Goal: Transaction & Acquisition: Obtain resource

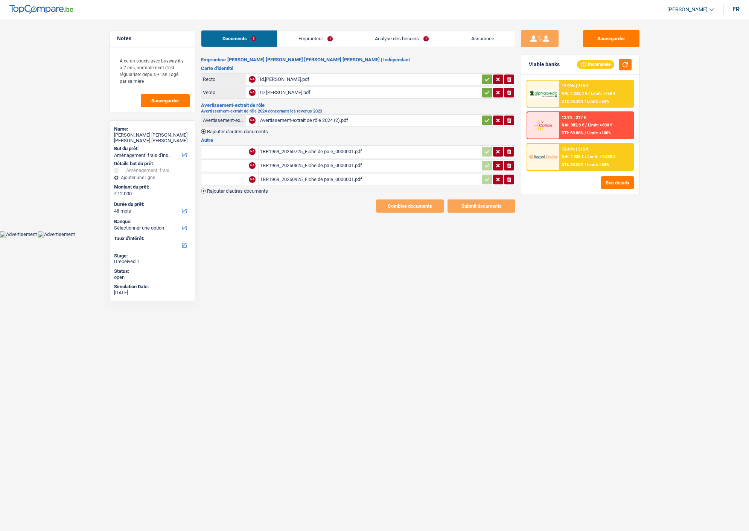
select select "movingOrInstallation"
select select "48"
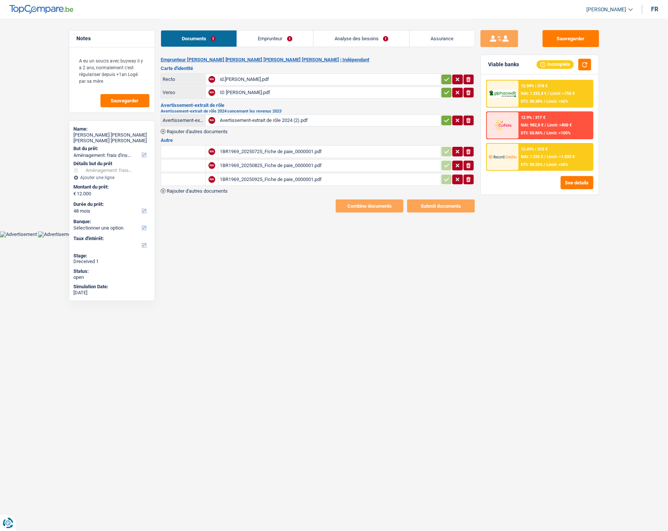
click at [280, 35] on link "Emprunteur" at bounding box center [275, 38] width 76 height 16
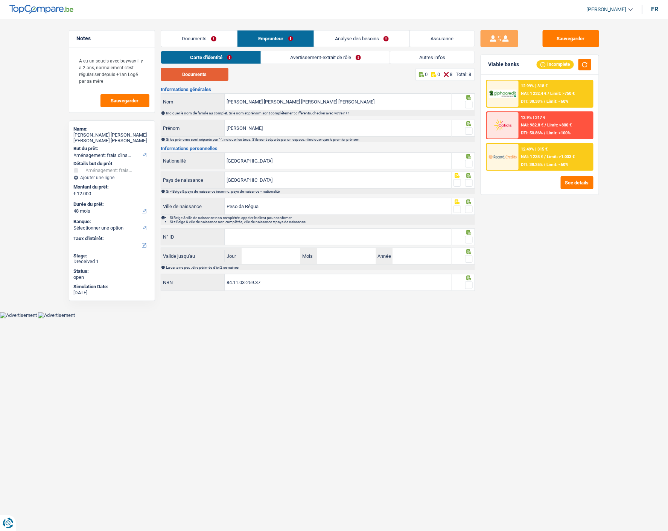
click at [205, 75] on button "Documents" at bounding box center [195, 74] width 68 height 13
click at [466, 105] on span at bounding box center [469, 105] width 8 height 8
click at [0, 0] on input "radio" at bounding box center [0, 0] width 0 height 0
click at [466, 127] on span at bounding box center [469, 131] width 8 height 8
click at [0, 0] on input "radio" at bounding box center [0, 0] width 0 height 0
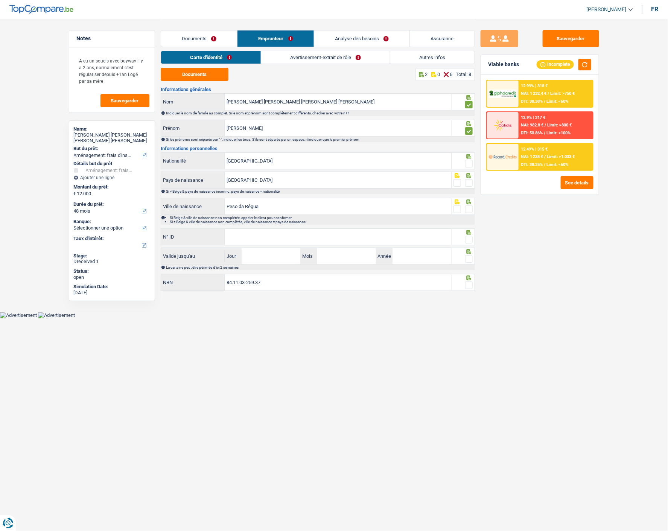
drag, startPoint x: 468, startPoint y: 162, endPoint x: 465, endPoint y: 174, distance: 12.4
click at [468, 166] on div at bounding box center [469, 163] width 8 height 9
click at [465, 181] on fieldset at bounding box center [462, 182] width 19 height 9
click at [468, 181] on span at bounding box center [469, 183] width 8 height 8
click at [0, 0] on input "radio" at bounding box center [0, 0] width 0 height 0
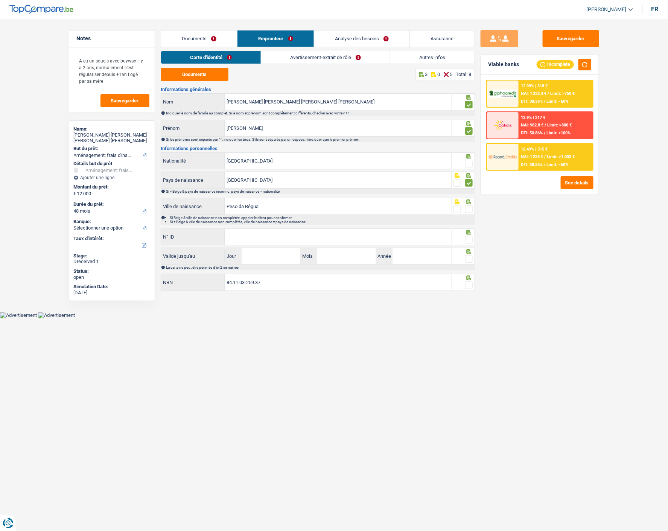
click at [471, 162] on span at bounding box center [469, 164] width 8 height 8
click at [0, 0] on input "radio" at bounding box center [0, 0] width 0 height 0
click at [466, 208] on span at bounding box center [469, 209] width 8 height 8
click at [0, 0] on input "radio" at bounding box center [0, 0] width 0 height 0
click at [310, 242] on input "N° ID" at bounding box center [338, 237] width 227 height 16
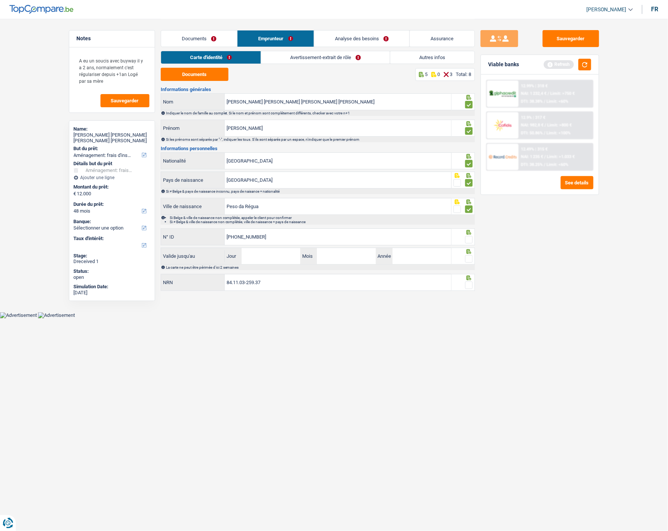
type input "592-8046564-10"
click at [469, 236] on span at bounding box center [469, 240] width 8 height 8
click at [0, 0] on input "radio" at bounding box center [0, 0] width 0 height 0
click at [280, 255] on input "Jour" at bounding box center [271, 256] width 59 height 16
type input "15"
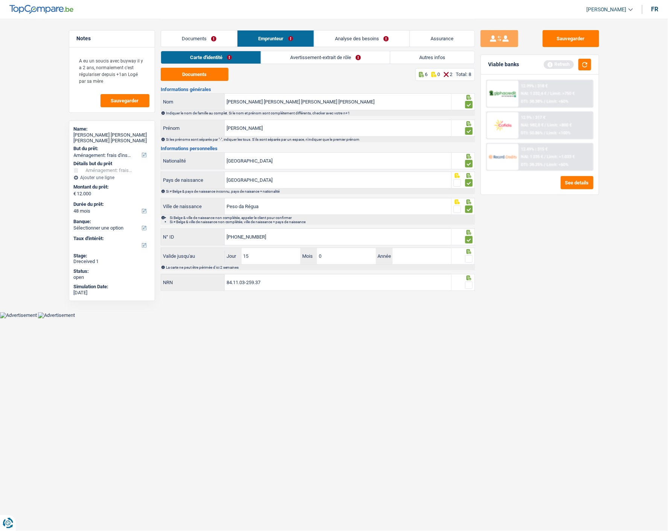
type input "05"
type input "2028"
click at [470, 258] on span at bounding box center [469, 259] width 8 height 8
click at [0, 0] on input "radio" at bounding box center [0, 0] width 0 height 0
click at [467, 283] on span at bounding box center [469, 285] width 8 height 8
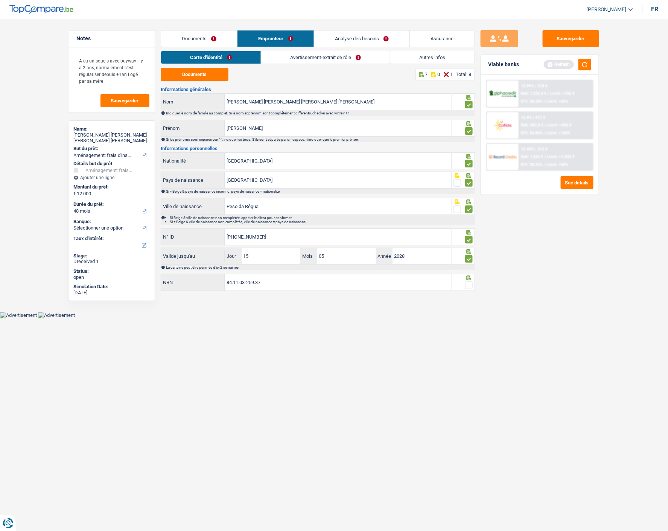
click at [0, 0] on input "radio" at bounding box center [0, 0] width 0 height 0
click at [348, 53] on link "Avertissement-extrait de rôle" at bounding box center [326, 57] width 129 height 12
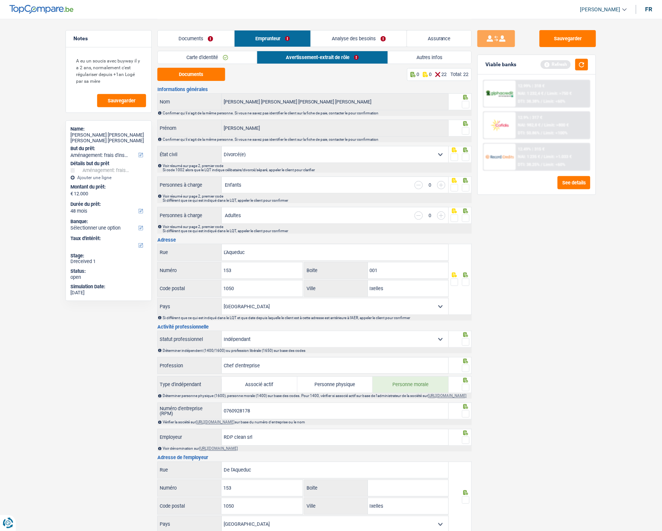
click at [464, 102] on span at bounding box center [466, 105] width 8 height 8
click at [0, 0] on input "radio" at bounding box center [0, 0] width 0 height 0
click at [464, 127] on span at bounding box center [466, 131] width 8 height 8
click at [0, 0] on input "radio" at bounding box center [0, 0] width 0 height 0
click at [213, 74] on button "Documents" at bounding box center [191, 74] width 68 height 13
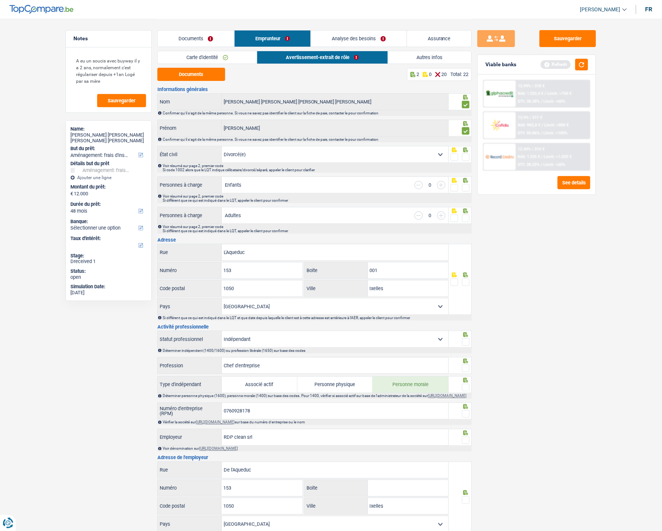
click at [467, 154] on span at bounding box center [466, 158] width 8 height 8
click at [0, 0] on input "radio" at bounding box center [0, 0] width 0 height 0
click at [467, 186] on span at bounding box center [466, 188] width 8 height 8
click at [0, 0] on input "radio" at bounding box center [0, 0] width 0 height 0
click at [466, 217] on span at bounding box center [466, 218] width 8 height 8
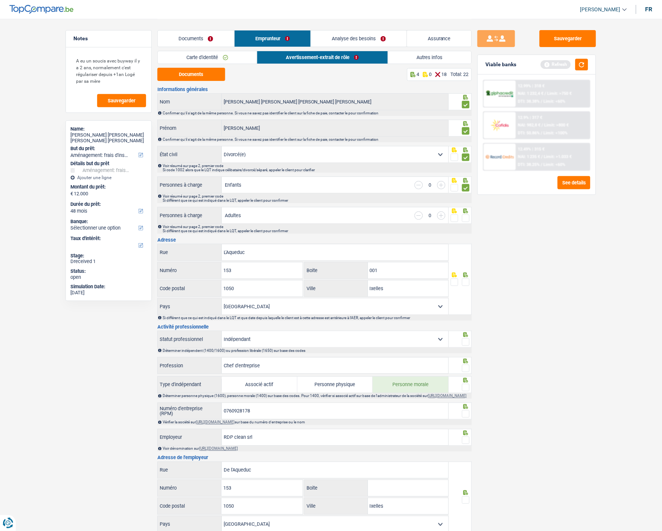
click at [0, 0] on input "radio" at bounding box center [0, 0] width 0 height 0
drag, startPoint x: 410, startPoint y: 273, endPoint x: 256, endPoint y: 265, distance: 154.5
click at [265, 280] on div "L'Aqueduc Rue 153 Numéro 001 Boite 1050 Code postal Ixelles Ville Belgique Luxe…" at bounding box center [302, 279] width 291 height 71
click at [463, 281] on span at bounding box center [466, 282] width 8 height 8
click at [0, 0] on input "radio" at bounding box center [0, 0] width 0 height 0
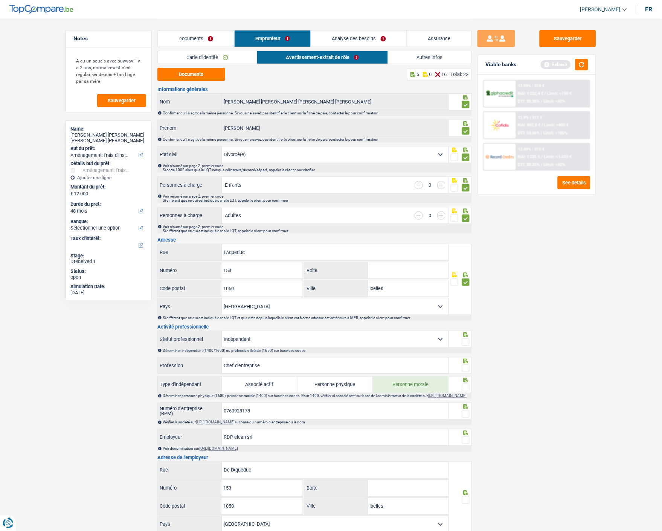
click at [467, 339] on span at bounding box center [466, 342] width 8 height 8
click at [0, 0] on input "radio" at bounding box center [0, 0] width 0 height 0
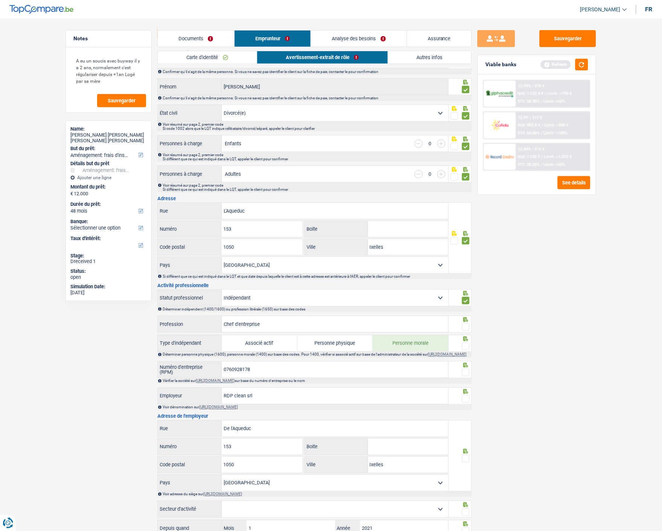
scroll to position [42, 0]
click at [252, 371] on input "0760928178" at bounding box center [335, 369] width 227 height 16
click at [465, 325] on span at bounding box center [466, 327] width 8 height 8
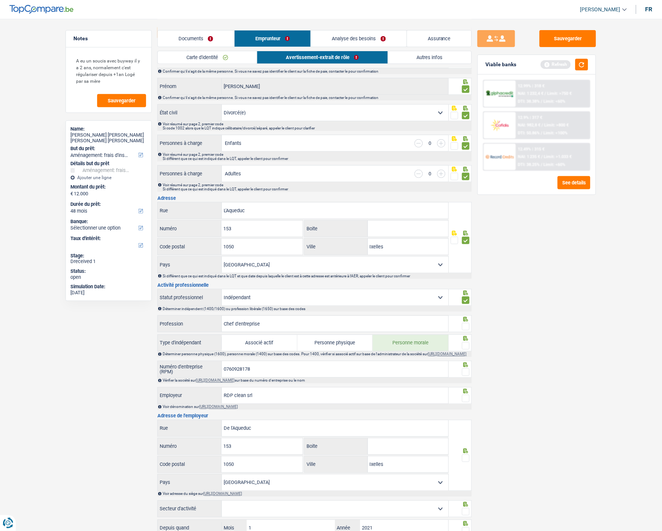
click at [0, 0] on input "radio" at bounding box center [0, 0] width 0 height 0
click at [464, 345] on span at bounding box center [466, 346] width 8 height 8
click at [0, 0] on input "radio" at bounding box center [0, 0] width 0 height 0
click at [464, 373] on span at bounding box center [466, 372] width 8 height 8
click at [0, 0] on input "radio" at bounding box center [0, 0] width 0 height 0
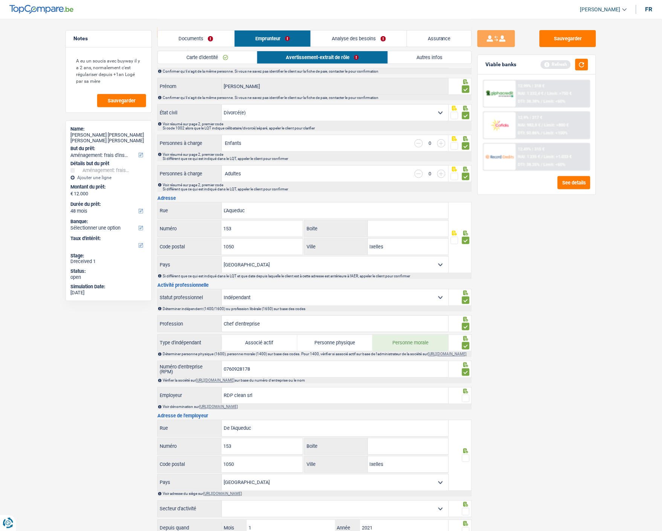
click at [469, 399] on span at bounding box center [466, 399] width 8 height 8
click at [0, 0] on input "radio" at bounding box center [0, 0] width 0 height 0
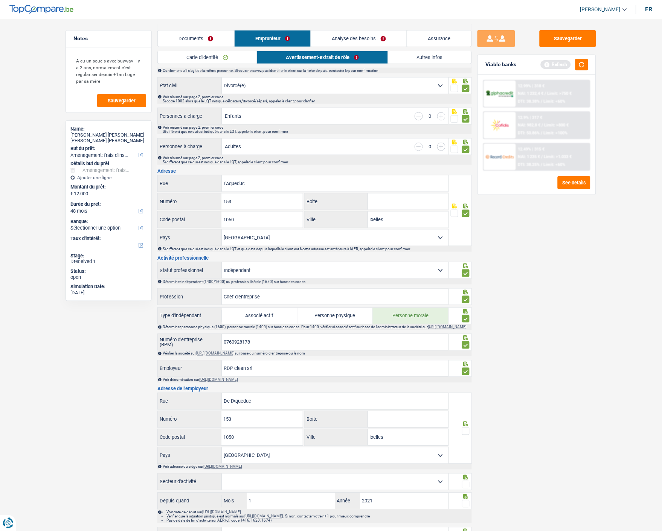
scroll to position [84, 0]
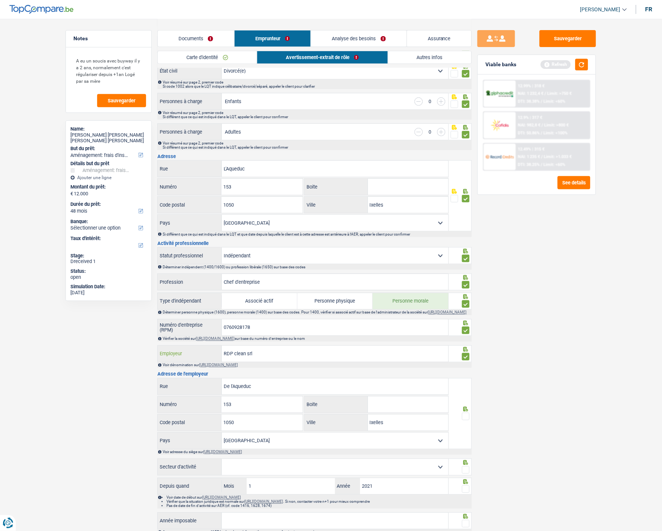
click at [290, 360] on input "RDP clean srl" at bounding box center [335, 354] width 227 height 16
type input "RDP clean"
drag, startPoint x: 267, startPoint y: 394, endPoint x: 187, endPoint y: 388, distance: 80.7
click at [187, 388] on div "De l'Aqueduc Rue" at bounding box center [303, 387] width 290 height 16
click at [280, 389] on input "De l'Aqueduc" at bounding box center [335, 387] width 227 height 16
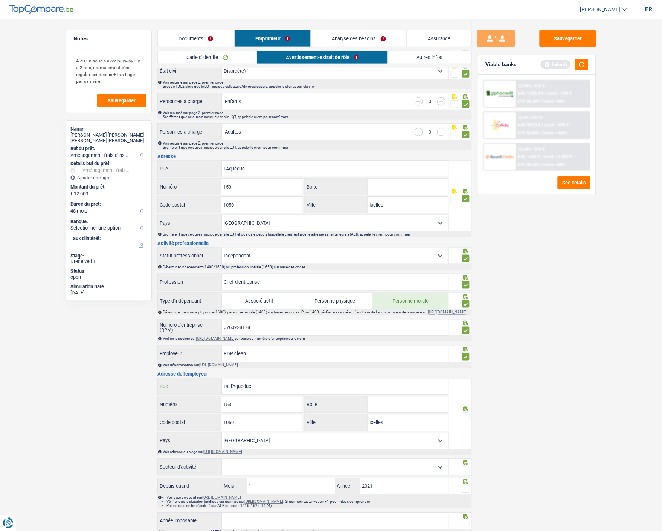
click at [280, 389] on input "De l'Aqueduc" at bounding box center [335, 387] width 227 height 16
type input "Chaussée de Malines"
type input "455"
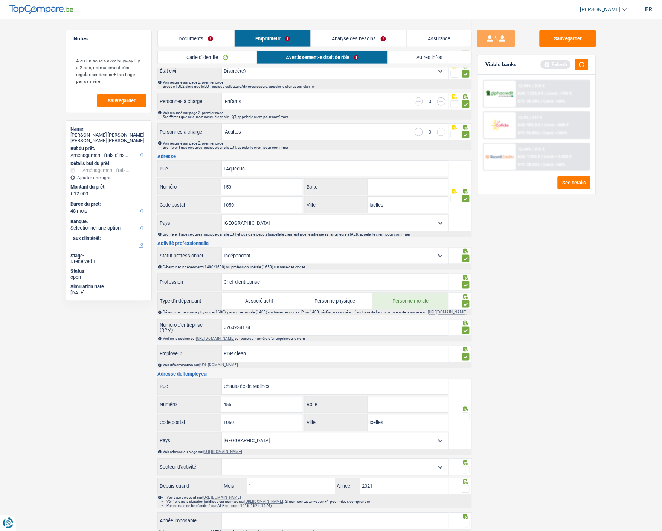
type input "1"
type input "1950"
type input "Kraainem"
click at [466, 420] on span at bounding box center [466, 417] width 8 height 8
click at [0, 0] on input "radio" at bounding box center [0, 0] width 0 height 0
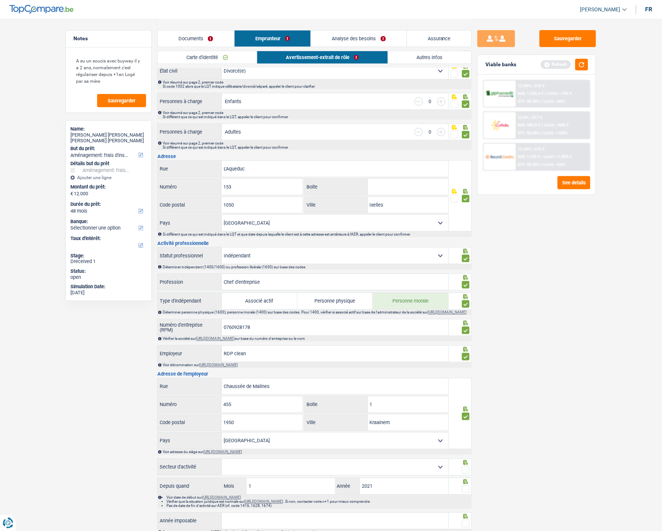
click at [390, 472] on select "Agriculture/Pêche Industrie Horeca Courier/Fitness/Taxi Construction Banques/As…" at bounding box center [335, 467] width 227 height 16
select select "smallCompanies"
click at [222, 463] on select "Agriculture/Pêche Industrie Horeca Courier/Fitness/Taxi Construction Banques/As…" at bounding box center [335, 467] width 227 height 16
click at [464, 474] on span at bounding box center [466, 470] width 8 height 8
click at [0, 0] on input "radio" at bounding box center [0, 0] width 0 height 0
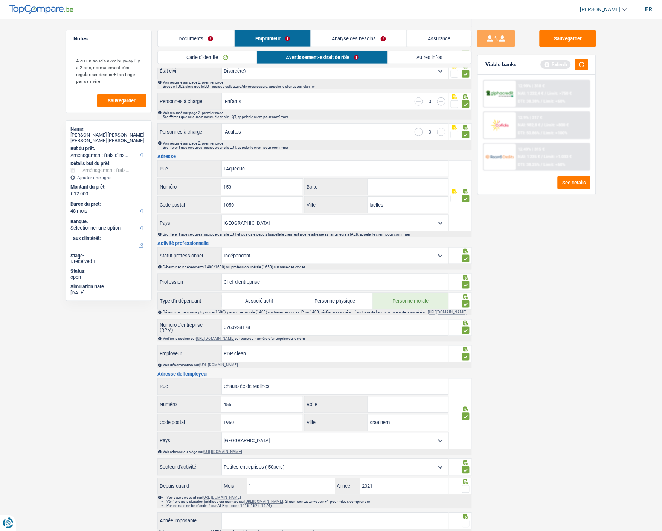
click at [467, 493] on span at bounding box center [466, 489] width 8 height 8
click at [0, 0] on input "radio" at bounding box center [0, 0] width 0 height 0
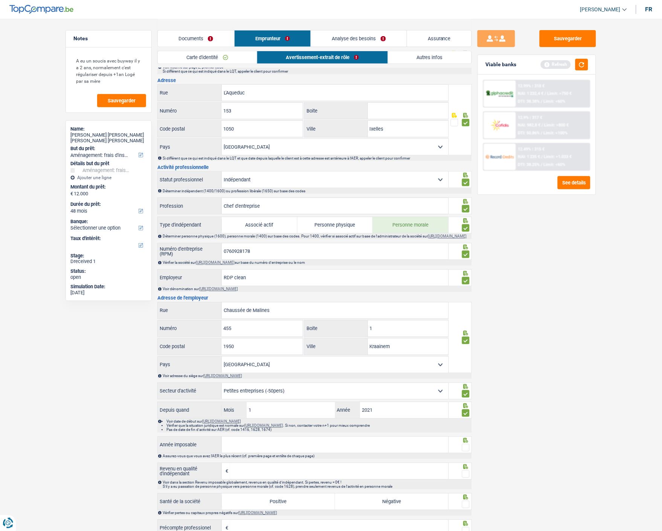
scroll to position [167, 0]
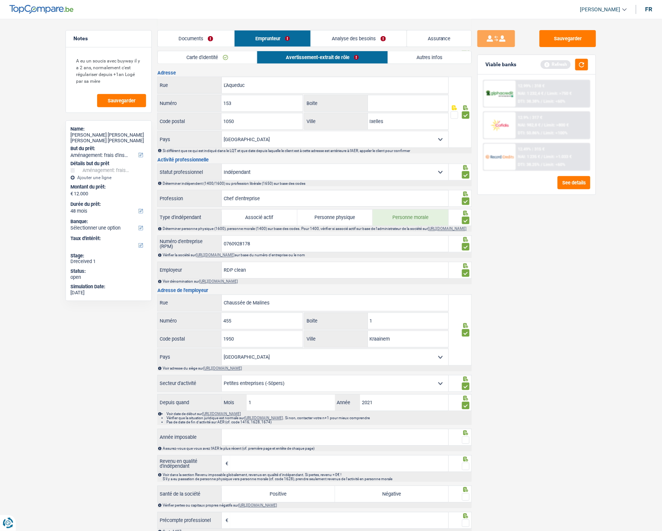
click at [281, 443] on input "Année imposable" at bounding box center [335, 437] width 227 height 16
type input "2023"
click at [465, 444] on span at bounding box center [466, 440] width 8 height 8
click at [0, 0] on input "radio" at bounding box center [0, 0] width 0 height 0
click at [326, 471] on input "Revenu en qualité d'indépendant" at bounding box center [339, 464] width 218 height 16
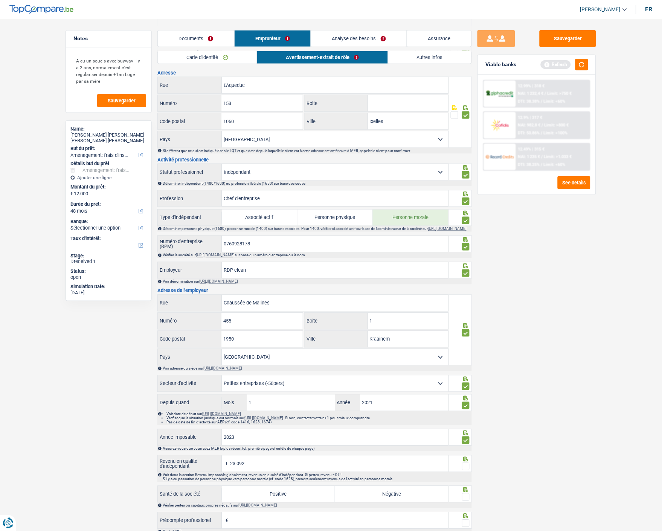
type input "23.092"
click at [468, 470] on span at bounding box center [466, 467] width 8 height 8
click at [0, 0] on input "radio" at bounding box center [0, 0] width 0 height 0
click at [290, 501] on label "Positive" at bounding box center [278, 494] width 113 height 16
click at [290, 501] on input "Positive" at bounding box center [278, 494] width 113 height 16
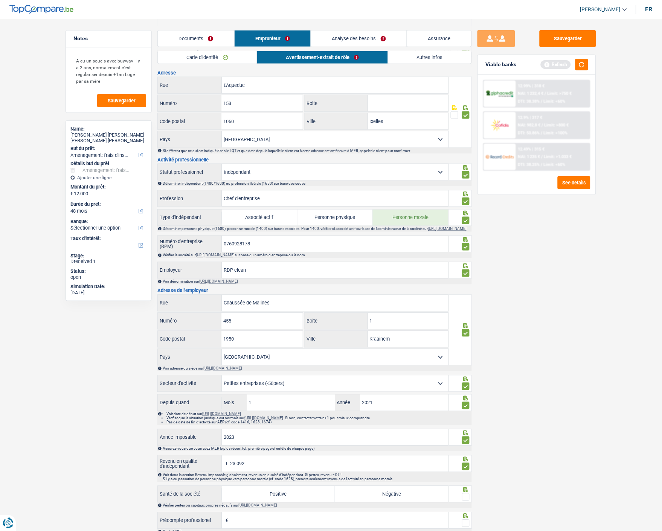
radio input "true"
click at [465, 501] on span at bounding box center [466, 497] width 8 height 8
click at [0, 0] on input "radio" at bounding box center [0, 0] width 0 height 0
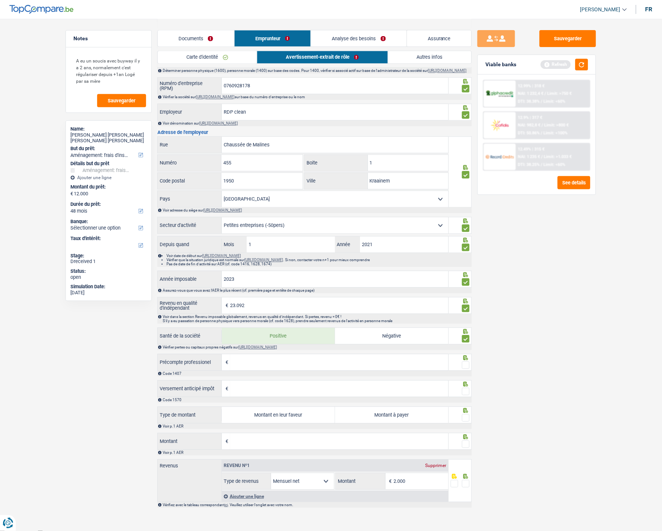
scroll to position [334, 0]
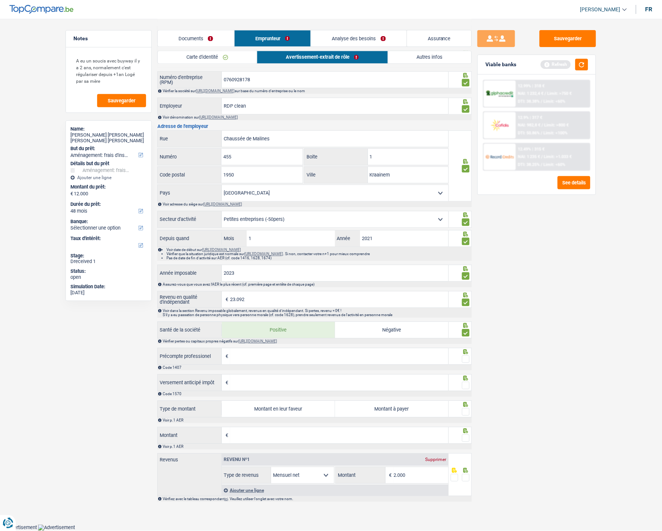
click at [464, 360] on span at bounding box center [466, 360] width 8 height 8
click at [0, 0] on input "radio" at bounding box center [0, 0] width 0 height 0
click at [464, 388] on span at bounding box center [466, 386] width 8 height 8
click at [0, 0] on input "radio" at bounding box center [0, 0] width 0 height 0
click at [301, 408] on label "Montant en leur faveur" at bounding box center [278, 409] width 113 height 16
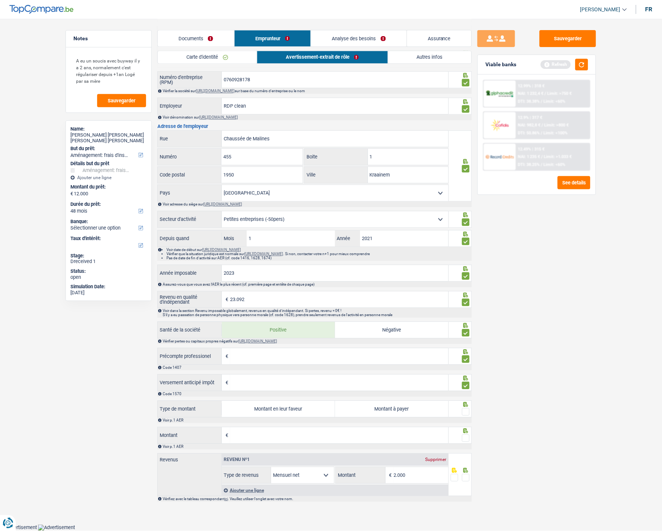
click at [301, 408] on input "Montant en leur faveur" at bounding box center [278, 409] width 113 height 16
radio input "true"
type input "1.924"
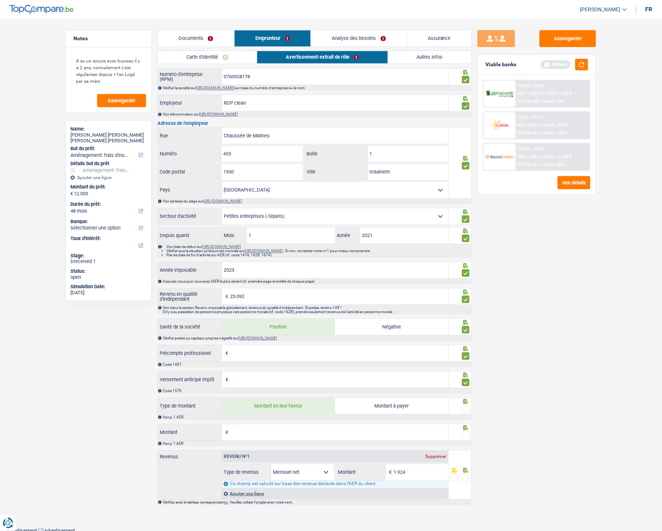
drag, startPoint x: 466, startPoint y: 412, endPoint x: 414, endPoint y: 422, distance: 52.5
click at [465, 412] on span at bounding box center [466, 409] width 8 height 8
click at [0, 0] on input "radio" at bounding box center [0, 0] width 0 height 0
click at [308, 438] on input "Montant" at bounding box center [339, 432] width 218 height 16
type input "1.077"
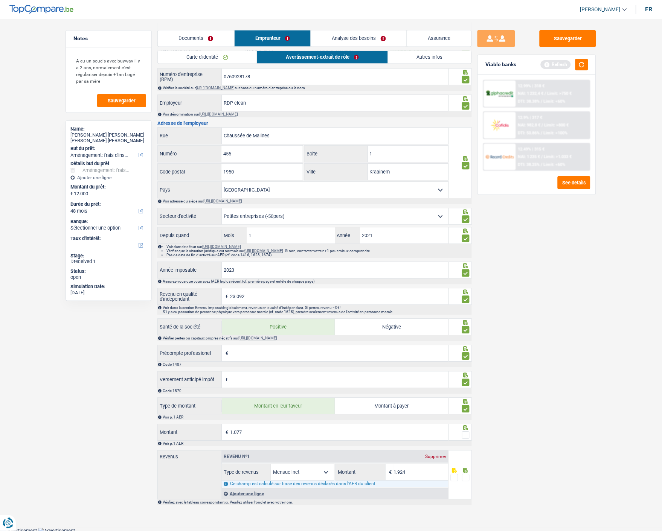
type input "2.014"
click at [464, 437] on span at bounding box center [466, 436] width 8 height 8
click at [0, 0] on input "radio" at bounding box center [0, 0] width 0 height 0
click at [467, 482] on span at bounding box center [466, 478] width 8 height 8
click at [0, 0] on input "radio" at bounding box center [0, 0] width 0 height 0
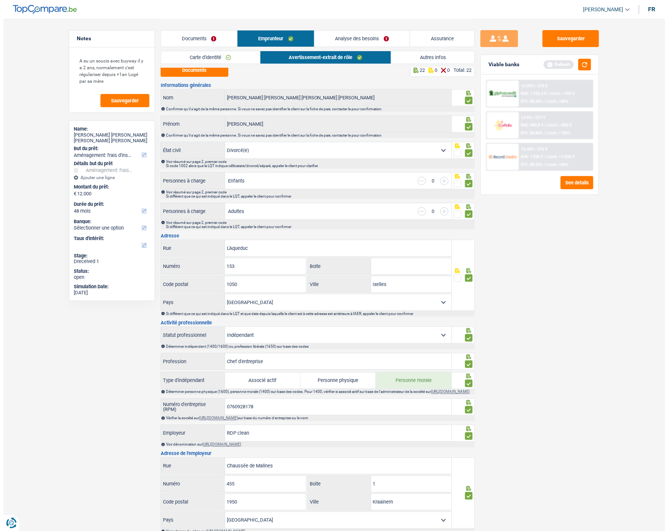
scroll to position [0, 0]
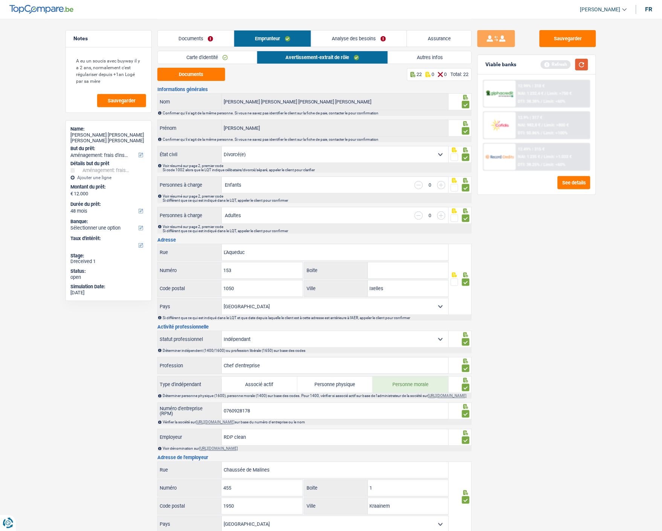
click at [583, 63] on button "button" at bounding box center [581, 65] width 13 height 12
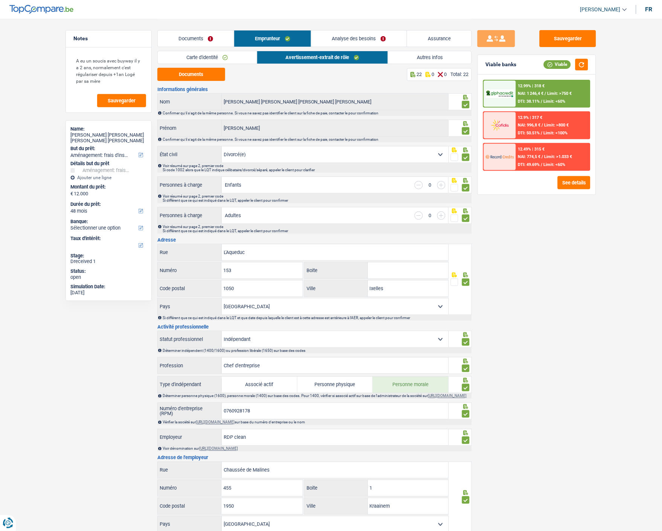
click at [430, 58] on link "Autres infos" at bounding box center [429, 57] width 83 height 12
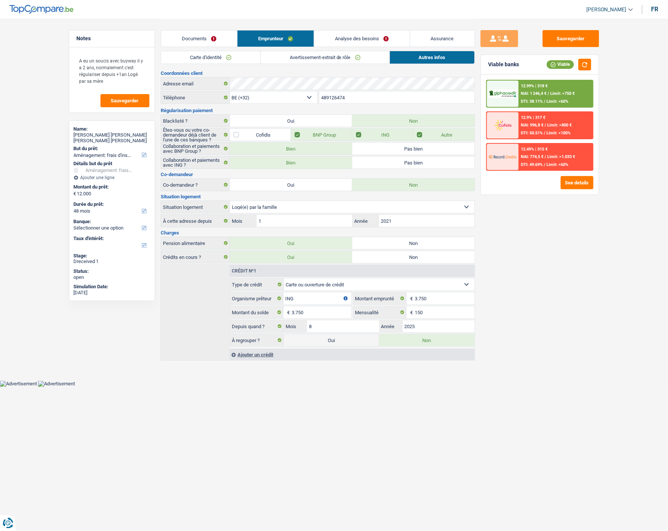
click at [555, 89] on div "12.99% | 318 € NAI: 1 246,4 € / Limit: >750 € DTI: 38.11% / Limit: <60%" at bounding box center [556, 94] width 74 height 26
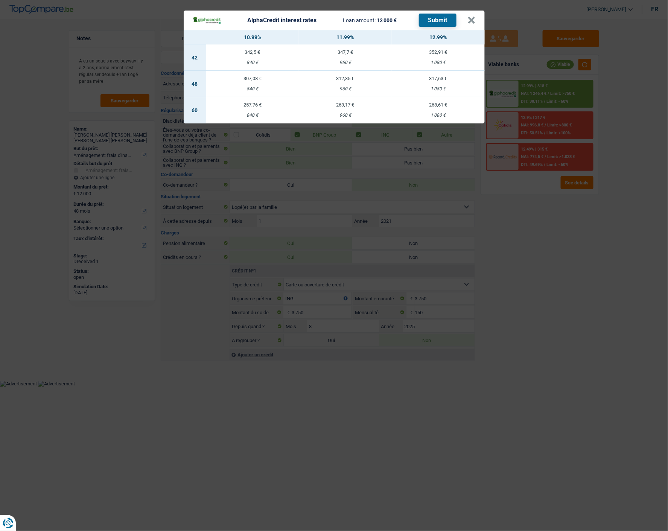
click at [243, 105] on td "257,76 € 840 €" at bounding box center [252, 110] width 93 height 26
select select "60"
select select "alphacredit"
type input "10,99"
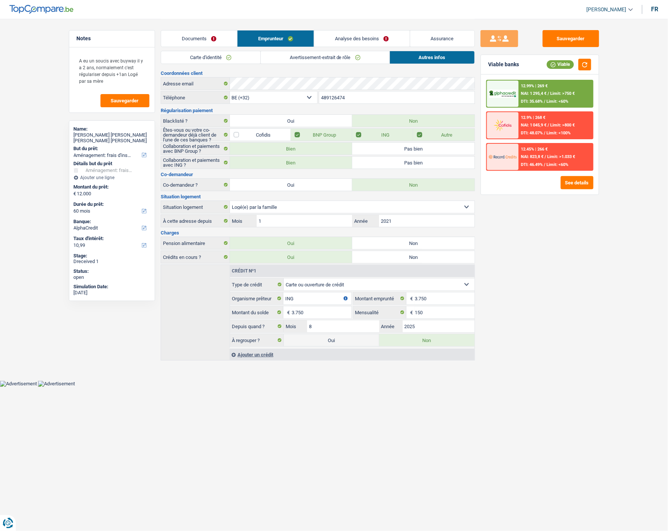
click at [558, 99] on div "12.99% | 269 € NAI: 1 295,4 € / Limit: >750 € DTI: 35.68% / Limit: <60%" at bounding box center [556, 94] width 74 height 26
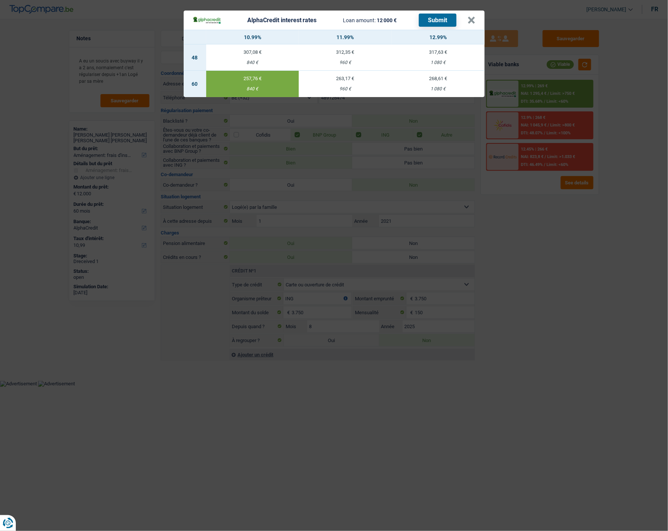
click at [443, 18] on button "Submit" at bounding box center [438, 20] width 38 height 13
click at [473, 17] on button "×" at bounding box center [472, 21] width 8 height 8
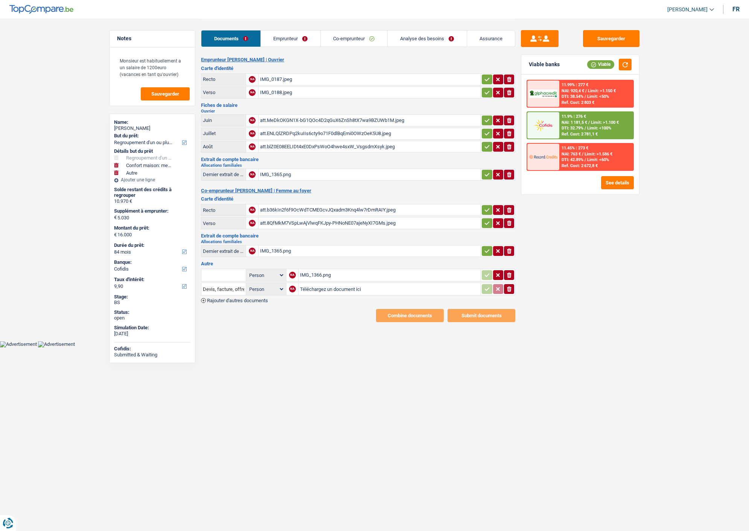
select select "refinancing"
select select "household"
select select "other"
select select "84"
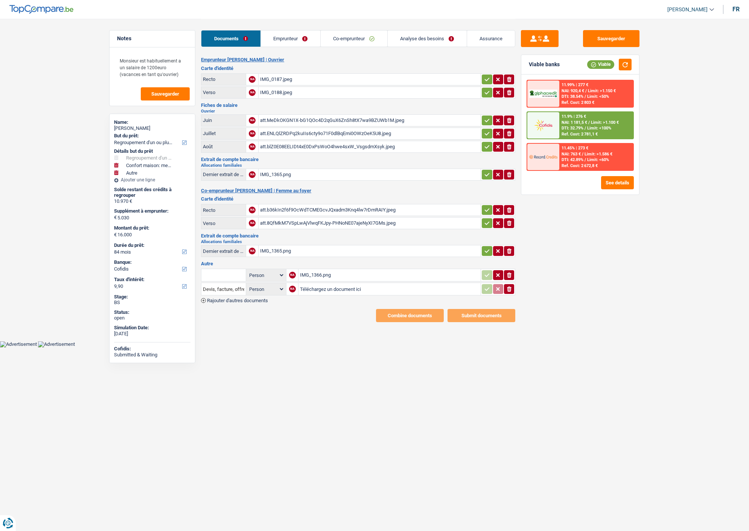
select select "cofidis"
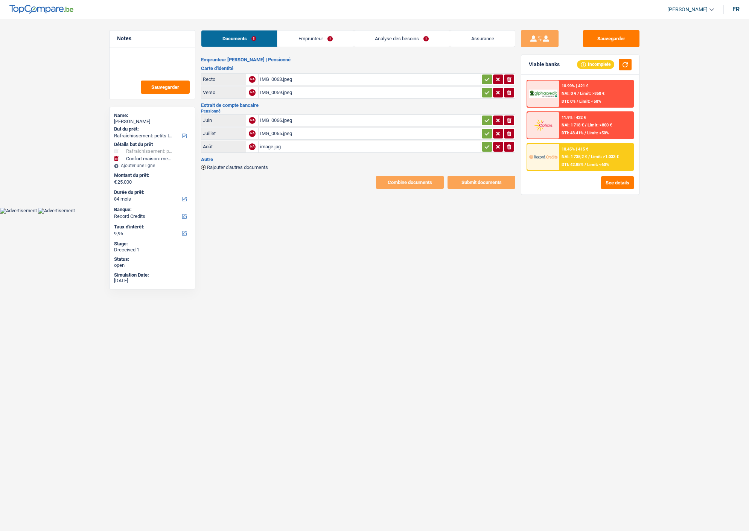
select select "houseOrGarden"
select select "household"
select select "84"
select select "record credits"
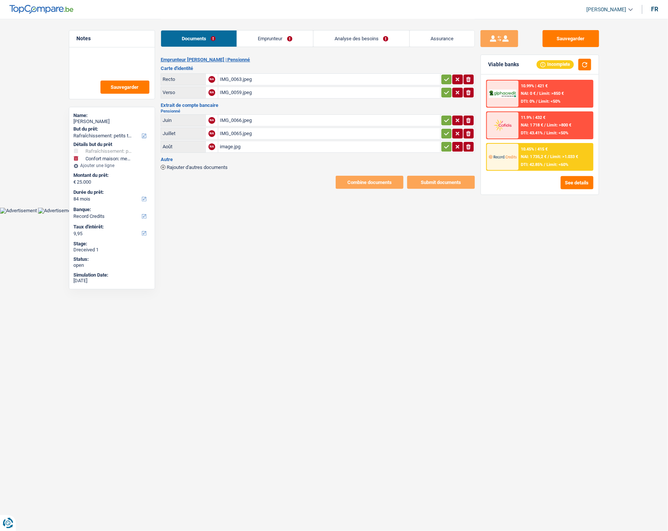
click at [284, 42] on link "Emprunteur" at bounding box center [275, 38] width 76 height 16
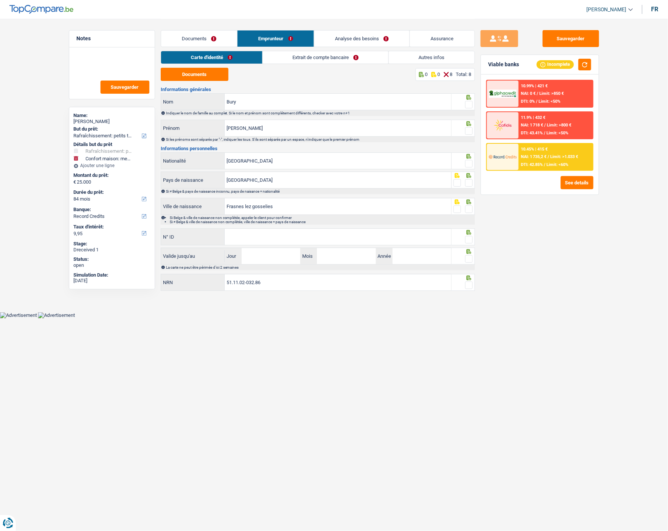
click at [465, 103] on span at bounding box center [469, 105] width 8 height 8
click at [0, 0] on input "radio" at bounding box center [0, 0] width 0 height 0
click at [470, 127] on span at bounding box center [469, 131] width 8 height 8
click at [0, 0] on input "radio" at bounding box center [0, 0] width 0 height 0
click at [468, 160] on span at bounding box center [469, 164] width 8 height 8
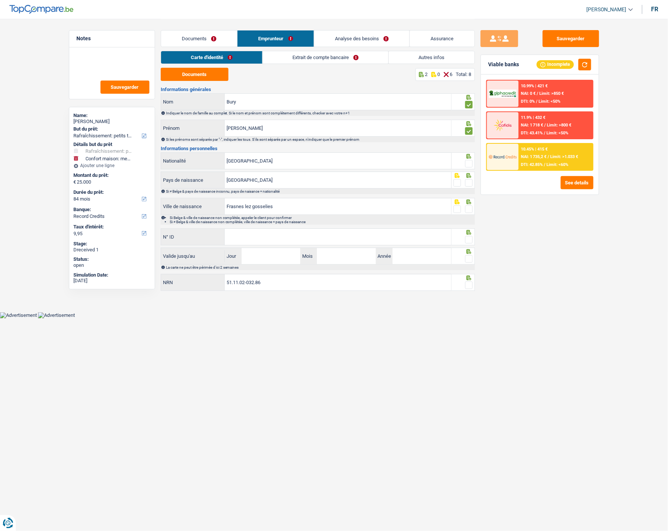
click at [0, 0] on input "radio" at bounding box center [0, 0] width 0 height 0
click at [469, 182] on span at bounding box center [469, 183] width 8 height 8
click at [0, 0] on input "radio" at bounding box center [0, 0] width 0 height 0
click at [471, 208] on span at bounding box center [469, 209] width 8 height 8
click at [0, 0] on input "radio" at bounding box center [0, 0] width 0 height 0
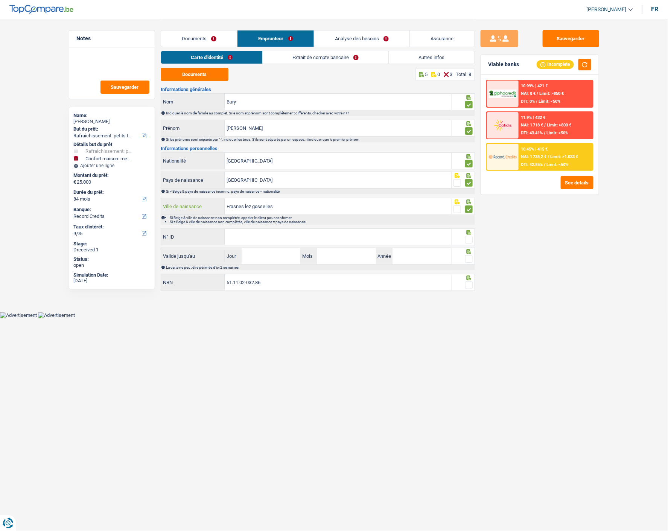
click at [247, 206] on input "Frasnes lez gosselies" at bounding box center [338, 206] width 227 height 16
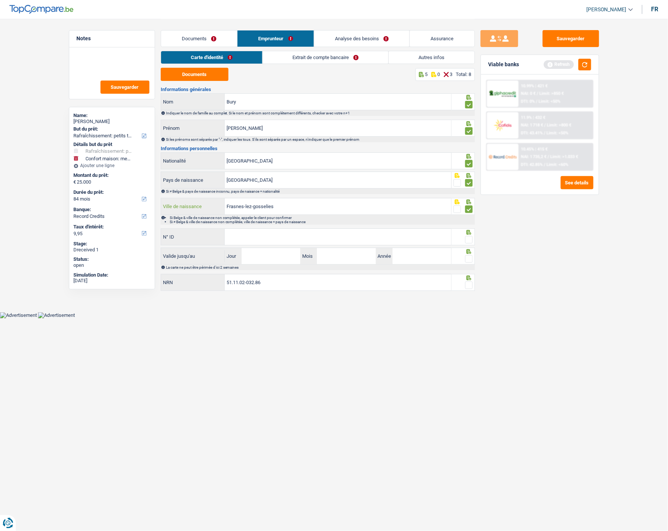
type input "Frasnes-lez-gosselies"
click at [325, 238] on input "N° ID" at bounding box center [338, 237] width 227 height 16
type input "592-3403182-18"
click at [465, 240] on span at bounding box center [469, 240] width 8 height 8
click at [0, 0] on input "radio" at bounding box center [0, 0] width 0 height 0
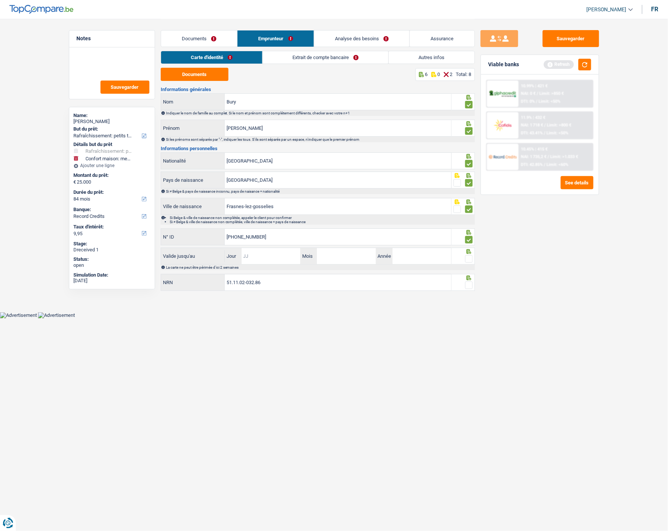
click at [298, 260] on input "Jour" at bounding box center [271, 256] width 59 height 16
type input "04"
type input "2026"
click at [471, 257] on span at bounding box center [469, 259] width 8 height 8
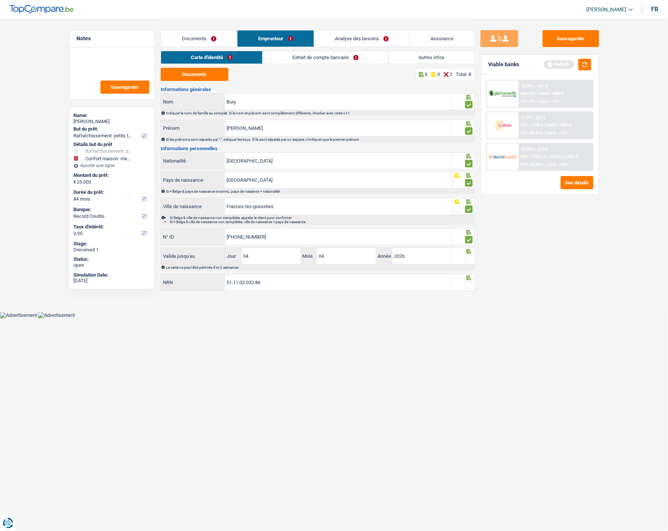
click at [0, 0] on input "radio" at bounding box center [0, 0] width 0 height 0
click at [465, 286] on span at bounding box center [469, 285] width 8 height 8
click at [0, 0] on input "radio" at bounding box center [0, 0] width 0 height 0
click at [329, 55] on link "Extrait de compte bancaire" at bounding box center [326, 57] width 126 height 12
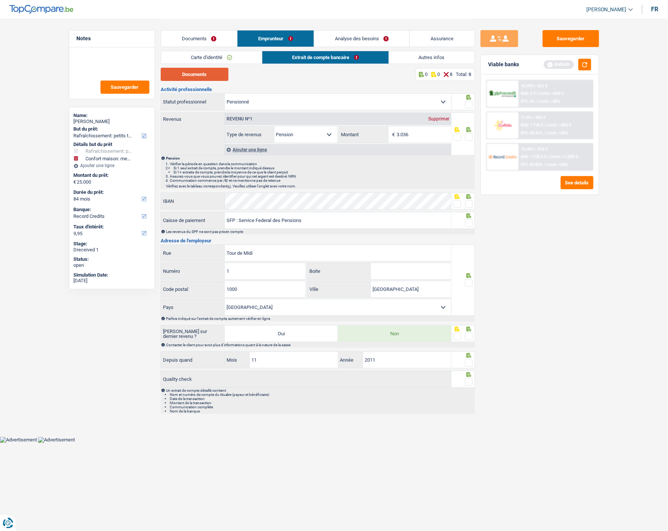
click at [209, 73] on button "Documents" at bounding box center [195, 74] width 68 height 13
drag, startPoint x: 429, startPoint y: 133, endPoint x: 362, endPoint y: 138, distance: 67.1
click at [362, 138] on div "3.036 € Montant" at bounding box center [395, 134] width 112 height 16
type input "2.781"
click at [469, 106] on span at bounding box center [469, 105] width 8 height 8
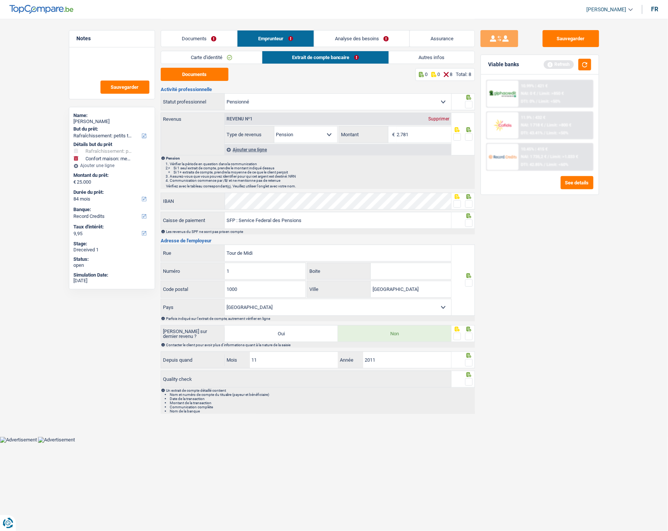
click at [0, 0] on input "radio" at bounding box center [0, 0] width 0 height 0
click at [468, 134] on span at bounding box center [469, 137] width 8 height 8
click at [0, 0] on input "radio" at bounding box center [0, 0] width 0 height 0
drag, startPoint x: 470, startPoint y: 203, endPoint x: 468, endPoint y: 208, distance: 5.9
click at [470, 204] on span at bounding box center [469, 204] width 8 height 8
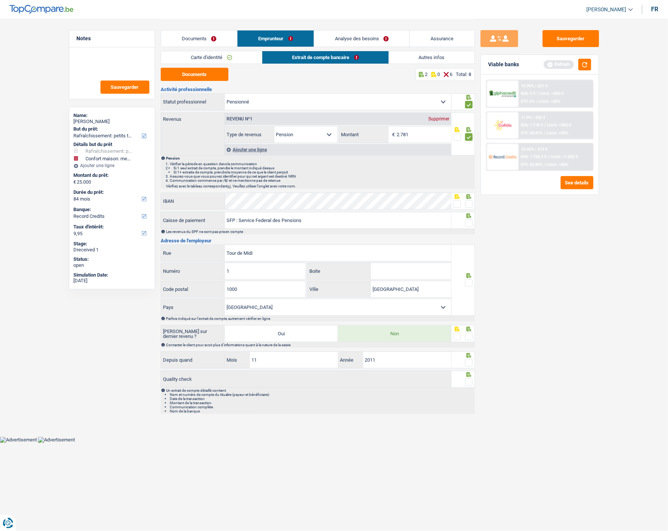
click at [0, 0] on input "radio" at bounding box center [0, 0] width 0 height 0
click at [465, 225] on span at bounding box center [469, 223] width 8 height 8
click at [0, 0] on input "radio" at bounding box center [0, 0] width 0 height 0
click at [466, 284] on span at bounding box center [469, 283] width 8 height 8
click at [0, 0] on input "radio" at bounding box center [0, 0] width 0 height 0
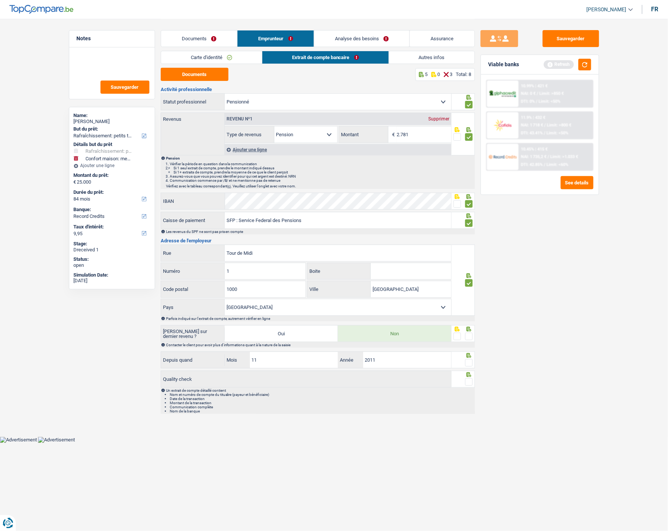
drag, startPoint x: 468, startPoint y: 336, endPoint x: 467, endPoint y: 348, distance: 12.1
click at [468, 339] on span at bounding box center [469, 337] width 8 height 8
click at [0, 0] on input "radio" at bounding box center [0, 0] width 0 height 0
click at [468, 363] on span at bounding box center [469, 363] width 8 height 8
click at [0, 0] on input "radio" at bounding box center [0, 0] width 0 height 0
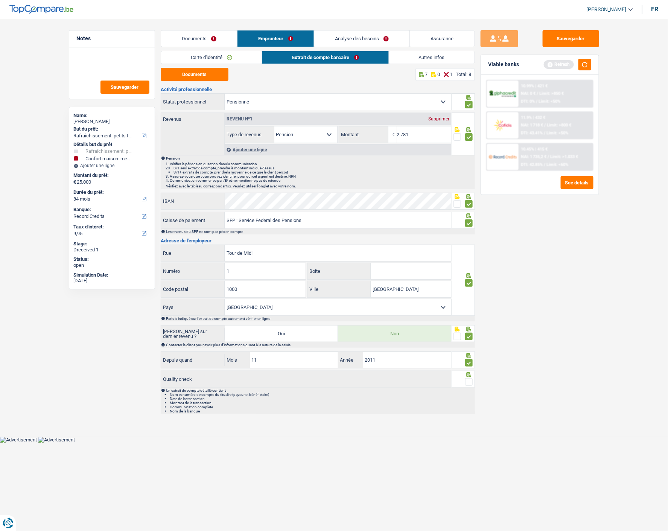
click at [468, 382] on span at bounding box center [469, 382] width 8 height 8
click at [0, 0] on input "radio" at bounding box center [0, 0] width 0 height 0
click at [581, 66] on button "button" at bounding box center [584, 65] width 13 height 12
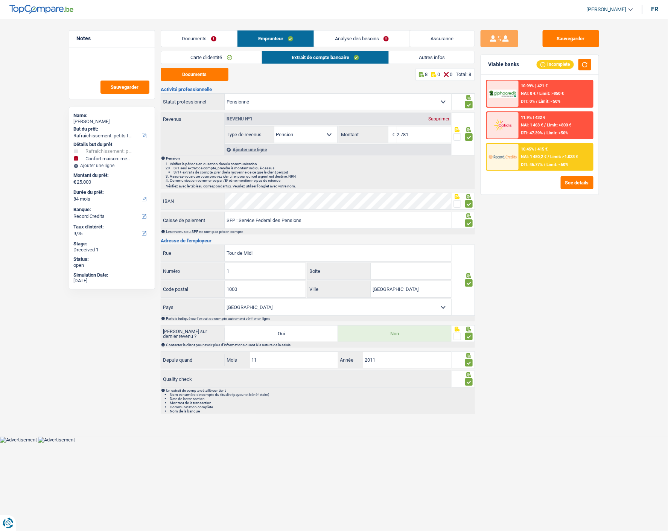
click at [418, 57] on link "Autres infos" at bounding box center [431, 57] width 85 height 12
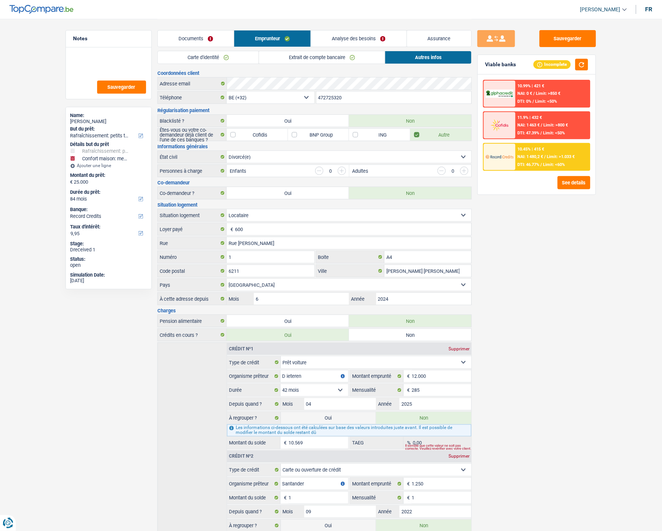
click at [377, 35] on link "Analyse des besoins" at bounding box center [358, 38] width 95 height 16
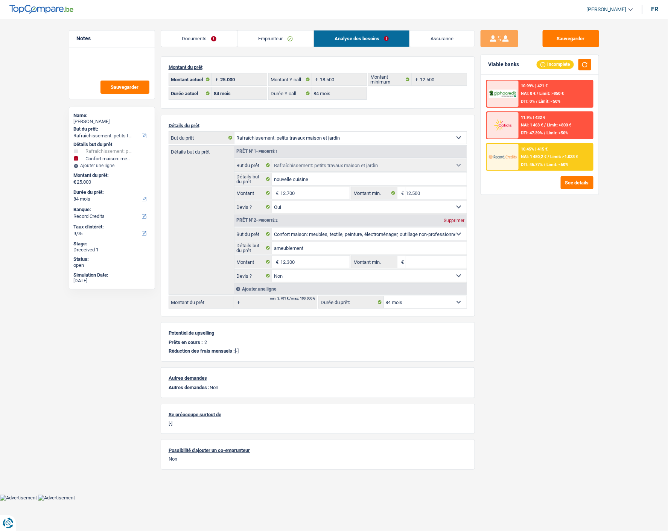
click at [554, 157] on div "10.45% | 415 € NAI: 1 480,2 € / Limit: >1.033 € DTI: 46.77% / Limit: <60%" at bounding box center [556, 157] width 74 height 26
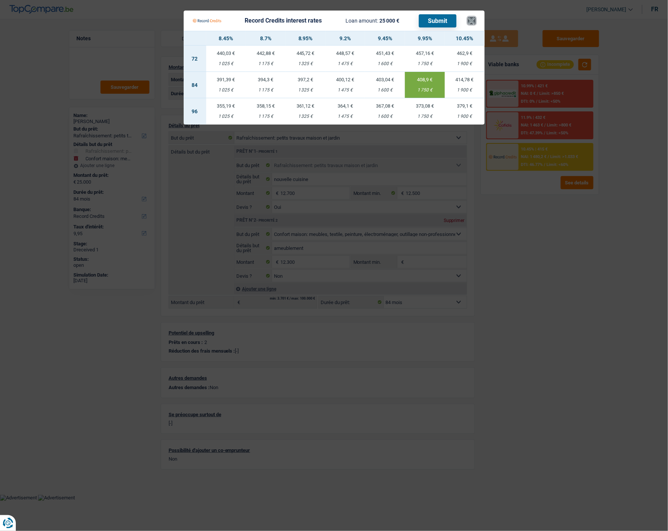
click at [474, 17] on button "×" at bounding box center [472, 21] width 8 height 8
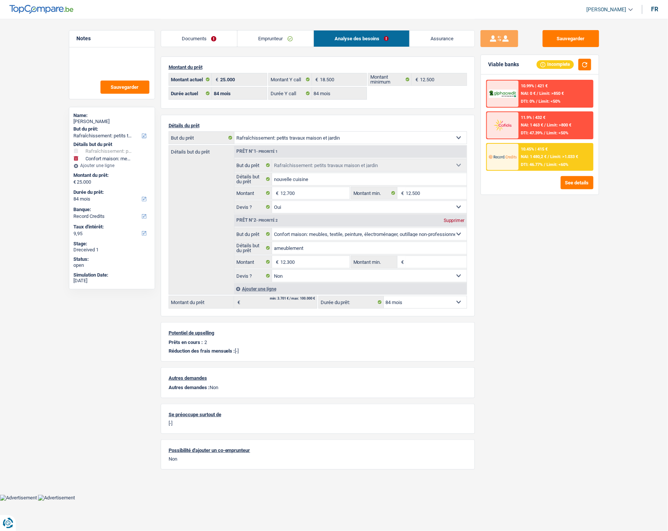
click at [537, 152] on div "10.45% | 415 € NAI: 1 480,2 € / Limit: >1.033 € DTI: 46.77% / Limit: <60%" at bounding box center [556, 157] width 74 height 26
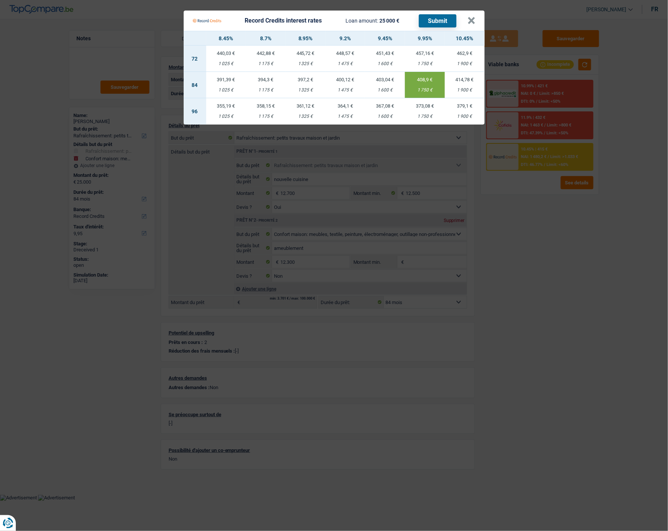
click at [258, 81] on td "394,3 € 1 175 €" at bounding box center [266, 85] width 40 height 26
type input "8,70"
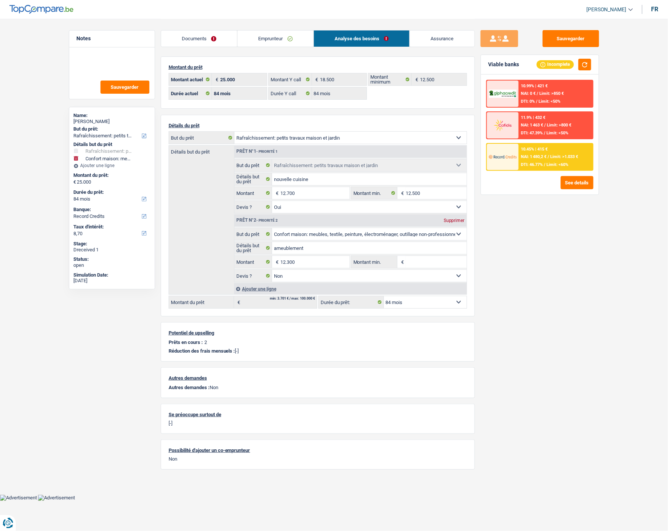
click at [528, 155] on span "NAI: 1 480,2 €" at bounding box center [534, 156] width 26 height 5
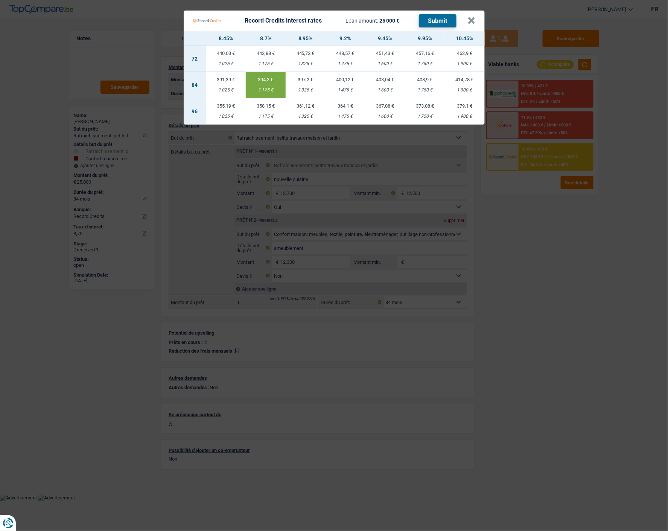
click at [430, 16] on button "Submit" at bounding box center [438, 20] width 38 height 13
click at [475, 20] on button "×" at bounding box center [472, 21] width 8 height 8
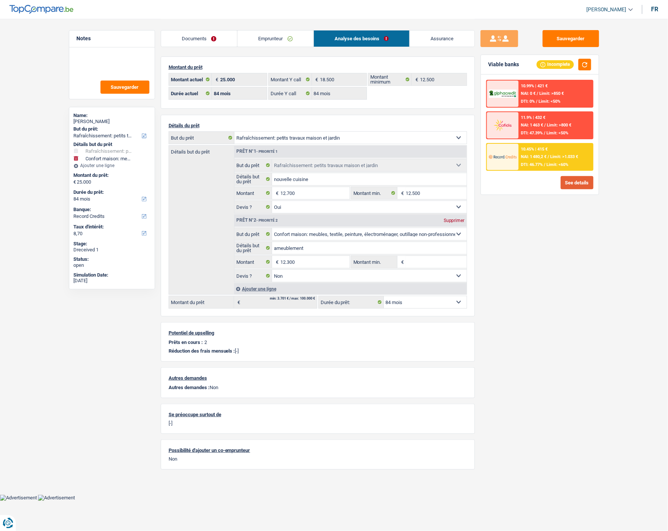
click at [584, 181] on button "See details" at bounding box center [577, 182] width 33 height 13
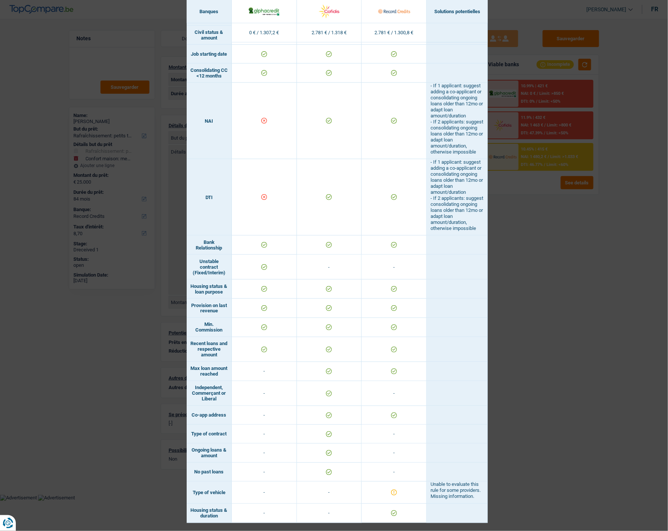
scroll to position [328, 0]
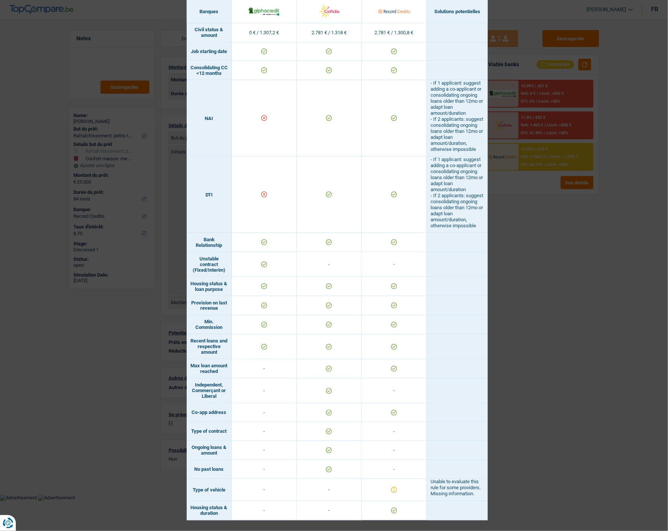
click at [596, 288] on div "Banks conditions × Banques Solutions potentielles Revenus / Charges 0 € / 1.307…" at bounding box center [334, 265] width 668 height 531
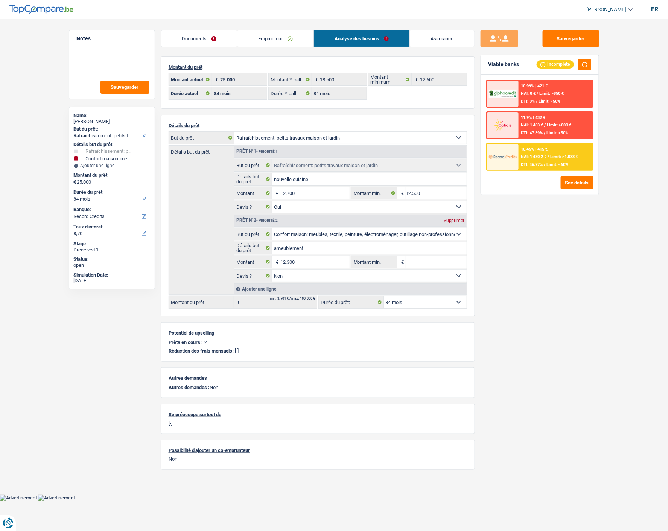
click at [286, 42] on link "Emprunteur" at bounding box center [275, 38] width 76 height 16
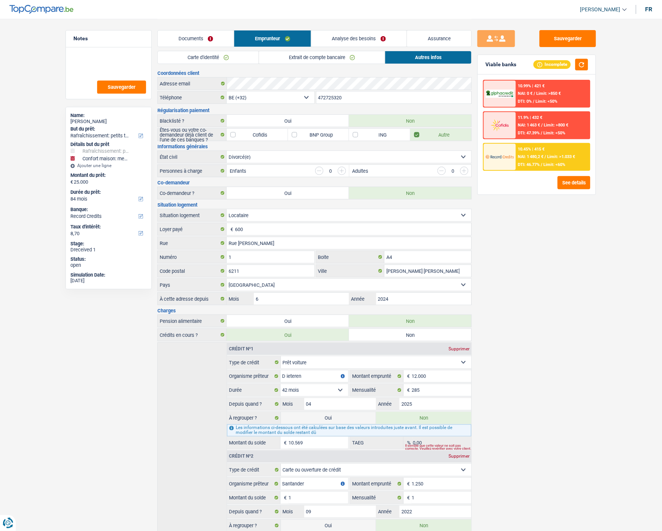
click at [333, 58] on link "Extrait de compte bancaire" at bounding box center [322, 57] width 126 height 12
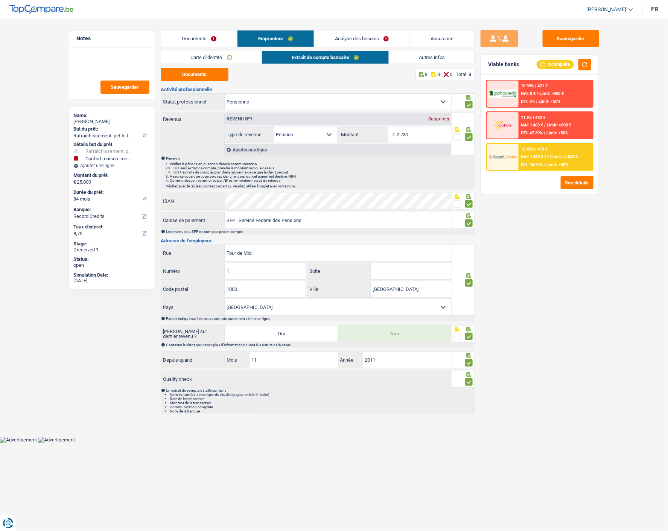
click at [373, 32] on link "Analyse des besoins" at bounding box center [361, 38] width 95 height 16
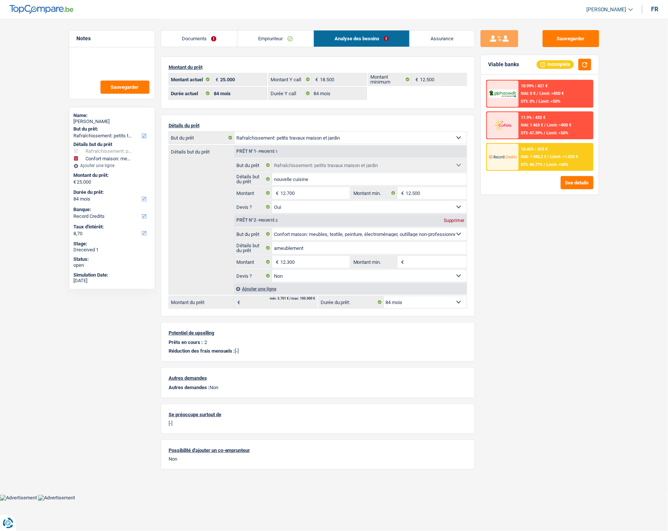
drag, startPoint x: 280, startPoint y: 37, endPoint x: 289, endPoint y: 38, distance: 8.8
click at [280, 37] on link "Emprunteur" at bounding box center [275, 38] width 76 height 16
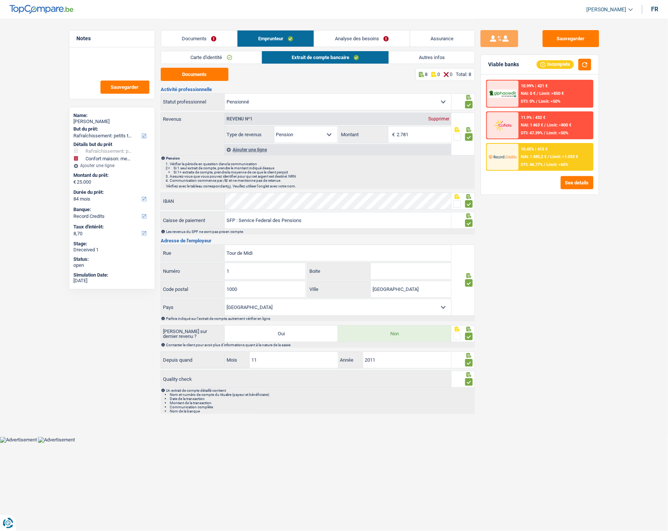
click at [409, 51] on link "Autres infos" at bounding box center [431, 57] width 85 height 12
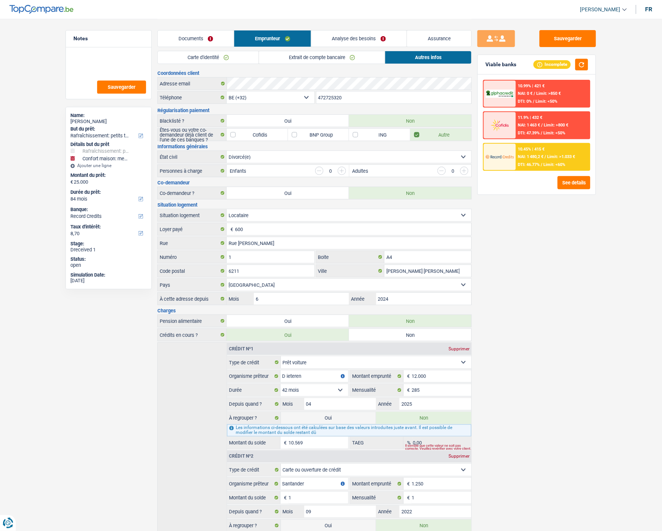
click at [345, 33] on link "Analyse des besoins" at bounding box center [358, 38] width 95 height 16
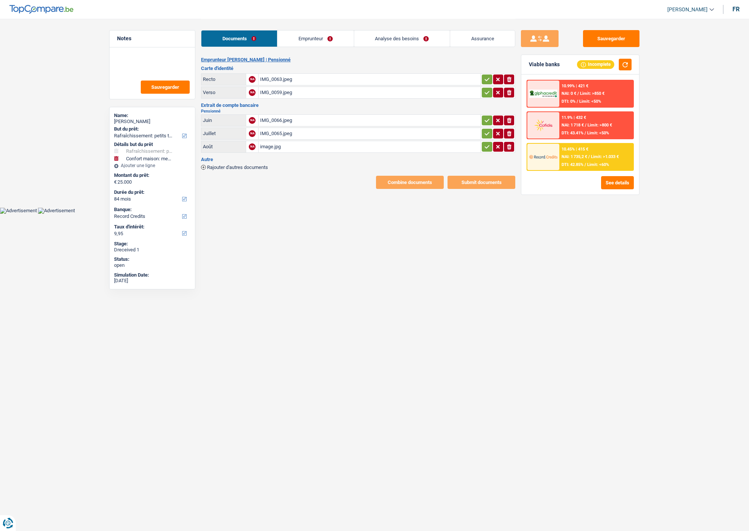
select select "houseOrGarden"
select select "household"
select select "84"
select select "record credits"
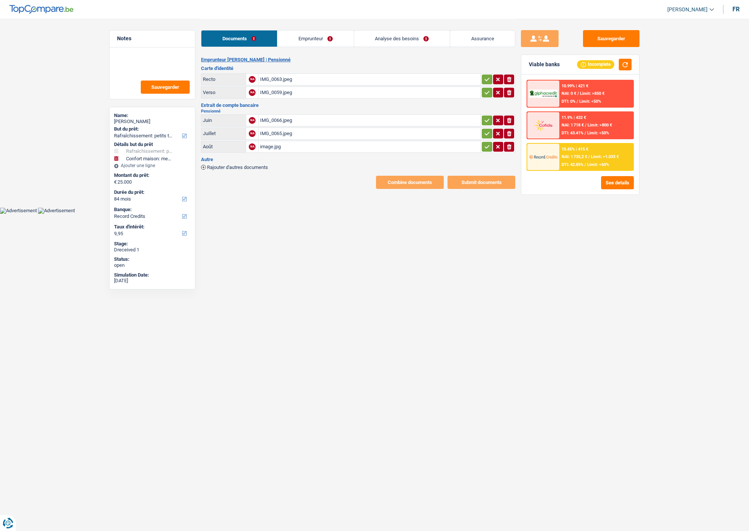
click at [327, 34] on link "Emprunteur" at bounding box center [315, 38] width 76 height 16
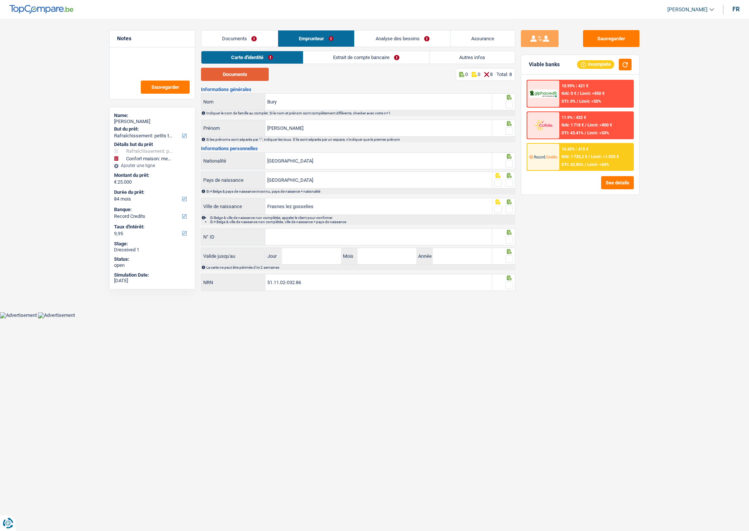
click at [248, 75] on button "Documents" at bounding box center [235, 74] width 68 height 13
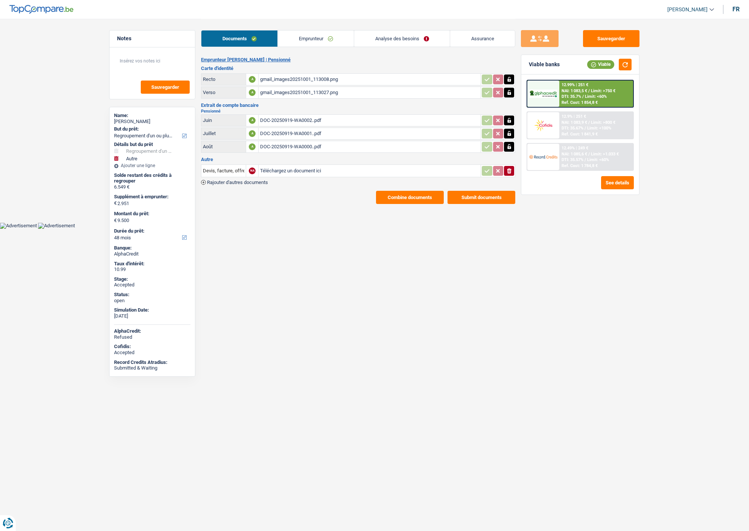
select select "refinancing"
select select "other"
select select "48"
click at [595, 117] on div "12.9% | 251 € NAI: 1 083,9 € / Limit: >800 € DTI: 35.67% / Limit: <100% Ref. Co…" at bounding box center [596, 125] width 74 height 26
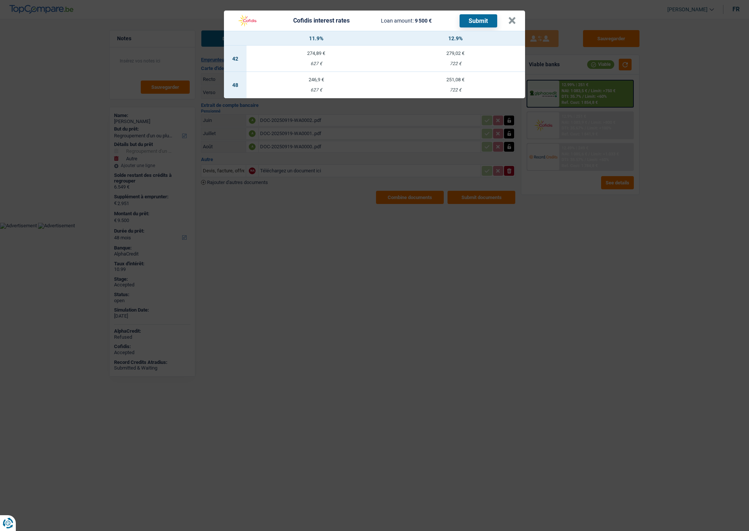
click at [325, 77] on div "246,9 €" at bounding box center [315, 79] width 139 height 5
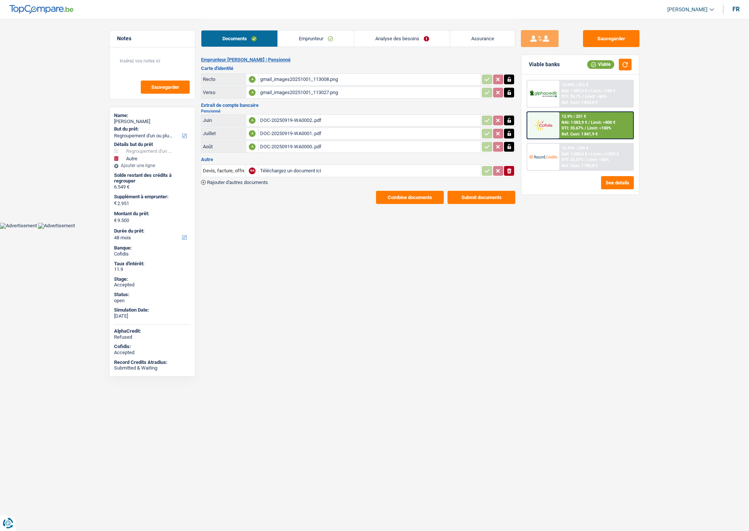
click at [400, 38] on link "Analyse des besoins" at bounding box center [402, 38] width 96 height 16
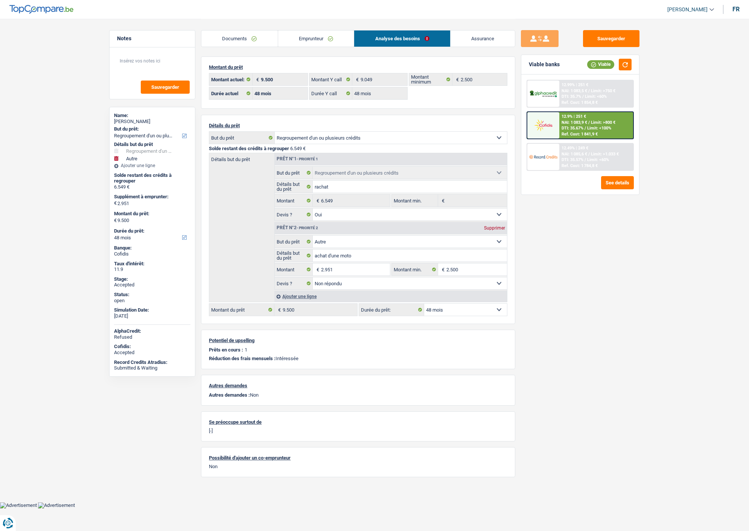
click at [324, 41] on link "Emprunteur" at bounding box center [316, 38] width 76 height 16
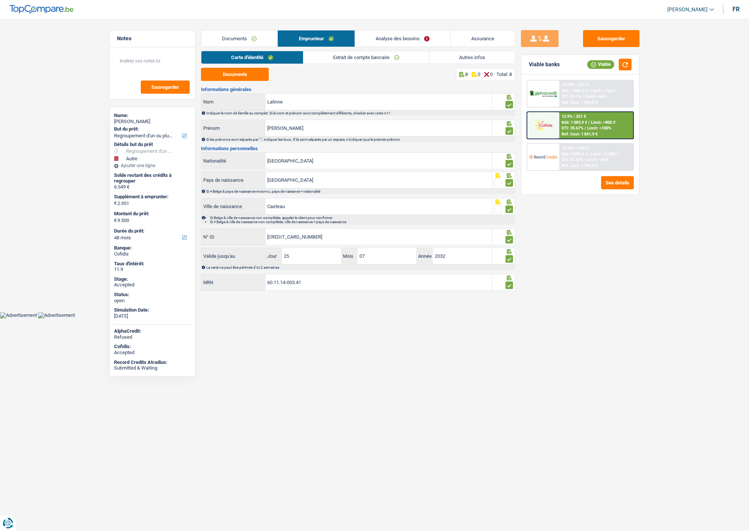
click at [472, 52] on link "Autres infos" at bounding box center [471, 57] width 85 height 12
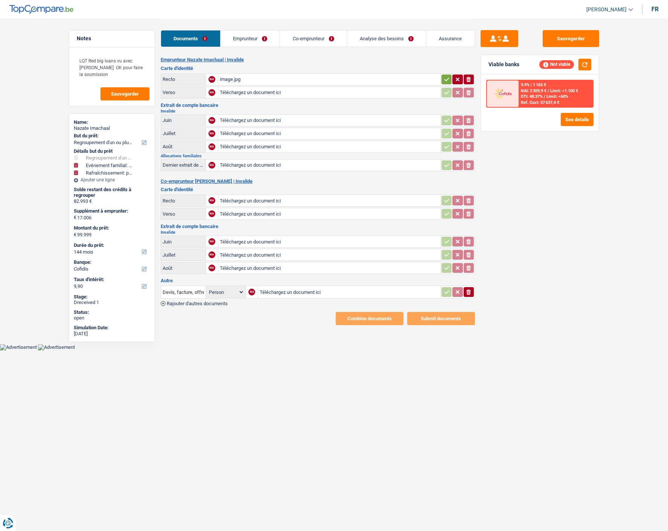
select select "refinancing"
select select "familyEvent"
select select "houseOrGarden"
select select "144"
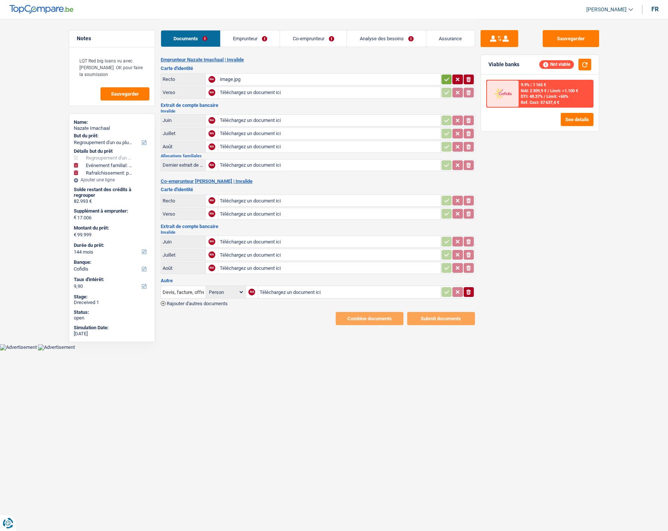
select select "cofidis"
click at [244, 78] on div "image.jpg" at bounding box center [329, 79] width 219 height 11
click at [467, 77] on icon "button" at bounding box center [468, 79] width 5 height 5
type input "C:\fakepath\id r mme.jpeg"
type input "C:\fakepath\id v mme.jpeg"
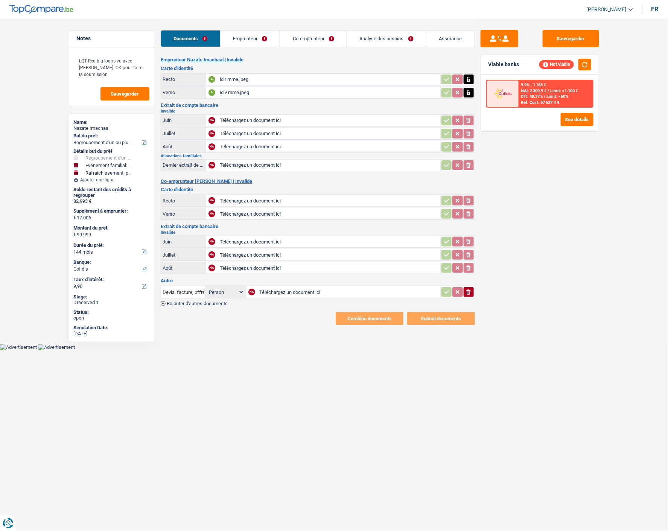
type input "C:\fakepath\id r mr.jpeg"
type input "C:\fakepath\id v mr.jpeg"
type input "C:\fakepath\alloc08.jpeg"
type input "C:\fakepath\mut07 mme.jpeg"
type input "C:\fakepath\mut08 mme.jpeg"
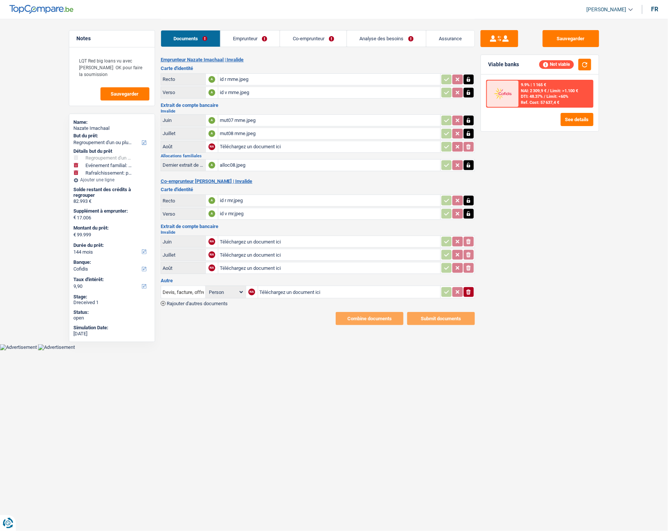
type input "C:\fakepath\mut09 mme.jpeg"
type input "C:\fakepath\mut07 mr.jpeg"
type input "C:\fakepath\mut08 mr.jpeg"
type input "C:\fakepath\mut09 mr.jpeg"
click at [577, 34] on button "Sauvegarder" at bounding box center [571, 38] width 56 height 17
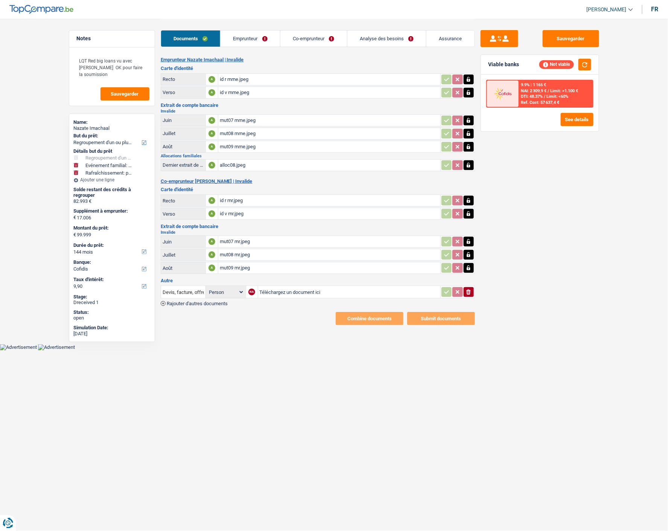
click at [249, 35] on link "Emprunteur" at bounding box center [250, 38] width 59 height 16
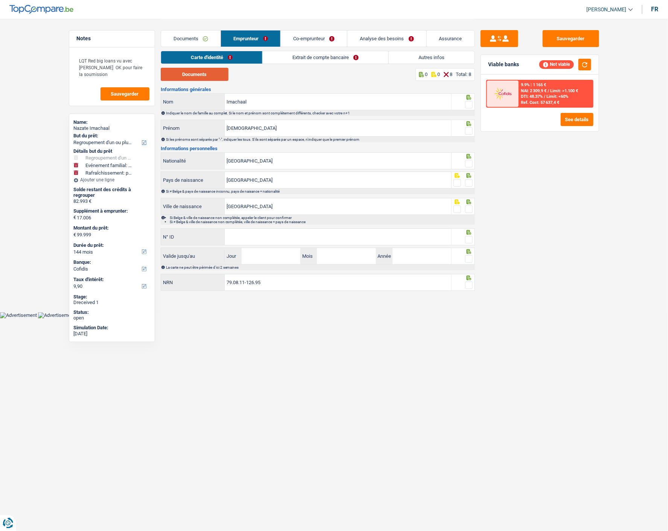
click at [219, 75] on button "Documents" at bounding box center [195, 74] width 68 height 13
click at [469, 101] on span at bounding box center [469, 105] width 8 height 8
click at [0, 0] on input "radio" at bounding box center [0, 0] width 0 height 0
click at [471, 130] on span at bounding box center [469, 131] width 8 height 8
click at [0, 0] on input "radio" at bounding box center [0, 0] width 0 height 0
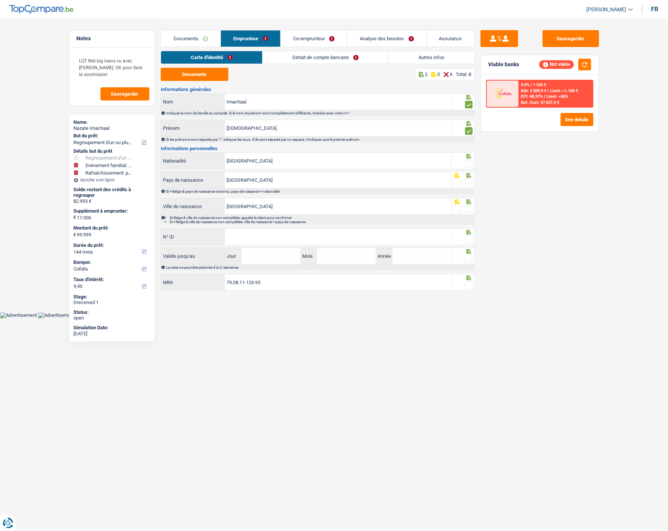
click at [467, 163] on span at bounding box center [469, 164] width 8 height 8
click at [0, 0] on input "radio" at bounding box center [0, 0] width 0 height 0
click at [467, 182] on span at bounding box center [469, 183] width 8 height 8
click at [0, 0] on input "radio" at bounding box center [0, 0] width 0 height 0
click at [471, 206] on span at bounding box center [469, 209] width 8 height 8
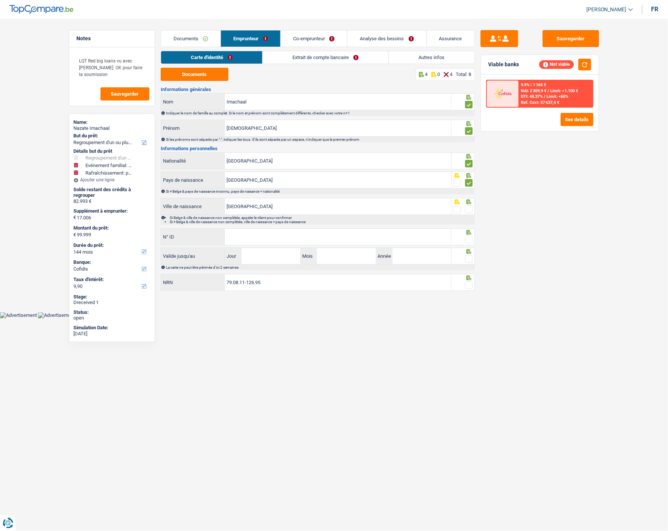
click at [0, 0] on input "radio" at bounding box center [0, 0] width 0 height 0
click at [399, 232] on input "N° ID" at bounding box center [338, 237] width 227 height 16
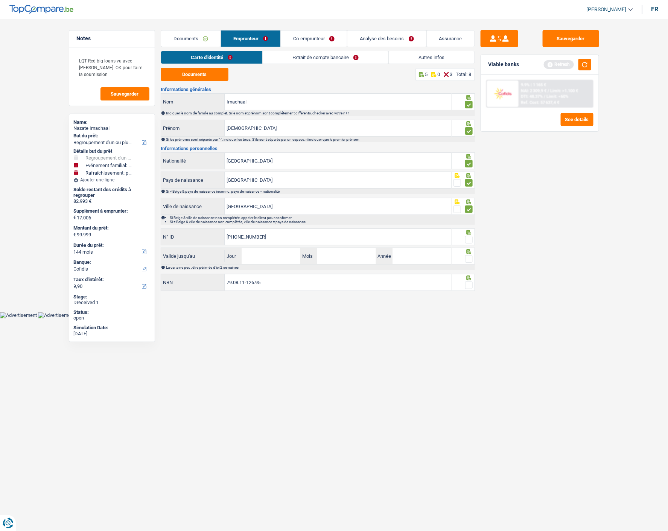
type input "595-2807857-16"
click at [469, 236] on span at bounding box center [469, 240] width 8 height 8
click at [0, 0] on input "radio" at bounding box center [0, 0] width 0 height 0
click at [469, 255] on span at bounding box center [469, 259] width 8 height 8
click at [0, 0] on input "radio" at bounding box center [0, 0] width 0 height 0
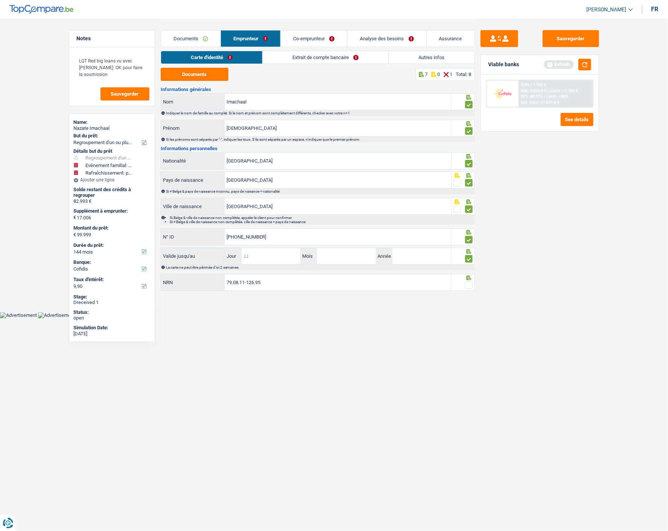
click at [270, 255] on input "Jour" at bounding box center [271, 256] width 59 height 16
type input "23"
type input "09"
type input "2034"
click at [469, 284] on span at bounding box center [469, 285] width 8 height 8
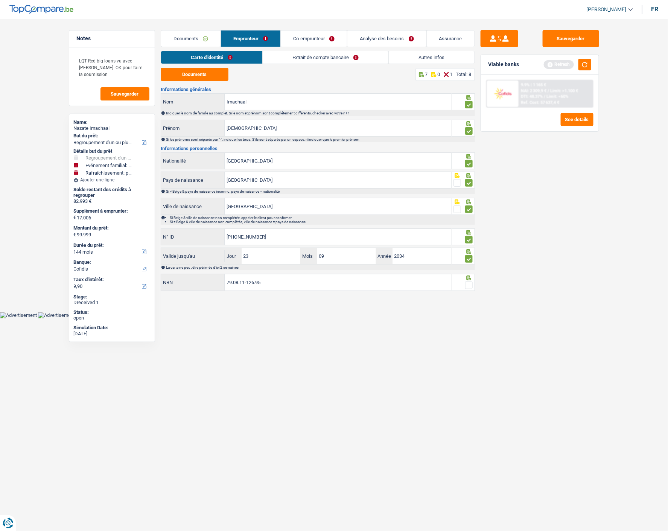
click at [0, 0] on input "radio" at bounding box center [0, 0] width 0 height 0
click at [582, 38] on button "Sauvegarder" at bounding box center [571, 38] width 56 height 17
click at [355, 55] on link "Extrait de compte bancaire" at bounding box center [326, 57] width 126 height 12
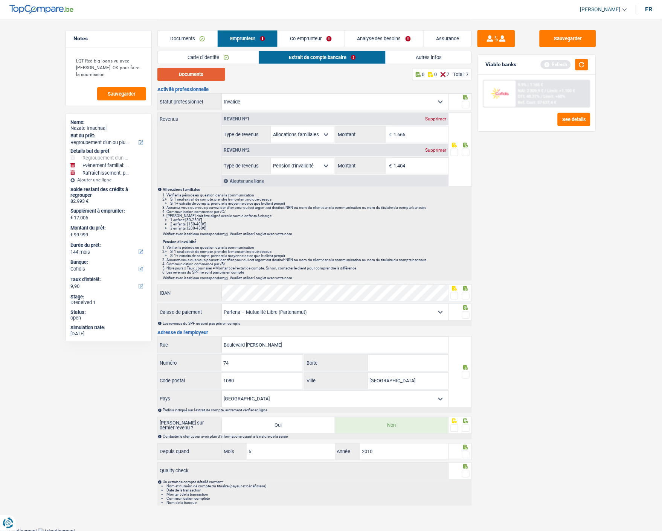
click at [206, 77] on button "Documents" at bounding box center [191, 74] width 68 height 13
drag, startPoint x: 464, startPoint y: 103, endPoint x: 457, endPoint y: 125, distance: 23.2
click at [464, 103] on span at bounding box center [466, 105] width 8 height 8
click at [0, 0] on input "radio" at bounding box center [0, 0] width 0 height 0
click at [461, 149] on fieldset at bounding box center [459, 152] width 19 height 9
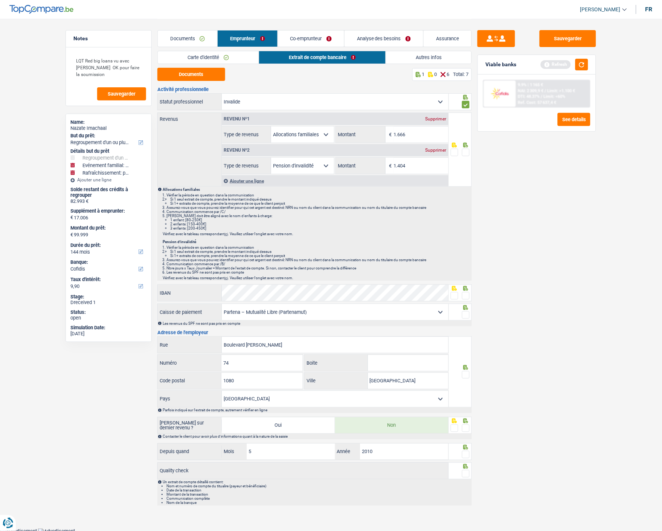
click at [465, 151] on span at bounding box center [466, 153] width 8 height 8
click at [0, 0] on input "radio" at bounding box center [0, 0] width 0 height 0
click at [465, 292] on span at bounding box center [466, 296] width 8 height 8
click at [0, 0] on input "radio" at bounding box center [0, 0] width 0 height 0
click at [465, 311] on span at bounding box center [466, 315] width 8 height 8
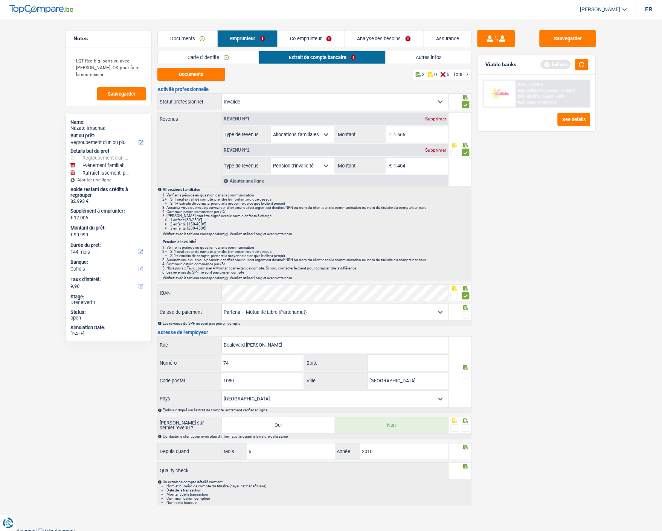
click at [0, 0] on input "radio" at bounding box center [0, 0] width 0 height 0
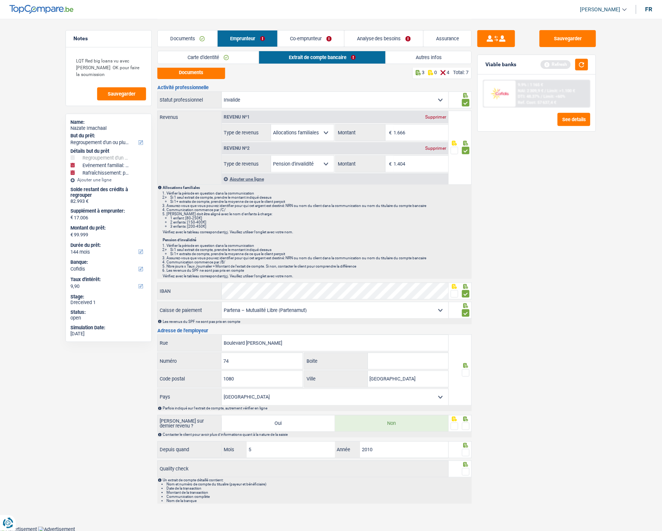
scroll to position [2, 0]
click at [464, 370] on span at bounding box center [466, 373] width 8 height 8
click at [0, 0] on input "radio" at bounding box center [0, 0] width 0 height 0
click at [467, 425] on span at bounding box center [466, 426] width 8 height 8
click at [0, 0] on input "radio" at bounding box center [0, 0] width 0 height 0
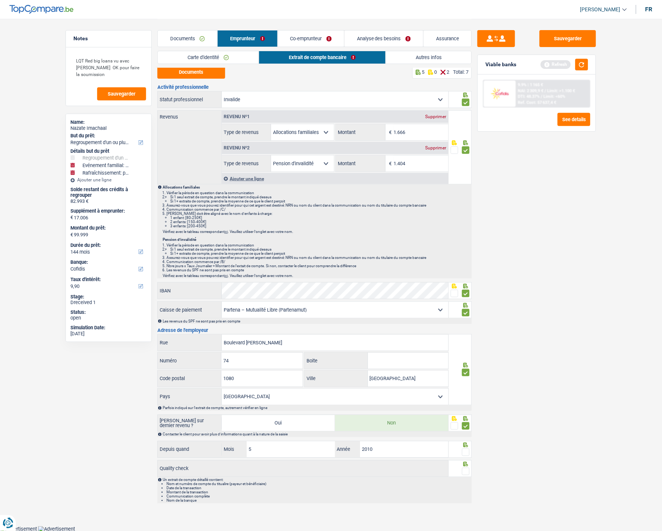
drag, startPoint x: 465, startPoint y: 451, endPoint x: 465, endPoint y: 456, distance: 4.9
click at [465, 452] on span at bounding box center [466, 453] width 8 height 8
click at [0, 0] on input "radio" at bounding box center [0, 0] width 0 height 0
click at [466, 470] on span at bounding box center [466, 472] width 8 height 8
click at [0, 0] on input "radio" at bounding box center [0, 0] width 0 height 0
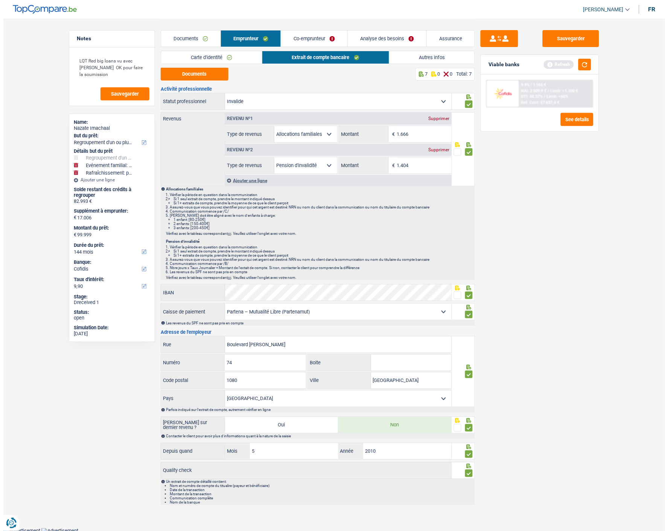
scroll to position [0, 0]
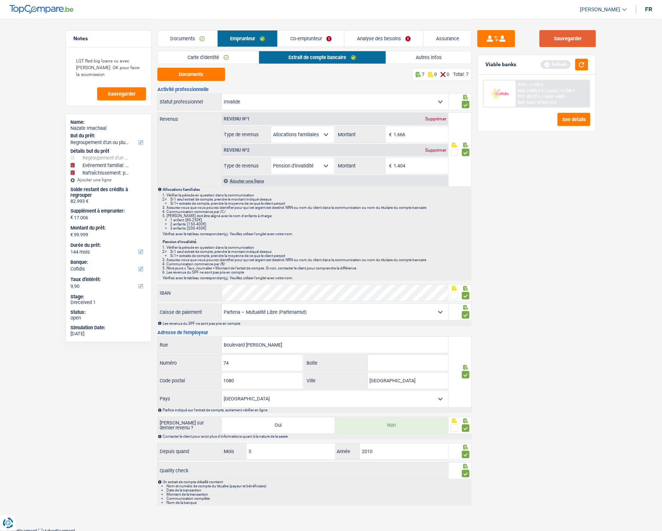
click at [558, 32] on button "Sauvegarder" at bounding box center [567, 38] width 56 height 17
click at [325, 40] on link "Co-emprunteur" at bounding box center [311, 38] width 66 height 16
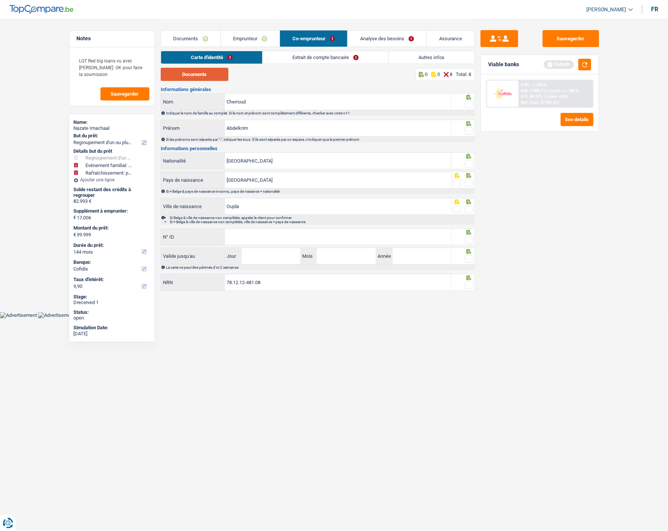
click at [204, 72] on button "Documents" at bounding box center [195, 74] width 68 height 13
drag, startPoint x: 469, startPoint y: 100, endPoint x: 470, endPoint y: 113, distance: 13.2
click at [469, 101] on span at bounding box center [469, 105] width 8 height 8
click at [0, 0] on input "radio" at bounding box center [0, 0] width 0 height 0
click at [468, 128] on span at bounding box center [469, 131] width 8 height 8
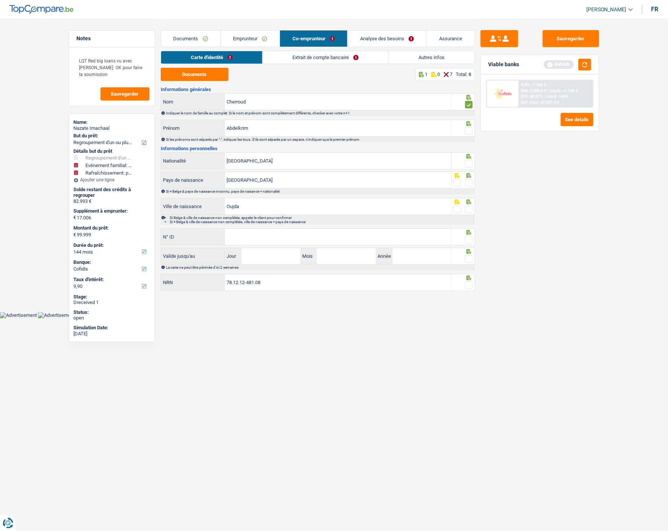
click at [0, 0] on input "radio" at bounding box center [0, 0] width 0 height 0
click at [468, 161] on span at bounding box center [469, 164] width 8 height 8
click at [0, 0] on input "radio" at bounding box center [0, 0] width 0 height 0
click at [469, 181] on span at bounding box center [469, 183] width 8 height 8
click at [0, 0] on input "radio" at bounding box center [0, 0] width 0 height 0
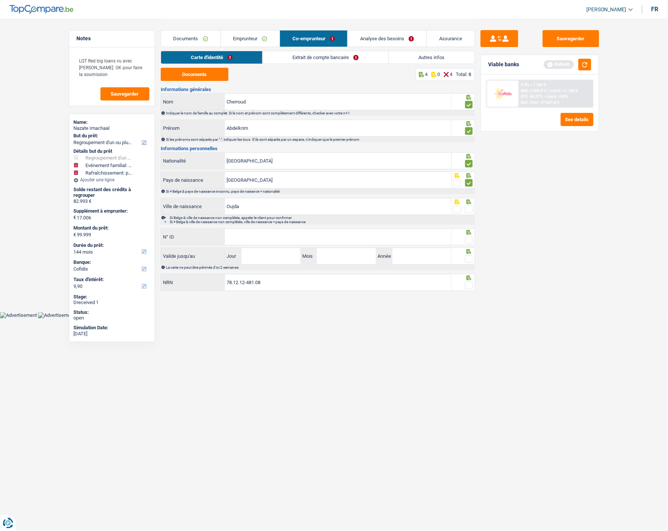
click at [473, 209] on div at bounding box center [463, 206] width 23 height 17
click at [469, 207] on span at bounding box center [469, 209] width 8 height 8
click at [0, 0] on input "radio" at bounding box center [0, 0] width 0 height 0
click at [371, 233] on input "N° ID" at bounding box center [338, 237] width 227 height 16
type input "[PHONE_NUMBER]"
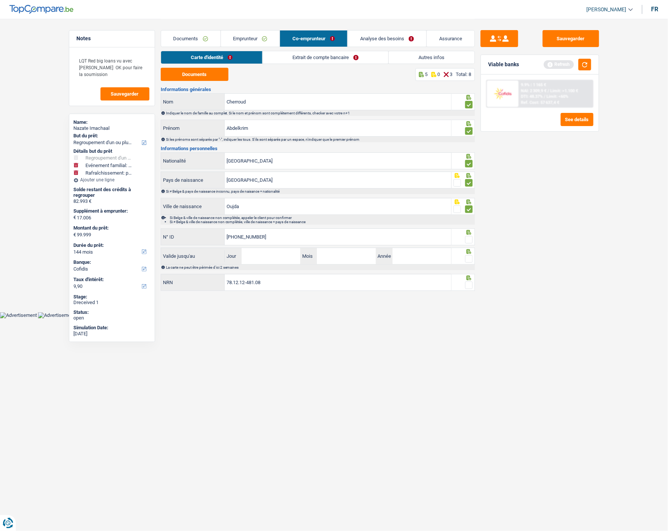
click at [468, 238] on span at bounding box center [469, 240] width 8 height 8
click at [0, 0] on input "radio" at bounding box center [0, 0] width 0 height 0
click at [288, 257] on input "Jour" at bounding box center [271, 256] width 59 height 16
type input "13"
type input "04"
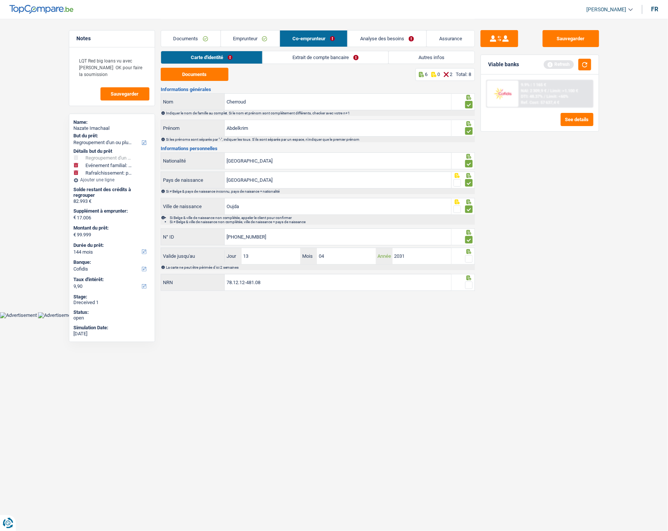
type input "2031"
drag, startPoint x: 469, startPoint y: 258, endPoint x: 470, endPoint y: 275, distance: 17.7
click at [469, 260] on span at bounding box center [469, 259] width 8 height 8
click at [0, 0] on input "radio" at bounding box center [0, 0] width 0 height 0
click at [468, 283] on span at bounding box center [469, 285] width 8 height 8
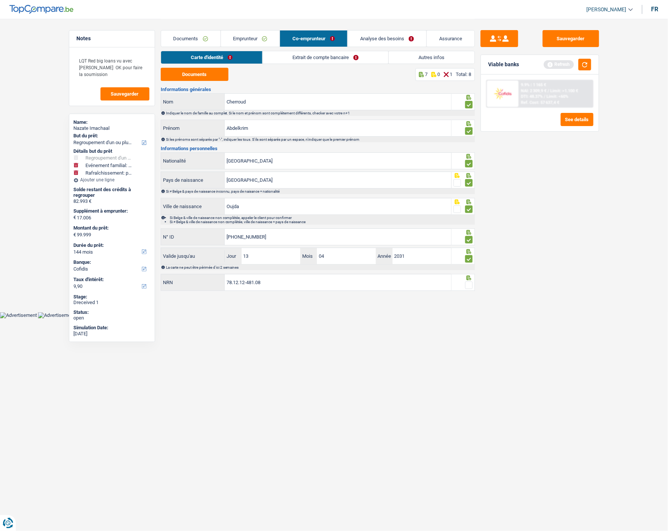
click at [0, 0] on input "radio" at bounding box center [0, 0] width 0 height 0
click at [316, 61] on link "Extrait de compte bancaire" at bounding box center [326, 57] width 126 height 12
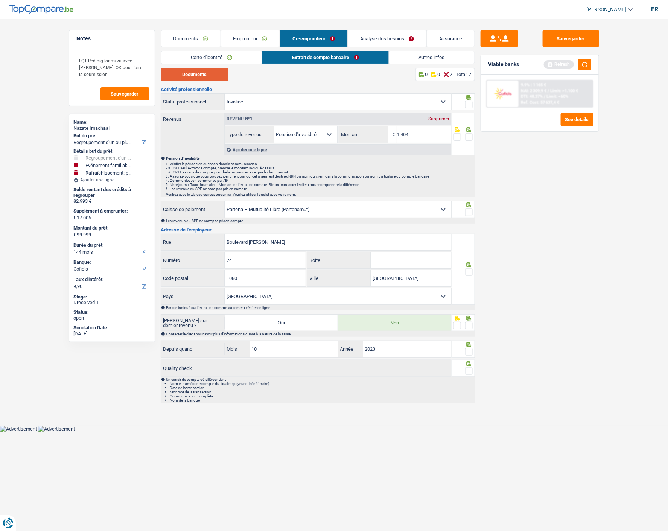
click at [216, 75] on button "Documents" at bounding box center [195, 74] width 68 height 13
click at [469, 103] on span at bounding box center [469, 105] width 8 height 8
click at [0, 0] on input "radio" at bounding box center [0, 0] width 0 height 0
click at [469, 136] on span at bounding box center [469, 137] width 8 height 8
click at [0, 0] on input "radio" at bounding box center [0, 0] width 0 height 0
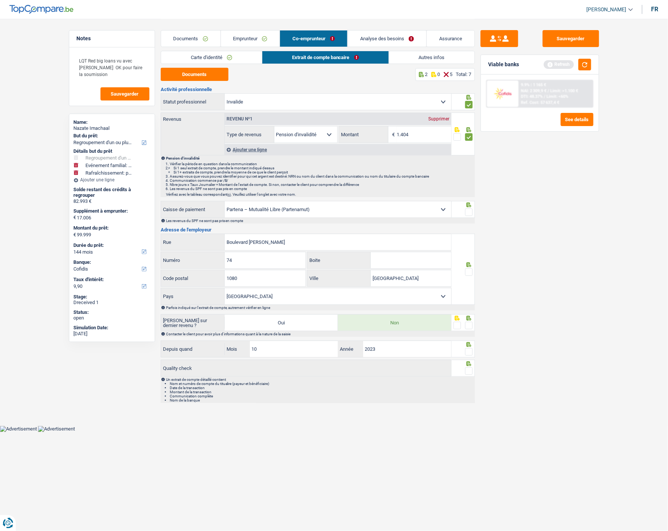
click at [470, 209] on span at bounding box center [469, 212] width 8 height 8
click at [0, 0] on input "radio" at bounding box center [0, 0] width 0 height 0
click at [468, 270] on span at bounding box center [469, 272] width 8 height 8
click at [0, 0] on input "radio" at bounding box center [0, 0] width 0 height 0
click at [469, 322] on span at bounding box center [469, 326] width 8 height 8
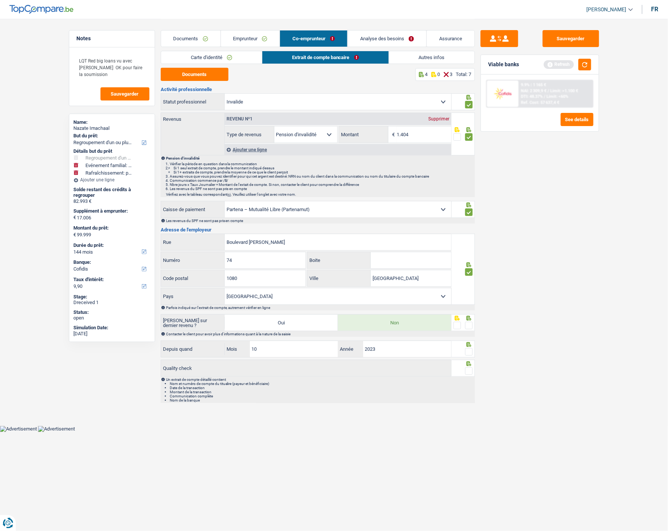
click at [0, 0] on input "radio" at bounding box center [0, 0] width 0 height 0
click at [468, 352] on span at bounding box center [469, 352] width 8 height 8
click at [0, 0] on input "radio" at bounding box center [0, 0] width 0 height 0
click at [471, 369] on span at bounding box center [469, 371] width 8 height 8
click at [0, 0] on input "radio" at bounding box center [0, 0] width 0 height 0
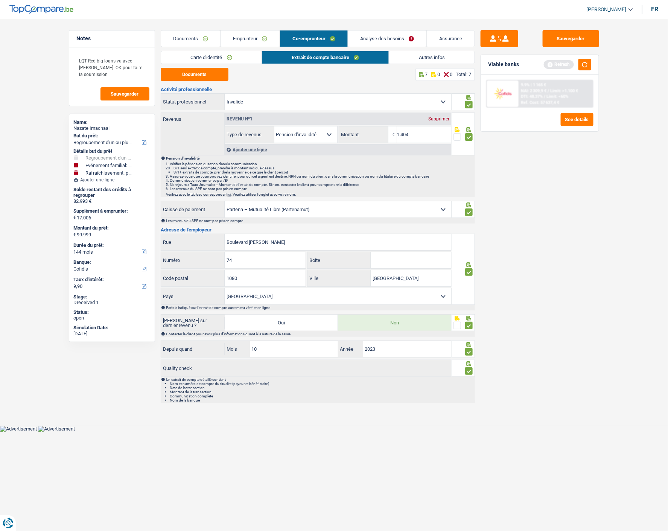
click at [434, 54] on link "Autres infos" at bounding box center [431, 57] width 85 height 12
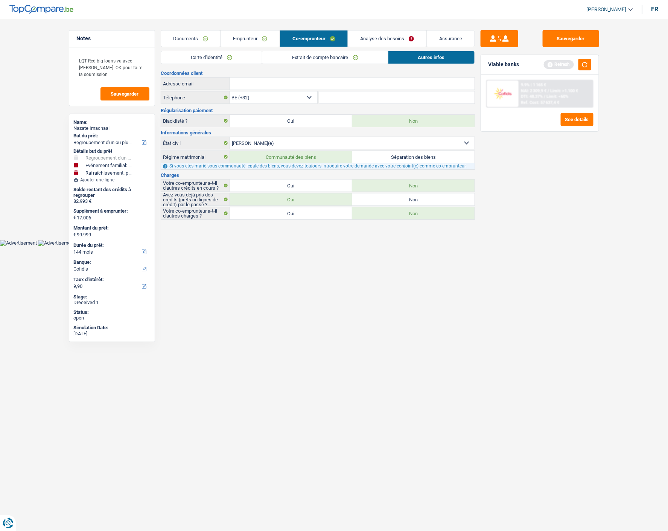
click at [251, 38] on link "Emprunteur" at bounding box center [250, 38] width 59 height 16
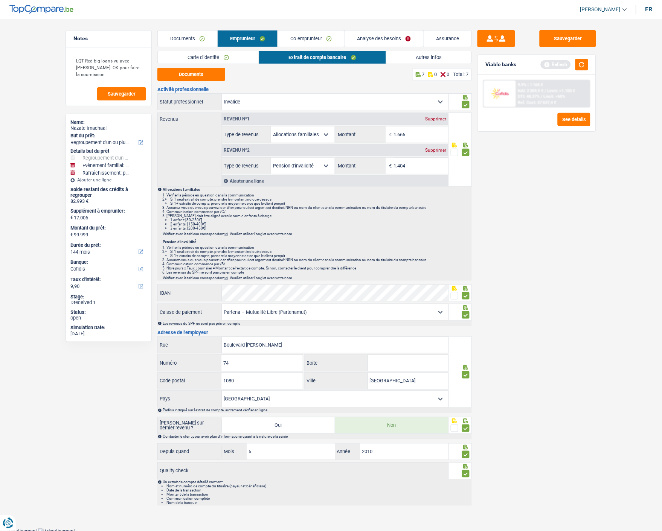
click at [432, 52] on link "Autres infos" at bounding box center [428, 57] width 85 height 12
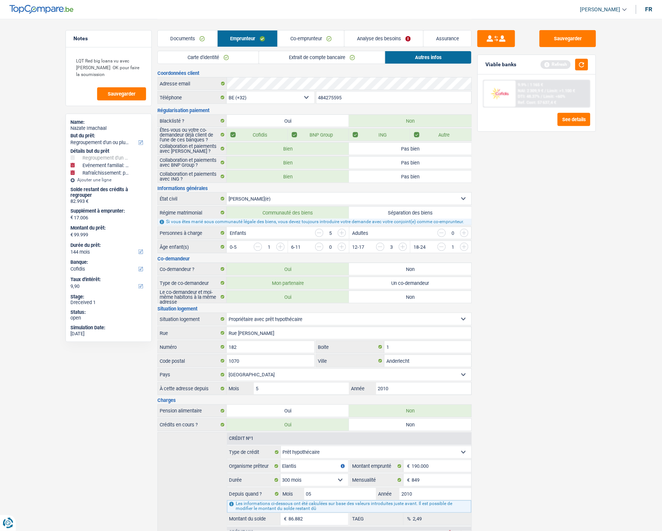
click at [312, 42] on link "Co-emprunteur" at bounding box center [311, 38] width 66 height 16
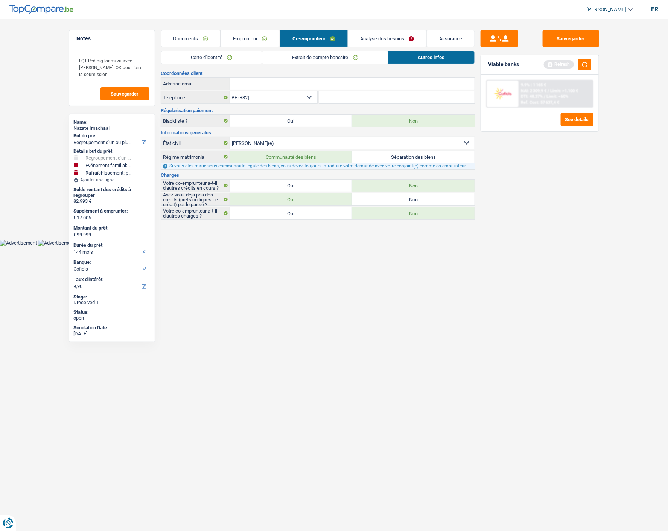
click at [301, 81] on input "Adresse email" at bounding box center [352, 84] width 245 height 12
paste input "[EMAIL_ADDRESS][DOMAIN_NAME]"
type input "[EMAIL_ADDRESS][DOMAIN_NAME]"
click at [567, 39] on button "Sauvegarder" at bounding box center [571, 38] width 56 height 17
click at [379, 40] on link "Analyse des besoins" at bounding box center [387, 38] width 79 height 16
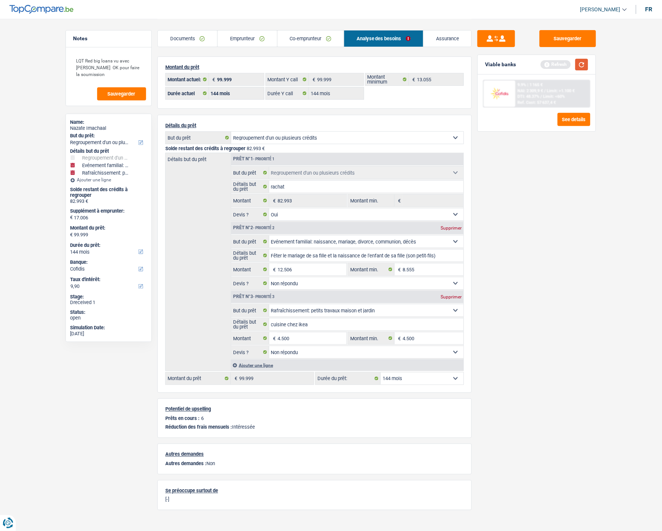
click at [582, 61] on button "button" at bounding box center [581, 65] width 13 height 12
click at [426, 374] on select "12 mois 18 mois 24 mois 30 mois 36 mois 42 mois 48 mois 60 mois 72 mois 84 mois…" at bounding box center [421, 379] width 83 height 12
select select "120"
click at [380, 373] on select "12 mois 18 mois 24 mois 30 mois 36 mois 42 mois 48 mois 60 mois 72 mois 84 mois…" at bounding box center [421, 379] width 83 height 12
select select "120"
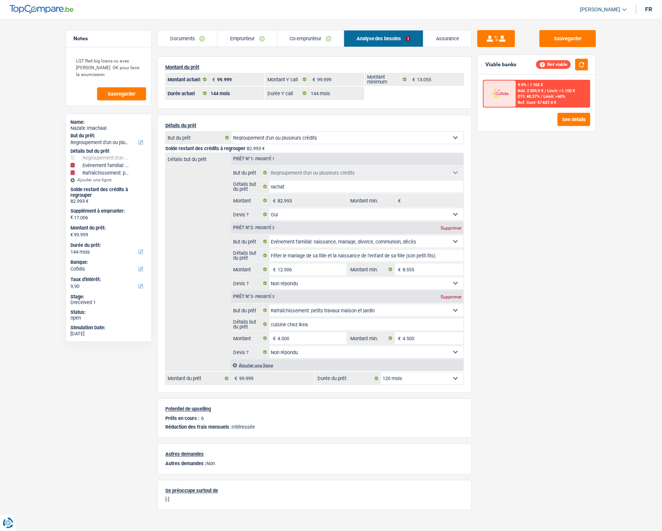
select select "120"
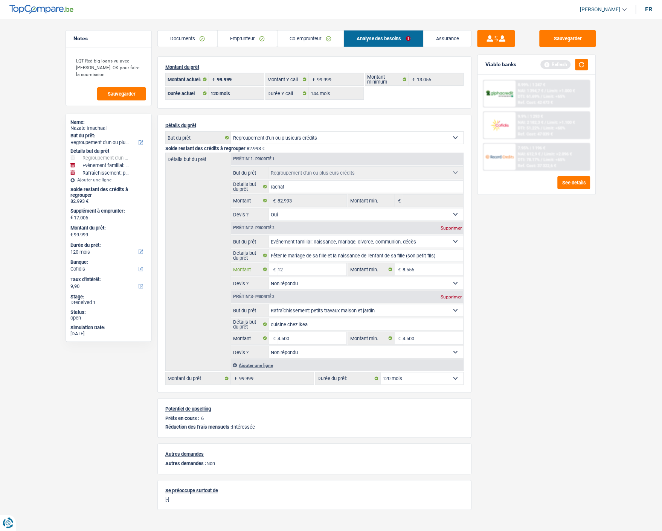
type input "1"
type input "8.000"
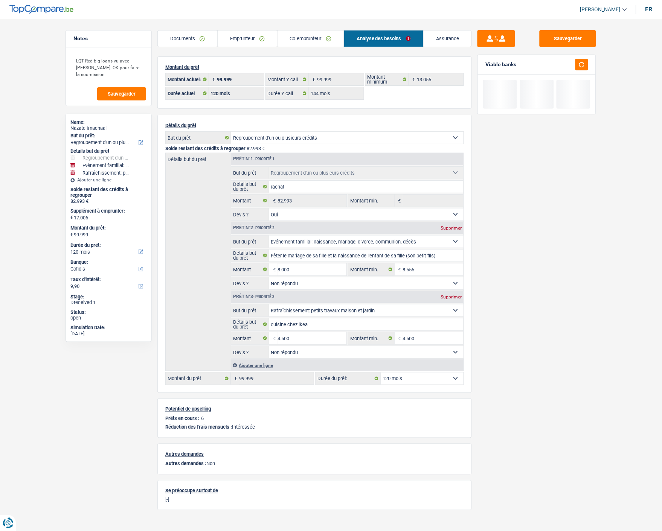
type input "12.500"
type input "95.493"
select select "144"
type input "95.493"
select select "144"
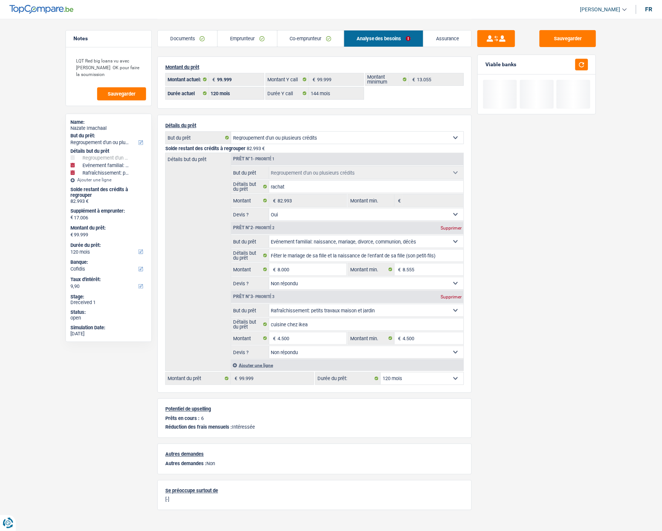
type input "95.493"
click at [473, 274] on div "Sauvegarder Viable banks" at bounding box center [536, 274] width 130 height 489
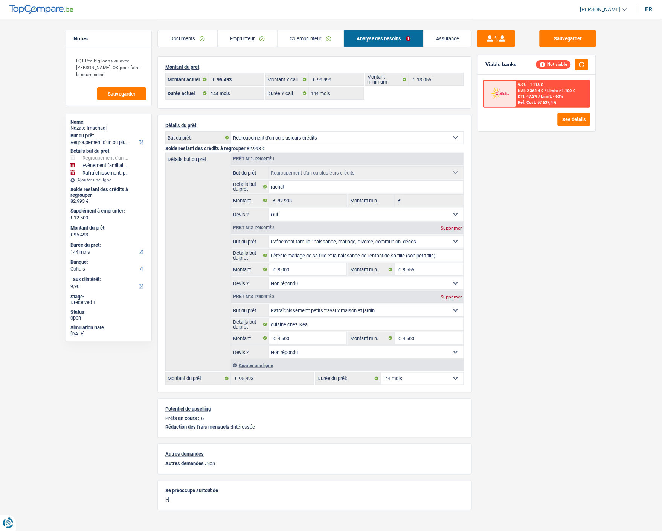
click at [431, 380] on select "12 mois 18 mois 24 mois 30 mois 36 mois 42 mois 48 mois 60 mois 72 mois 84 mois…" at bounding box center [421, 379] width 83 height 12
select select "120"
click at [380, 373] on select "12 mois 18 mois 24 mois 30 mois 36 mois 42 mois 48 mois 60 mois 72 mois 84 mois…" at bounding box center [421, 379] width 83 height 12
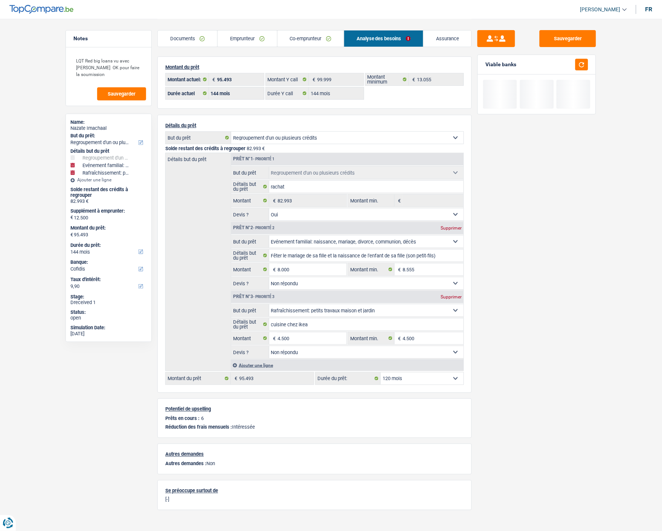
select select "120"
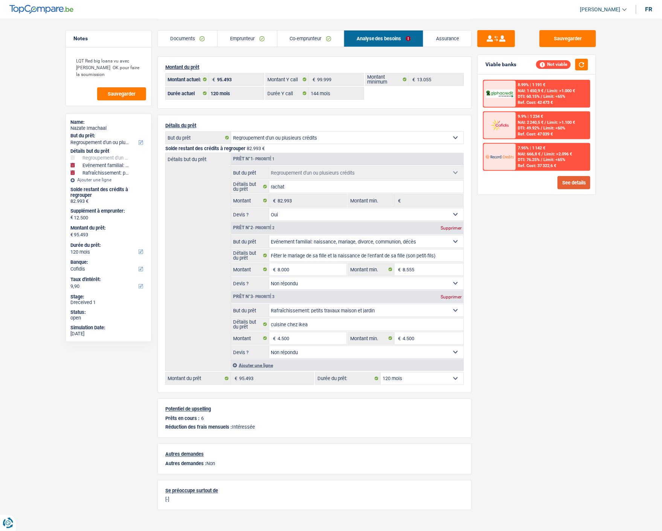
click at [573, 182] on button "See details" at bounding box center [573, 182] width 33 height 13
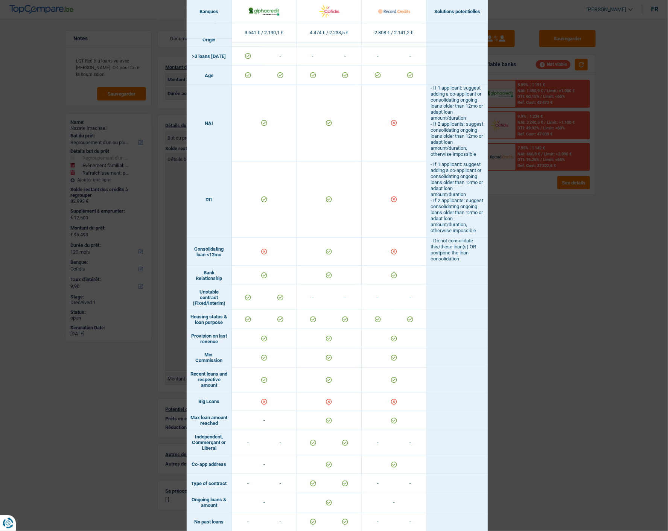
scroll to position [333, 0]
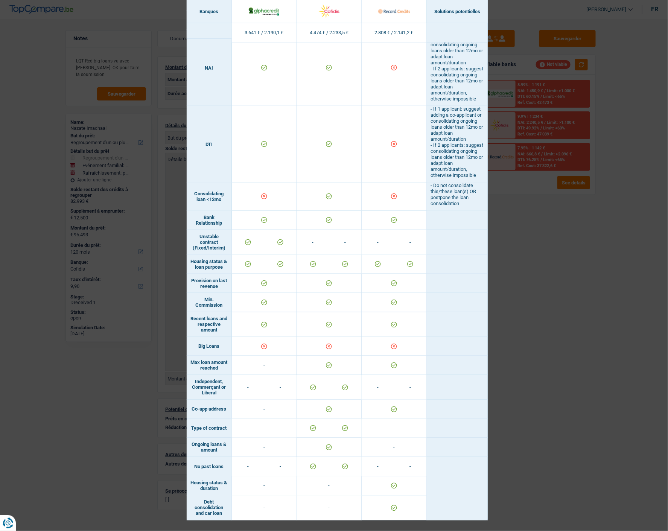
click at [541, 321] on div "Banks conditions × Banques Solutions potentielles Revenus / Charges 3.641 € / 2…" at bounding box center [334, 265] width 668 height 531
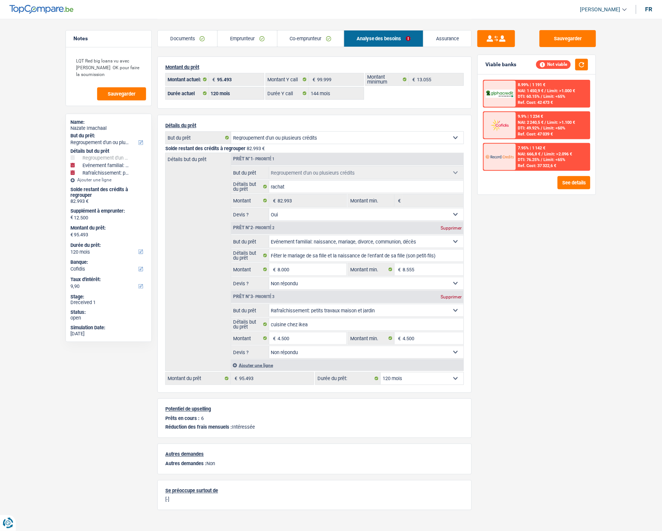
click at [449, 226] on div "Supprimer" at bounding box center [450, 228] width 25 height 5
select select "houseOrGarden"
type input "4.500"
type input "87.493"
select select "144"
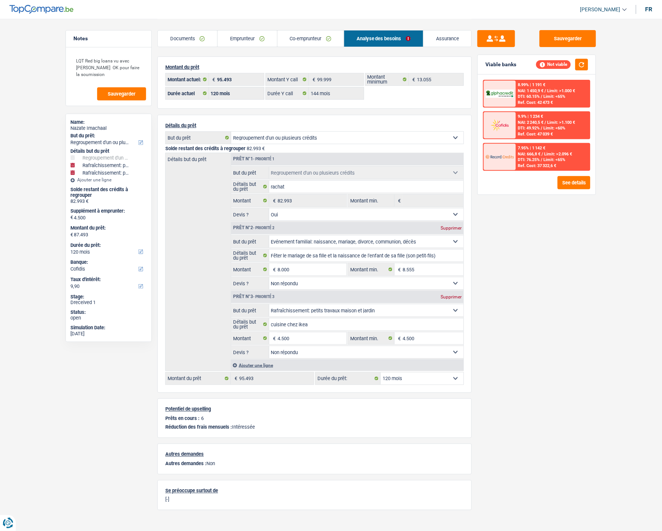
type input "87.493"
select select "144"
select select "houseOrGarden"
type input "cuisine chez ikea"
type input "4.500"
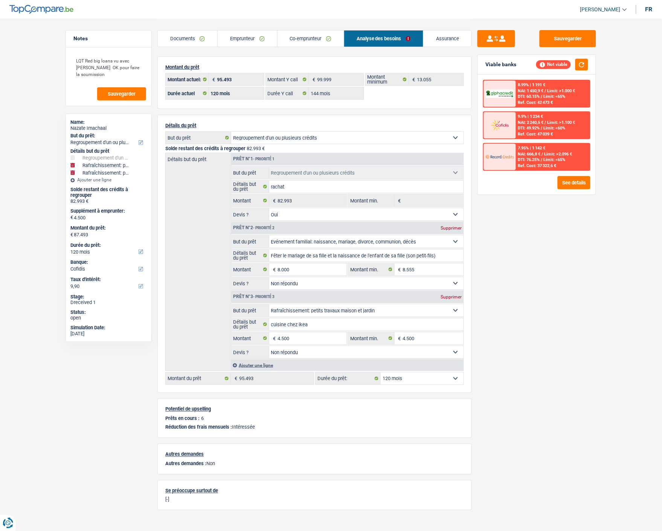
type input "4.500"
type input "87.493"
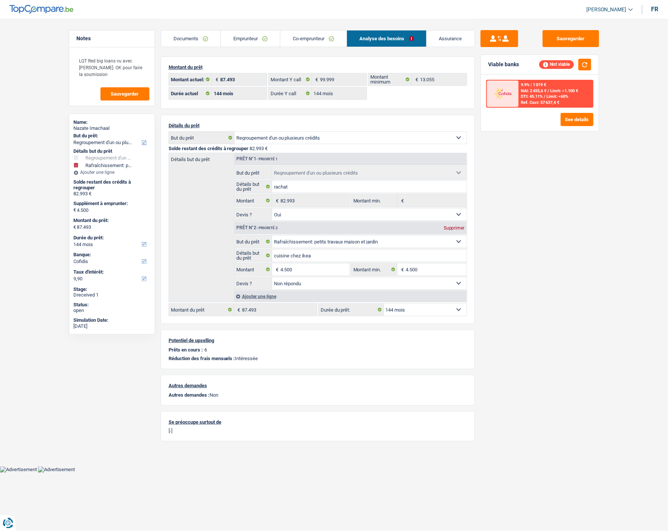
click at [426, 306] on select "12 mois 18 mois 24 mois 30 mois 36 mois 42 mois 48 mois 60 mois 72 mois 84 mois…" at bounding box center [425, 310] width 83 height 12
select select "120"
click at [384, 304] on select "12 mois 18 mois 24 mois 30 mois 36 mois 42 mois 48 mois 60 mois 72 mois 84 mois…" at bounding box center [425, 310] width 83 height 12
select select "120"
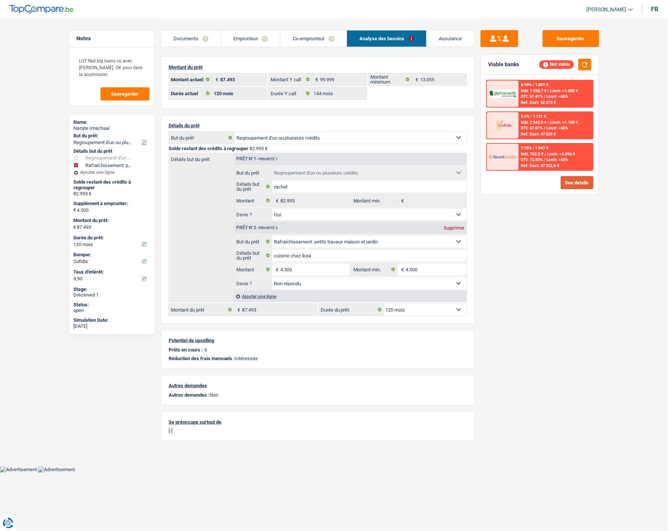
click at [575, 182] on button "See details" at bounding box center [577, 182] width 33 height 13
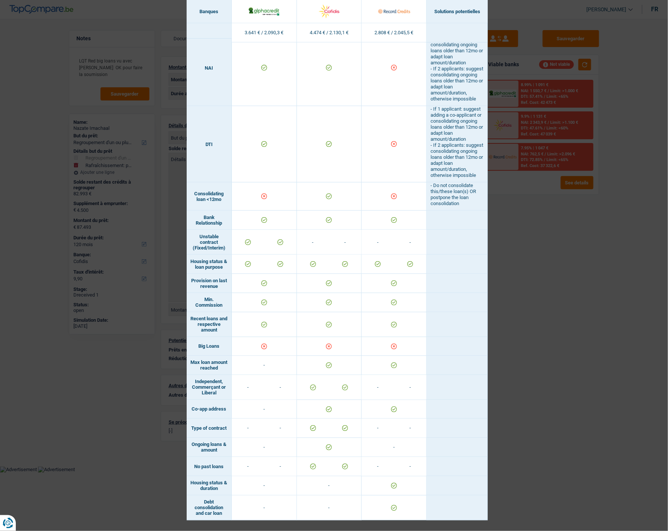
click at [544, 315] on div "Banks conditions × Banques Solutions potentielles Revenus / Charges 3.641 € / 2…" at bounding box center [334, 265] width 668 height 531
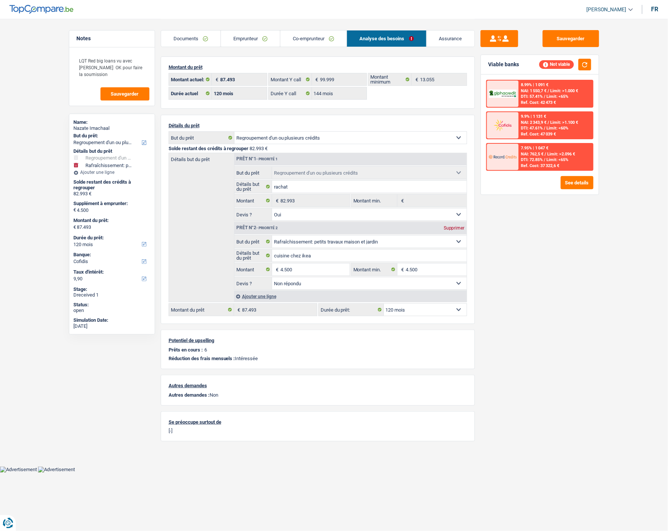
click at [451, 227] on div "Supprimer" at bounding box center [454, 228] width 25 height 5
type input "0"
type input "82.993"
select select "144"
type input "82.993"
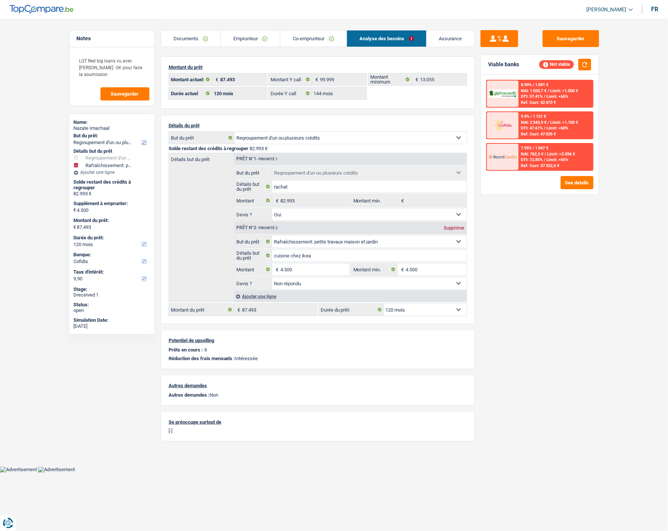
select select "144"
type input "82.993"
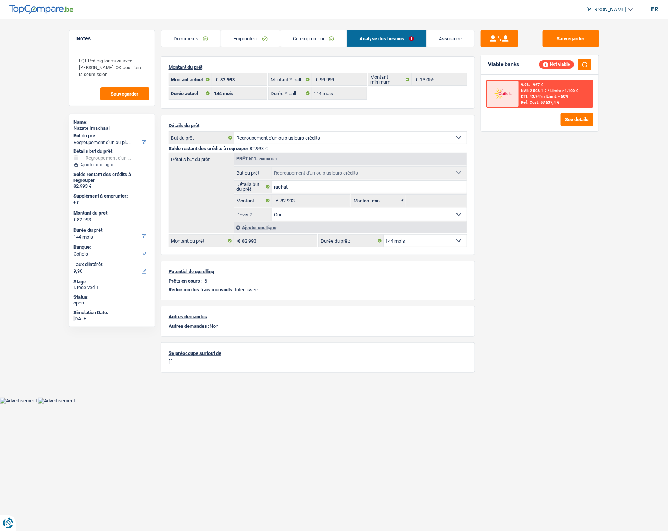
click at [419, 241] on select "12 mois 18 mois 24 mois 30 mois 36 mois 42 mois 48 mois 60 mois 72 mois 84 mois…" at bounding box center [425, 241] width 83 height 12
select select "120"
click at [384, 235] on select "12 mois 18 mois 24 mois 30 mois 36 mois 42 mois 48 mois 60 mois 72 mois 84 mois…" at bounding box center [425, 241] width 83 height 12
select select "120"
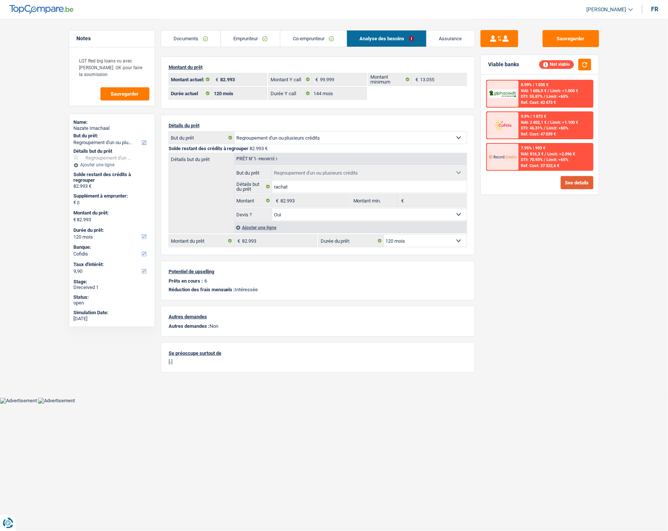
click at [567, 181] on button "See details" at bounding box center [577, 182] width 33 height 13
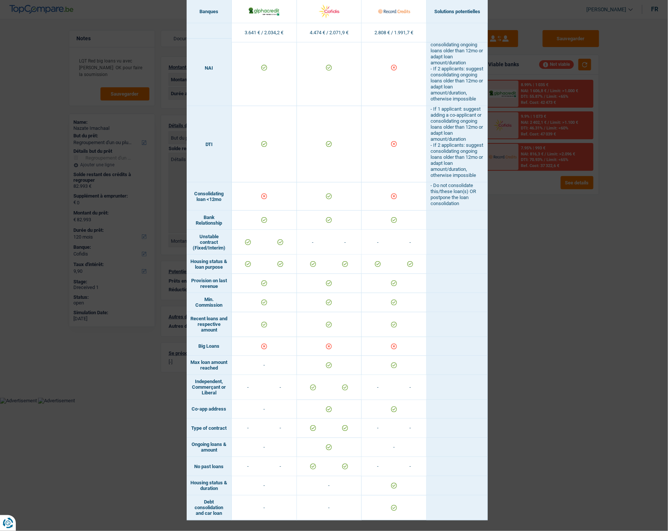
click at [540, 316] on div "Banks conditions × Banques Solutions potentielles Revenus / Charges 3.641 € / 2…" at bounding box center [334, 265] width 668 height 531
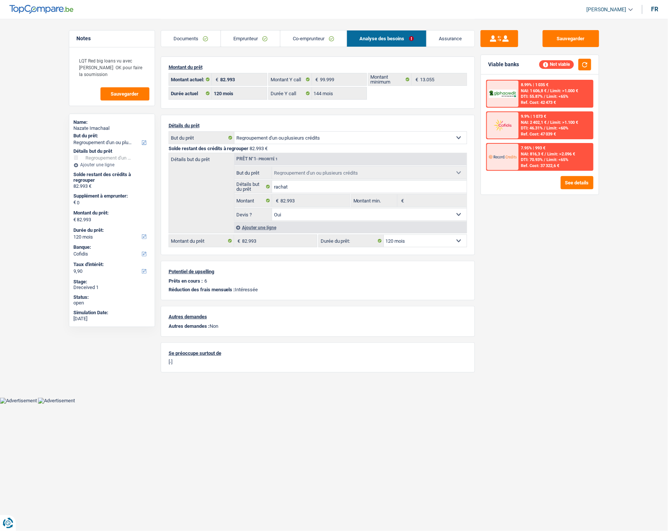
click at [262, 43] on link "Emprunteur" at bounding box center [250, 38] width 59 height 16
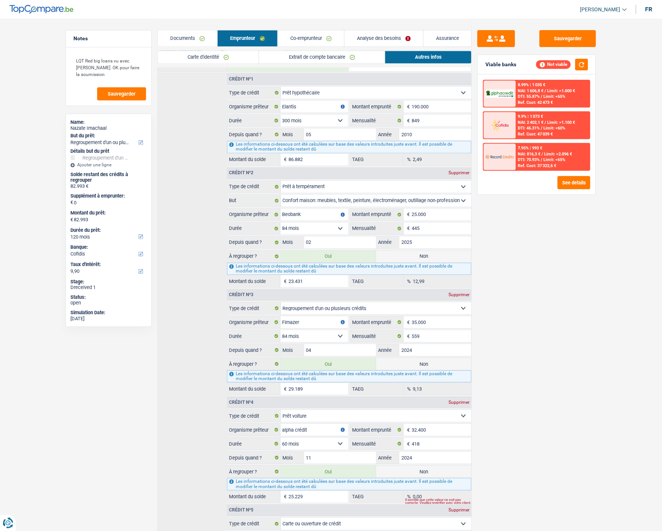
scroll to position [376, 0]
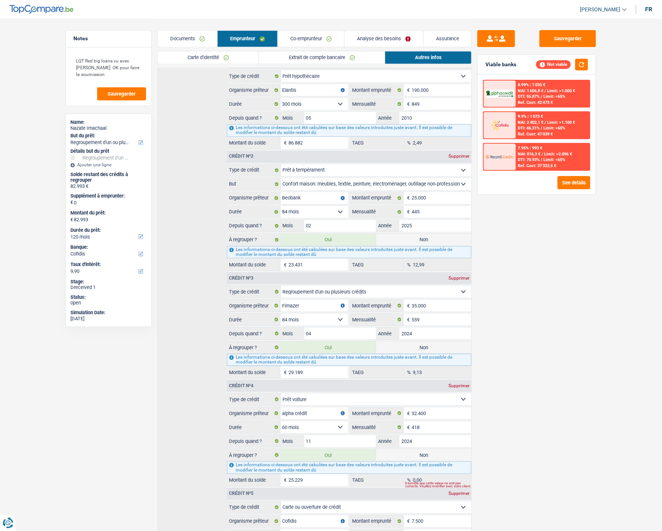
click at [415, 234] on label "Non" at bounding box center [423, 240] width 95 height 12
click at [415, 234] on input "Non" at bounding box center [423, 240] width 95 height 12
radio input "true"
type input "59.562"
select select "144"
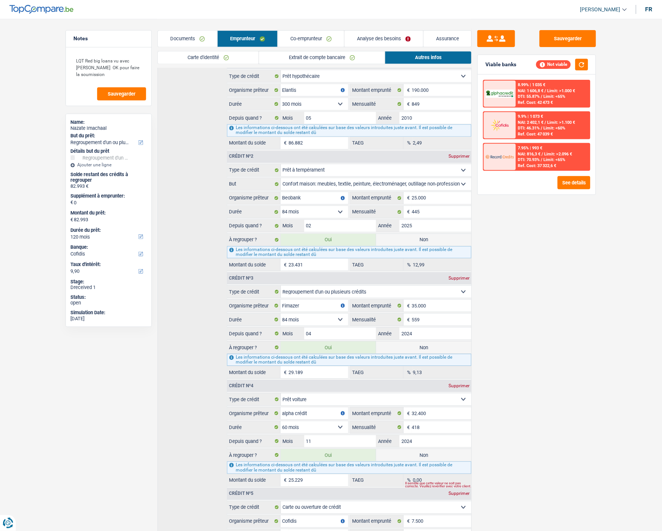
radio input "false"
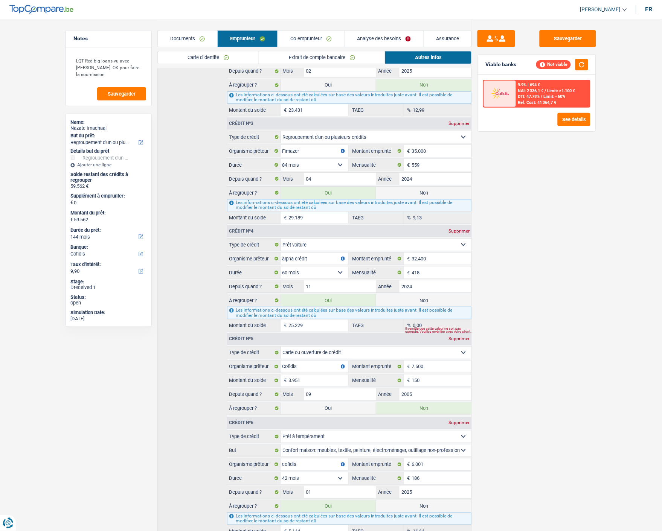
scroll to position [576, 0]
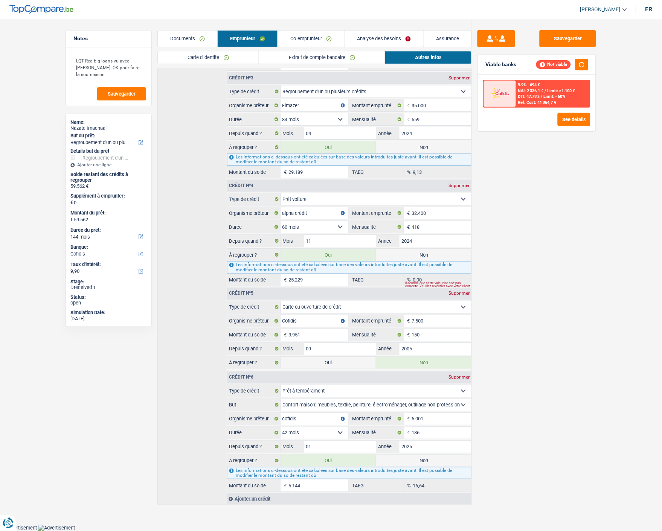
click at [433, 462] on label "Non" at bounding box center [423, 461] width 95 height 12
click at [433, 462] on input "Non" at bounding box center [423, 461] width 95 height 12
radio input "true"
type input "54.418"
radio input "false"
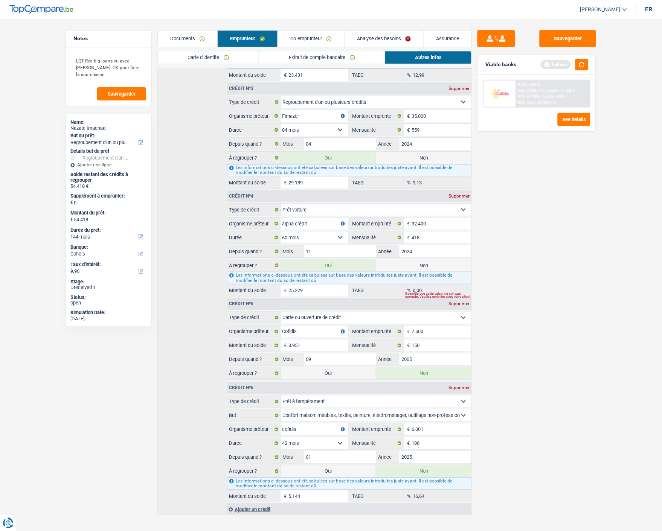
scroll to position [493, 0]
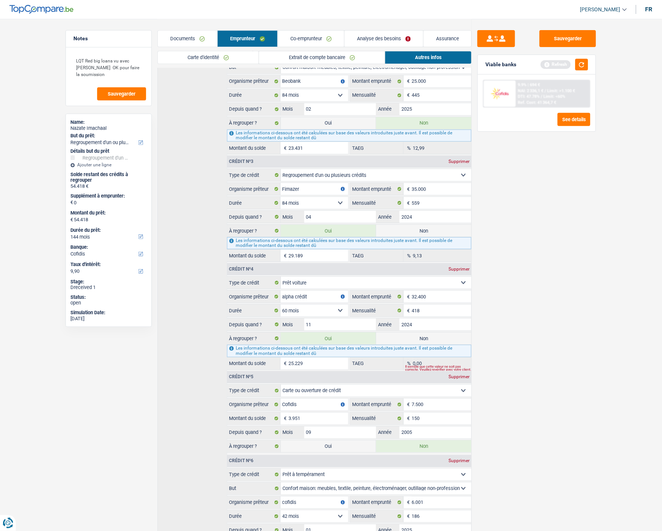
click at [426, 333] on label "Non" at bounding box center [423, 338] width 95 height 12
click at [426, 333] on input "Non" at bounding box center [423, 338] width 95 height 12
radio input "true"
type input "29.189"
select select "120"
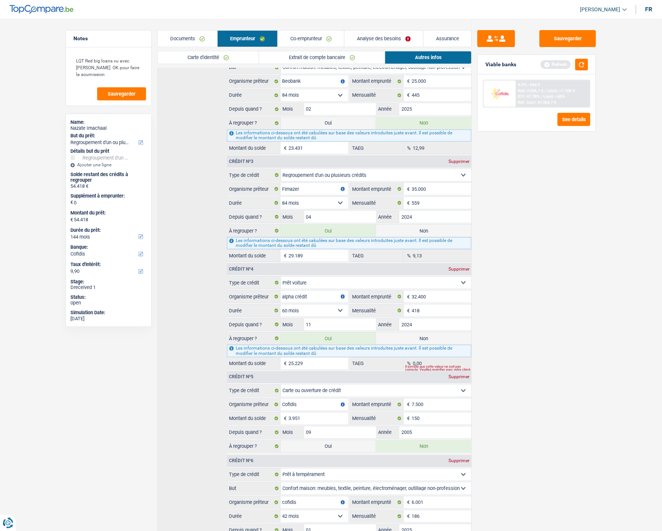
radio input "false"
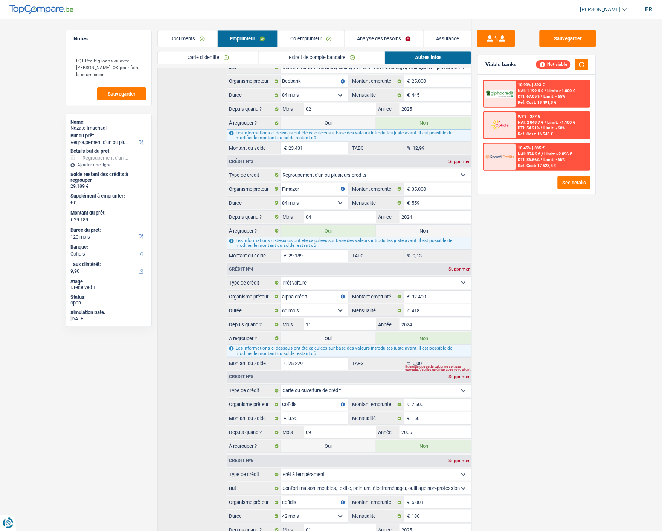
click at [398, 38] on link "Analyse des besoins" at bounding box center [383, 38] width 79 height 16
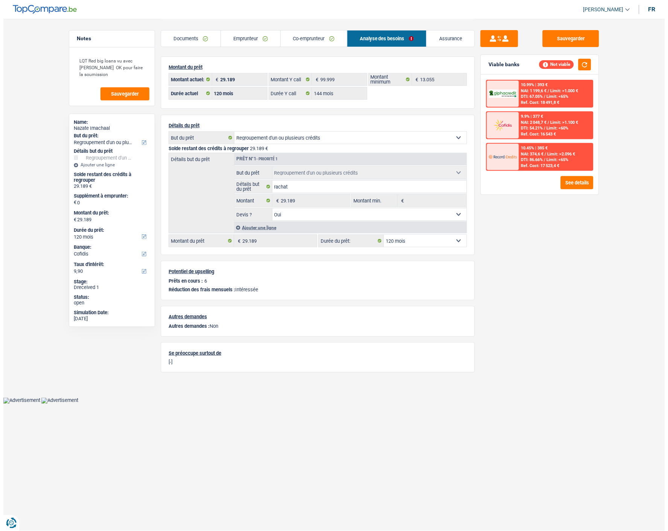
scroll to position [0, 0]
click at [564, 179] on button "See details" at bounding box center [577, 182] width 33 height 13
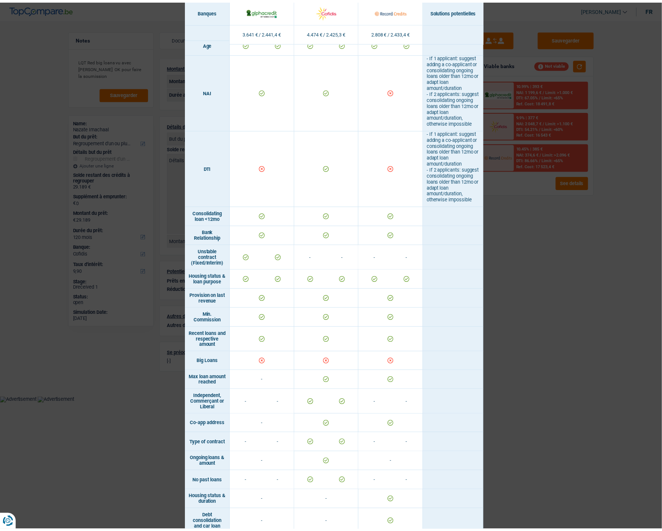
scroll to position [318, 0]
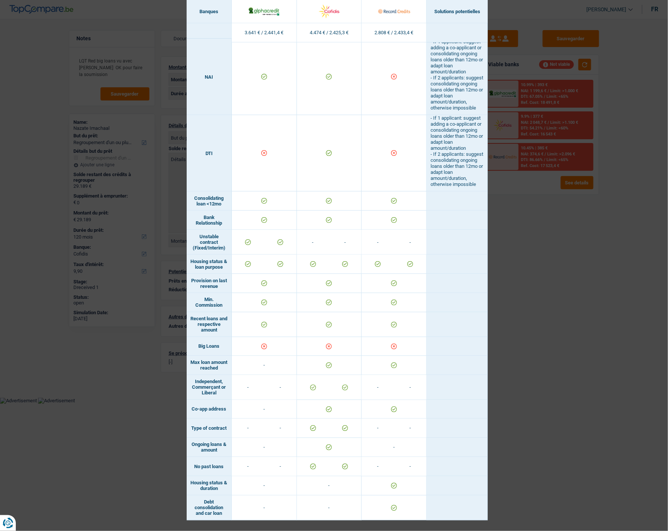
click at [551, 277] on div "Banks conditions × Banques Solutions potentielles Revenus / Charges 3.641 € / 2…" at bounding box center [334, 265] width 668 height 531
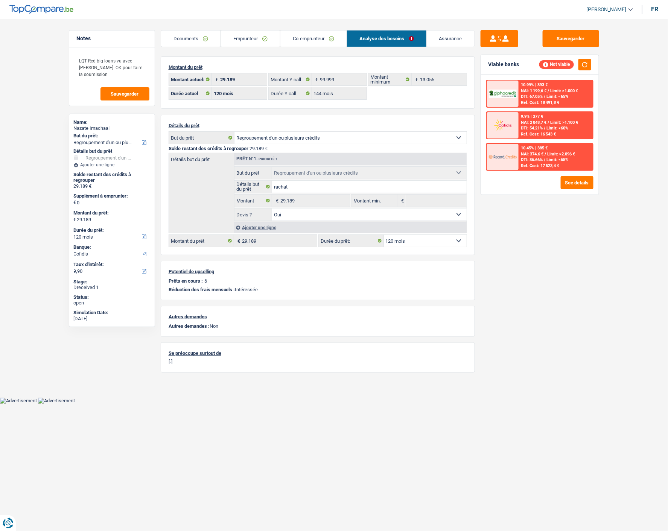
click at [260, 37] on link "Emprunteur" at bounding box center [250, 38] width 59 height 16
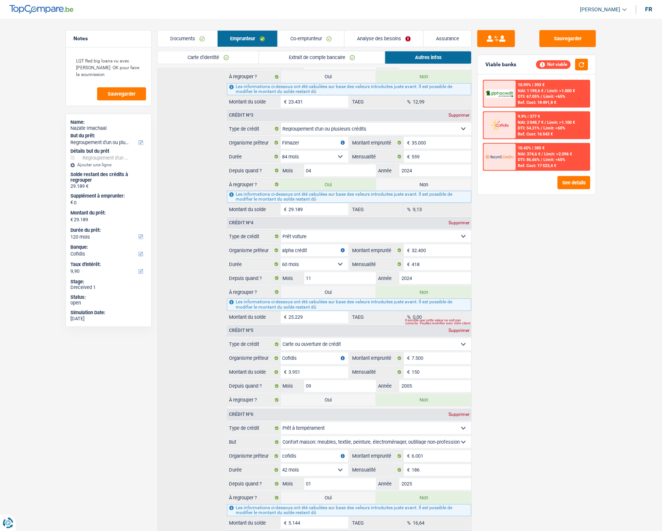
scroll to position [576, 0]
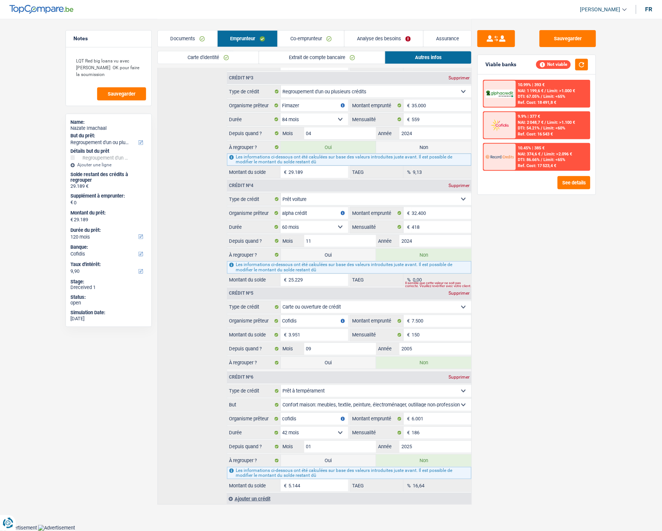
click at [328, 363] on label "Oui" at bounding box center [328, 363] width 95 height 12
click at [328, 363] on input "Oui" at bounding box center [328, 363] width 95 height 12
radio input "true"
type input "33.140"
radio input "false"
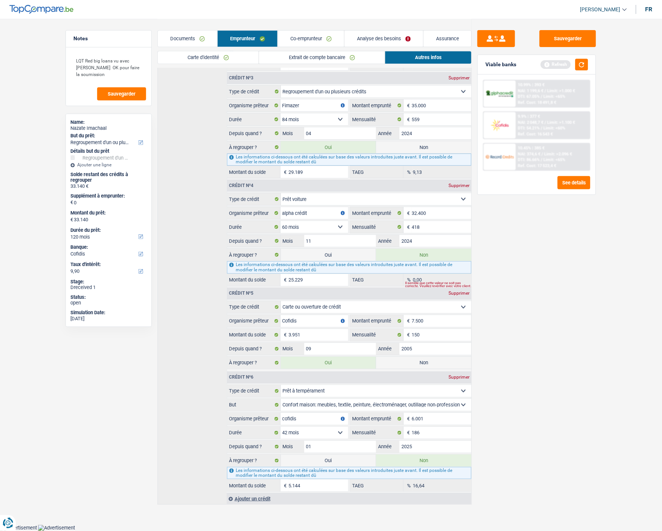
click at [329, 461] on label "Oui" at bounding box center [328, 461] width 95 height 12
click at [329, 461] on input "Oui" at bounding box center [328, 461] width 95 height 12
radio input "true"
type input "38.284"
radio input "false"
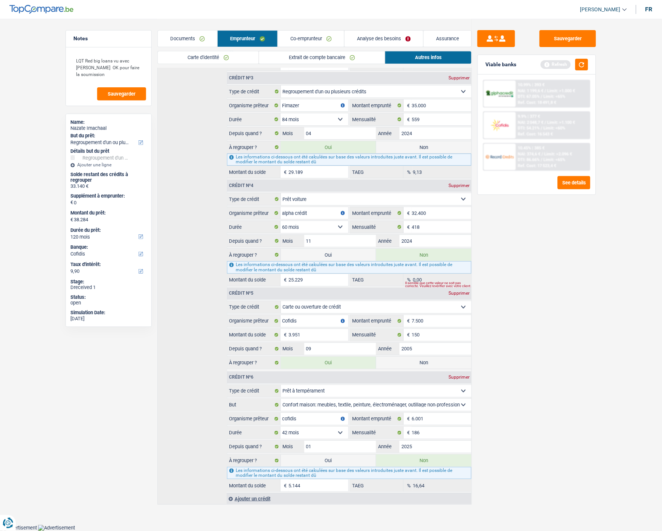
select select "144"
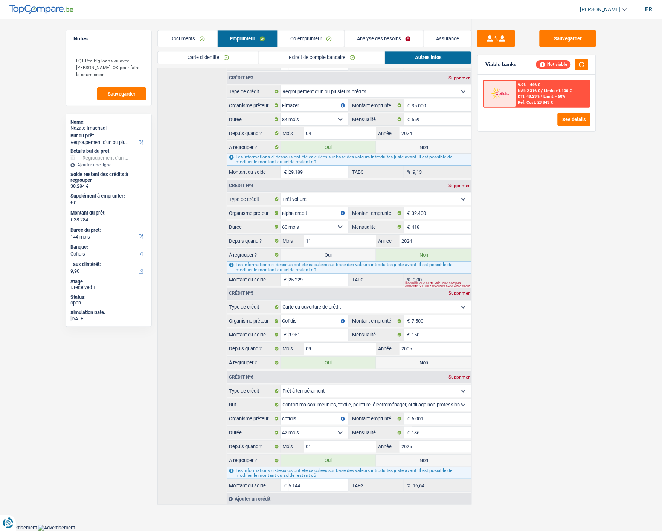
click at [386, 40] on link "Analyse des besoins" at bounding box center [383, 38] width 79 height 16
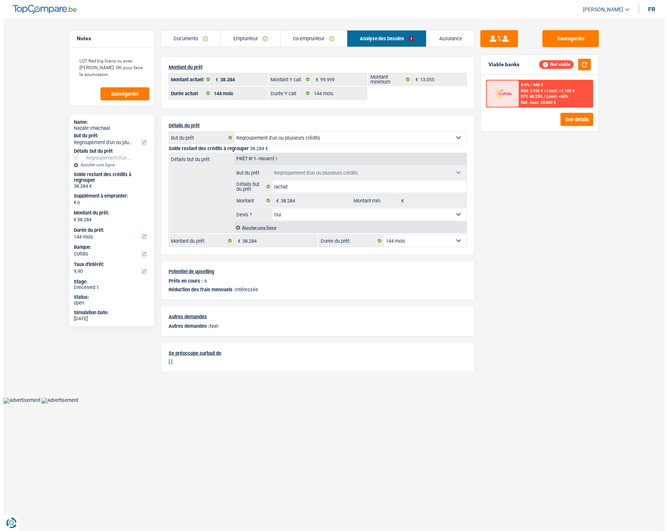
scroll to position [0, 0]
click at [409, 236] on select "12 mois 18 mois 24 mois 30 mois 36 mois 42 mois 48 mois 60 mois 72 mois 84 mois…" at bounding box center [425, 241] width 83 height 12
select select "120"
click at [384, 235] on select "12 mois 18 mois 24 mois 30 mois 36 mois 42 mois 48 mois 60 mois 72 mois 84 mois…" at bounding box center [425, 241] width 83 height 12
select select "120"
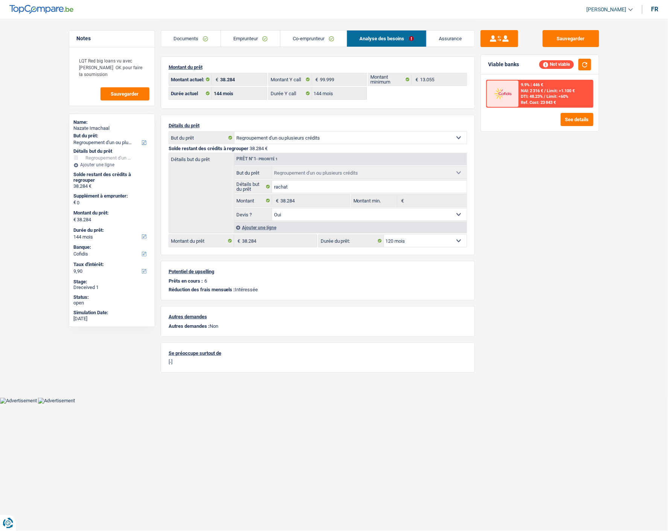
select select "120"
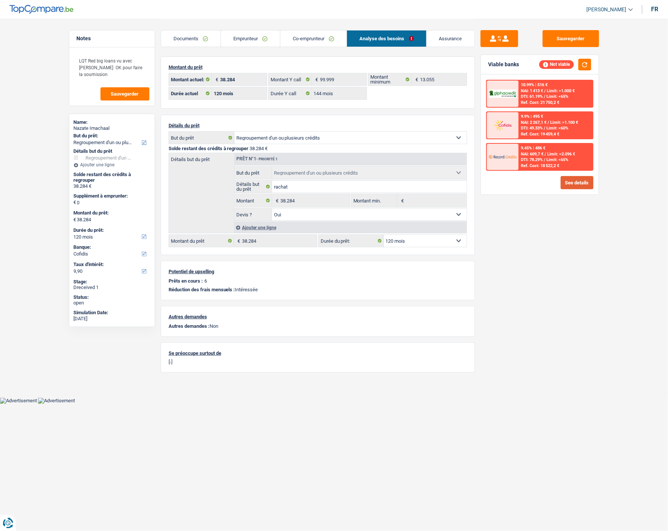
click at [576, 178] on button "See details" at bounding box center [577, 182] width 33 height 13
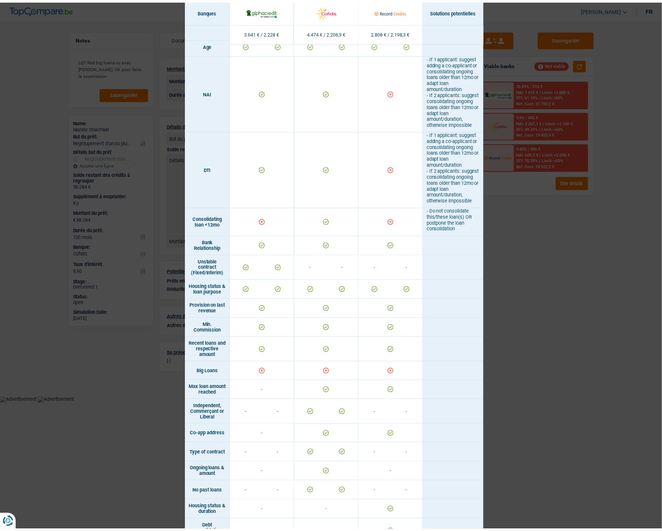
scroll to position [333, 0]
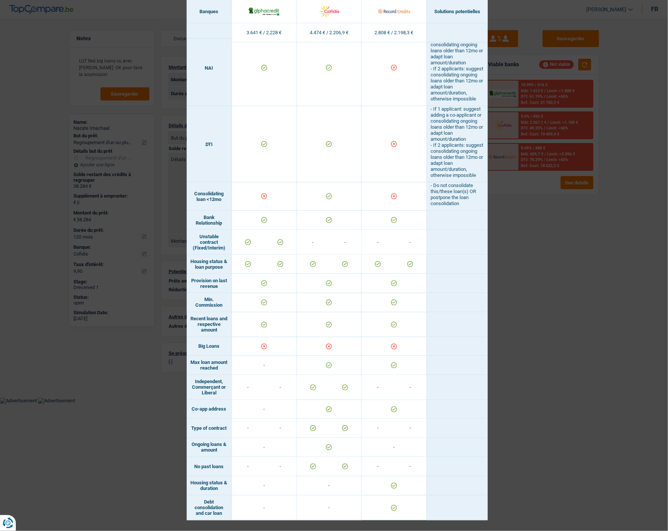
click at [528, 297] on div "Banks conditions × Banques Solutions potentielles Revenus / Charges 3.641 € / 2…" at bounding box center [334, 265] width 668 height 531
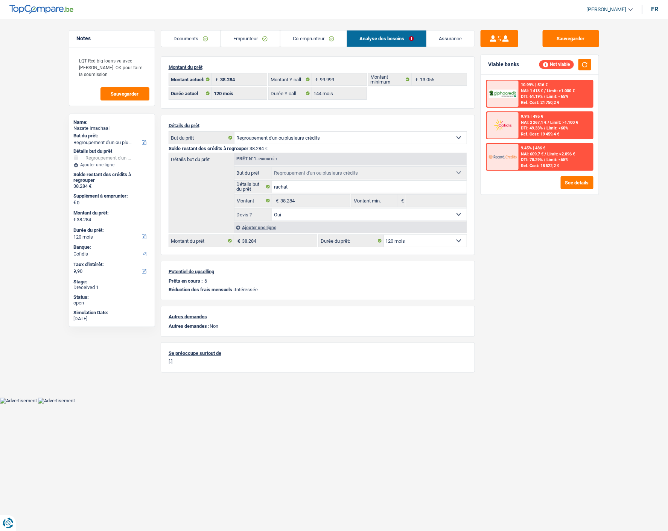
click at [254, 39] on link "Emprunteur" at bounding box center [250, 38] width 59 height 16
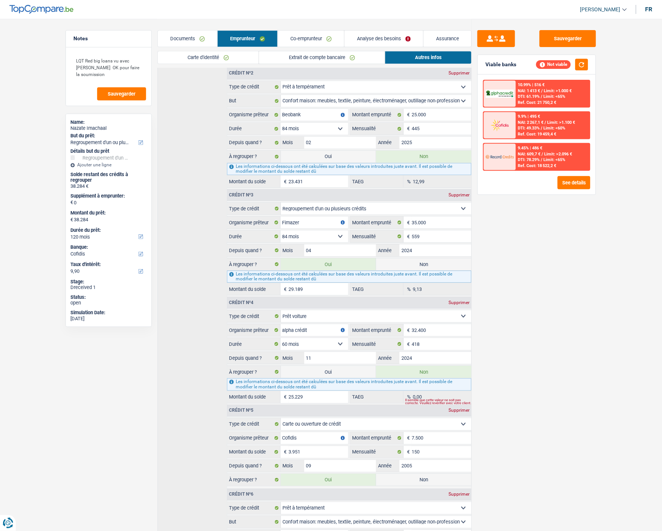
scroll to position [460, 0]
click at [338, 158] on label "Oui" at bounding box center [328, 156] width 95 height 12
click at [338, 158] on input "Oui" at bounding box center [328, 156] width 95 height 12
radio input "true"
type input "61.715"
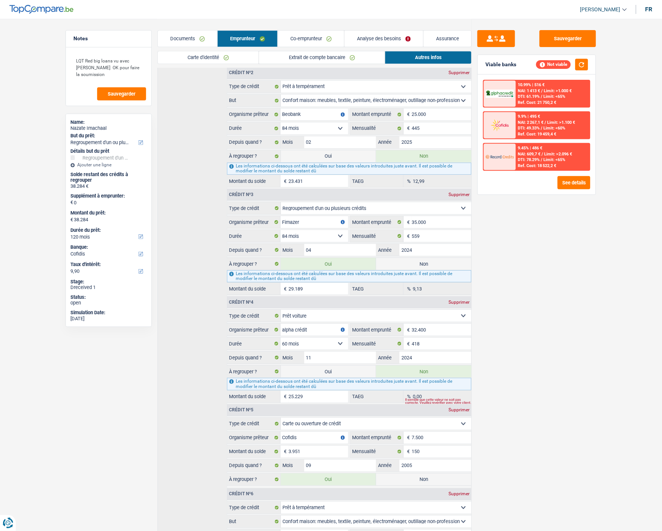
select select "144"
radio input "false"
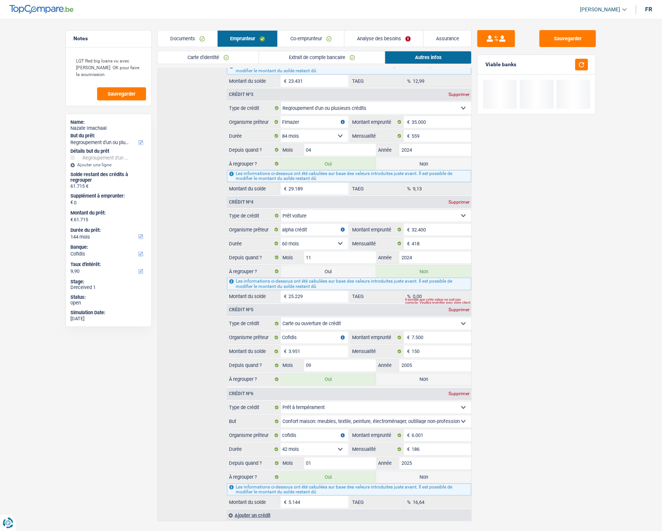
scroll to position [576, 0]
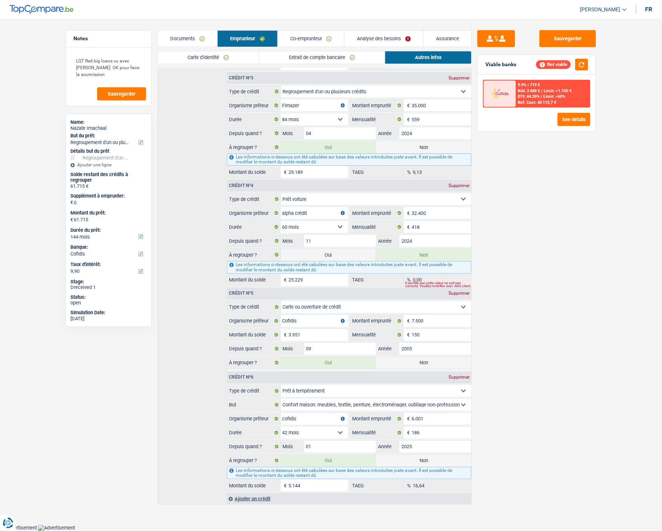
click at [330, 251] on label "Oui" at bounding box center [328, 255] width 95 height 12
click at [330, 251] on input "Oui" at bounding box center [328, 255] width 95 height 12
radio input "true"
type input "86.944"
radio input "false"
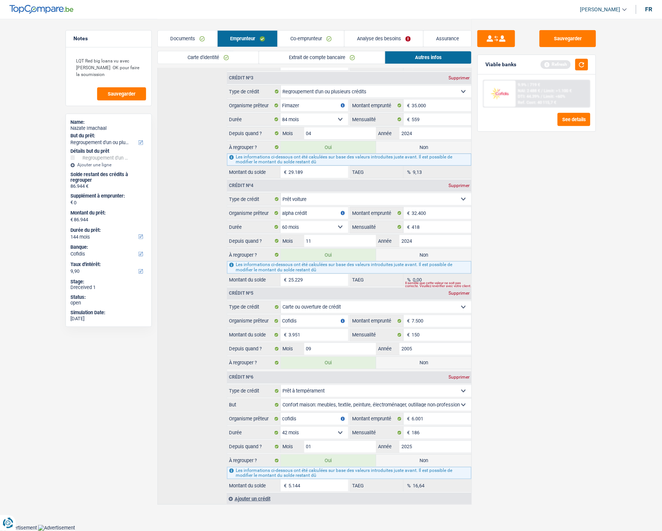
click at [378, 37] on link "Analyse des besoins" at bounding box center [383, 38] width 79 height 16
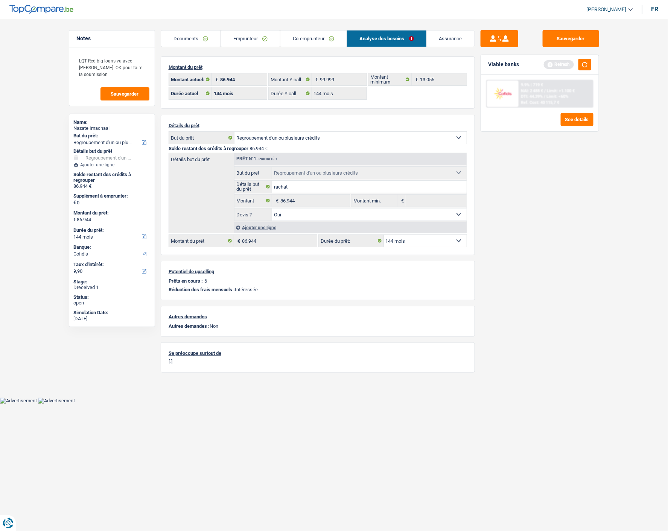
click at [255, 36] on link "Emprunteur" at bounding box center [250, 38] width 59 height 16
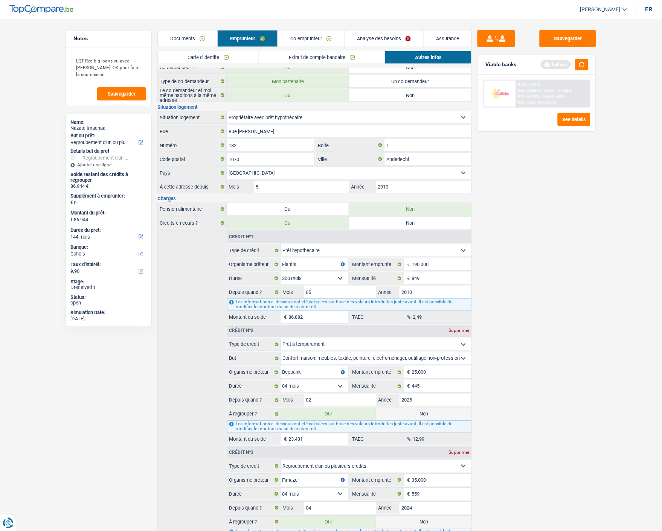
scroll to position [200, 0]
click at [579, 62] on button "button" at bounding box center [581, 65] width 13 height 12
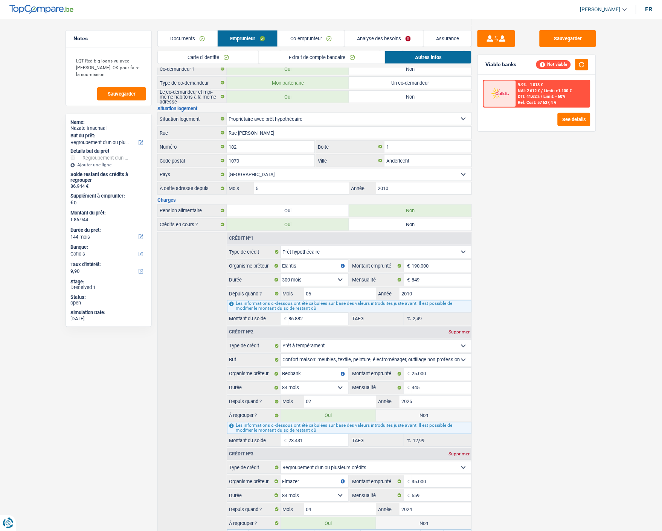
click at [412, 40] on link "Analyse des besoins" at bounding box center [383, 38] width 79 height 16
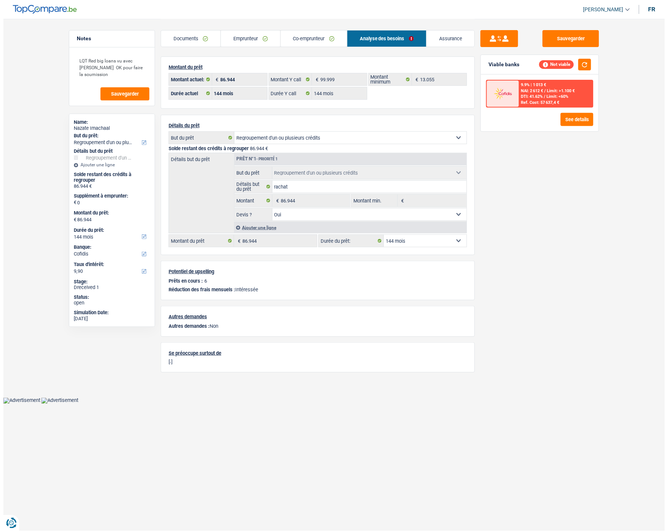
scroll to position [0, 0]
click at [428, 241] on select "12 mois 18 mois 24 mois 30 mois 36 mois 42 mois 48 mois 60 mois 72 mois 84 mois…" at bounding box center [425, 241] width 83 height 12
select select "120"
click at [384, 235] on select "12 mois 18 mois 24 mois 30 mois 36 mois 42 mois 48 mois 60 mois 72 mois 84 mois…" at bounding box center [425, 241] width 83 height 12
select select "120"
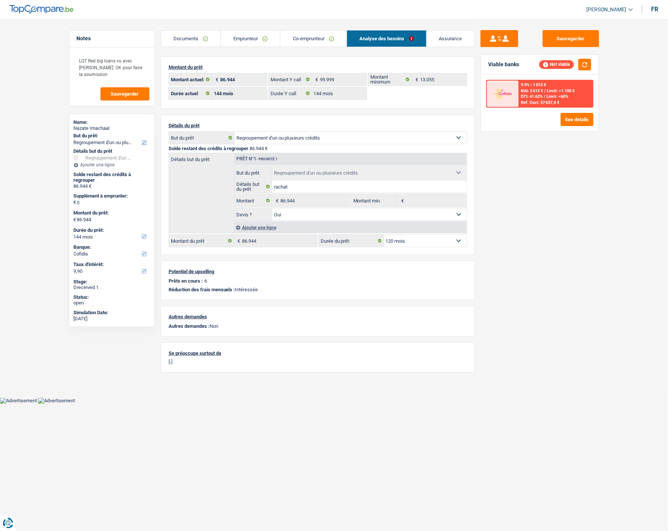
select select "120"
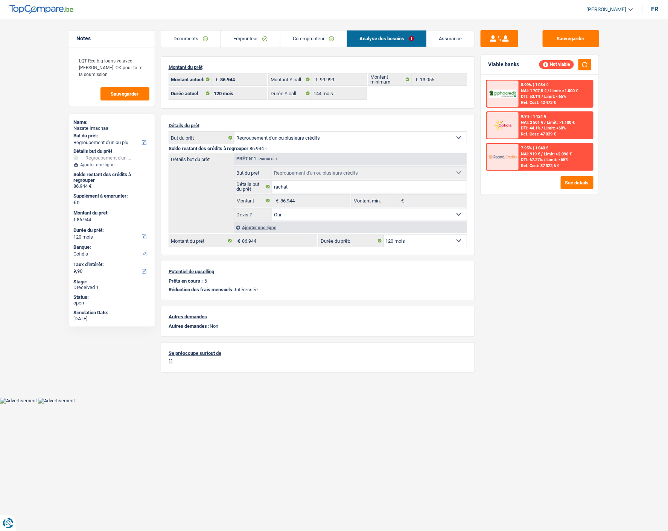
click at [567, 97] on div "8.99% | 1 084 € NAI: 1 707,5 € / Limit: >1.000 € DTI: 53.1% / Limit: <65% Ref. …" at bounding box center [556, 94] width 74 height 26
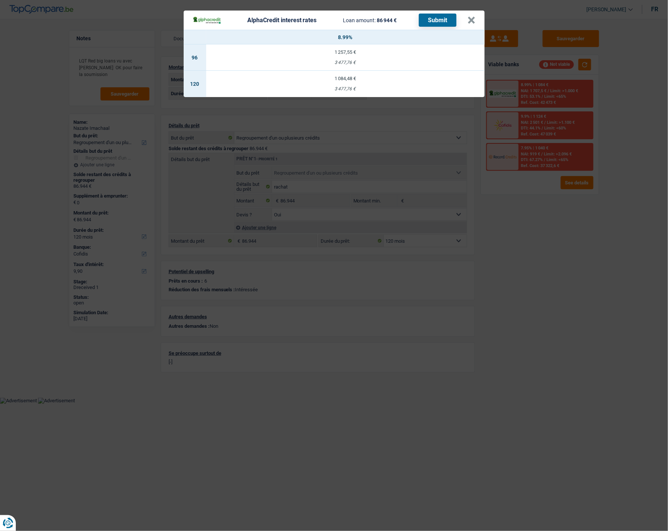
click at [369, 76] on div "1 084,48 €" at bounding box center [345, 78] width 278 height 5
select select "alphacredit"
type input "8,99"
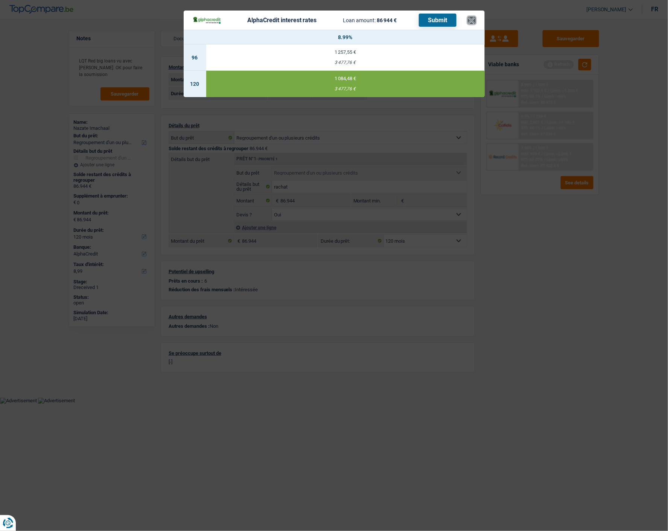
click at [476, 17] on button "×" at bounding box center [472, 21] width 8 height 8
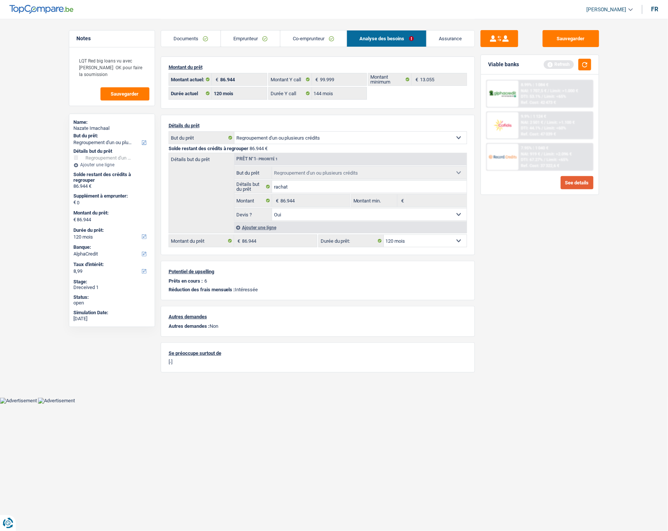
click at [591, 182] on button "See details" at bounding box center [577, 182] width 33 height 13
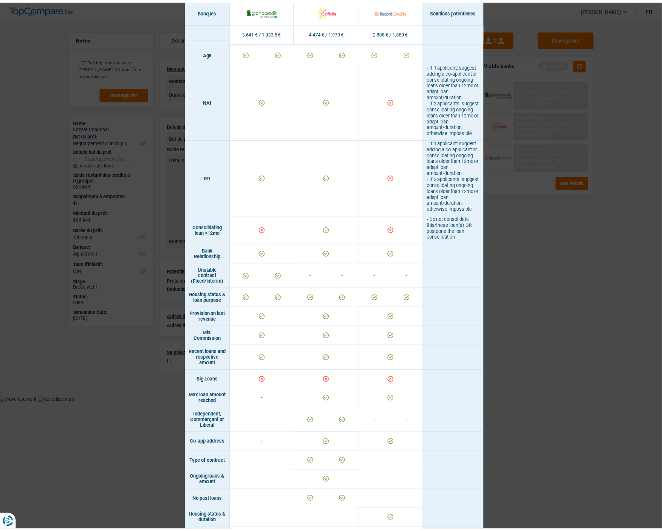
scroll to position [292, 0]
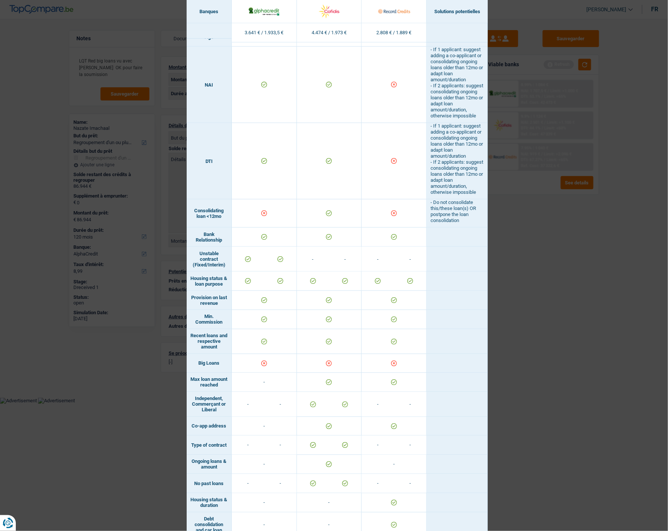
drag, startPoint x: 604, startPoint y: 309, endPoint x: 585, endPoint y: 299, distance: 21.5
click at [596, 306] on div "Banks conditions × Banques Solutions potentielles Revenus / Charges 3.641 € / 1…" at bounding box center [334, 265] width 668 height 531
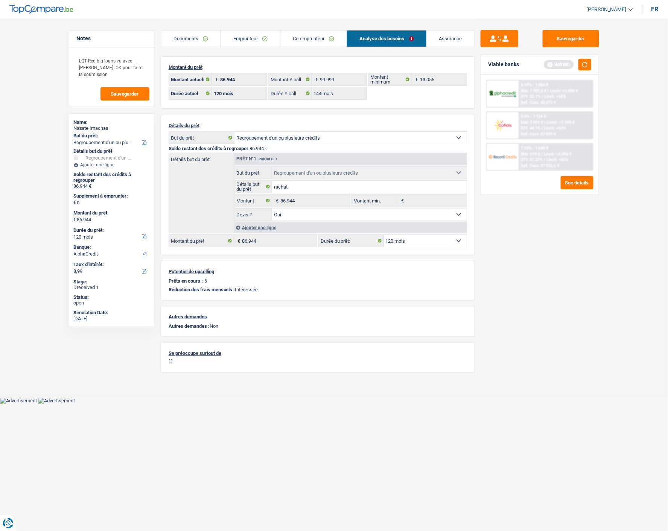
click at [265, 39] on link "Emprunteur" at bounding box center [250, 38] width 59 height 16
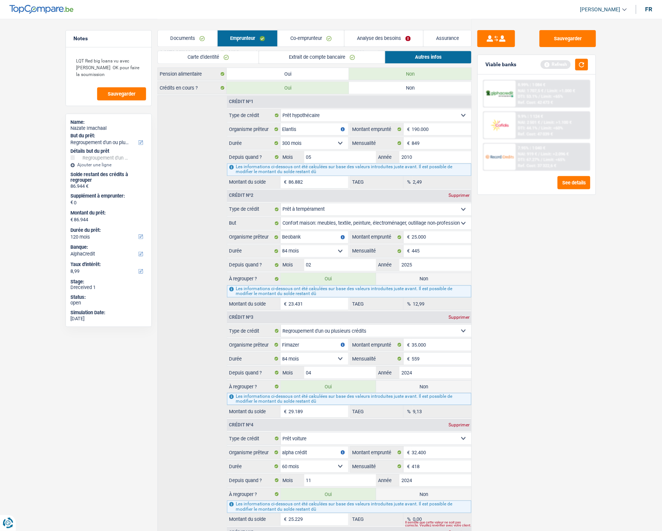
scroll to position [376, 0]
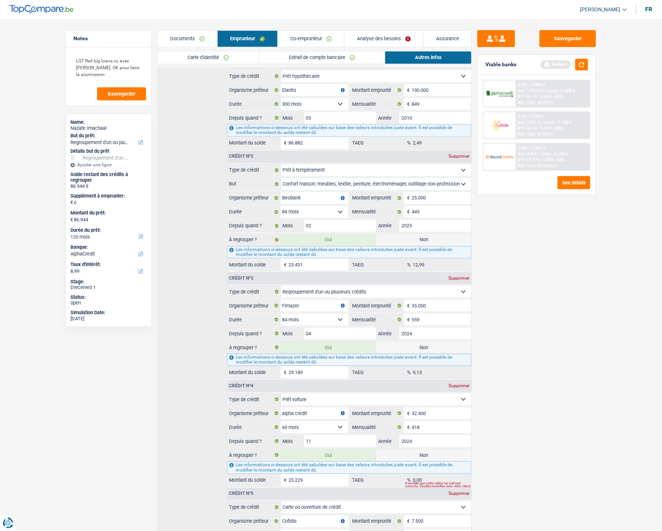
click at [427, 236] on label "Non" at bounding box center [423, 240] width 95 height 12
click at [427, 236] on input "Non" at bounding box center [423, 240] width 95 height 12
radio input "true"
type input "63.513"
select select "144"
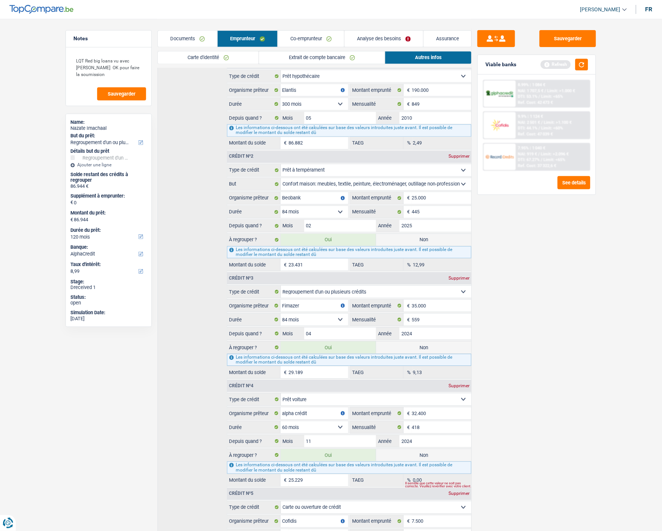
radio input "false"
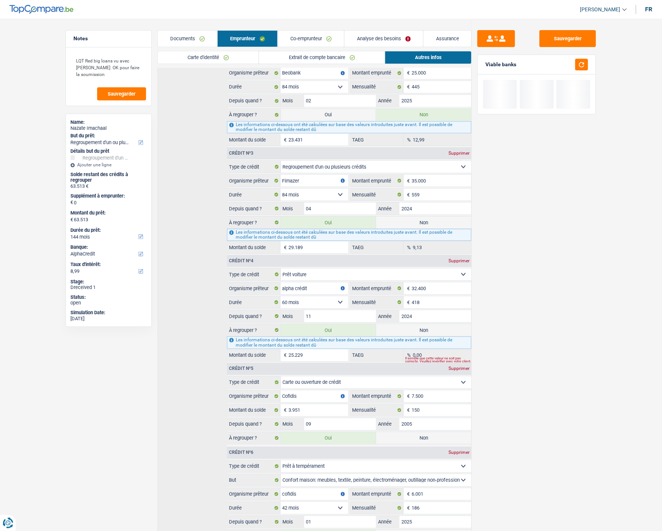
scroll to position [502, 0]
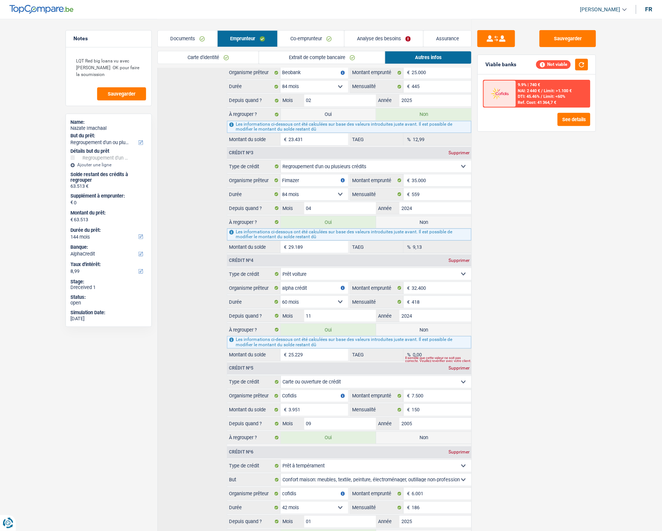
click at [424, 327] on label "Non" at bounding box center [423, 330] width 95 height 12
click at [424, 327] on input "Non" at bounding box center [423, 330] width 95 height 12
radio input "true"
type input "38.284"
radio input "false"
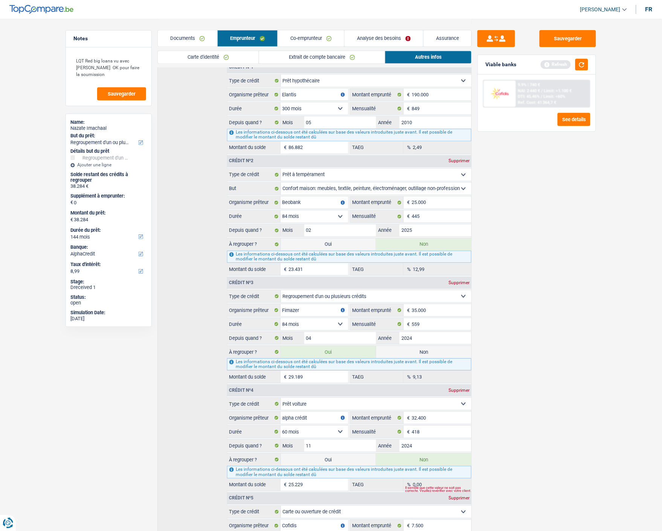
scroll to position [576, 0]
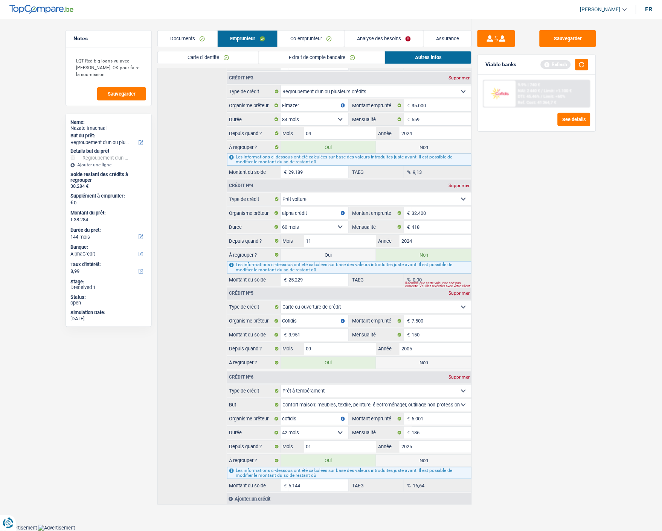
click at [430, 461] on label "Non" at bounding box center [423, 461] width 95 height 12
click at [430, 461] on input "Non" at bounding box center [423, 461] width 95 height 12
radio input "true"
type input "33.140"
select select "120"
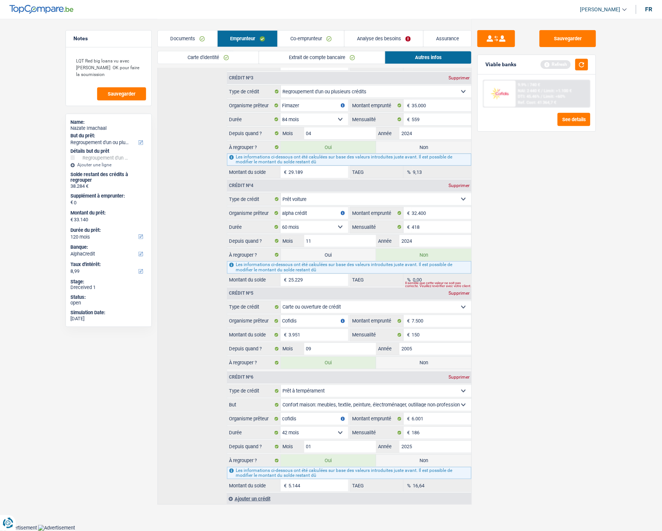
radio input "false"
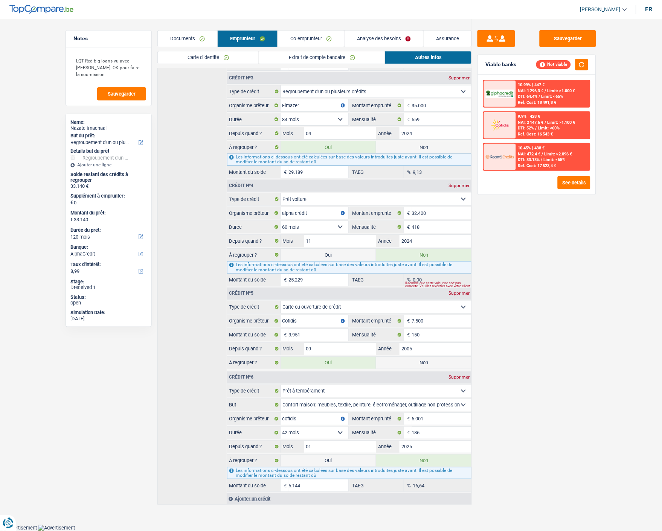
click at [408, 38] on link "Analyse des besoins" at bounding box center [383, 38] width 79 height 16
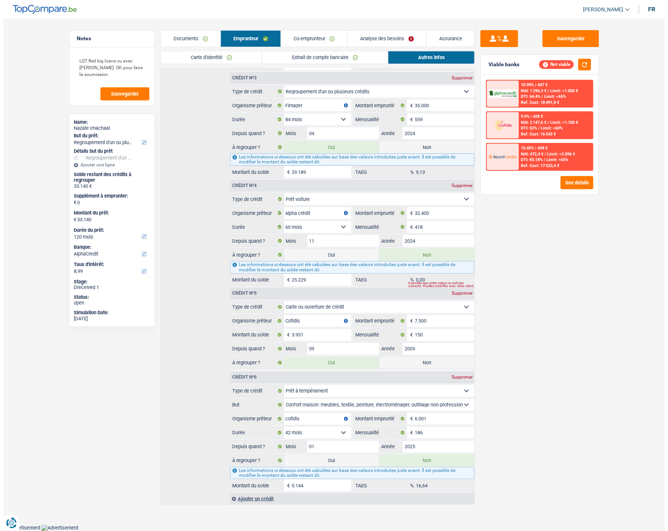
scroll to position [0, 0]
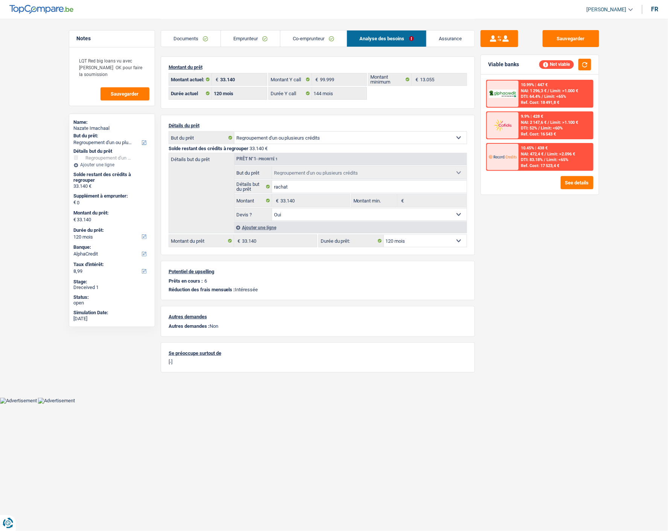
click at [275, 224] on div "Ajouter une ligne" at bounding box center [350, 227] width 233 height 11
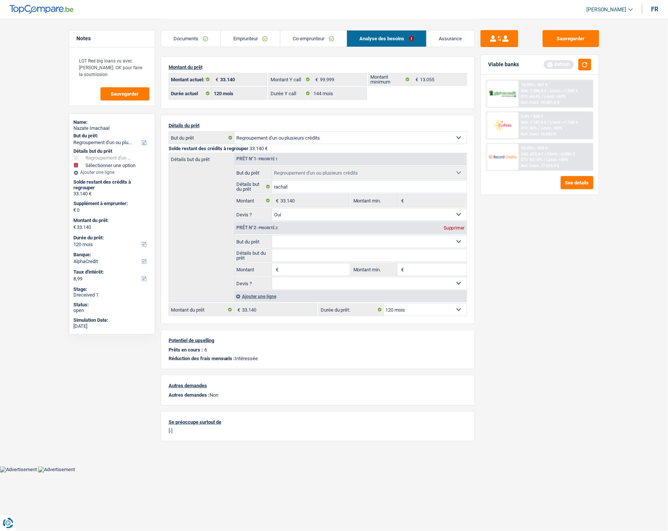
click at [288, 239] on select "Confort maison: meubles, textile, peinture, électroménager, outillage non-profe…" at bounding box center [369, 242] width 195 height 12
select select "houseOrGarden"
click at [272, 236] on select "Confort maison: meubles, textile, peinture, électroménager, outillage non-profe…" at bounding box center [369, 242] width 195 height 12
type input "0"
select select "houseOrGarden"
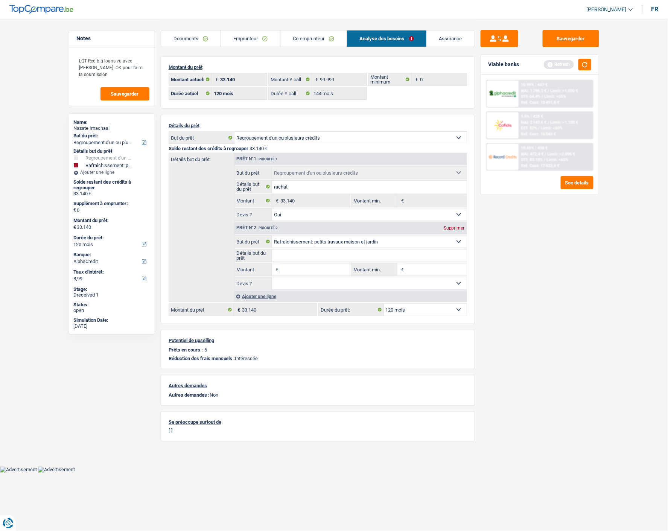
click at [290, 268] on input "Montant" at bounding box center [314, 269] width 69 height 12
type input "12.000"
type input "45.140"
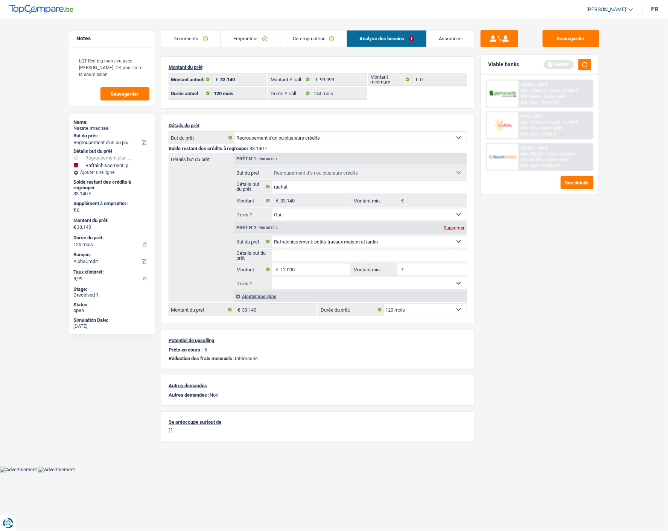
select select "144"
type input "45.140"
click at [303, 283] on select "Oui Non Non répondu Sélectionner une option" at bounding box center [369, 283] width 195 height 12
select select "144"
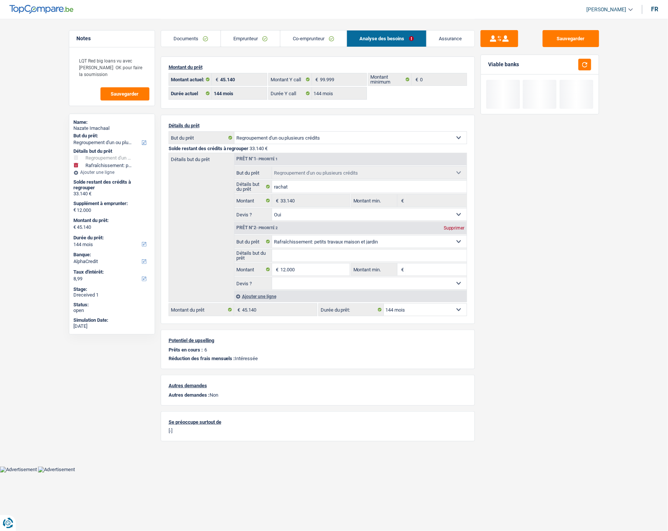
select select "not_answered"
click at [272, 277] on select "Oui Non Non répondu Sélectionner une option" at bounding box center [369, 283] width 195 height 12
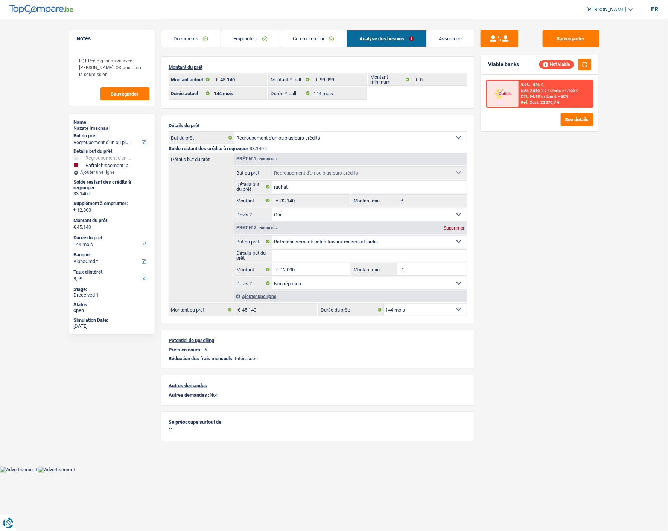
click at [302, 254] on input "Détails but du prêt" at bounding box center [369, 255] width 195 height 12
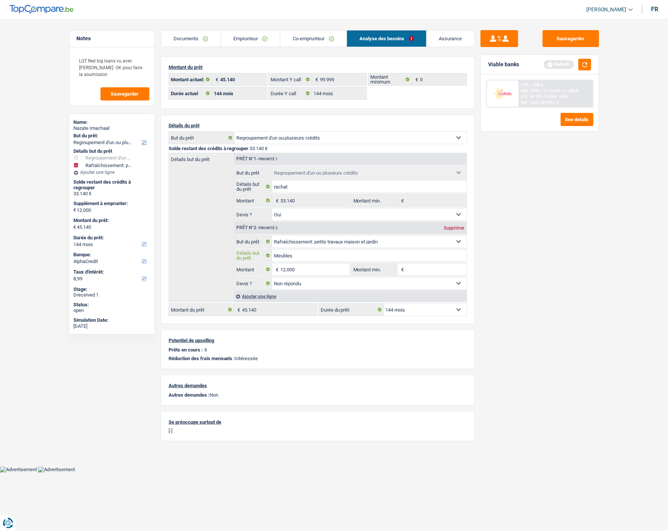
type input "Meubles"
click at [458, 311] on select "12 mois 18 mois 24 mois 30 mois 36 mois 42 mois 48 mois 60 mois 72 mois 84 mois…" at bounding box center [425, 310] width 83 height 12
select select "120"
click at [384, 304] on select "12 mois 18 mois 24 mois 30 mois 36 mois 42 mois 48 mois 60 mois 72 mois 84 mois…" at bounding box center [425, 310] width 83 height 12
select select "120"
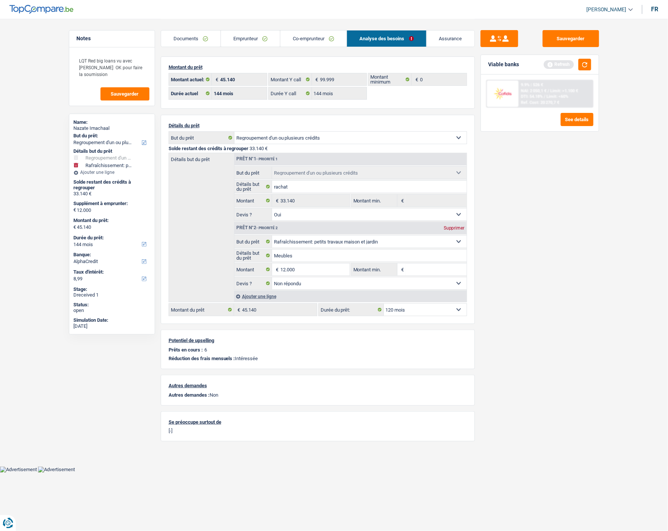
select select "120"
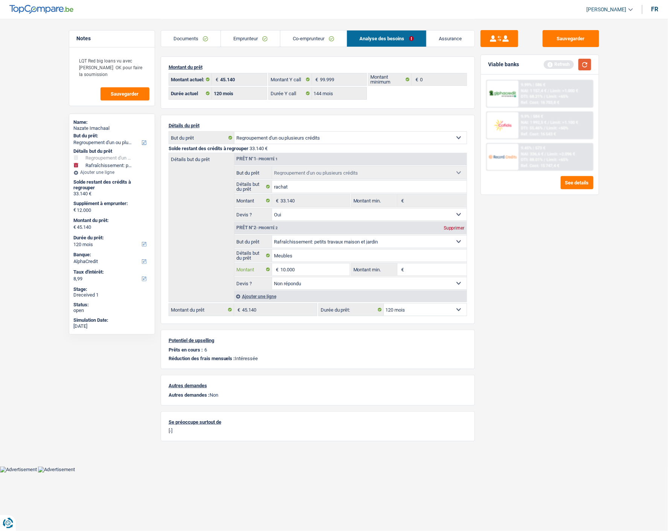
type input "10.000"
type input "43.140"
select select "144"
type input "43.140"
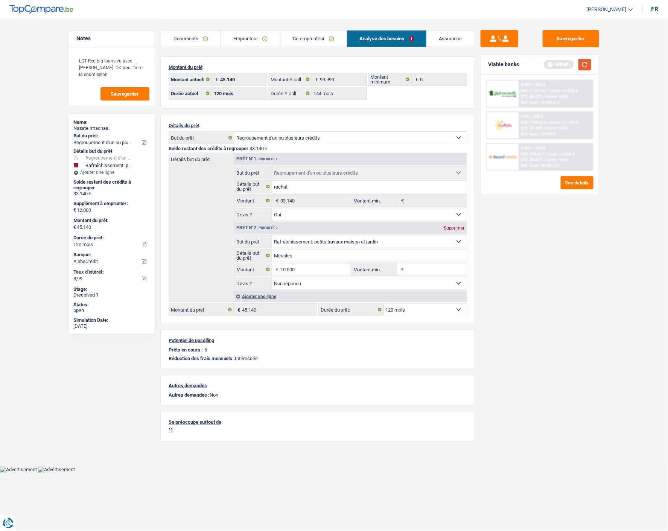
select select "144"
type input "43.140"
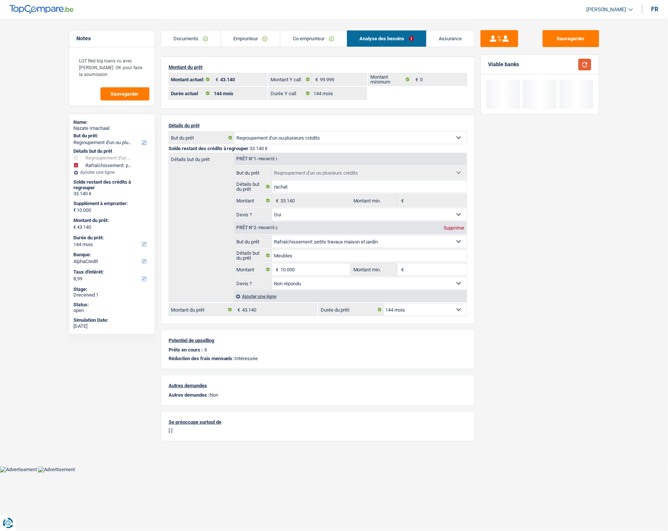
click at [586, 62] on button "button" at bounding box center [584, 65] width 13 height 12
click at [397, 307] on select "12 mois 18 mois 24 mois 30 mois 36 mois 42 mois 48 mois 60 mois 72 mois 84 mois…" at bounding box center [425, 310] width 83 height 12
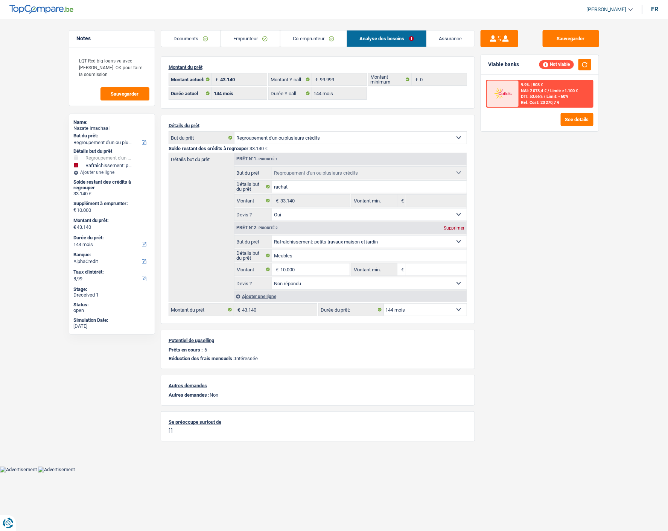
select select "120"
click at [384, 304] on select "12 mois 18 mois 24 mois 30 mois 36 mois 42 mois 48 mois 60 mois 72 mois 84 mois…" at bounding box center [425, 310] width 83 height 12
select select "120"
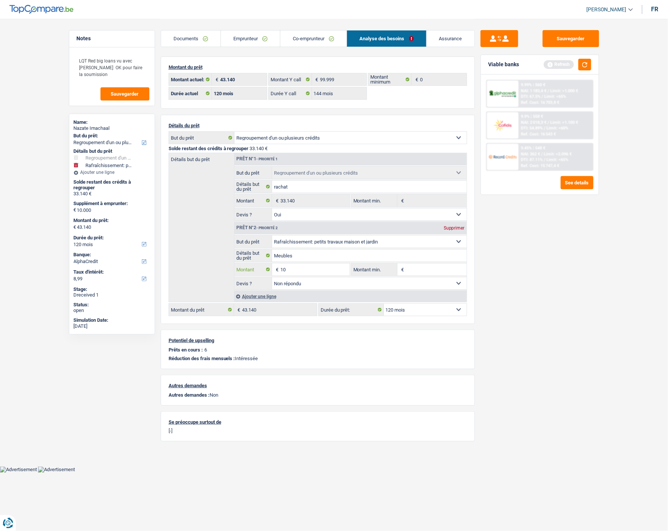
type input "1"
type input "8.500"
type input "41.640"
select select "144"
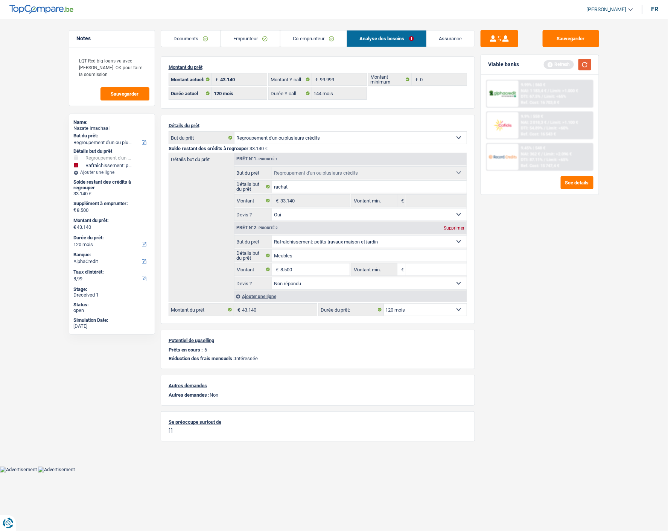
type input "41.640"
select select "144"
type input "41.640"
click at [580, 64] on button "button" at bounding box center [584, 65] width 13 height 12
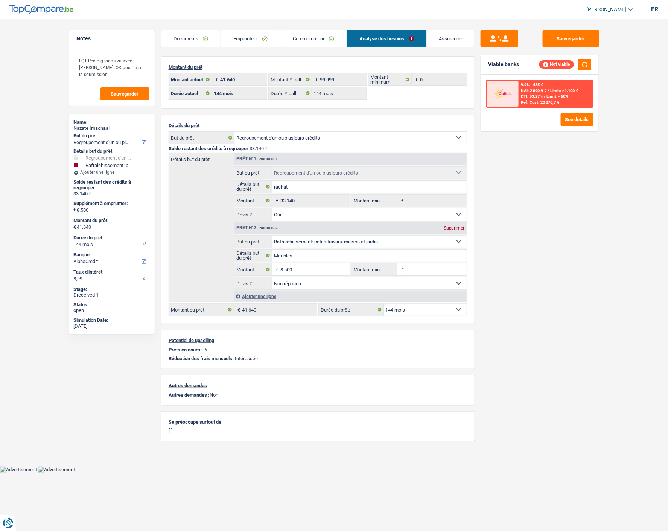
click at [439, 308] on select "12 mois 18 mois 24 mois 30 mois 36 mois 42 mois 48 mois 60 mois 72 mois 84 mois…" at bounding box center [425, 310] width 83 height 12
select select "120"
click at [384, 304] on select "12 mois 18 mois 24 mois 30 mois 36 mois 42 mois 48 mois 60 mois 72 mois 84 mois…" at bounding box center [425, 310] width 83 height 12
select select "120"
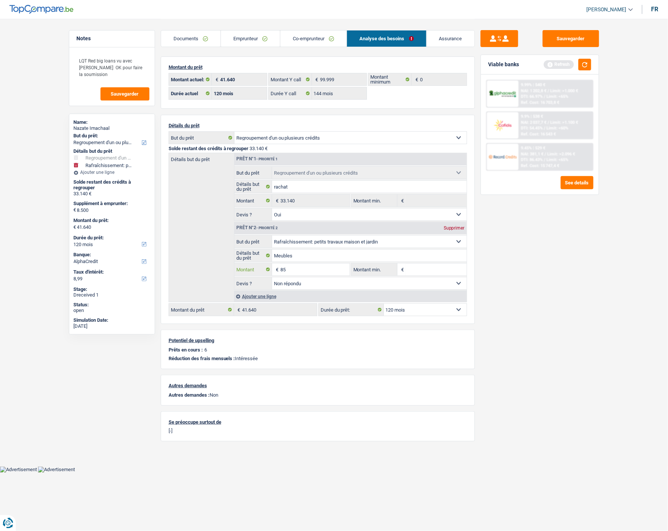
type input "8"
type input "3.500"
type input "36.640"
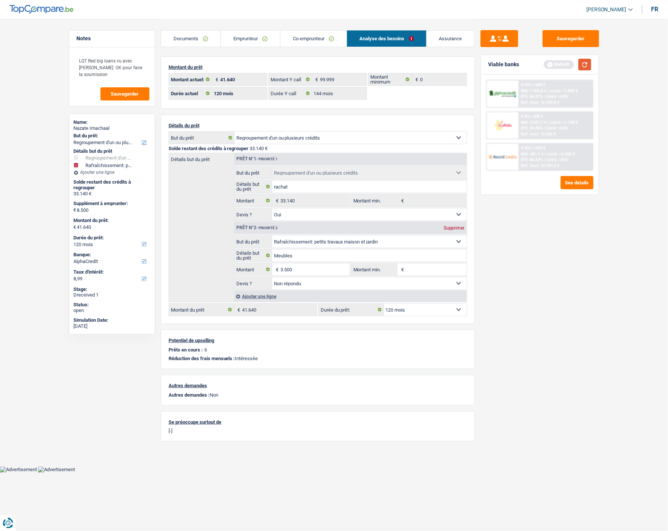
type input "36.640"
click at [583, 65] on button "button" at bounding box center [584, 65] width 13 height 12
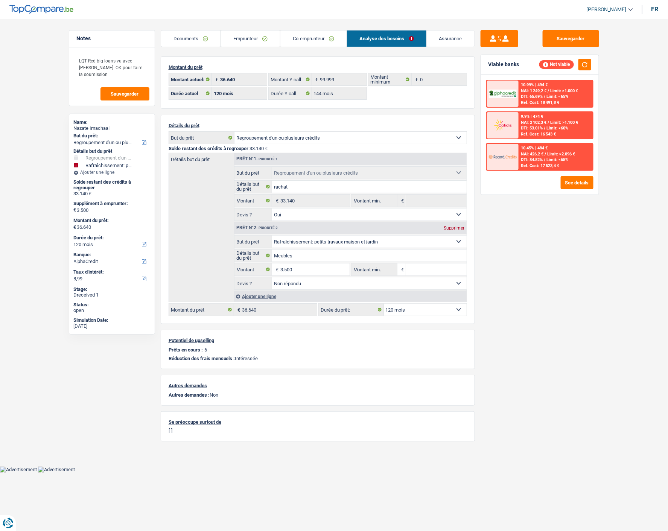
click at [452, 226] on div "Supprimer" at bounding box center [454, 228] width 25 height 5
type input "0"
type input "33.140"
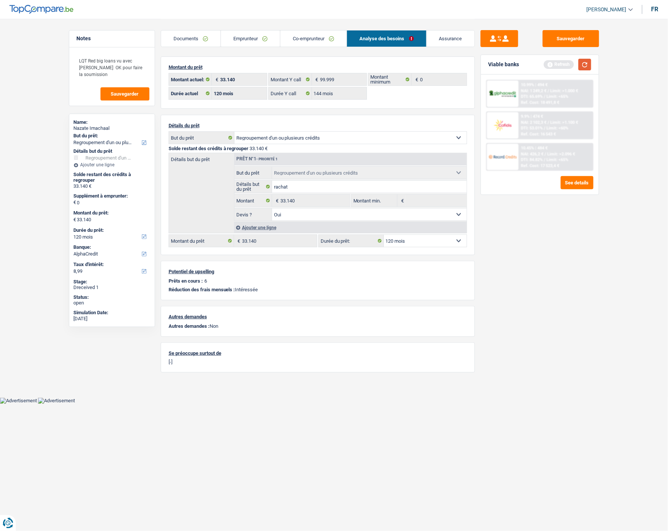
click at [582, 67] on button "button" at bounding box center [584, 65] width 13 height 12
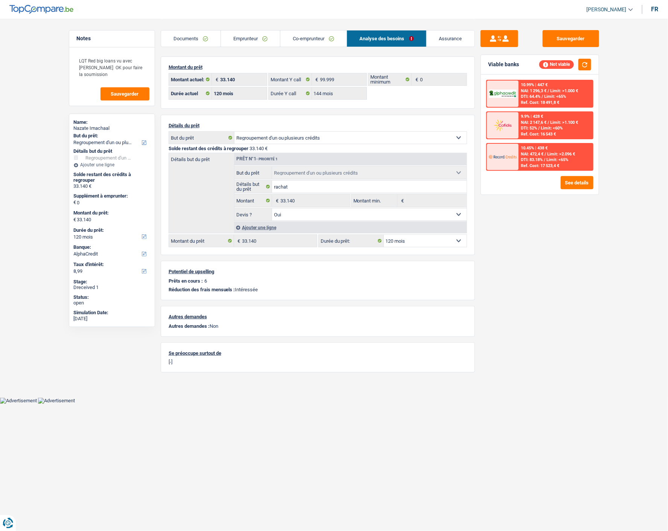
click at [558, 91] on span "Limit: >1.000 €" at bounding box center [564, 90] width 28 height 5
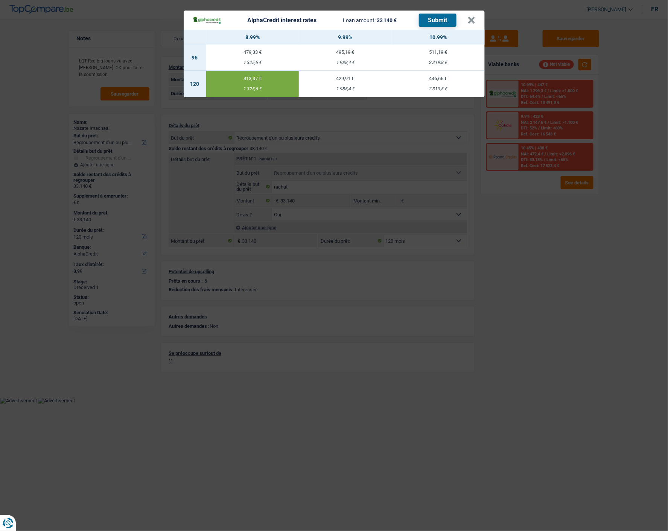
click at [448, 14] on button "Submit" at bounding box center [438, 20] width 38 height 13
click at [476, 17] on button "×" at bounding box center [472, 21] width 8 height 8
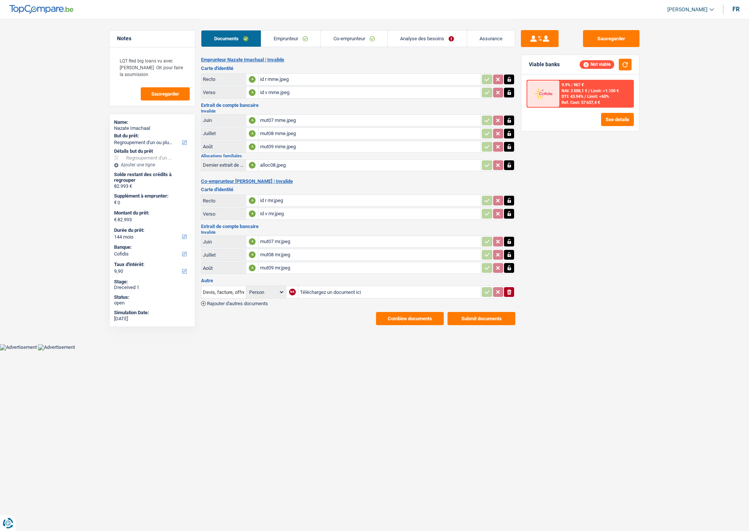
select select "refinancing"
select select "144"
select select "cofidis"
select select "144"
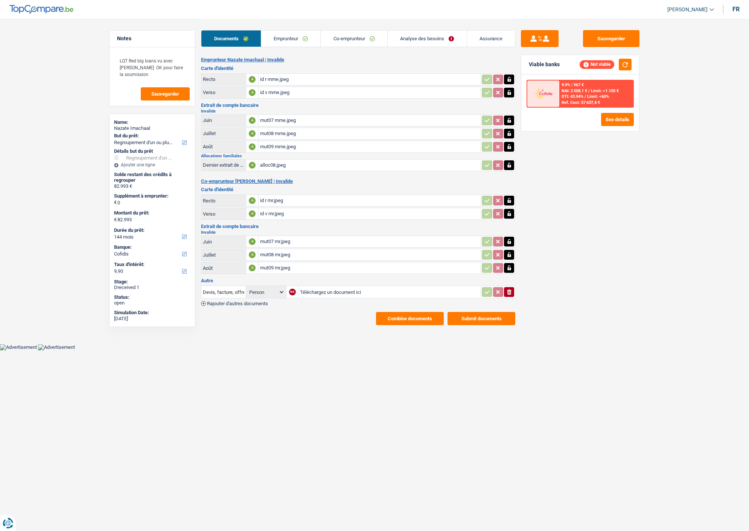
select select "144"
select select "refinancing"
select select "yes"
select select "144"
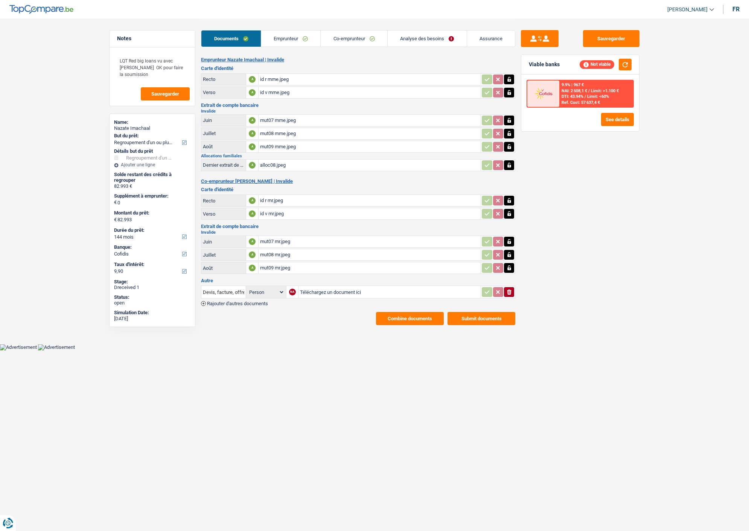
click at [434, 36] on link "Analyse des besoins" at bounding box center [427, 38] width 79 height 16
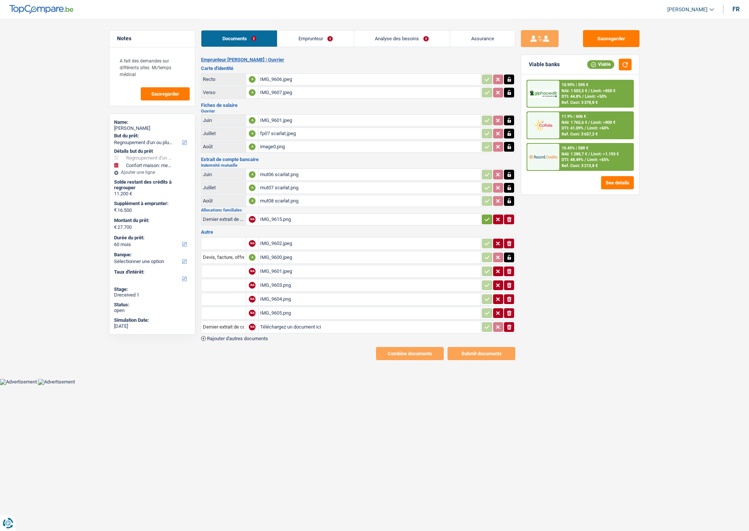
select select "refinancing"
select select "household"
select select "60"
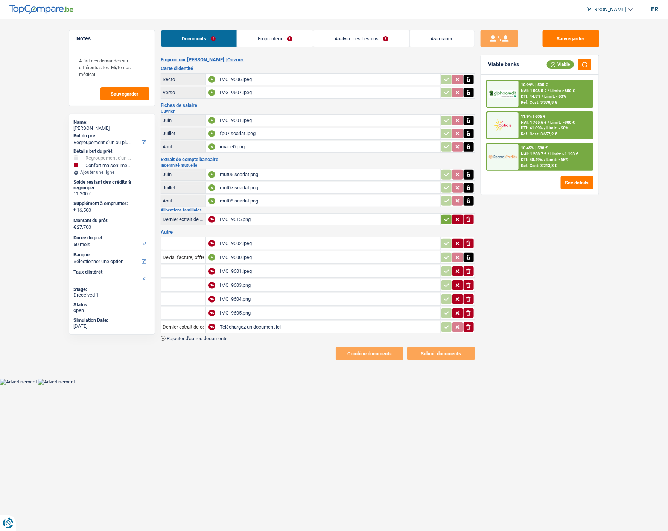
click at [290, 43] on link "Emprunteur" at bounding box center [275, 38] width 76 height 16
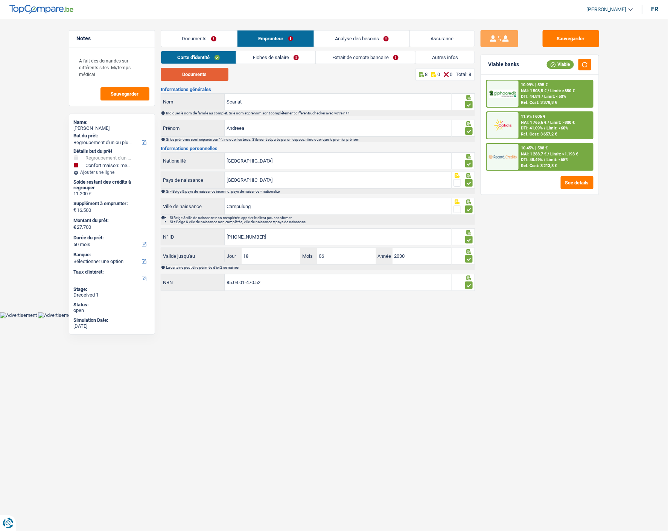
click at [197, 72] on button "Documents" at bounding box center [195, 74] width 68 height 13
click at [275, 53] on link "Fiches de salaire" at bounding box center [275, 57] width 79 height 12
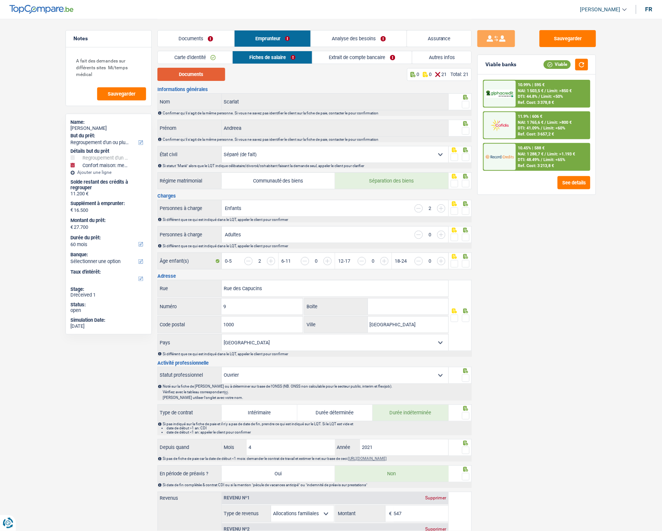
click at [194, 72] on button "Documents" at bounding box center [191, 74] width 68 height 13
click at [373, 61] on link "Extrait de compte bancaire" at bounding box center [361, 57] width 99 height 12
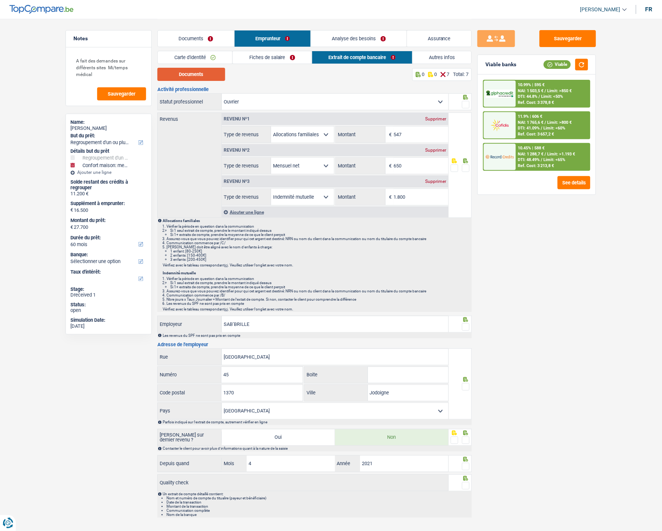
click at [198, 75] on button "Documents" at bounding box center [191, 74] width 68 height 13
click at [283, 59] on link "Fiches de salaire" at bounding box center [272, 57] width 79 height 12
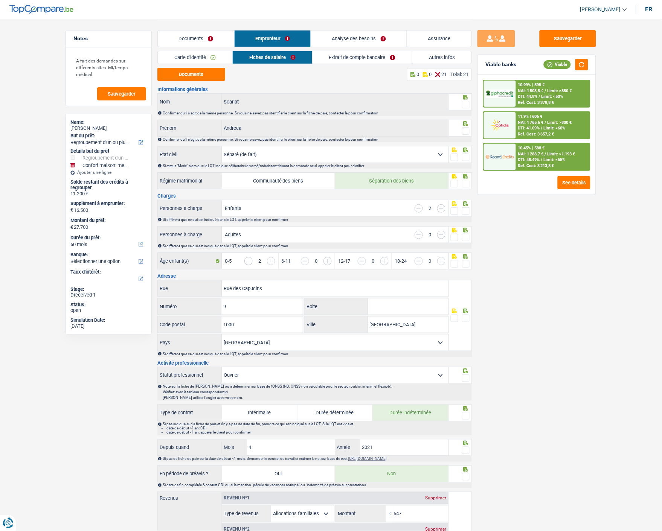
click at [464, 103] on span at bounding box center [466, 105] width 8 height 8
click at [0, 0] on input "radio" at bounding box center [0, 0] width 0 height 0
drag, startPoint x: 465, startPoint y: 128, endPoint x: 462, endPoint y: 137, distance: 9.2
click at [464, 129] on span at bounding box center [466, 131] width 8 height 8
click at [0, 0] on input "radio" at bounding box center [0, 0] width 0 height 0
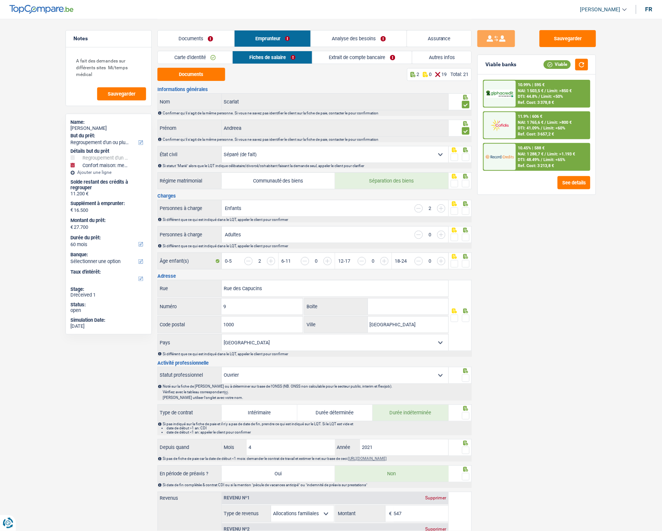
click at [464, 154] on span at bounding box center [466, 158] width 8 height 8
click at [0, 0] on input "radio" at bounding box center [0, 0] width 0 height 0
click at [468, 177] on icon at bounding box center [466, 176] width 8 height 5
click at [467, 180] on span at bounding box center [466, 184] width 8 height 8
click at [0, 0] on input "radio" at bounding box center [0, 0] width 0 height 0
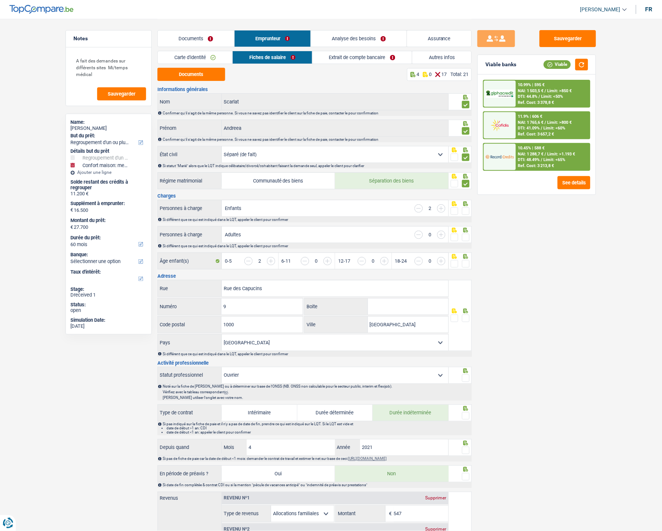
click at [466, 209] on span at bounding box center [466, 211] width 8 height 8
click at [0, 0] on input "radio" at bounding box center [0, 0] width 0 height 0
click at [468, 236] on span at bounding box center [466, 238] width 8 height 8
click at [0, 0] on input "radio" at bounding box center [0, 0] width 0 height 0
click at [467, 260] on span at bounding box center [466, 264] width 8 height 8
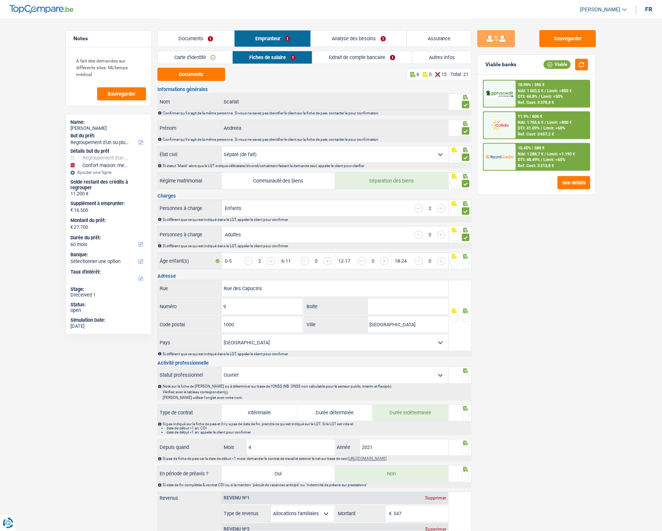
click at [0, 0] on input "radio" at bounding box center [0, 0] width 0 height 0
click at [468, 317] on span at bounding box center [466, 319] width 8 height 8
click at [0, 0] on input "radio" at bounding box center [0, 0] width 0 height 0
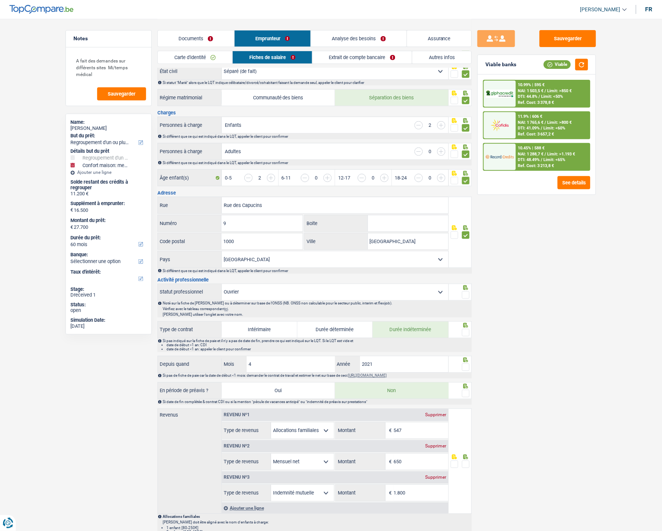
scroll to position [84, 0]
click at [467, 292] on span at bounding box center [466, 295] width 8 height 8
click at [0, 0] on input "radio" at bounding box center [0, 0] width 0 height 0
click at [465, 328] on span at bounding box center [466, 332] width 8 height 8
click at [0, 0] on input "radio" at bounding box center [0, 0] width 0 height 0
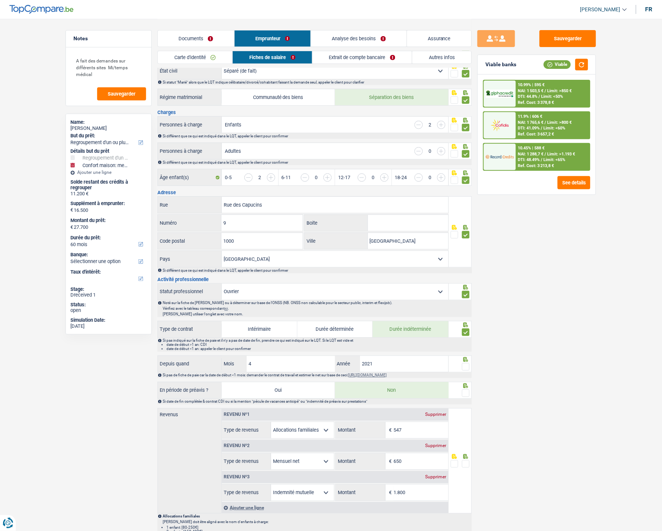
click at [466, 364] on span at bounding box center [466, 367] width 8 height 8
click at [0, 0] on input "radio" at bounding box center [0, 0] width 0 height 0
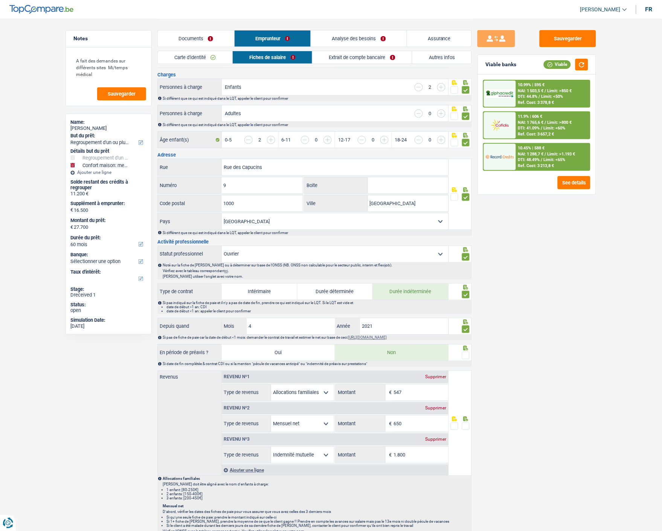
scroll to position [125, 0]
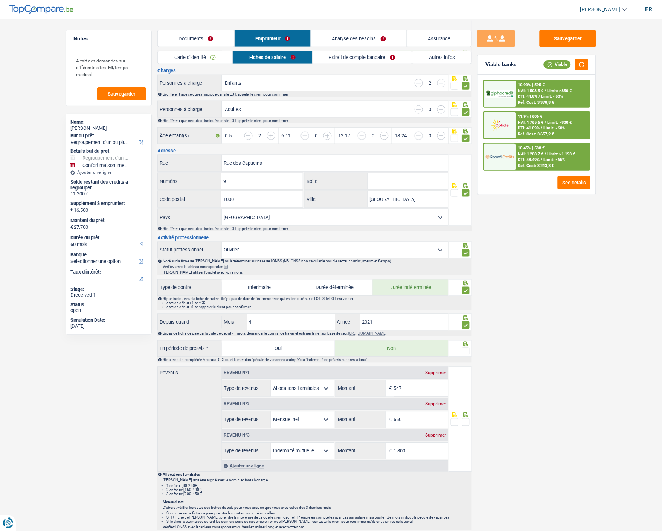
click at [465, 349] on span at bounding box center [466, 352] width 8 height 8
click at [0, 0] on input "radio" at bounding box center [0, 0] width 0 height 0
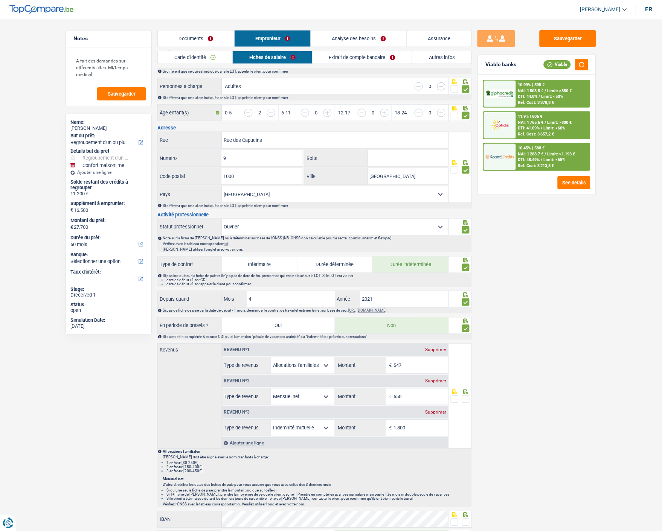
scroll to position [209, 0]
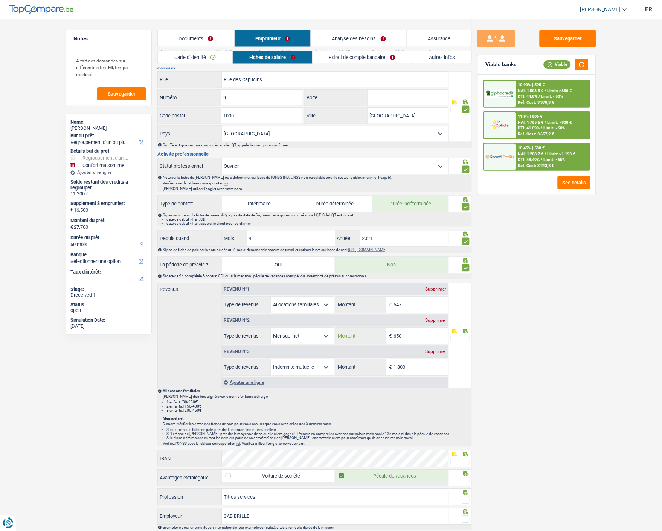
click at [411, 336] on input "650" at bounding box center [421, 336] width 55 height 16
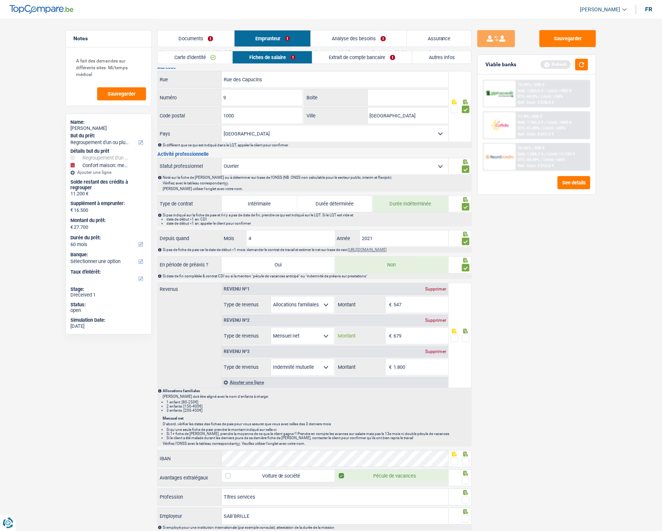
type input "679"
click at [467, 339] on span at bounding box center [466, 339] width 8 height 8
click at [0, 0] on input "radio" at bounding box center [0, 0] width 0 height 0
click at [466, 461] on span at bounding box center [466, 462] width 8 height 8
click at [0, 0] on input "radio" at bounding box center [0, 0] width 0 height 0
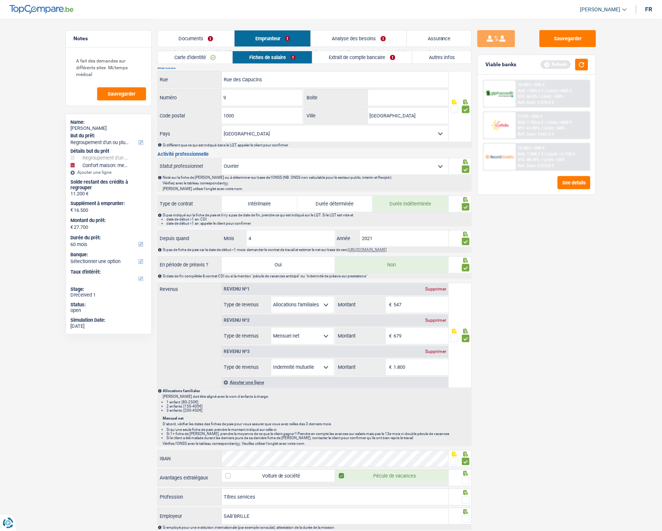
click at [464, 480] on span at bounding box center [466, 481] width 8 height 8
click at [0, 0] on input "radio" at bounding box center [0, 0] width 0 height 0
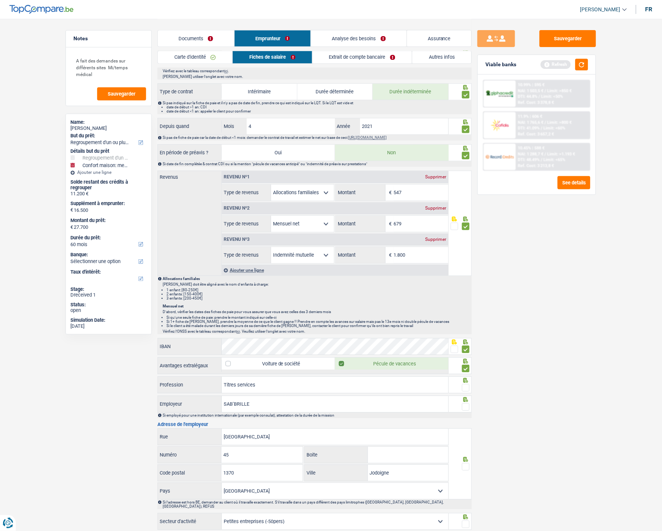
scroll to position [376, 0]
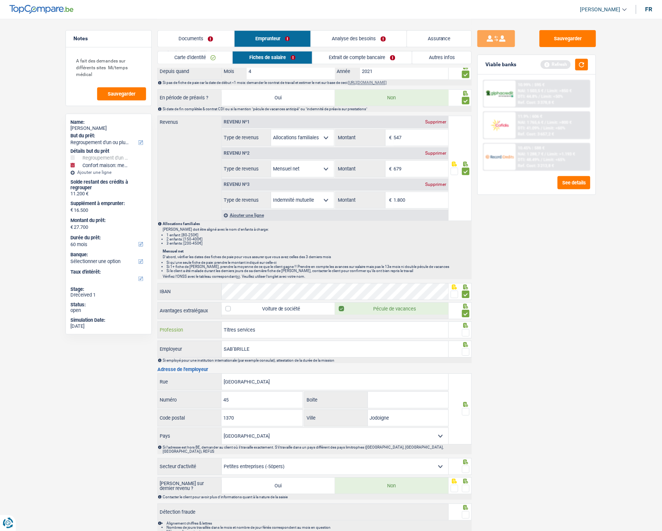
drag, startPoint x: 280, startPoint y: 332, endPoint x: 66, endPoint y: 333, distance: 213.4
click at [66, 333] on div "Notes A fait des demandes sur différents sites Mi/temps médical Sauvegarder Nam…" at bounding box center [331, 95] width 542 height 904
type input "aide ménagère"
drag, startPoint x: 467, startPoint y: 331, endPoint x: 463, endPoint y: 336, distance: 6.1
click at [467, 331] on span at bounding box center [466, 333] width 8 height 8
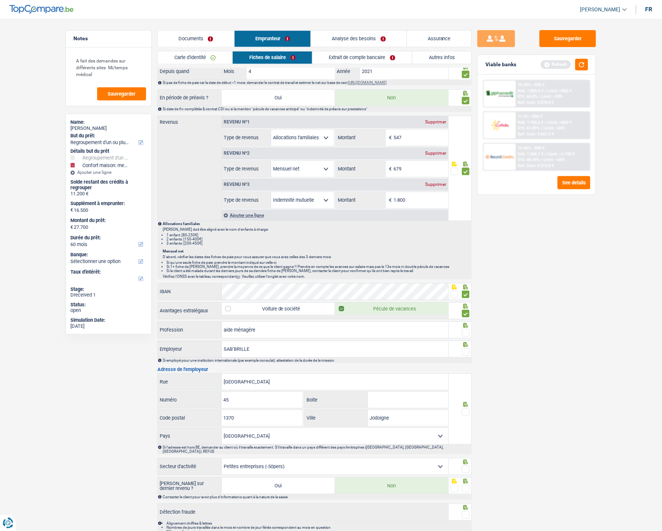
click at [0, 0] on input "radio" at bounding box center [0, 0] width 0 height 0
click at [465, 347] on div at bounding box center [466, 351] width 8 height 9
click at [235, 347] on input "SAB’BRILLE" at bounding box center [335, 349] width 227 height 16
type input "SAB-BRILLE"
click at [467, 348] on span at bounding box center [466, 352] width 8 height 8
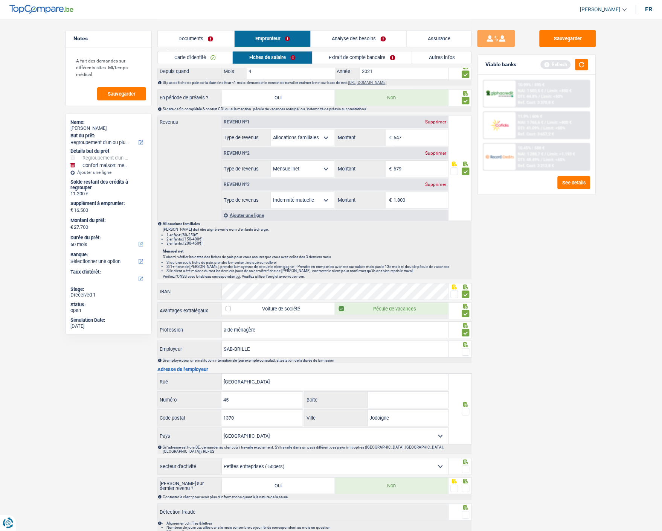
click at [0, 0] on input "radio" at bounding box center [0, 0] width 0 height 0
drag, startPoint x: 325, startPoint y: 380, endPoint x: 151, endPoint y: 379, distance: 174.2
click at [151, 379] on div "Notes A fait des demandes sur différents sites Mi/temps médical Sauvegarder Nam…" at bounding box center [331, 95] width 542 height 904
type input "Rue du pont à [GEOGRAPHIC_DATA]"
click at [466, 409] on span at bounding box center [466, 412] width 8 height 8
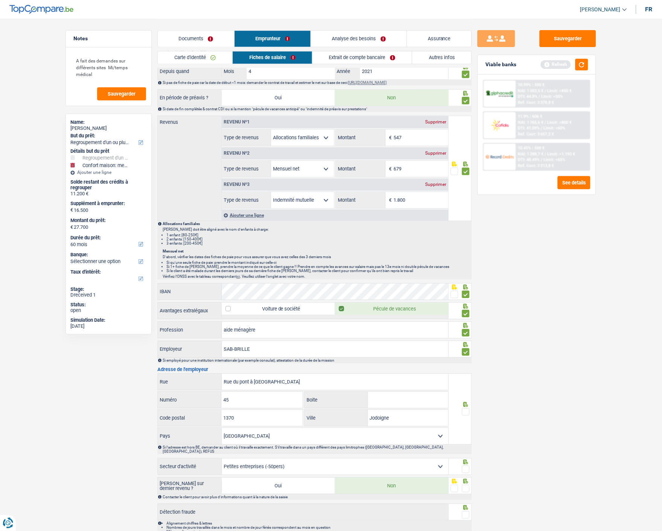
click at [0, 0] on input "radio" at bounding box center [0, 0] width 0 height 0
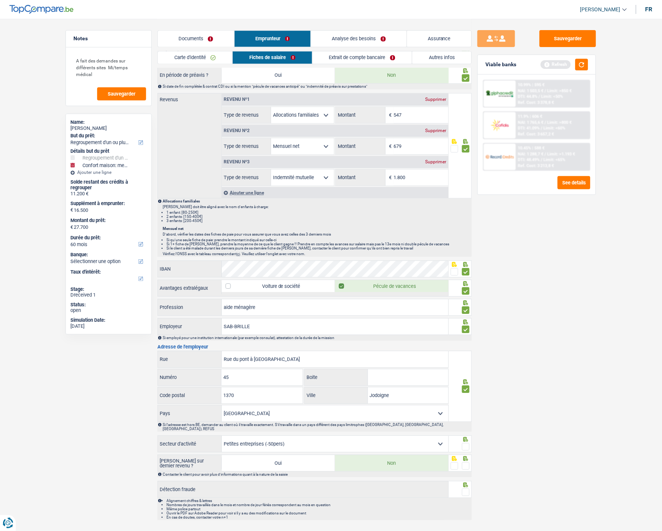
scroll to position [411, 0]
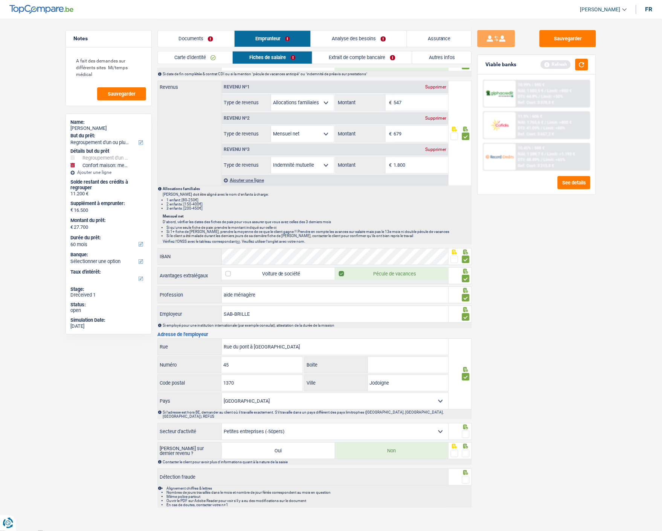
click at [468, 430] on span at bounding box center [466, 434] width 8 height 8
click at [0, 0] on input "radio" at bounding box center [0, 0] width 0 height 0
click at [468, 450] on span at bounding box center [466, 454] width 8 height 8
click at [0, 0] on input "radio" at bounding box center [0, 0] width 0 height 0
click at [467, 476] on span at bounding box center [466, 480] width 8 height 8
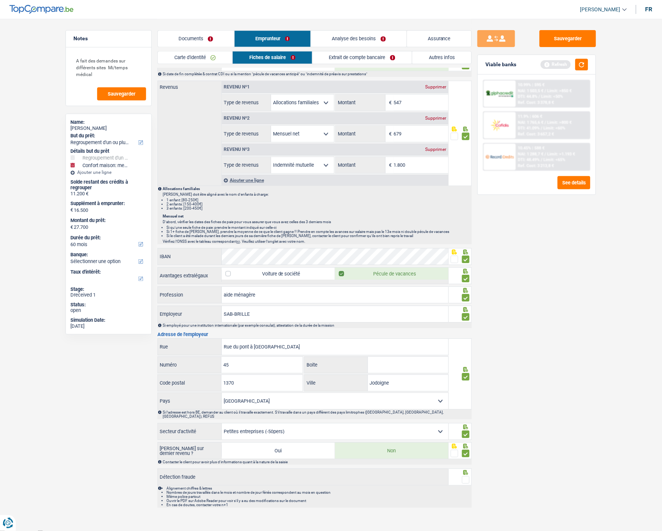
click at [0, 0] on input "radio" at bounding box center [0, 0] width 0 height 0
click at [368, 60] on link "Extrait de compte bancaire" at bounding box center [361, 57] width 99 height 12
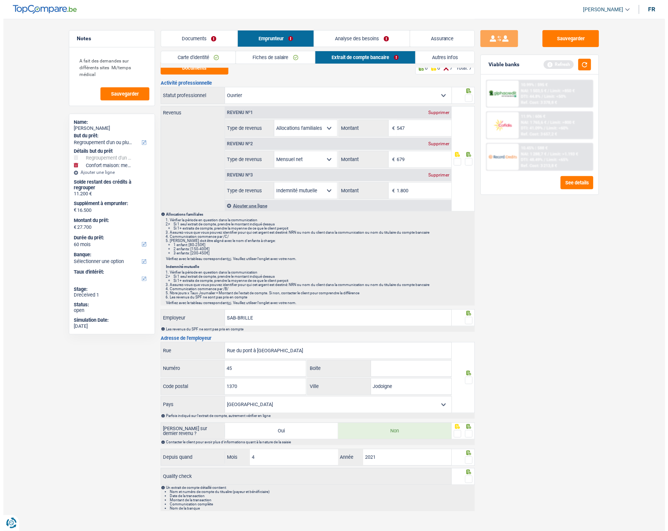
scroll to position [0, 0]
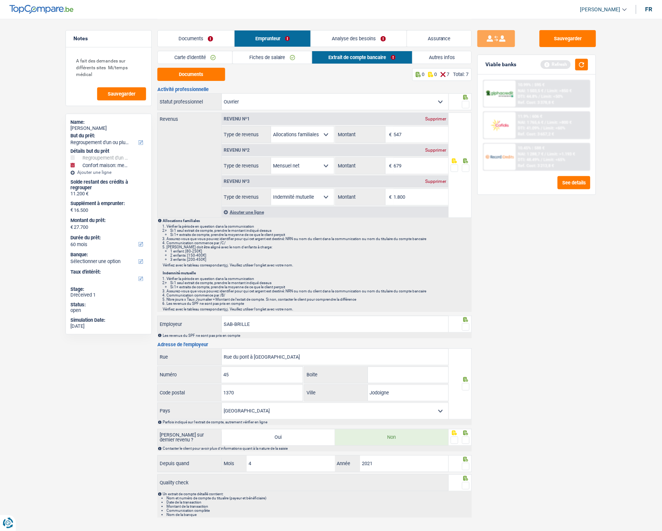
click at [466, 102] on span at bounding box center [466, 105] width 8 height 8
click at [0, 0] on input "radio" at bounding box center [0, 0] width 0 height 0
click at [467, 169] on span at bounding box center [466, 168] width 8 height 8
click at [0, 0] on input "radio" at bounding box center [0, 0] width 0 height 0
click at [423, 194] on input "1.800" at bounding box center [421, 197] width 55 height 16
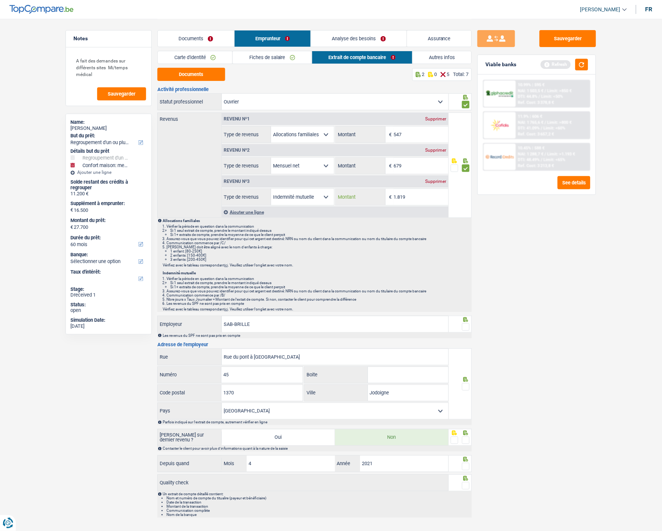
type input "1.819"
drag, startPoint x: 462, startPoint y: 324, endPoint x: 462, endPoint y: 331, distance: 7.2
click at [462, 324] on span at bounding box center [466, 327] width 8 height 8
click at [0, 0] on input "radio" at bounding box center [0, 0] width 0 height 0
click at [465, 383] on span at bounding box center [466, 387] width 8 height 8
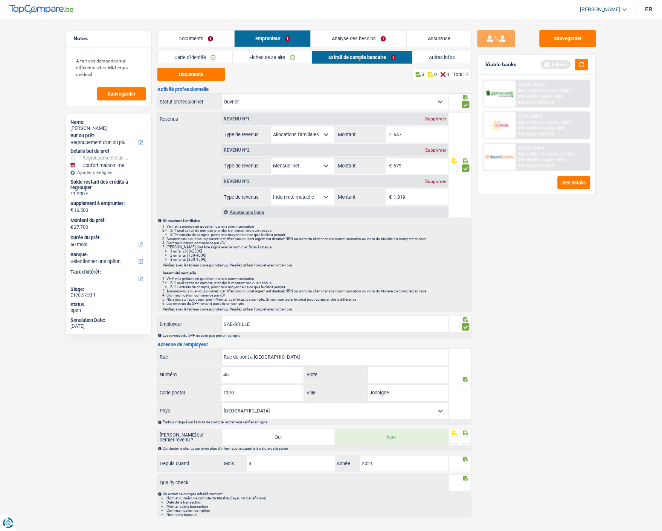
click at [0, 0] on input "radio" at bounding box center [0, 0] width 0 height 0
drag, startPoint x: 466, startPoint y: 441, endPoint x: 467, endPoint y: 449, distance: 8.4
click at [467, 445] on div "Saisie sur dernier revenu ? Oui Non Contacter le client pour avoir plus d'infor…" at bounding box center [314, 440] width 314 height 23
click at [468, 463] on span at bounding box center [466, 467] width 8 height 8
click at [0, 0] on input "radio" at bounding box center [0, 0] width 0 height 0
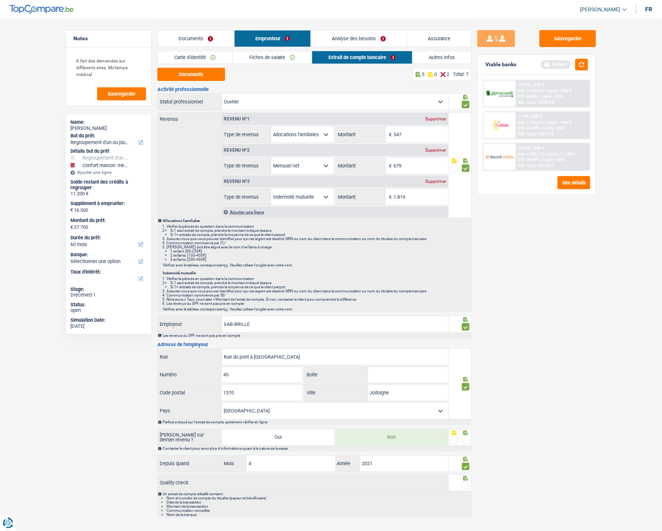
click at [464, 438] on span at bounding box center [466, 440] width 8 height 8
click at [0, 0] on input "radio" at bounding box center [0, 0] width 0 height 0
click at [464, 485] on span at bounding box center [466, 486] width 8 height 8
click at [0, 0] on input "radio" at bounding box center [0, 0] width 0 height 0
drag, startPoint x: 571, startPoint y: 38, endPoint x: 567, endPoint y: 38, distance: 3.8
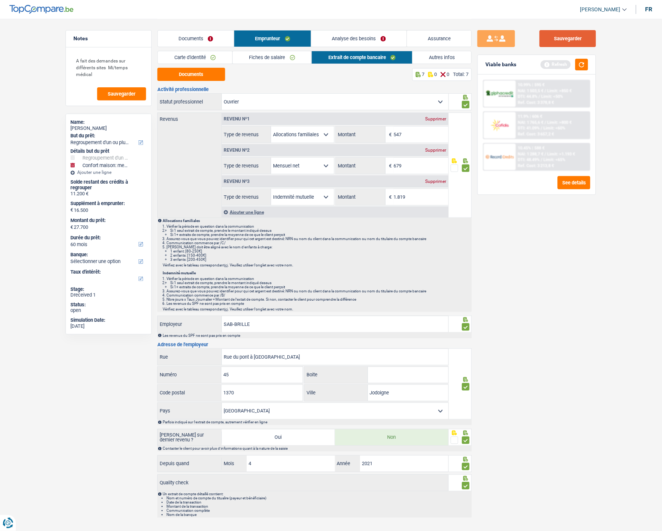
click at [571, 38] on button "Sauvegarder" at bounding box center [567, 38] width 56 height 17
click at [449, 59] on link "Autres infos" at bounding box center [441, 57] width 59 height 12
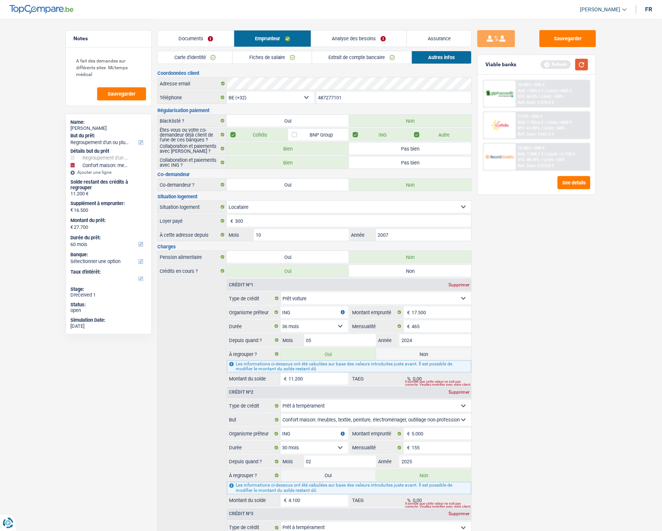
click at [581, 62] on button "button" at bounding box center [581, 65] width 13 height 12
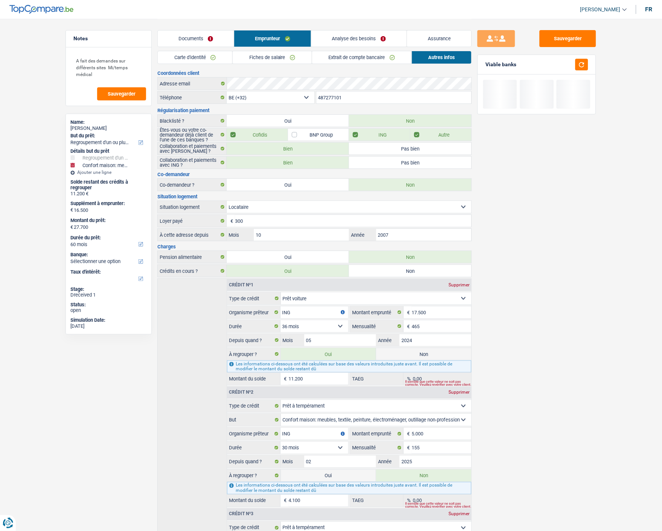
click at [359, 35] on link "Analyse des besoins" at bounding box center [358, 38] width 95 height 16
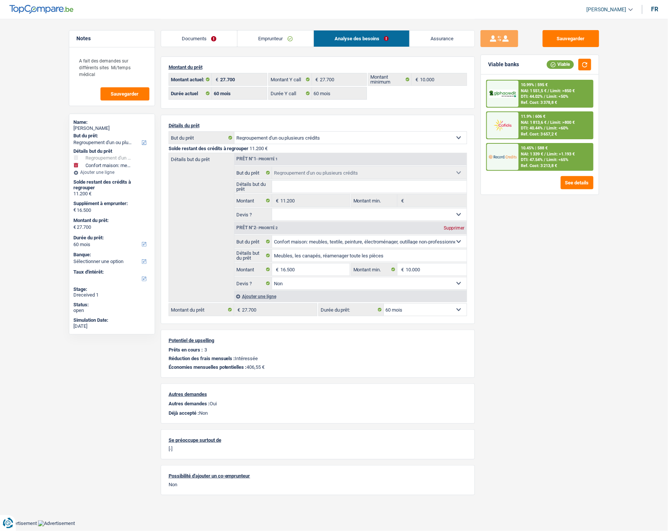
click at [532, 160] on div "10.45% | 588 € NAI: 1 339 € / Limit: >1.193 € DTI: 47.54% / Limit: <65% Ref. Co…" at bounding box center [556, 157] width 74 height 26
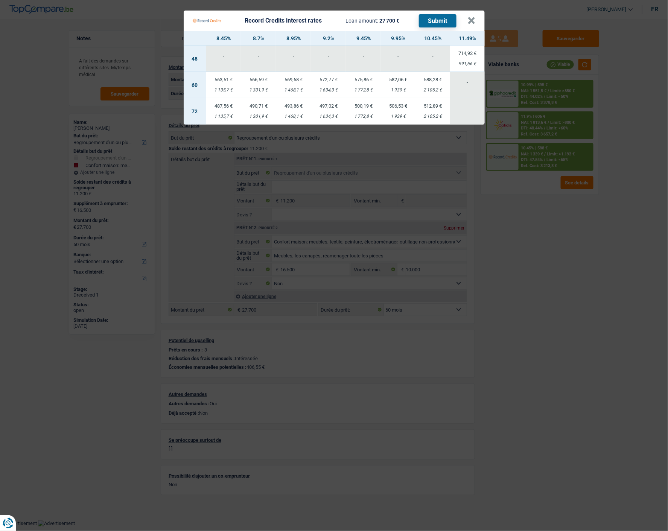
click at [588, 269] on Credits "Record Credits interest rates Loan amount: 27 700 € Submit × 8.45% 8.7% 8.95% 9…" at bounding box center [334, 265] width 668 height 531
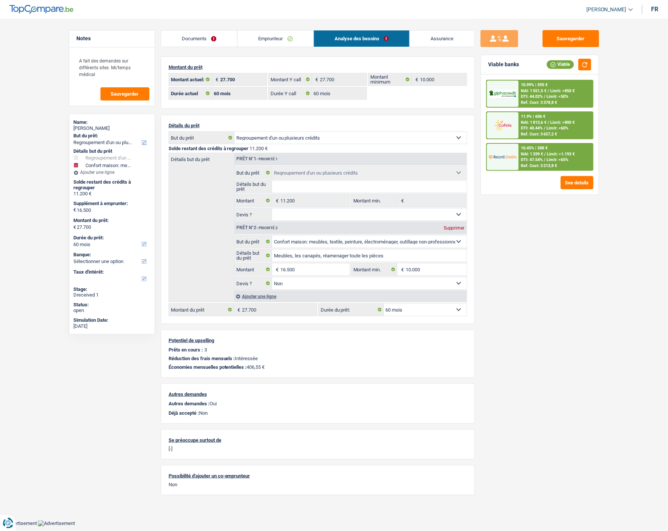
click at [535, 157] on span "DTI: 47.54%" at bounding box center [532, 159] width 22 height 5
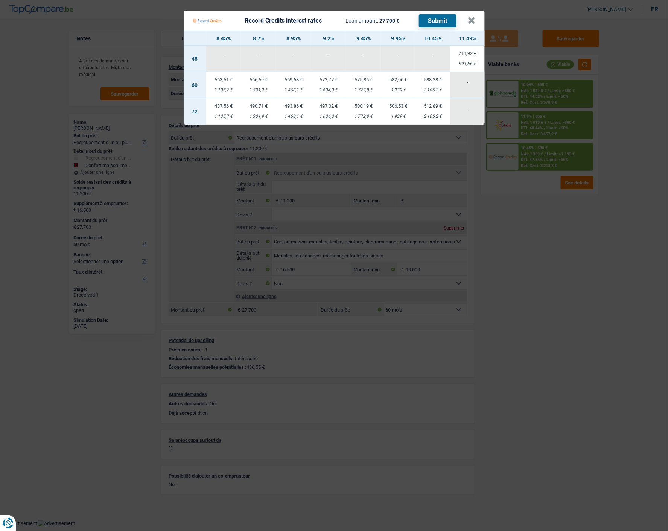
click at [298, 88] on div "1 468,1 €" at bounding box center [293, 90] width 35 height 5
select select "record credits"
type input "8,95"
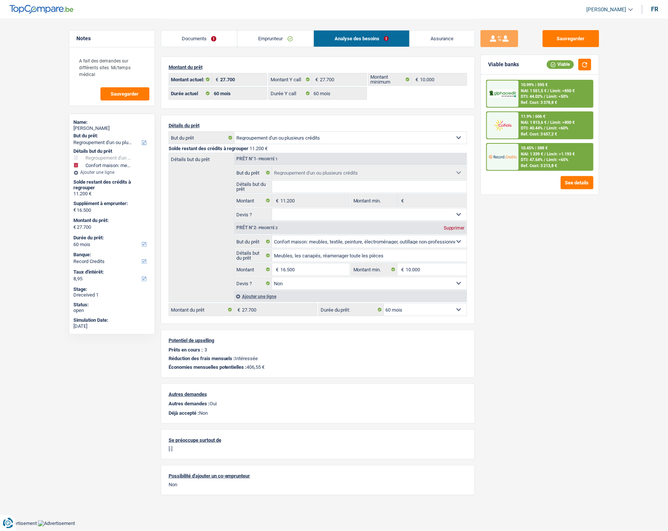
click at [541, 148] on div "10.45% | 588 €" at bounding box center [534, 148] width 27 height 5
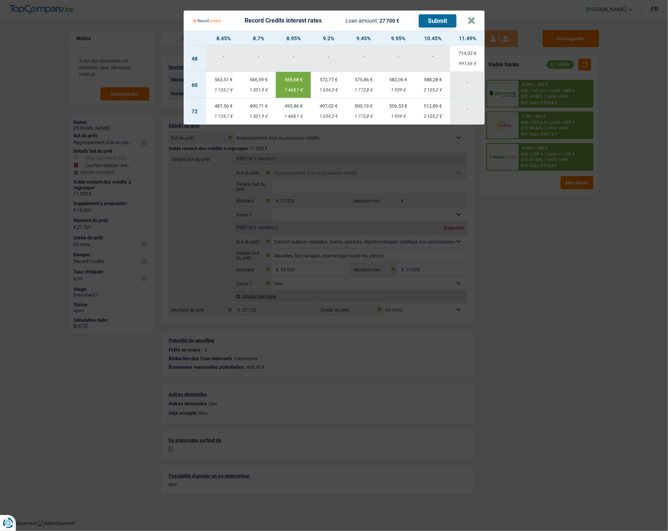
click at [441, 15] on button "Submit" at bounding box center [438, 20] width 38 height 13
click at [471, 18] on button "×" at bounding box center [472, 21] width 8 height 8
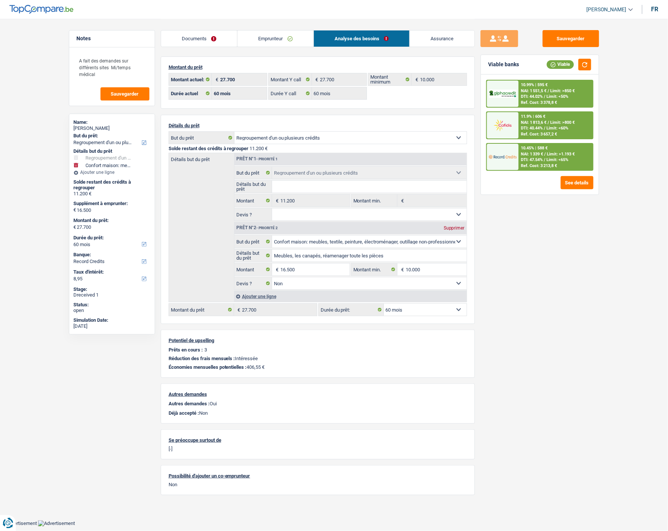
click at [537, 120] on span "NAI: 1 813,6 €" at bounding box center [534, 122] width 26 height 5
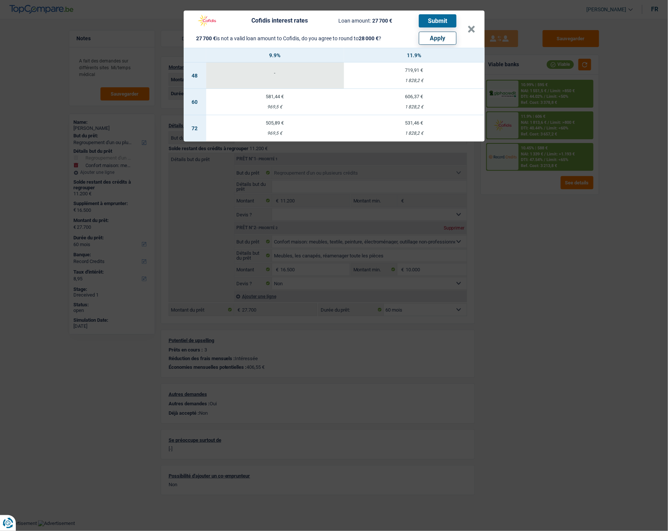
click at [438, 34] on button "Apply" at bounding box center [438, 38] width 38 height 13
type input "16.800"
type input "28.000"
select select "120"
type input "28.000"
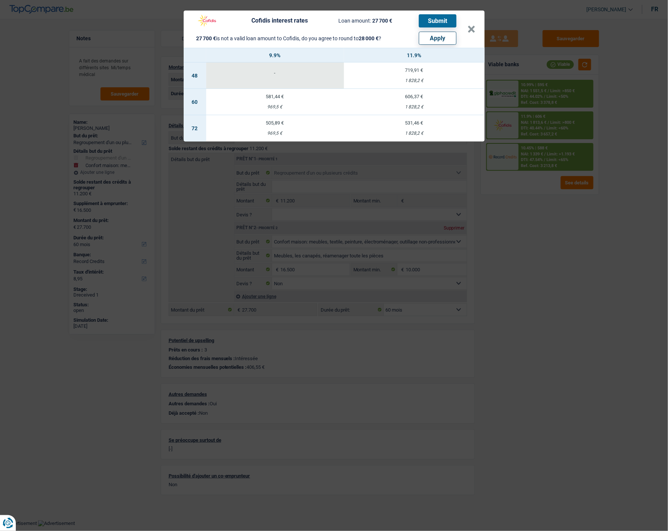
select select "120"
type input "28.000"
select select "120"
select select "other"
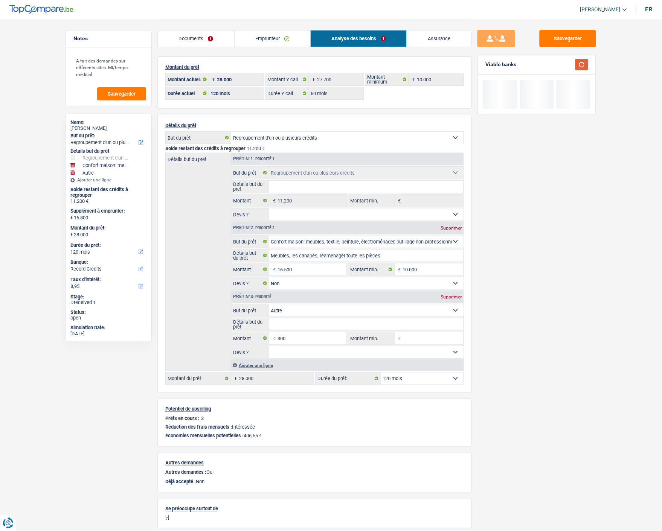
click at [578, 62] on button "button" at bounding box center [581, 65] width 13 height 12
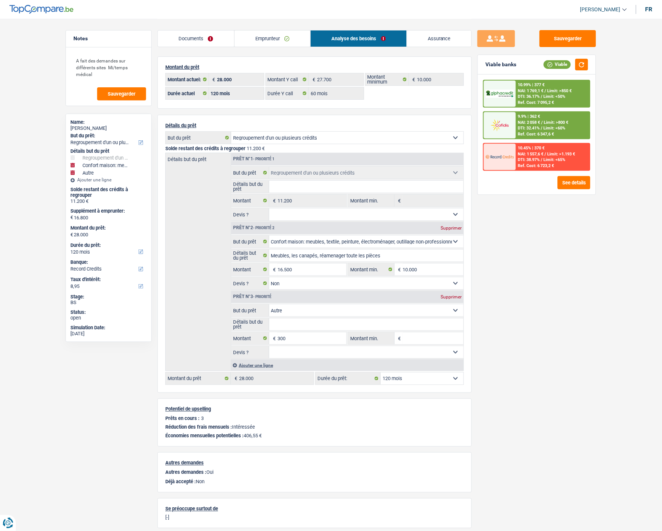
click at [531, 117] on div "9.9% | 362 €" at bounding box center [529, 116] width 22 height 5
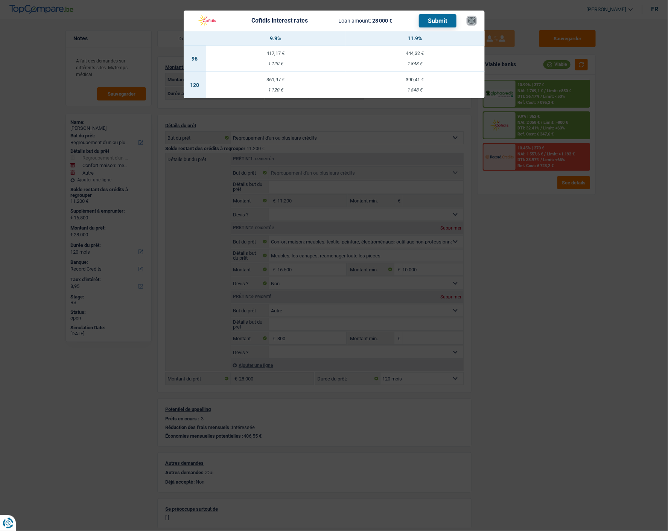
click at [473, 17] on button "×" at bounding box center [472, 21] width 8 height 8
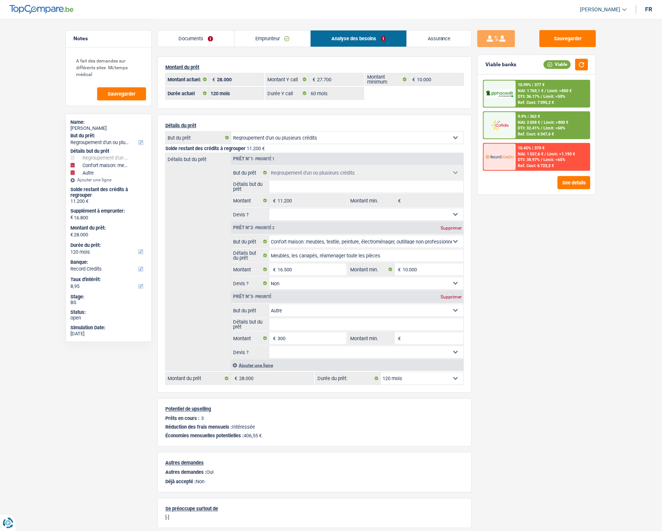
click at [429, 379] on select "12 mois 18 mois 24 mois 30 mois 36 mois 42 mois 48 mois 60 mois 72 mois 84 mois…" at bounding box center [421, 379] width 83 height 12
select select "60"
click at [380, 373] on select "12 mois 18 mois 24 mois 30 mois 36 mois 42 mois 48 mois 60 mois 72 mois 84 mois…" at bounding box center [421, 379] width 83 height 12
select select "60"
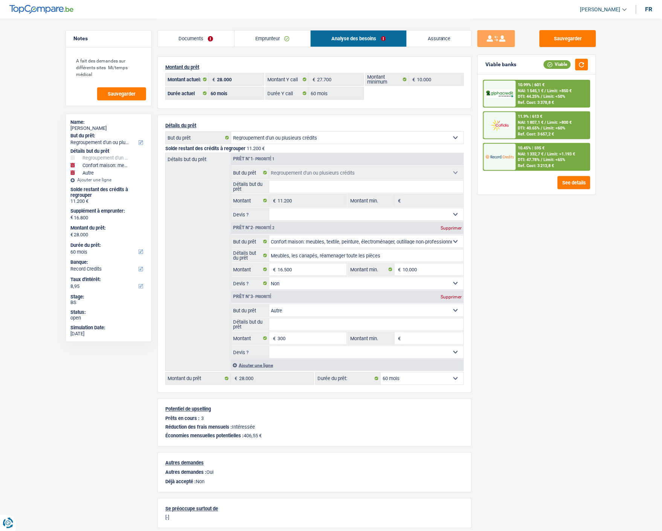
click at [527, 120] on span "NAI: 1 807,1 €" at bounding box center [531, 122] width 26 height 5
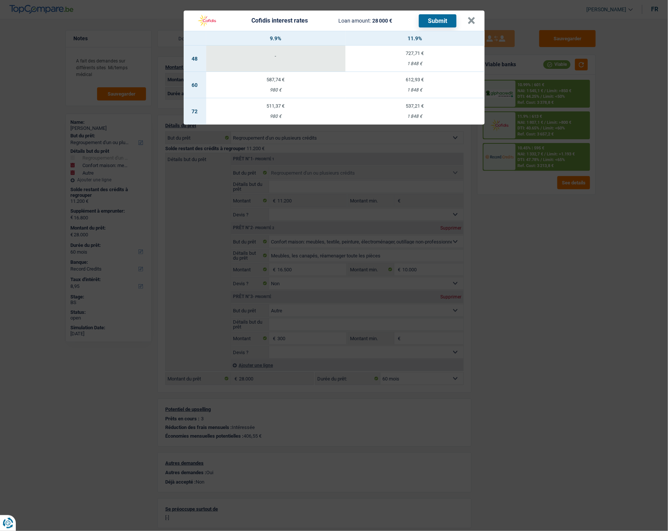
click at [291, 82] on td "587,74 € 980 €" at bounding box center [275, 85] width 139 height 26
select select "cofidis"
type input "9,90"
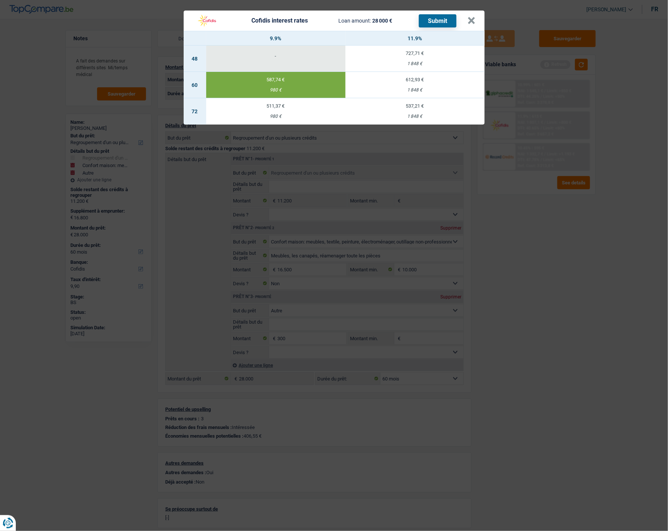
click at [433, 14] on button "Submit" at bounding box center [438, 20] width 38 height 13
click at [471, 17] on button "×" at bounding box center [472, 21] width 8 height 8
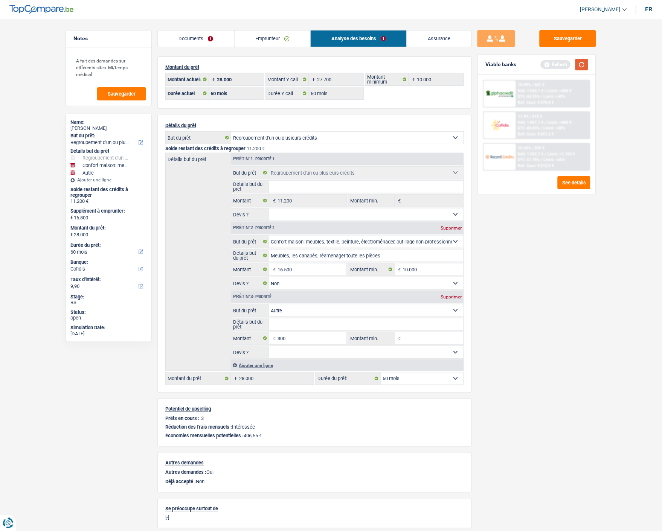
click at [581, 63] on button "button" at bounding box center [581, 65] width 13 height 12
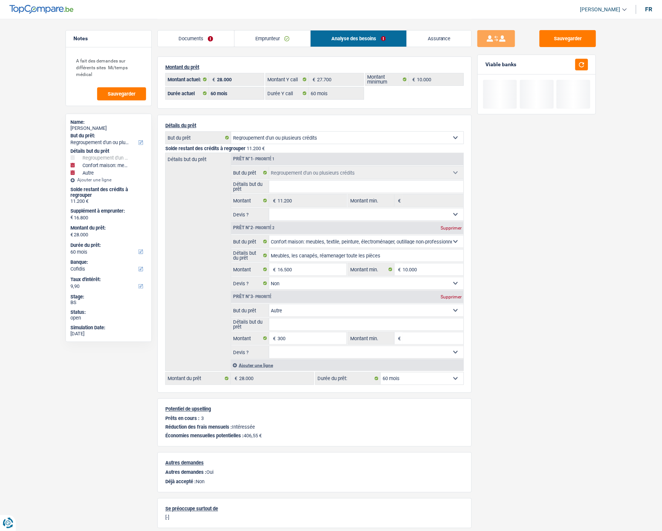
click at [216, 36] on link "Documents" at bounding box center [196, 38] width 76 height 16
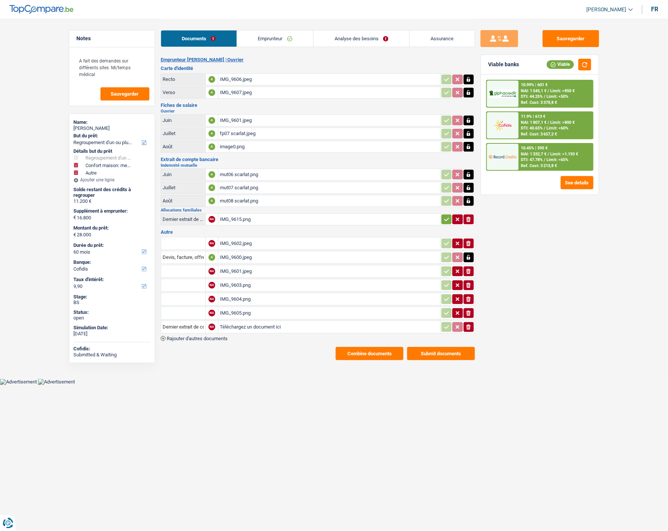
click at [436, 347] on button "Submit documents" at bounding box center [441, 353] width 68 height 13
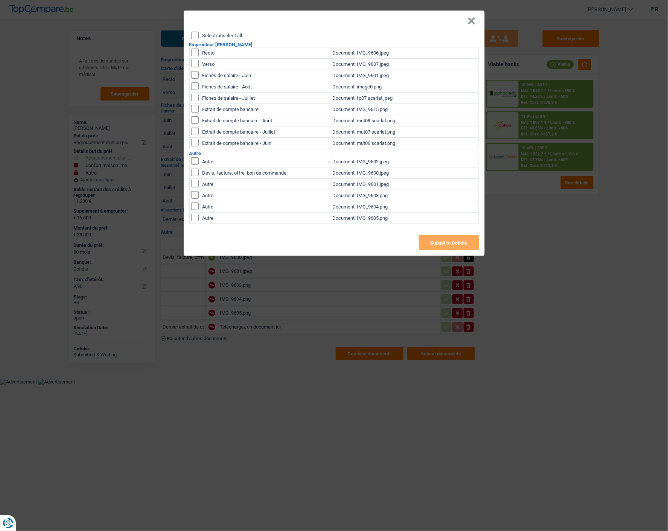
click at [195, 32] on input "Select/unselect all" at bounding box center [195, 36] width 8 height 8
checkbox input "true"
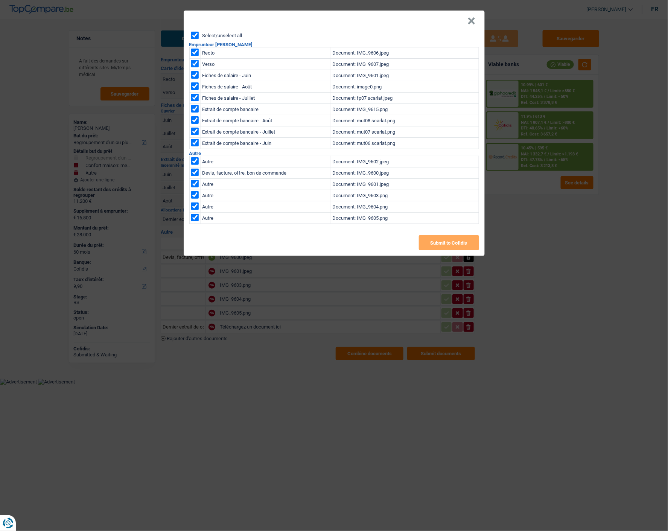
checkbox input "true"
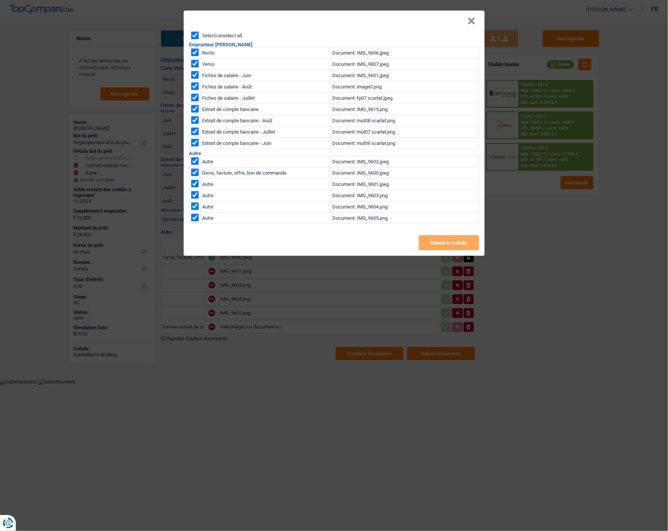
checkbox input "true"
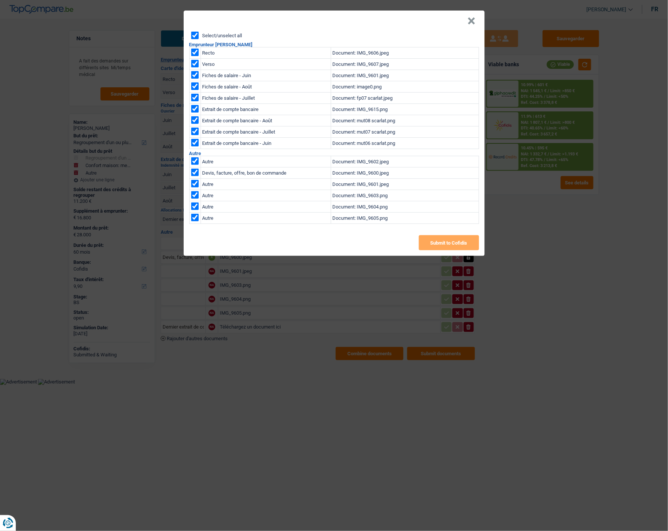
checkbox input "true"
click at [443, 236] on button "Submit to Cofidis" at bounding box center [449, 242] width 60 height 15
click at [475, 17] on button "×" at bounding box center [472, 21] width 8 height 8
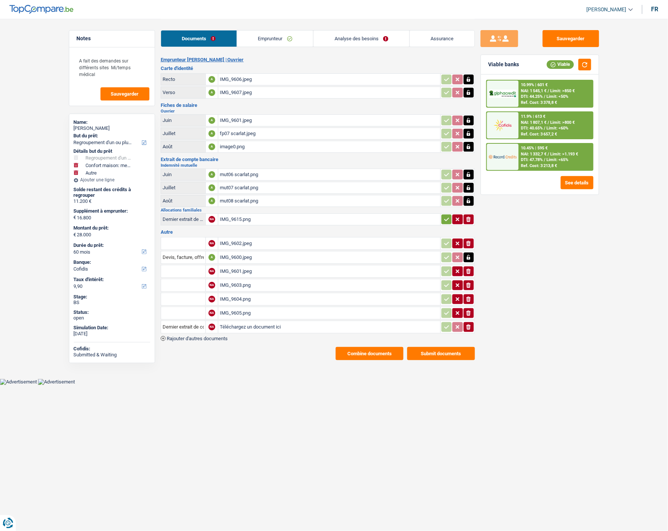
click at [573, 87] on div "10.99% | 601 € NAI: 1 545,1 € / Limit: >850 € DTI: 44.25% / Limit: <50% Ref. Co…" at bounding box center [556, 94] width 74 height 26
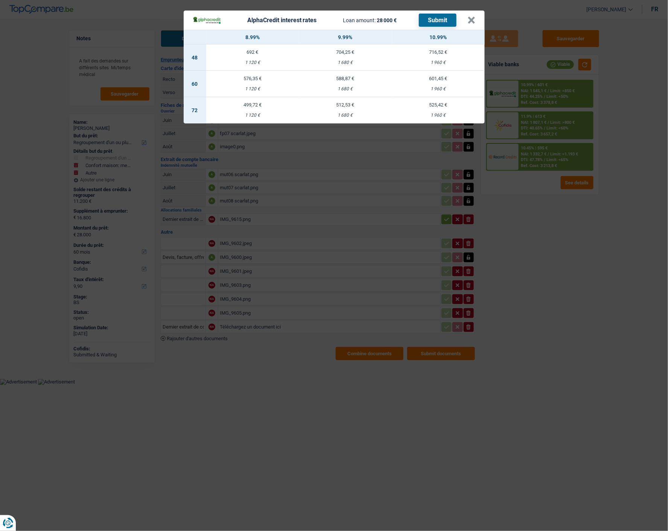
click at [262, 78] on td "576,35 € 1 120 €" at bounding box center [252, 84] width 93 height 26
select select "alphacredit"
type input "8,99"
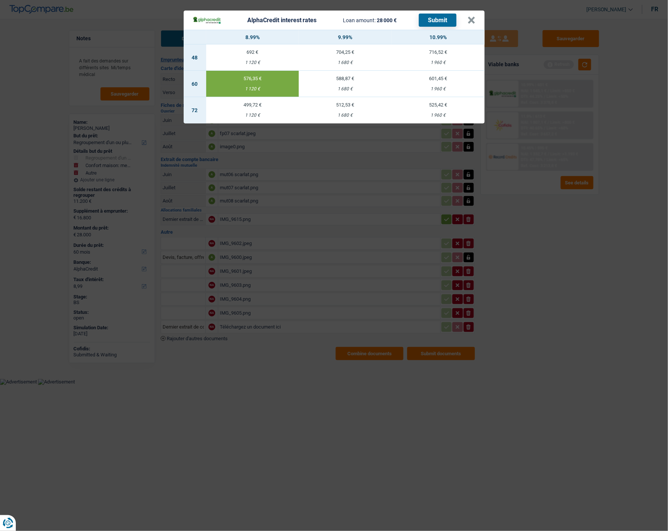
click at [452, 17] on button "Submit" at bounding box center [438, 20] width 38 height 13
click at [470, 17] on button "×" at bounding box center [472, 21] width 8 height 8
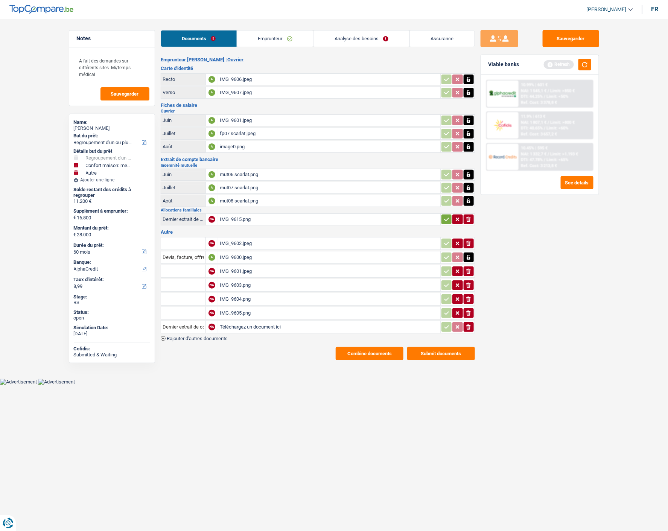
click at [392, 347] on button "Combine documents" at bounding box center [370, 353] width 68 height 13
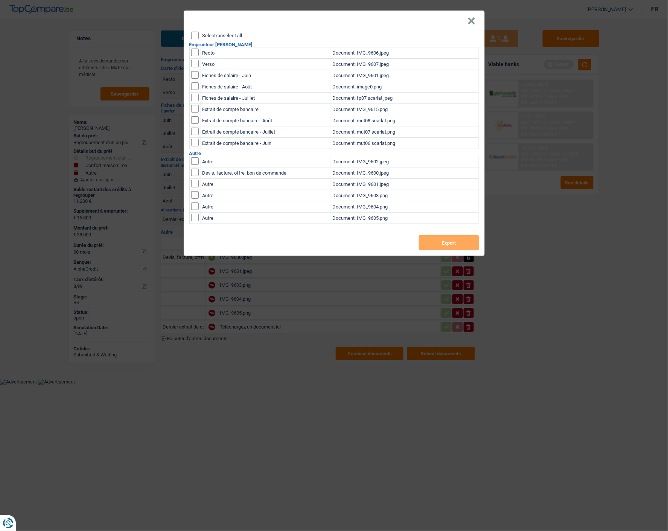
drag, startPoint x: 192, startPoint y: 28, endPoint x: 197, endPoint y: 35, distance: 9.2
click at [192, 29] on div "× Select/unselect all Emprunteur Andreea Scarlat Recto Document: IMG_9606.jpeg …" at bounding box center [334, 133] width 301 height 245
click at [205, 34] on label "Select/unselect all" at bounding box center [222, 35] width 40 height 5
click at [199, 34] on input "Select/unselect all" at bounding box center [195, 36] width 8 height 8
checkbox input "true"
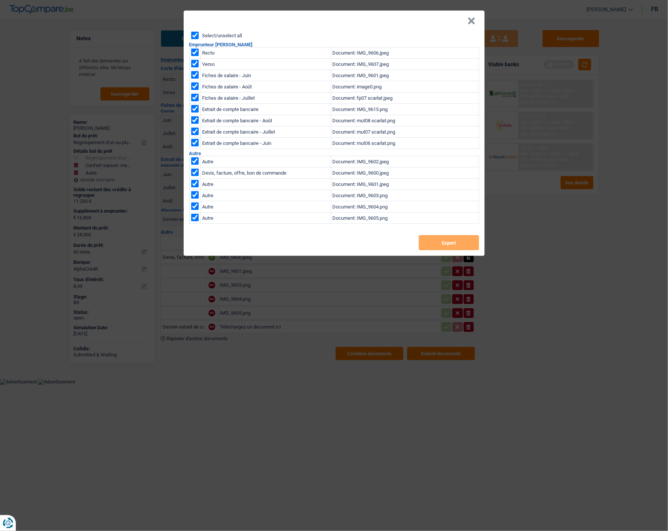
checkbox input "true"
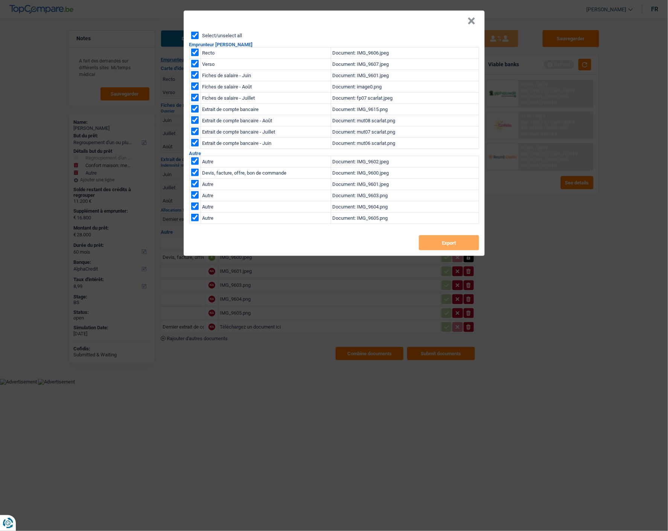
checkbox input "true"
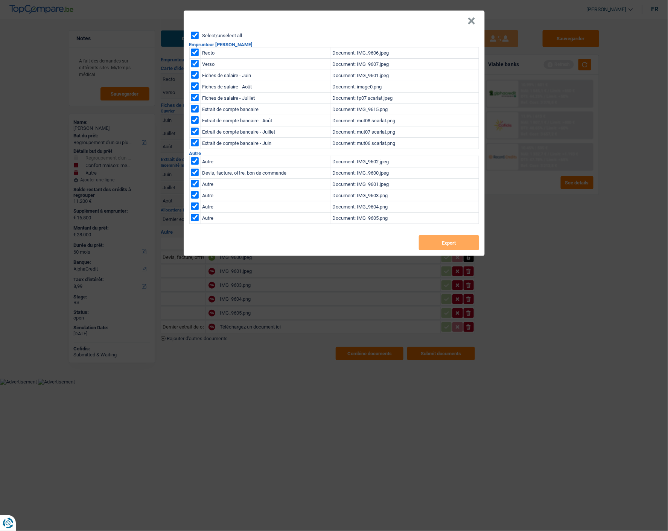
checkbox input "true"
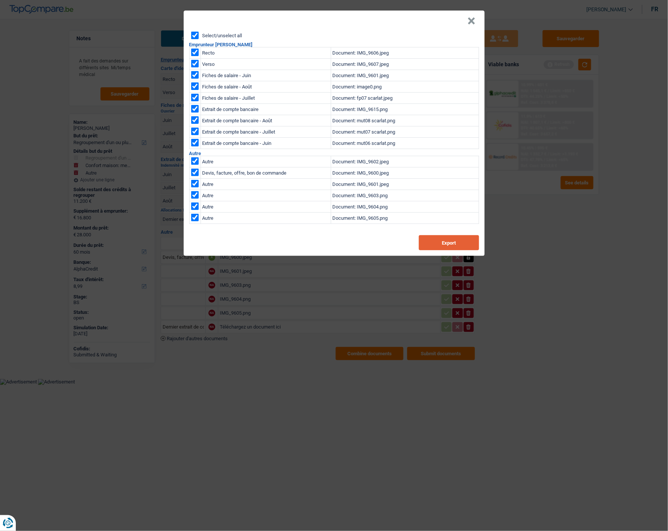
click at [447, 241] on button "Export" at bounding box center [449, 242] width 60 height 15
click at [473, 17] on button "×" at bounding box center [472, 21] width 8 height 8
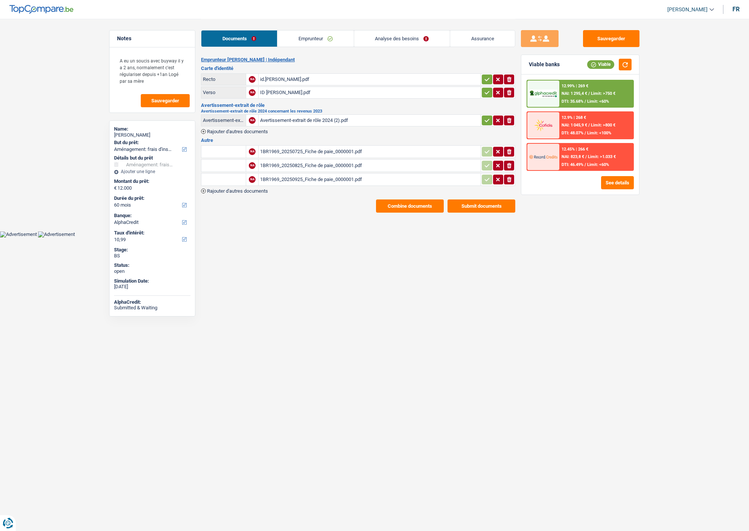
select select "movingOrInstallation"
select select "60"
select select "alphacredit"
select select "movingOrInstallation"
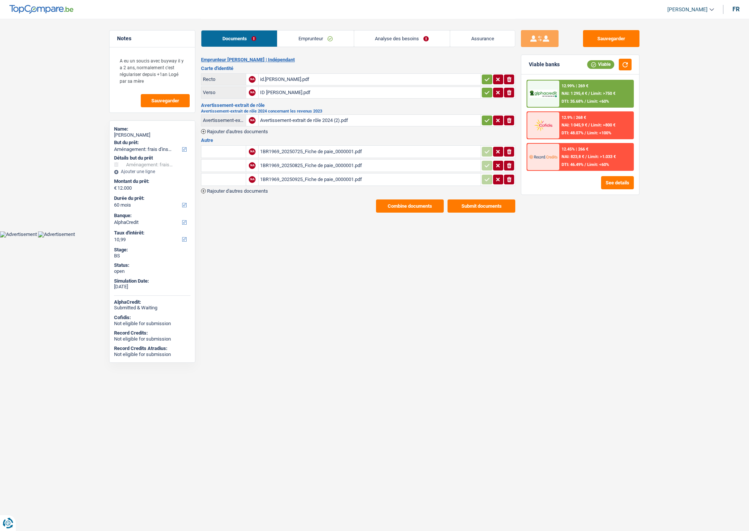
select select "movingOrInstallation"
select select "60"
select select "alphacredit"
select select "60"
select select "48"
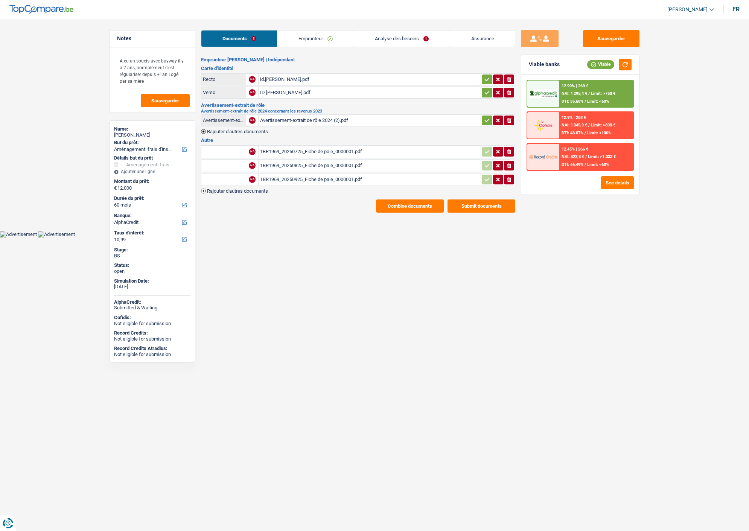
select select "movingOrInstallation"
select select "false"
select select "60"
click at [427, 36] on link "Analyse des besoins" at bounding box center [402, 38] width 96 height 16
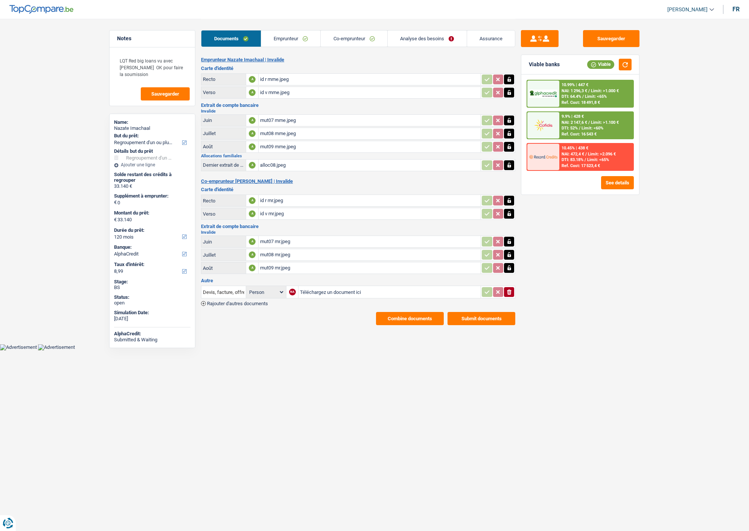
select select "refinancing"
select select "120"
select select "alphacredit"
click at [426, 312] on button "Combine documents" at bounding box center [410, 318] width 68 height 13
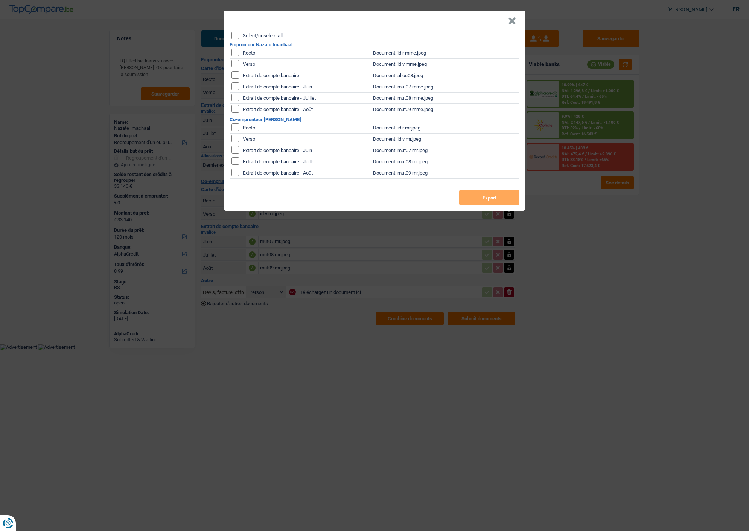
click at [233, 34] on input "Select/unselect all" at bounding box center [235, 36] width 8 height 8
checkbox input "true"
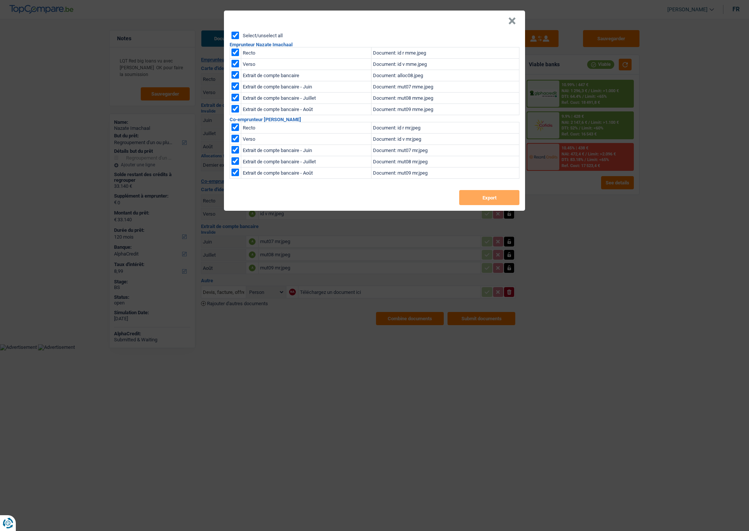
checkbox input "true"
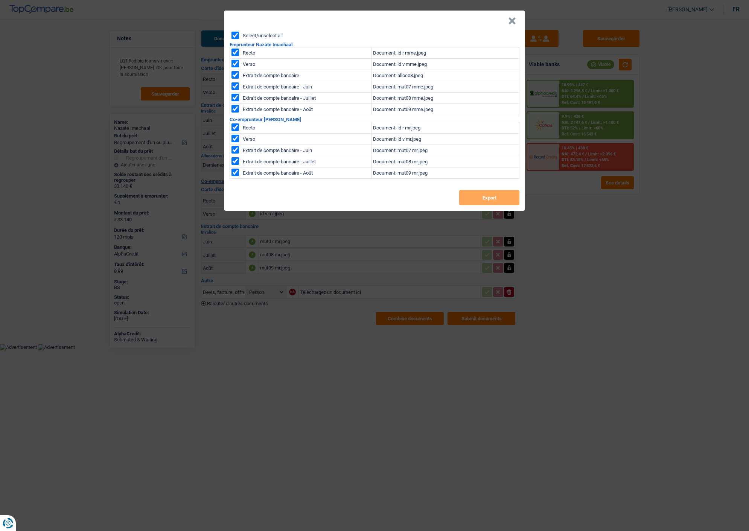
checkbox input "true"
click at [518, 193] on button "Export" at bounding box center [489, 197] width 60 height 15
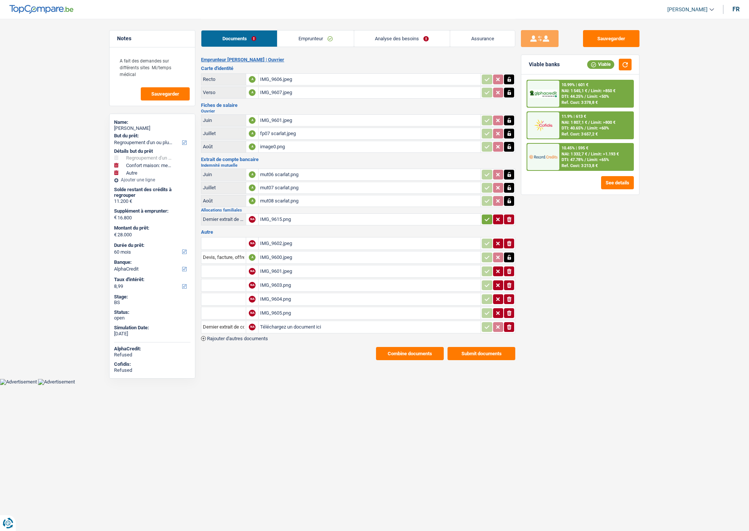
select select "refinancing"
select select "household"
select select "other"
select select "60"
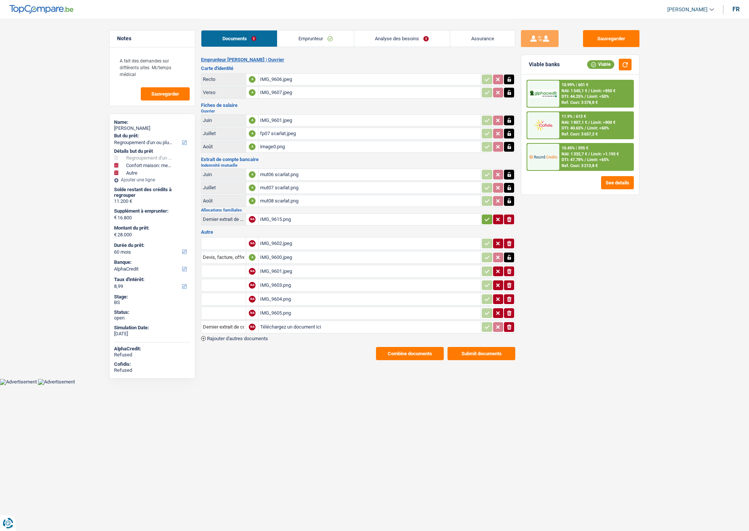
select select "alphacredit"
select select "60"
select select "refinancing"
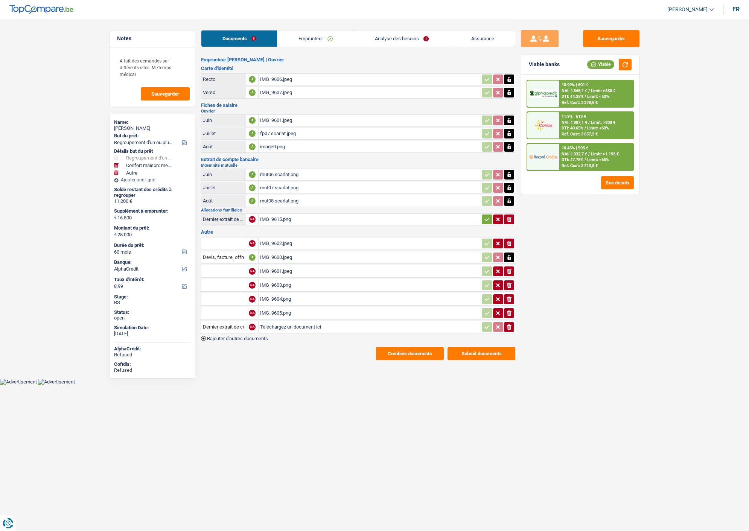
select select "household"
select select "false"
select select "60"
click at [391, 36] on link "Analyse des besoins" at bounding box center [402, 38] width 96 height 16
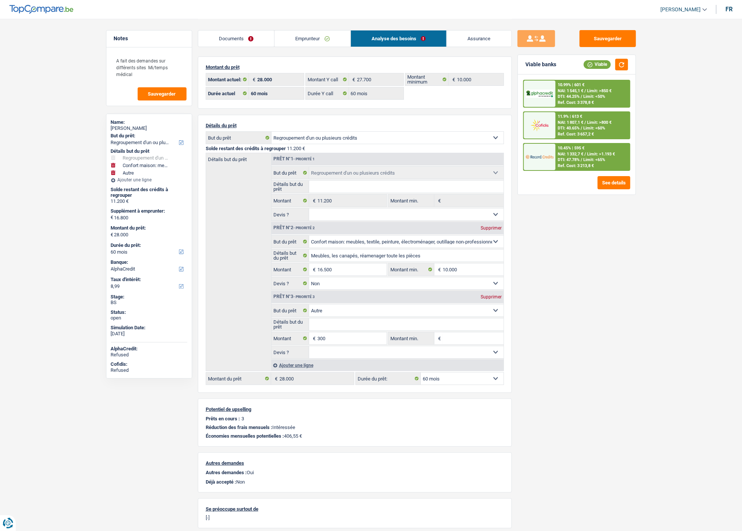
click at [488, 295] on div "Supprimer" at bounding box center [491, 297] width 25 height 5
type input "16.500"
type input "27.700"
select select "120"
type input "27.700"
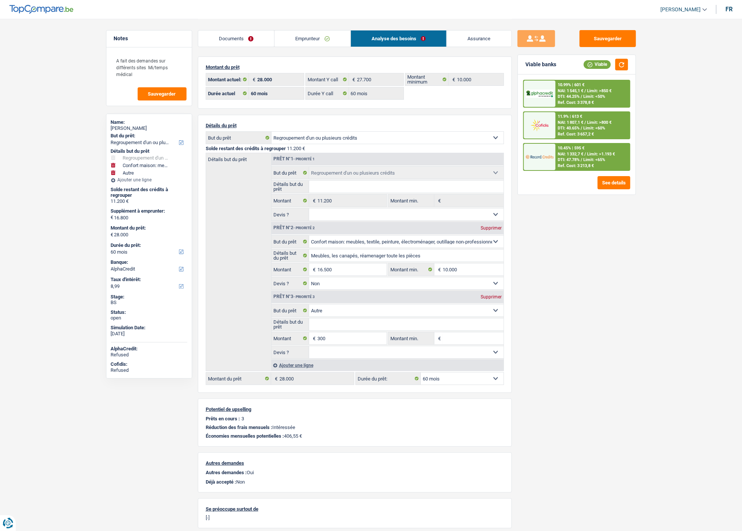
select select "120"
type input "27.700"
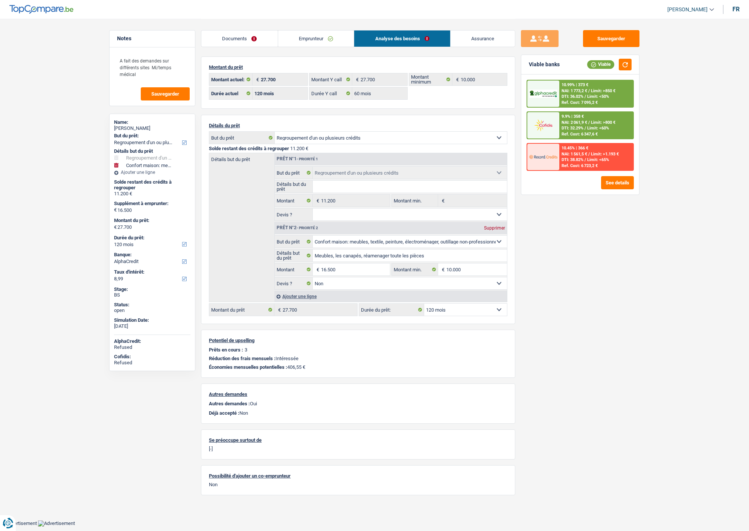
click at [492, 310] on select "12 mois 18 mois 24 mois 30 mois 36 mois 42 mois 48 mois 60 mois 72 mois 84 mois…" at bounding box center [465, 310] width 83 height 12
select select "60"
click at [424, 304] on select "12 mois 18 mois 24 mois 30 mois 36 mois 42 mois 48 mois 60 mois 72 mois 84 mois…" at bounding box center [465, 310] width 83 height 12
select select "60"
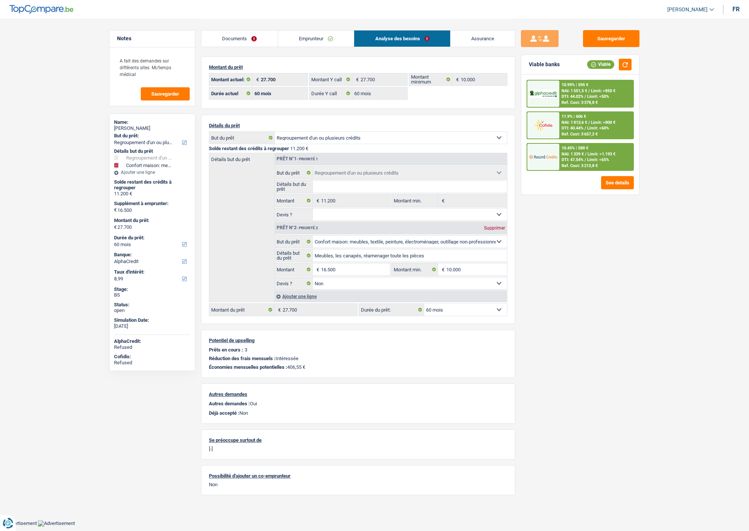
click at [316, 40] on link "Emprunteur" at bounding box center [316, 38] width 76 height 16
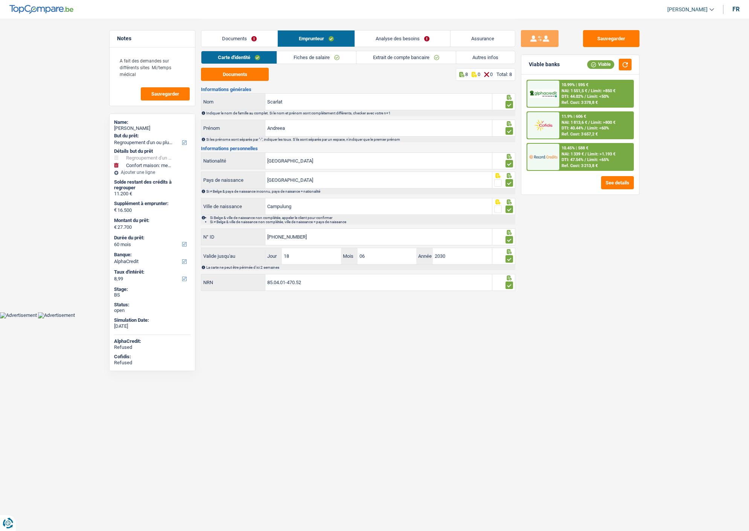
click at [345, 59] on link "Fiches de salaire" at bounding box center [316, 57] width 79 height 12
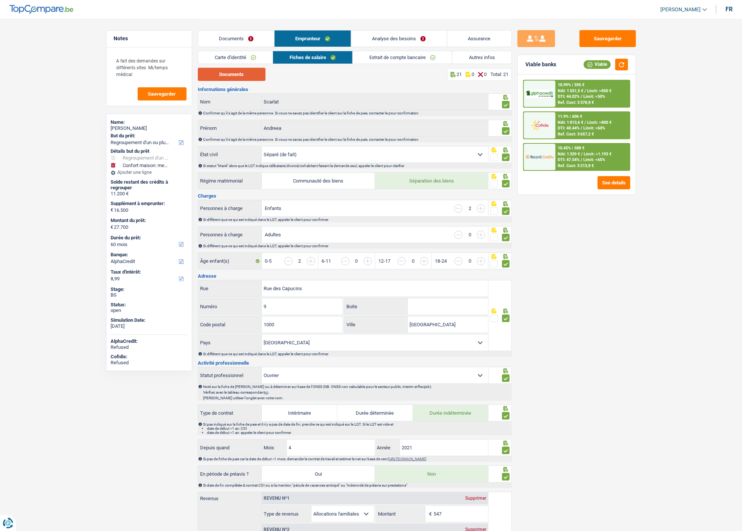
drag, startPoint x: 244, startPoint y: 78, endPoint x: 236, endPoint y: 72, distance: 9.9
click at [239, 75] on button "Documents" at bounding box center [232, 74] width 68 height 13
drag, startPoint x: 418, startPoint y: 35, endPoint x: 415, endPoint y: 38, distance: 4.0
click at [418, 35] on link "Analyse des besoins" at bounding box center [398, 38] width 95 height 16
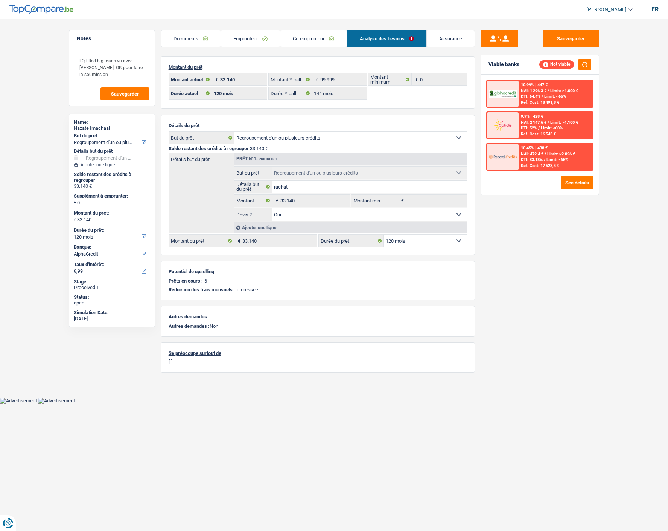
select select "refinancing"
select select "120"
select select "alphacredit"
select select "120"
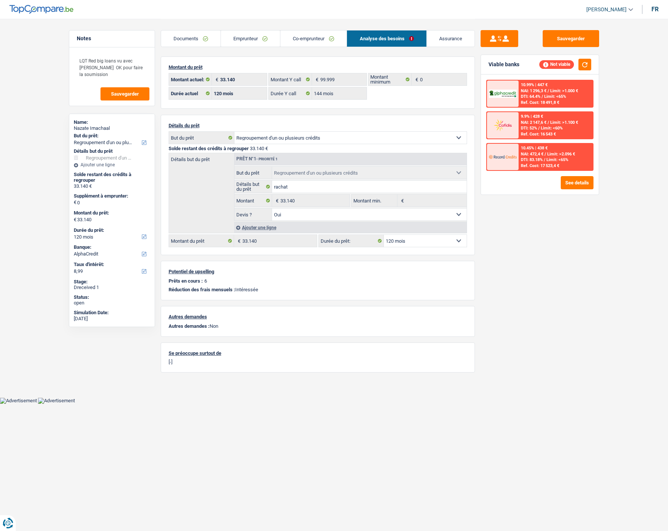
select select "144"
select select "refinancing"
select select "yes"
select select "120"
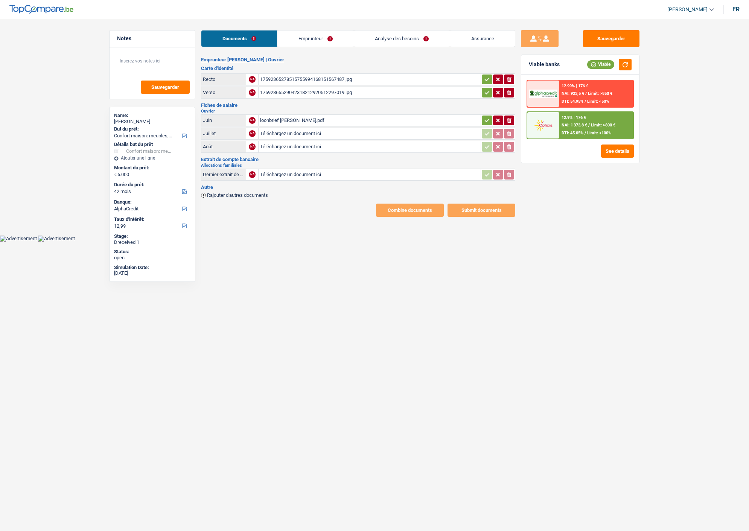
select select "household"
select select "42"
select select "alphacredit"
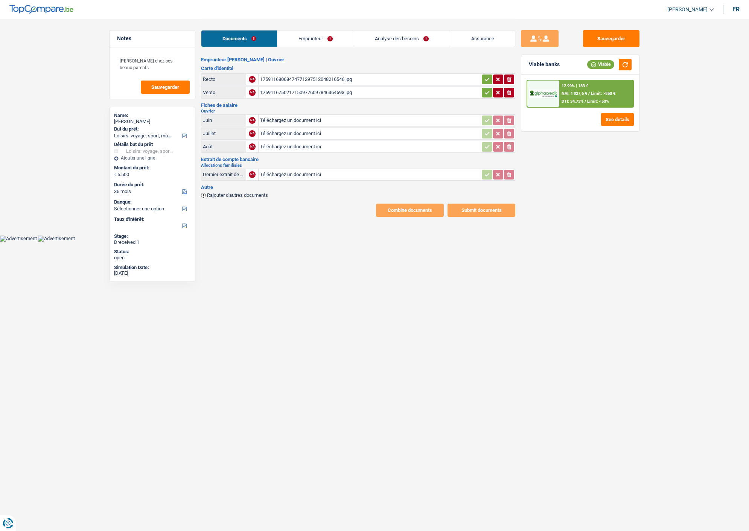
select select "hobbies"
select select "36"
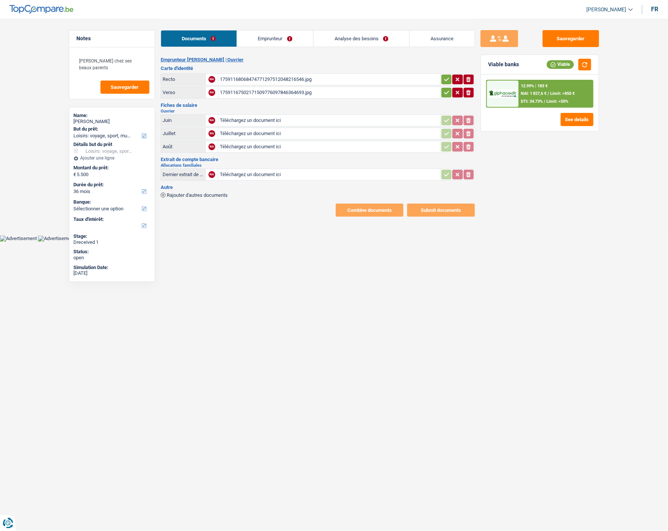
click at [320, 242] on html "Vous avez le contrôle de vos données Nous utilisons des cookies, tout comme nos…" at bounding box center [334, 121] width 668 height 242
click at [325, 77] on div "17591168068474771297512048216546.jpg" at bounding box center [329, 79] width 219 height 11
click at [446, 76] on icon "button" at bounding box center [447, 80] width 6 height 8
click at [446, 89] on icon "button" at bounding box center [447, 93] width 6 height 8
drag, startPoint x: 468, startPoint y: 76, endPoint x: 465, endPoint y: 87, distance: 11.6
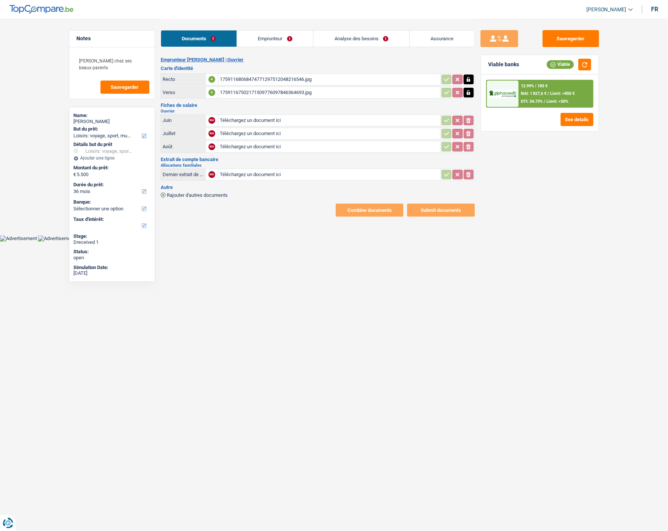
click at [468, 77] on icon "button" at bounding box center [468, 80] width 6 height 8
click at [465, 91] on icon "button" at bounding box center [468, 93] width 6 height 8
drag, startPoint x: 464, startPoint y: 76, endPoint x: 470, endPoint y: 87, distance: 12.1
click at [464, 76] on button "ionicons-v5-e" at bounding box center [469, 80] width 10 height 10
click at [471, 91] on icon "ionicons-v5-e" at bounding box center [468, 93] width 6 height 8
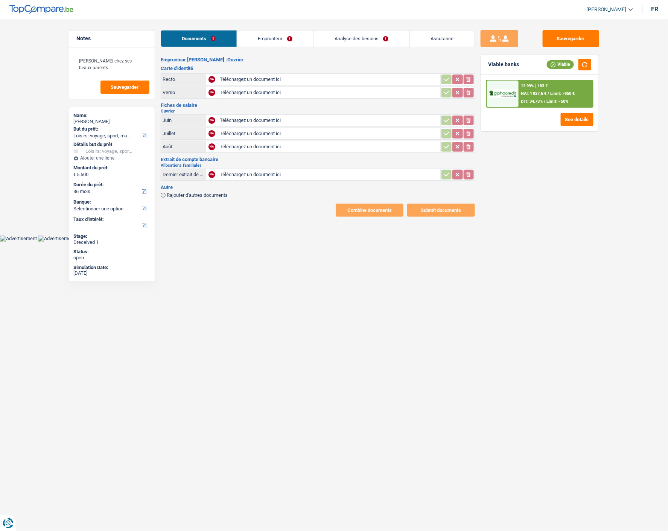
type input "C:\fakepath\20251001_120422.pdf"
type input "C:\fakepath\20251001_120515.pdf"
click at [622, 68] on main "Notes [PERSON_NAME] chez ses beaux parents Sauvegarder Name: [PERSON_NAME] But …" at bounding box center [334, 118] width 668 height 236
type input "C:\fakepath\fp06 [PERSON_NAME].pdf"
type input "C:\fakepath\FP07 [PERSON_NAME].pdf"
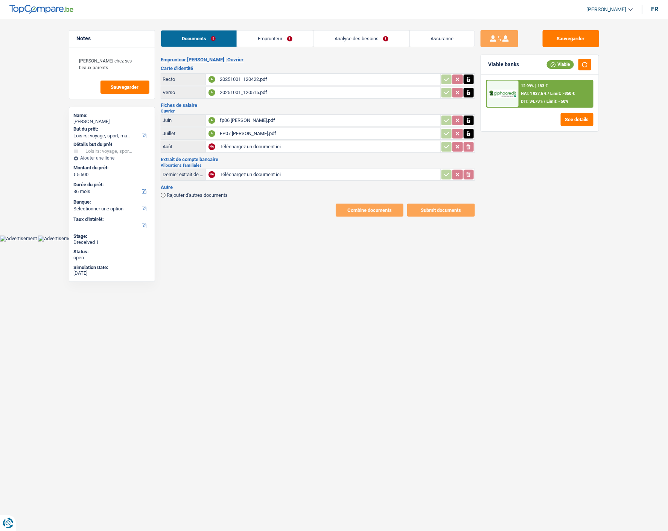
type input "C:\fakepath\fp08 [PERSON_NAME].pdf"
click at [296, 38] on link "Emprunteur" at bounding box center [275, 38] width 76 height 16
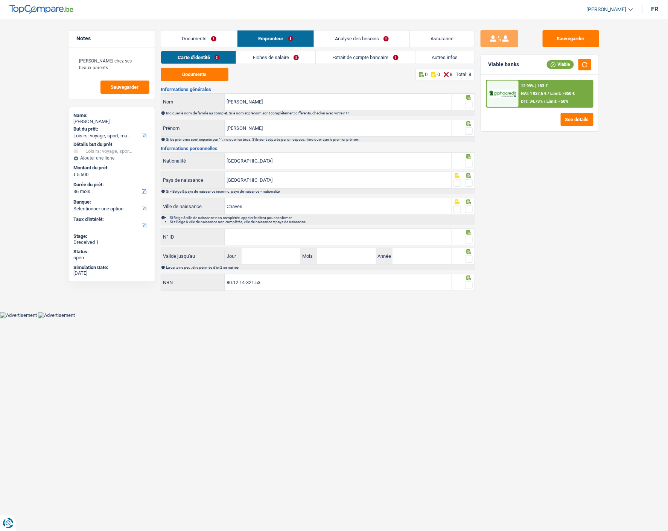
click at [465, 104] on span at bounding box center [469, 105] width 8 height 8
click at [0, 0] on input "radio" at bounding box center [0, 0] width 0 height 0
click at [468, 127] on span at bounding box center [469, 131] width 8 height 8
click at [0, 0] on input "radio" at bounding box center [0, 0] width 0 height 0
click at [470, 164] on span at bounding box center [469, 164] width 8 height 8
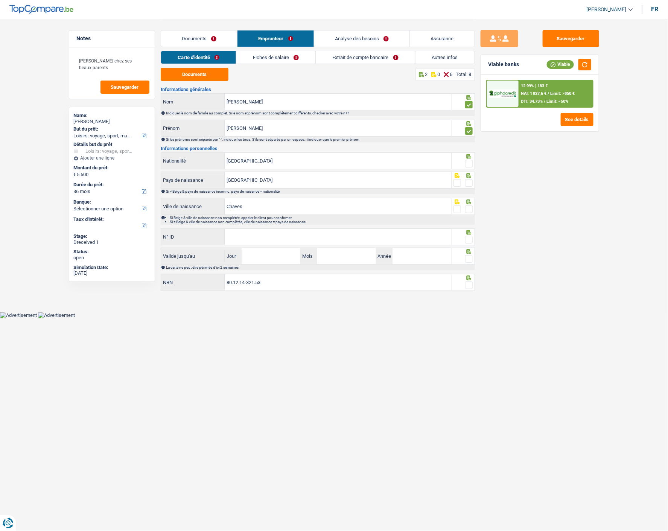
click at [0, 0] on input "radio" at bounding box center [0, 0] width 0 height 0
click at [466, 182] on span at bounding box center [469, 183] width 8 height 8
click at [0, 0] on input "radio" at bounding box center [0, 0] width 0 height 0
click at [471, 209] on span at bounding box center [469, 209] width 8 height 8
click at [0, 0] on input "radio" at bounding box center [0, 0] width 0 height 0
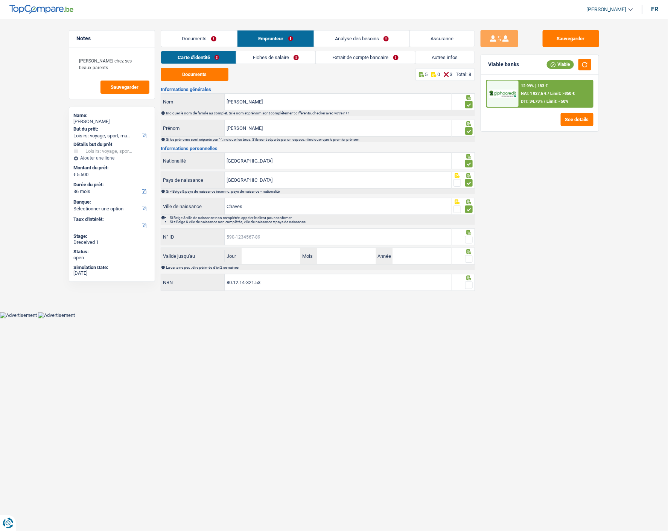
click at [388, 242] on input "N° ID" at bounding box center [338, 237] width 227 height 16
click at [295, 237] on input "N° ID" at bounding box center [338, 237] width 227 height 16
drag, startPoint x: 356, startPoint y: 228, endPoint x: 232, endPoint y: 234, distance: 123.9
click at [232, 234] on input "590-9445813-1" at bounding box center [338, 237] width 227 height 16
type input "592-9445810-31"
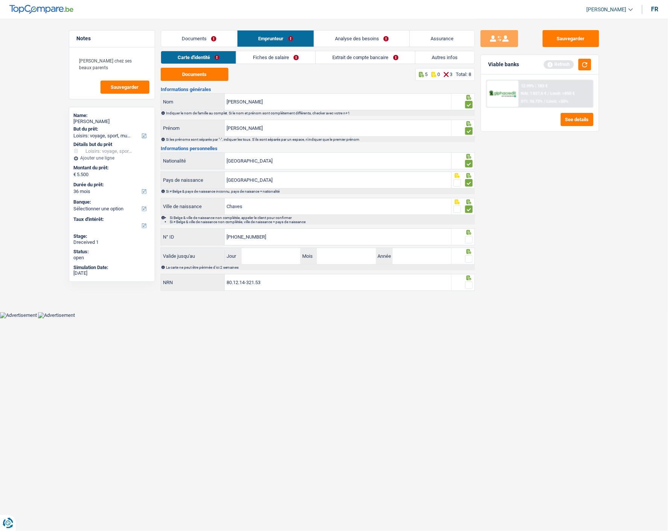
drag, startPoint x: 468, startPoint y: 237, endPoint x: 424, endPoint y: 247, distance: 45.1
click at [468, 237] on span at bounding box center [469, 240] width 8 height 8
click at [0, 0] on input "radio" at bounding box center [0, 0] width 0 height 0
click at [272, 260] on input "Jour" at bounding box center [271, 256] width 59 height 16
type input "15"
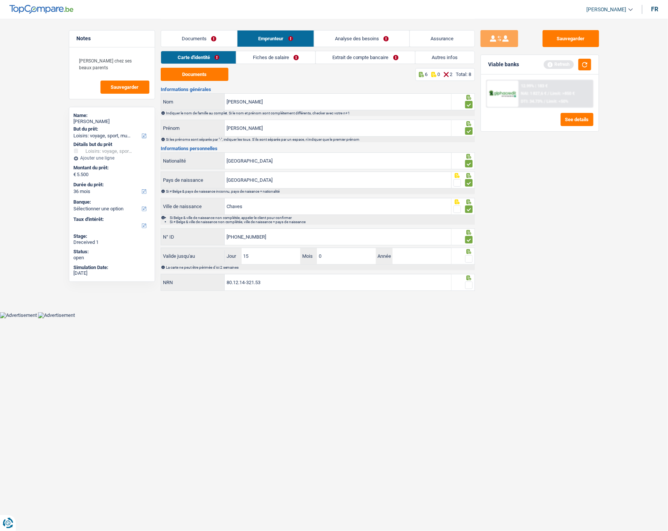
type input "06"
type input "2029"
drag, startPoint x: 467, startPoint y: 254, endPoint x: 465, endPoint y: 264, distance: 10.0
click at [467, 255] on span at bounding box center [469, 259] width 8 height 8
click at [0, 0] on input "radio" at bounding box center [0, 0] width 0 height 0
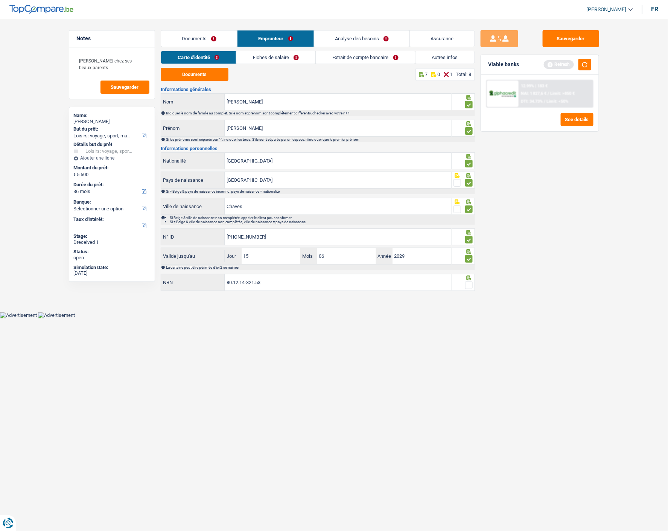
click at [467, 285] on span at bounding box center [469, 285] width 8 height 8
click at [0, 0] on input "radio" at bounding box center [0, 0] width 0 height 0
click at [292, 58] on link "Fiches de salaire" at bounding box center [275, 57] width 79 height 12
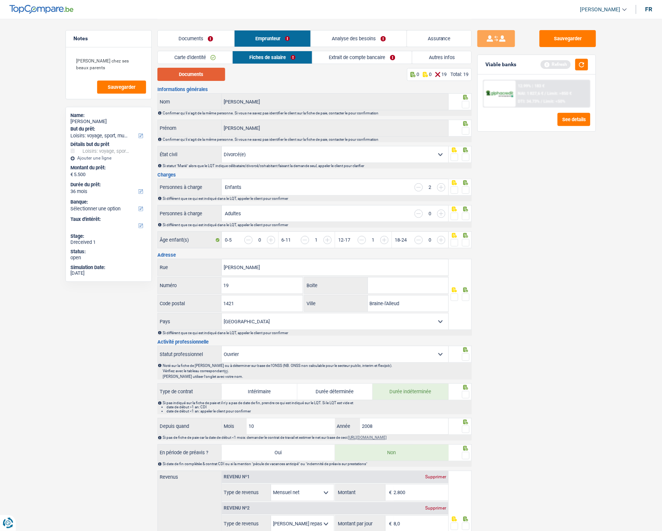
click at [212, 70] on button "Documents" at bounding box center [191, 74] width 68 height 13
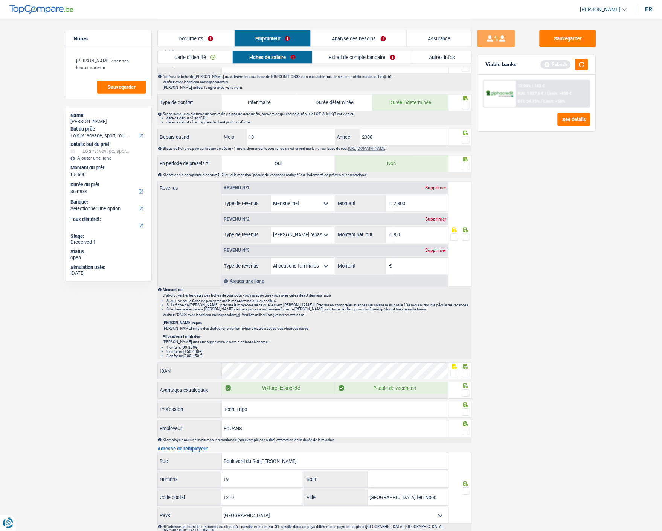
scroll to position [292, 0]
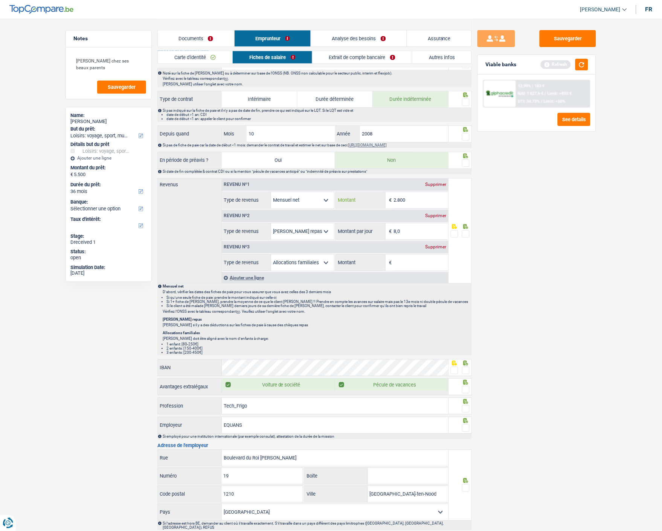
drag, startPoint x: 419, startPoint y: 202, endPoint x: 399, endPoint y: 201, distance: 20.0
click at [399, 201] on input "2.800" at bounding box center [421, 200] width 55 height 16
type input "2.557"
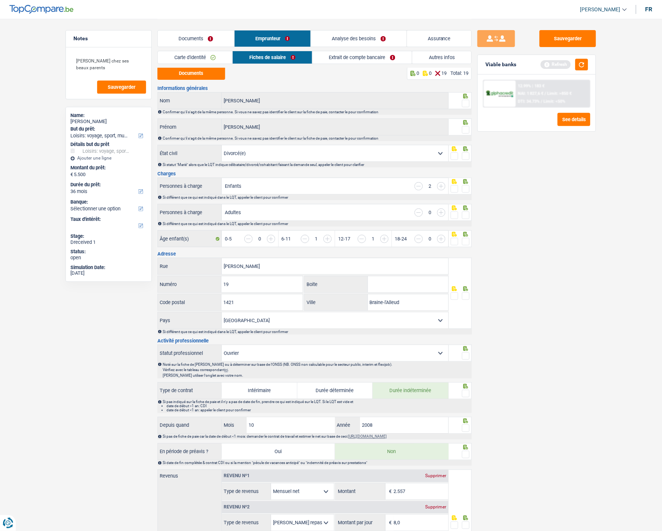
scroll to position [0, 0]
drag, startPoint x: 463, startPoint y: 103, endPoint x: 464, endPoint y: 112, distance: 8.7
click at [464, 103] on span at bounding box center [466, 105] width 8 height 8
click at [0, 0] on input "radio" at bounding box center [0, 0] width 0 height 0
click at [468, 131] on span at bounding box center [466, 131] width 8 height 8
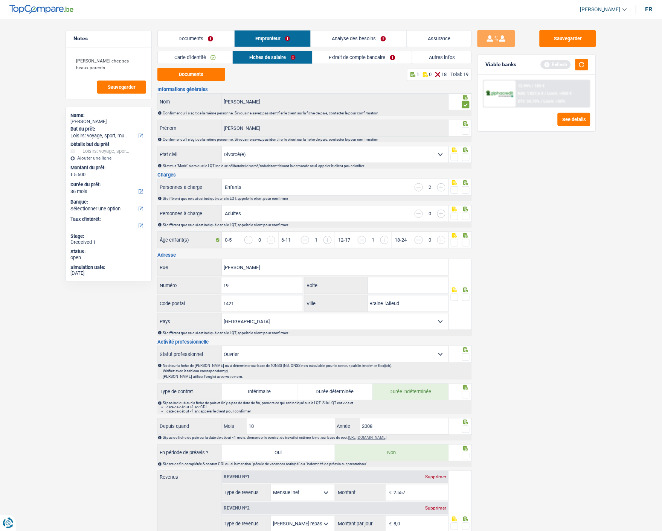
click at [0, 0] on input "radio" at bounding box center [0, 0] width 0 height 0
drag, startPoint x: 463, startPoint y: 154, endPoint x: 463, endPoint y: 178, distance: 24.1
click at [463, 155] on span at bounding box center [466, 158] width 8 height 8
click at [0, 0] on input "radio" at bounding box center [0, 0] width 0 height 0
click at [469, 187] on div at bounding box center [460, 187] width 23 height 17
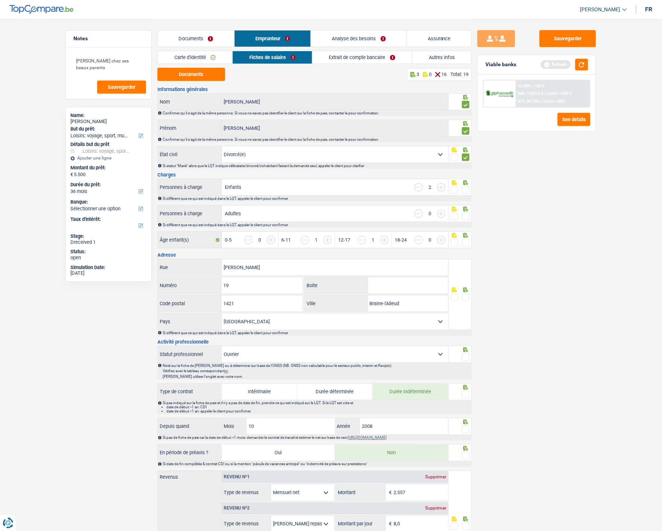
drag, startPoint x: 464, startPoint y: 213, endPoint x: 461, endPoint y: 245, distance: 31.8
click at [464, 216] on span at bounding box center [466, 217] width 8 height 8
click at [0, 0] on input "radio" at bounding box center [0, 0] width 0 height 0
click at [461, 245] on input "button" at bounding box center [582, 244] width 290 height 16
click at [463, 241] on span at bounding box center [466, 243] width 8 height 8
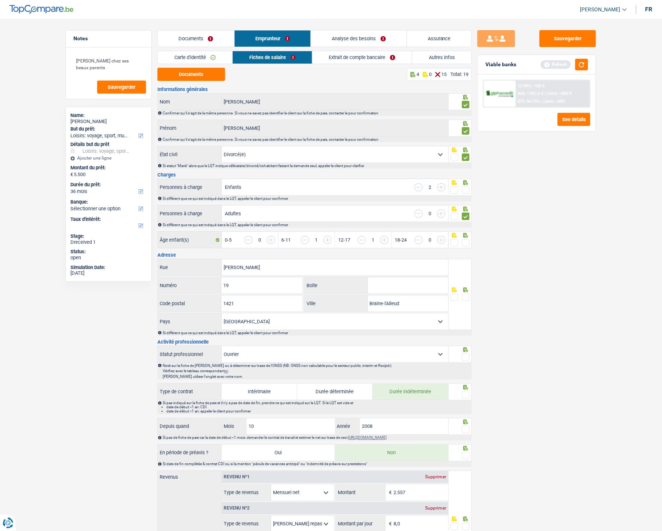
click at [0, 0] on input "radio" at bounding box center [0, 0] width 0 height 0
click at [465, 190] on span at bounding box center [466, 190] width 8 height 8
click at [0, 0] on input "radio" at bounding box center [0, 0] width 0 height 0
click at [466, 294] on span at bounding box center [466, 298] width 8 height 8
click at [0, 0] on input "radio" at bounding box center [0, 0] width 0 height 0
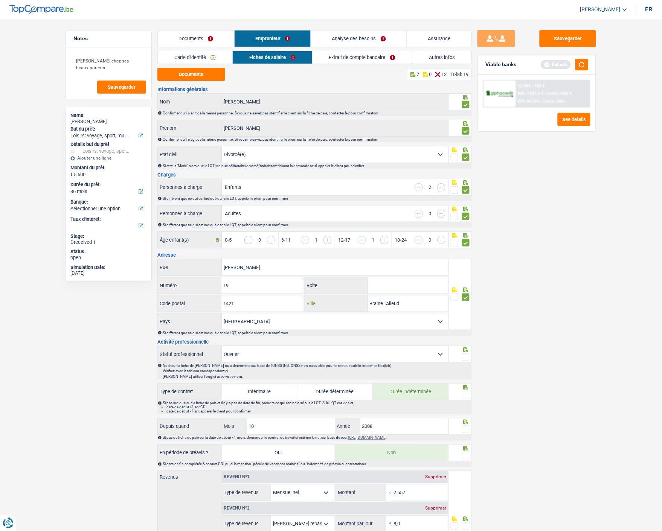
drag, startPoint x: 416, startPoint y: 303, endPoint x: 341, endPoint y: 298, distance: 75.8
click at [341, 298] on div "Braine-l'Alleud Ville" at bounding box center [376, 303] width 144 height 16
type input "Ophain-Bois-Seigneur"
drag, startPoint x: 464, startPoint y: 352, endPoint x: 463, endPoint y: 373, distance: 20.7
click at [464, 355] on span at bounding box center [466, 357] width 8 height 8
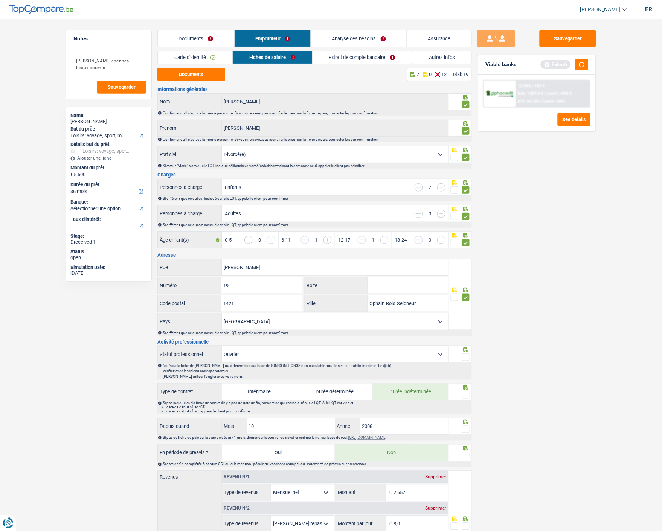
click at [0, 0] on input "radio" at bounding box center [0, 0] width 0 height 0
click at [467, 394] on span at bounding box center [466, 395] width 8 height 8
click at [0, 0] on input "radio" at bounding box center [0, 0] width 0 height 0
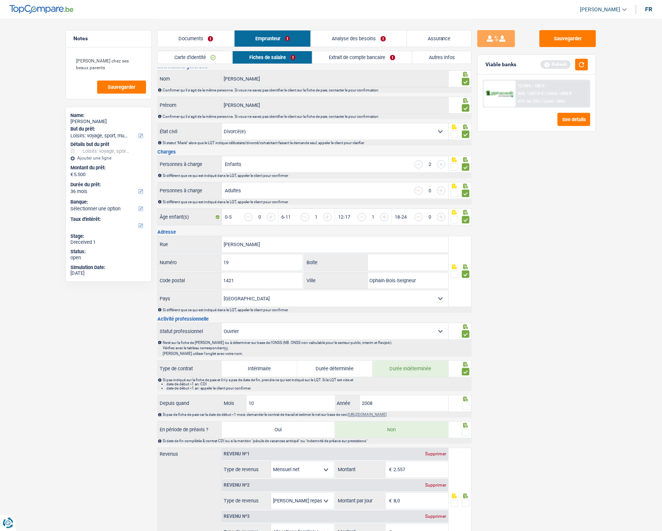
scroll to position [42, 0]
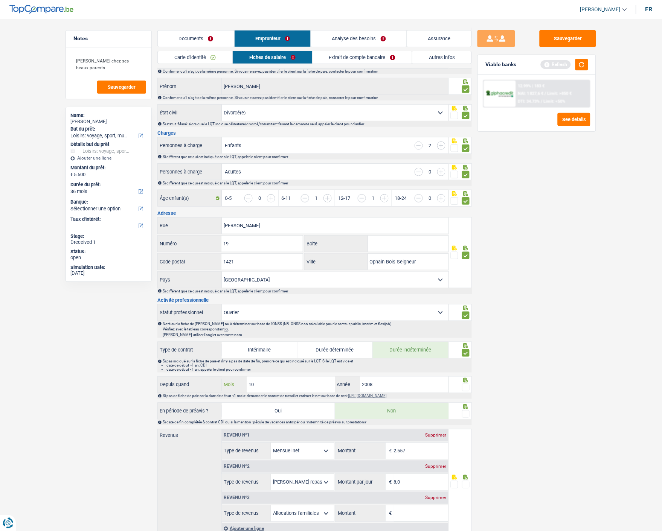
drag, startPoint x: 313, startPoint y: 385, endPoint x: 175, endPoint y: 382, distance: 138.5
click at [175, 382] on div "Depuis quand 10 Mois / 2008 Année" at bounding box center [303, 385] width 290 height 16
type input "02"
type input "2009"
drag, startPoint x: 463, startPoint y: 386, endPoint x: 463, endPoint y: 397, distance: 10.9
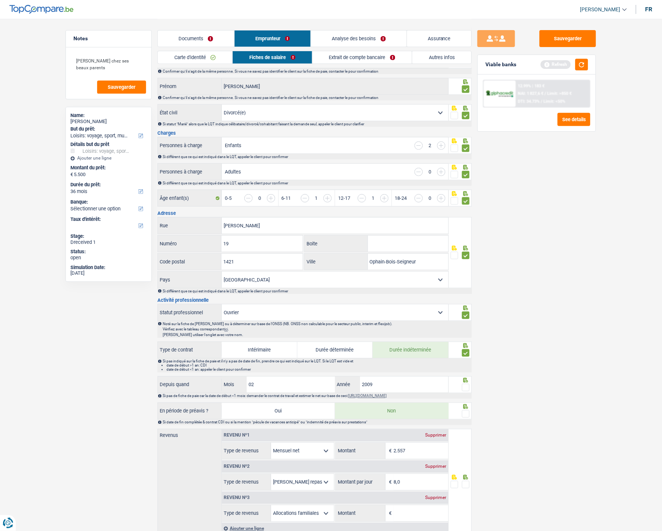
click at [463, 389] on span at bounding box center [466, 388] width 8 height 8
click at [0, 0] on input "radio" at bounding box center [0, 0] width 0 height 0
drag, startPoint x: 464, startPoint y: 412, endPoint x: 463, endPoint y: 421, distance: 8.3
click at [463, 415] on span at bounding box center [466, 414] width 8 height 8
click at [0, 0] on input "radio" at bounding box center [0, 0] width 0 height 0
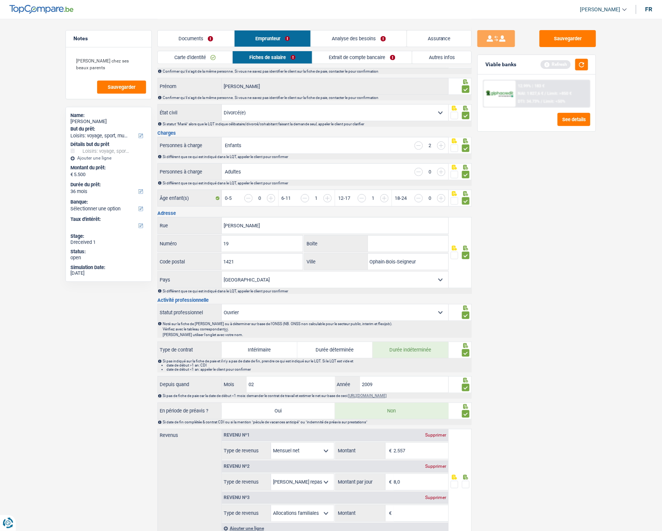
click at [467, 485] on span at bounding box center [466, 485] width 8 height 8
click at [0, 0] on input "radio" at bounding box center [0, 0] width 0 height 0
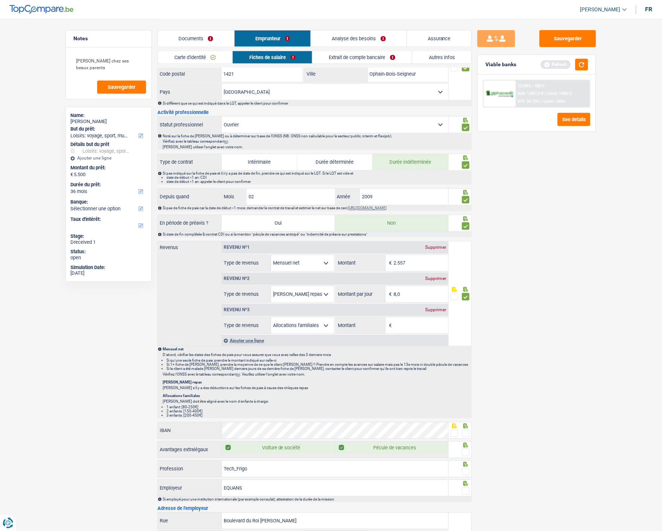
scroll to position [251, 0]
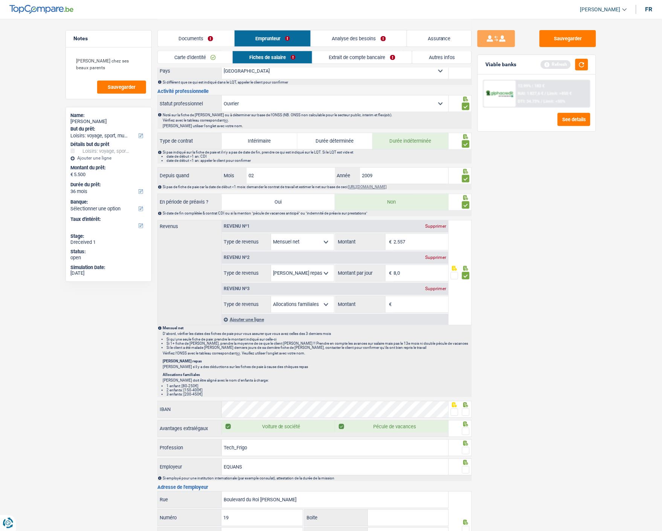
drag, startPoint x: 272, startPoint y: 427, endPoint x: 292, endPoint y: 427, distance: 19.9
click at [272, 427] on label "Voiture de société" at bounding box center [278, 427] width 113 height 12
click at [272, 427] on input "Voiture de société" at bounding box center [278, 427] width 113 height 12
checkbox input "false"
click at [465, 409] on span at bounding box center [466, 413] width 8 height 8
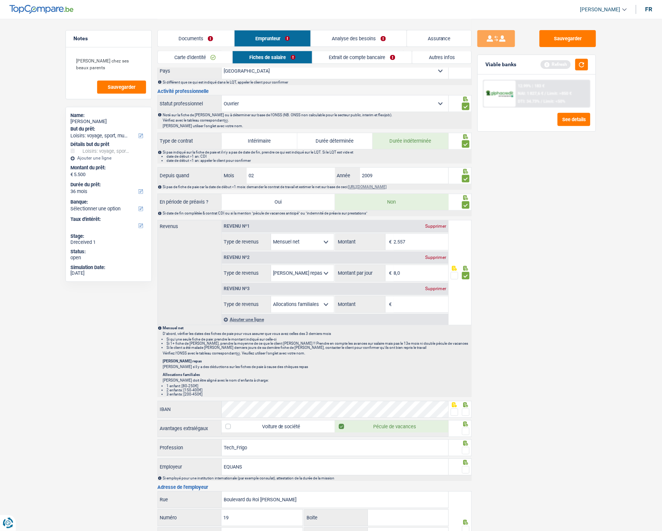
click at [0, 0] on input "radio" at bounding box center [0, 0] width 0 height 0
click at [468, 429] on span at bounding box center [466, 432] width 8 height 8
click at [0, 0] on input "radio" at bounding box center [0, 0] width 0 height 0
click at [464, 448] on span at bounding box center [466, 451] width 8 height 8
click at [0, 0] on input "radio" at bounding box center [0, 0] width 0 height 0
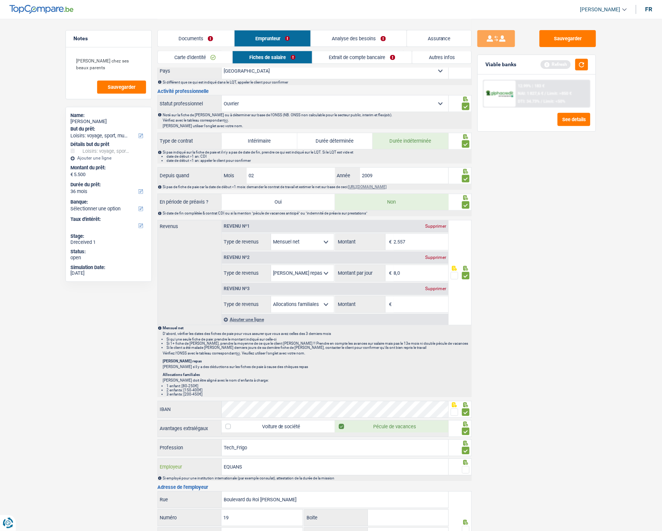
click at [362, 467] on input "EQUANS" at bounding box center [335, 467] width 227 height 16
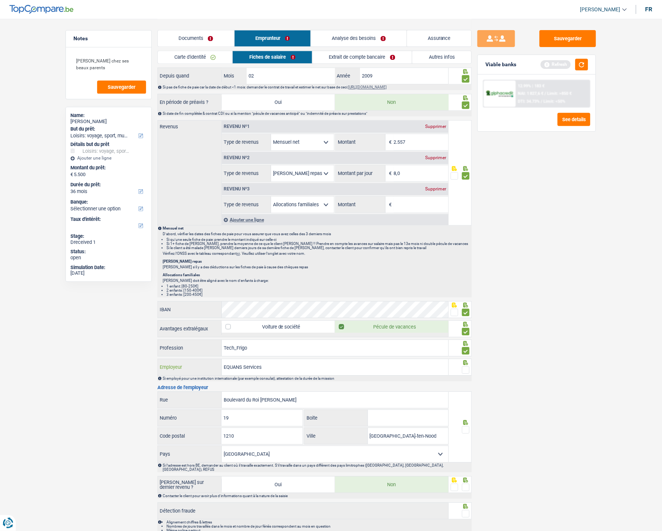
scroll to position [376, 0]
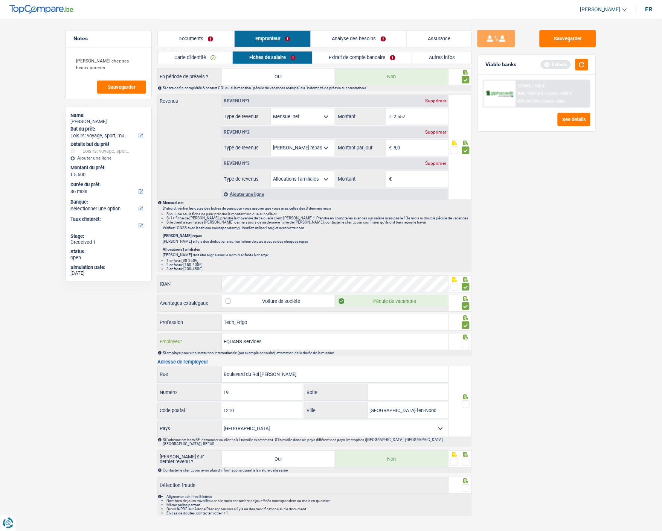
type input "EQUANS Services"
click at [462, 341] on label at bounding box center [466, 345] width 8 height 8
click at [0, 0] on input "radio" at bounding box center [0, 0] width 0 height 0
click at [465, 403] on span at bounding box center [466, 404] width 8 height 8
click at [0, 0] on input "radio" at bounding box center [0, 0] width 0 height 0
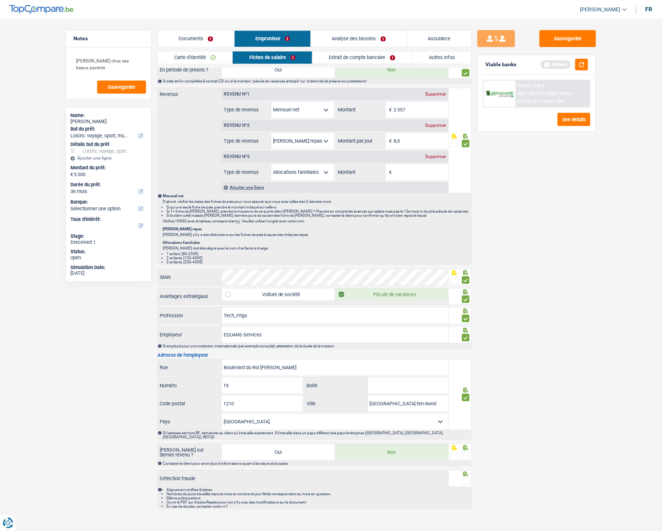
scroll to position [385, 0]
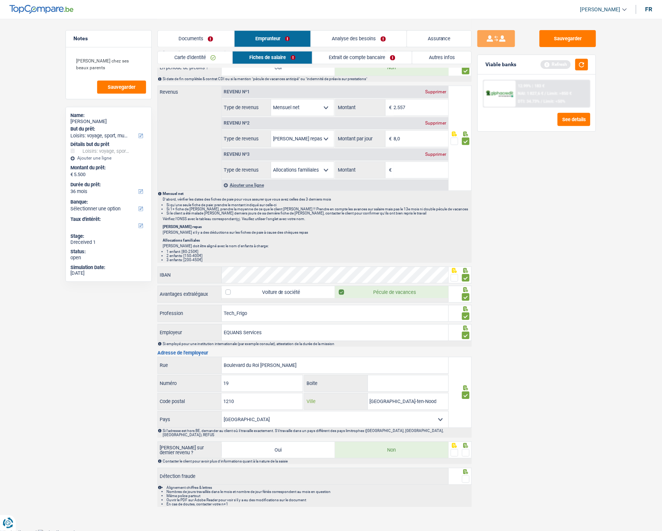
drag, startPoint x: 424, startPoint y: 403, endPoint x: 345, endPoint y: 394, distance: 80.3
click at [345, 394] on div "Saint-Josse-ten-Noode Ville" at bounding box center [376, 401] width 144 height 16
type input "Bruxelles"
drag, startPoint x: 463, startPoint y: 446, endPoint x: 463, endPoint y: 468, distance: 22.2
click at [463, 450] on span at bounding box center [466, 453] width 8 height 8
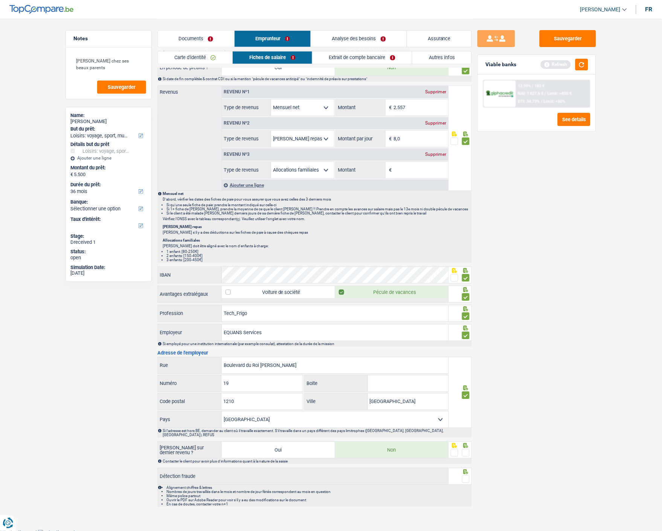
click at [0, 0] on input "radio" at bounding box center [0, 0] width 0 height 0
click at [464, 475] on span at bounding box center [466, 479] width 8 height 8
click at [0, 0] on input "radio" at bounding box center [0, 0] width 0 height 0
click at [371, 57] on link "Extrait de compte bancaire" at bounding box center [361, 57] width 99 height 12
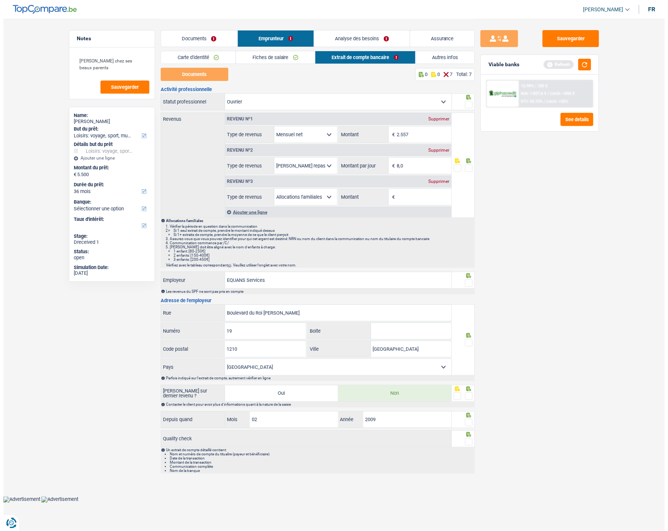
scroll to position [0, 0]
click at [571, 33] on button "Sauvegarder" at bounding box center [571, 38] width 56 height 17
click at [436, 179] on div "Supprimer" at bounding box center [438, 181] width 25 height 5
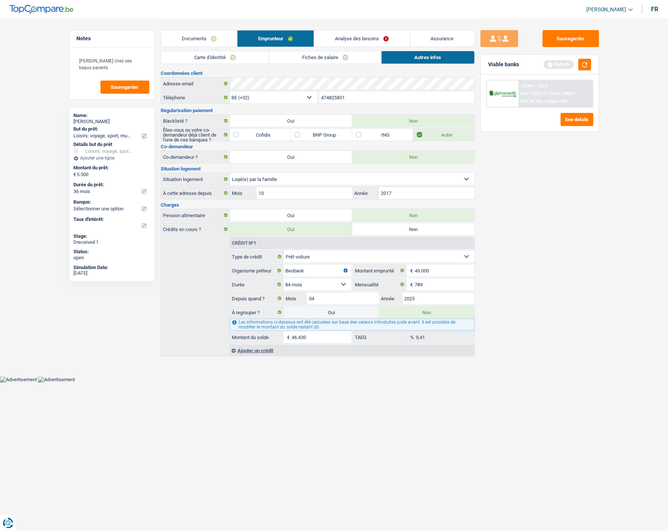
click at [370, 39] on link "Analyse des besoins" at bounding box center [361, 38] width 95 height 16
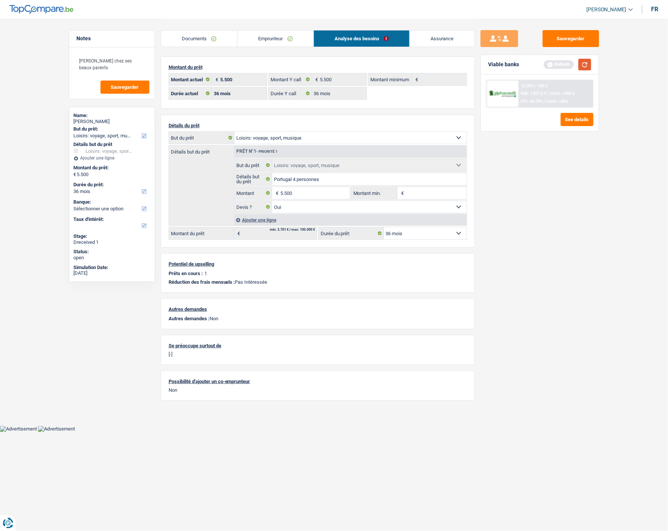
click at [581, 64] on button "button" at bounding box center [584, 65] width 13 height 12
click at [314, 194] on input "5.500" at bounding box center [314, 193] width 69 height 12
click at [283, 192] on input "5.500" at bounding box center [314, 193] width 69 height 12
type input "8.500"
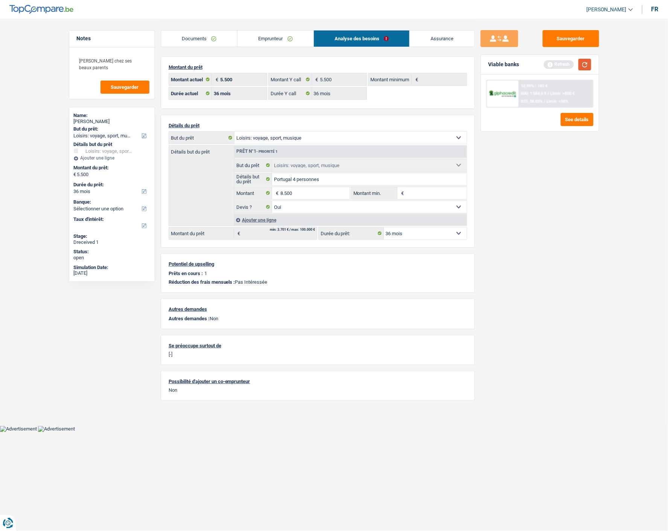
type input "8.500"
select select "48"
type input "8.500"
select select "48"
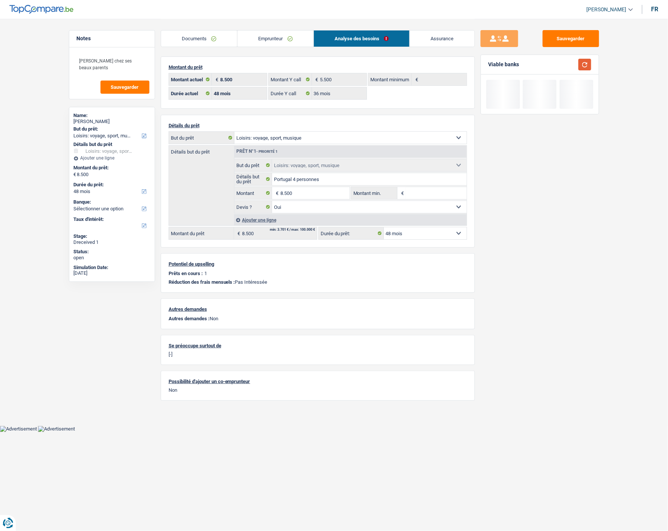
click at [581, 64] on button "button" at bounding box center [584, 65] width 13 height 12
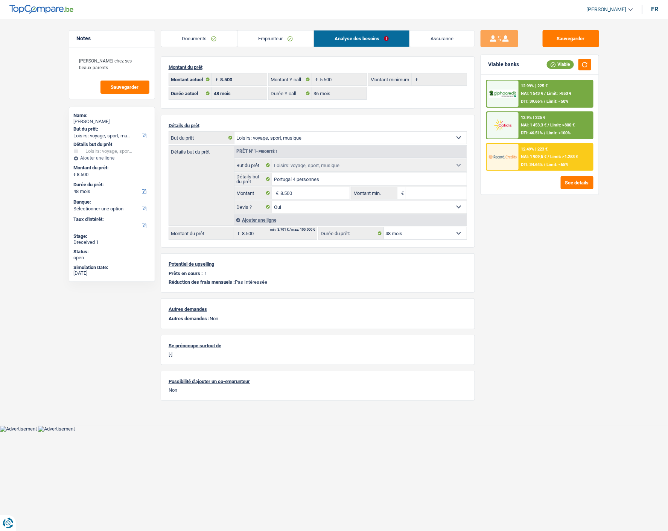
click at [537, 149] on div "12.49% | 223 €" at bounding box center [534, 149] width 27 height 5
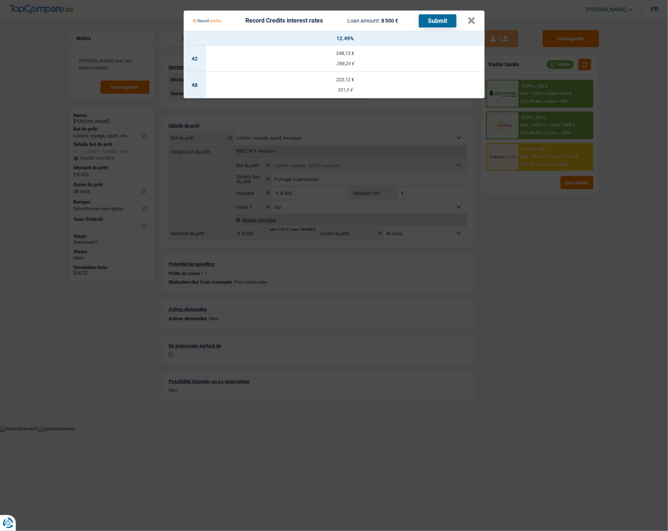
click at [358, 77] on div "223,12 €" at bounding box center [345, 79] width 278 height 5
select select "record credits"
type input "12,49"
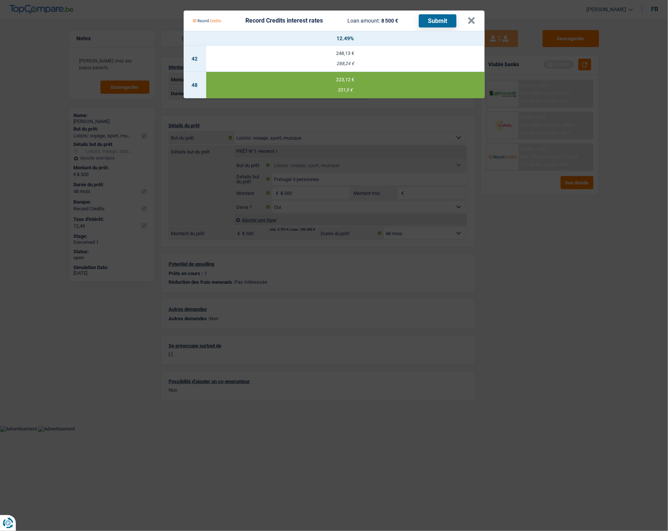
click at [432, 18] on button "Submit" at bounding box center [438, 20] width 38 height 13
click at [474, 18] on button "×" at bounding box center [472, 21] width 8 height 8
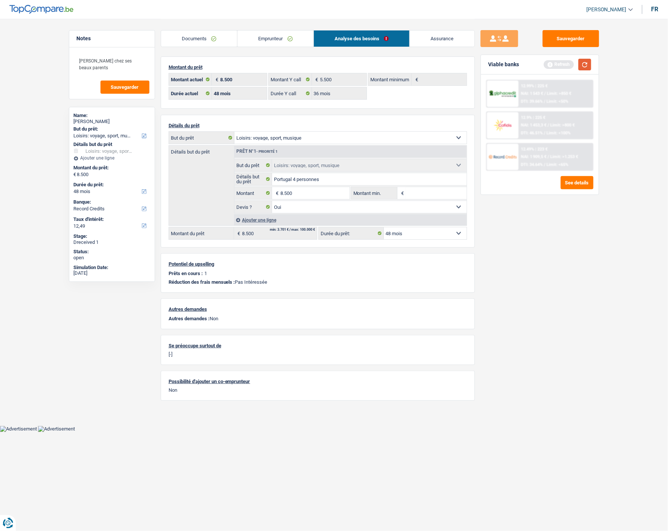
click at [589, 62] on button "button" at bounding box center [584, 65] width 13 height 12
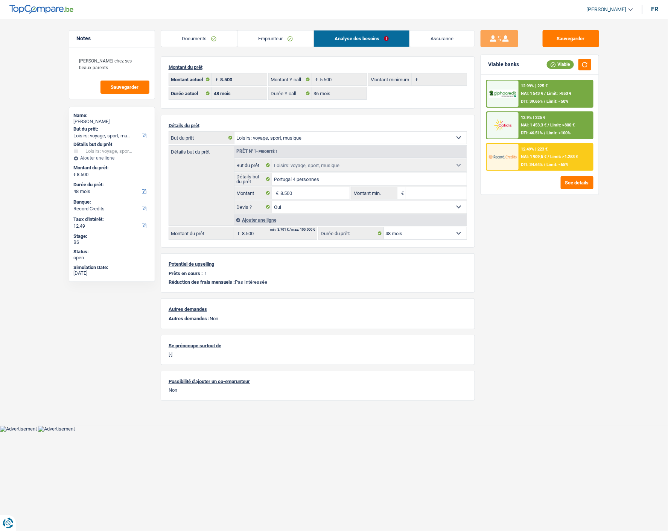
click at [579, 127] on div "12.9% | 225 € NAI: 1 453,3 € / Limit: >800 € DTI: 46.51% / Limit: <100%" at bounding box center [556, 125] width 74 height 26
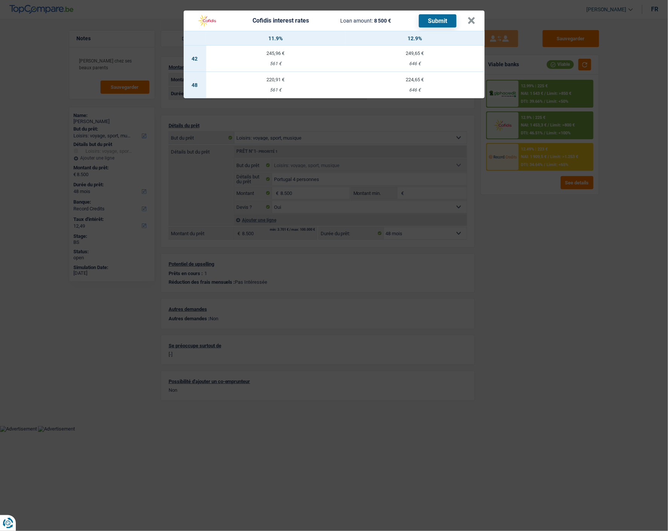
click at [267, 77] on div "220,91 €" at bounding box center [275, 79] width 139 height 5
select select "cofidis"
type input "11,90"
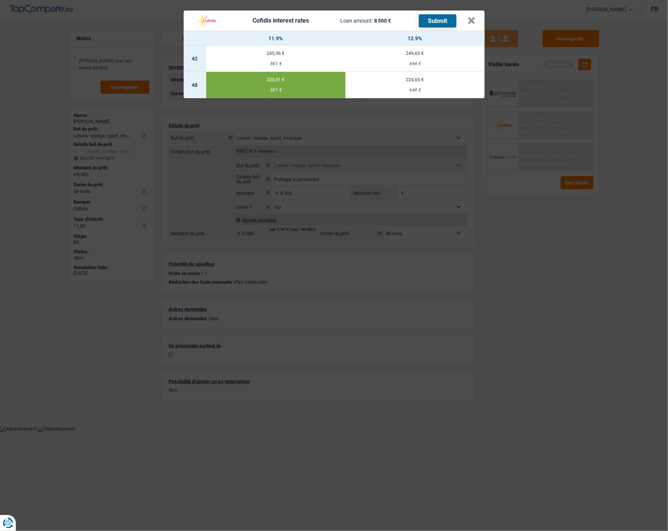
click at [431, 17] on button "Submit" at bounding box center [438, 20] width 38 height 13
click at [471, 17] on button "×" at bounding box center [472, 21] width 8 height 8
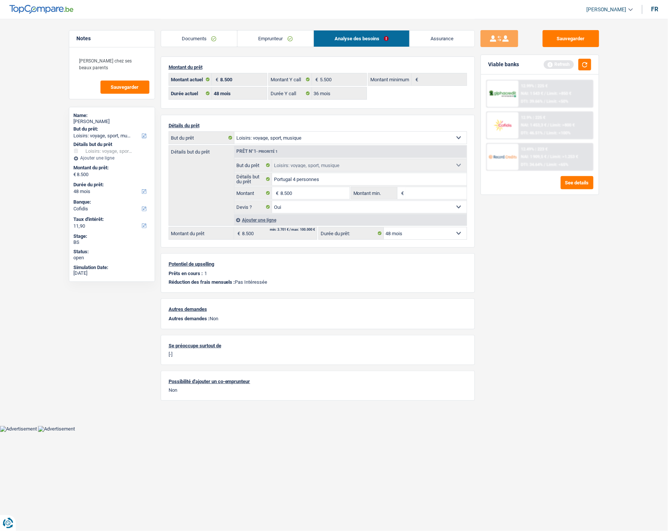
click at [548, 87] on div "12.99% | 225 € NAI: 1 543 € / Limit: >850 € DTI: 39.66% / Limit: <50%" at bounding box center [556, 94] width 74 height 26
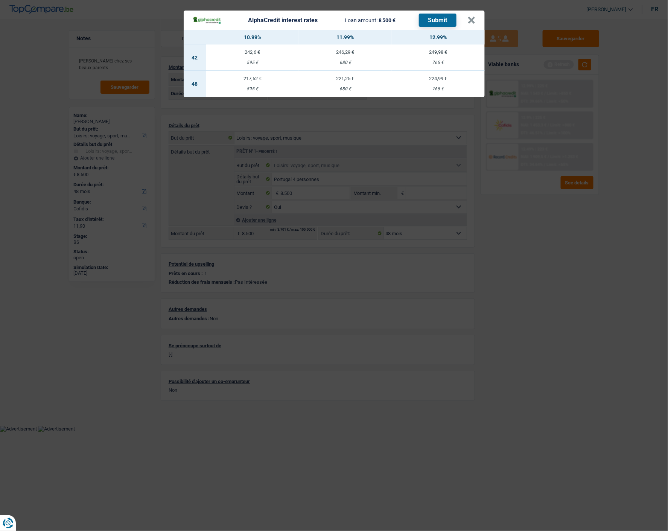
click at [252, 80] on td "217,52 € 595 €" at bounding box center [252, 84] width 93 height 26
select select "alphacredit"
type input "10,99"
click at [443, 17] on button "Submit" at bounding box center [438, 20] width 38 height 13
click at [471, 17] on button "×" at bounding box center [472, 21] width 8 height 8
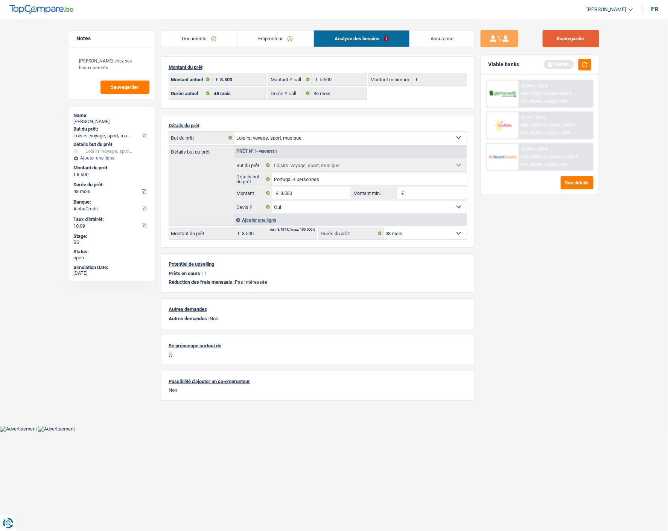
click at [583, 40] on button "Sauvegarder" at bounding box center [571, 38] width 56 height 17
click at [215, 40] on link "Documents" at bounding box center [199, 38] width 76 height 16
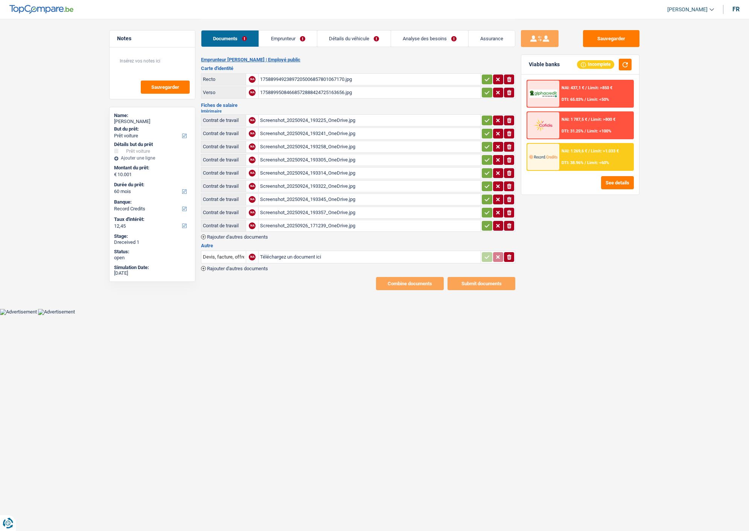
select select "car"
select select "60"
select select "record credits"
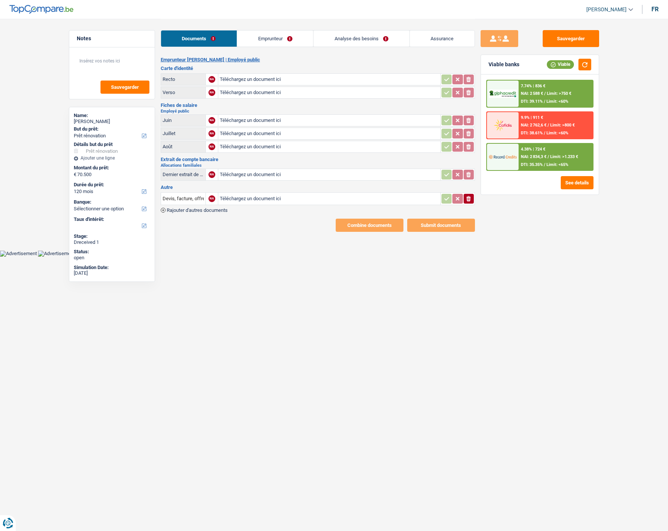
select select "renovation"
select select "120"
type input "C:\fakepath\07e9a007cdcaa2e10711f37d03fbe5100001c20d.pdf"
type input "C:\fakepath\07e9a009d598cdda00d355a98defde280003b3da.pdf"
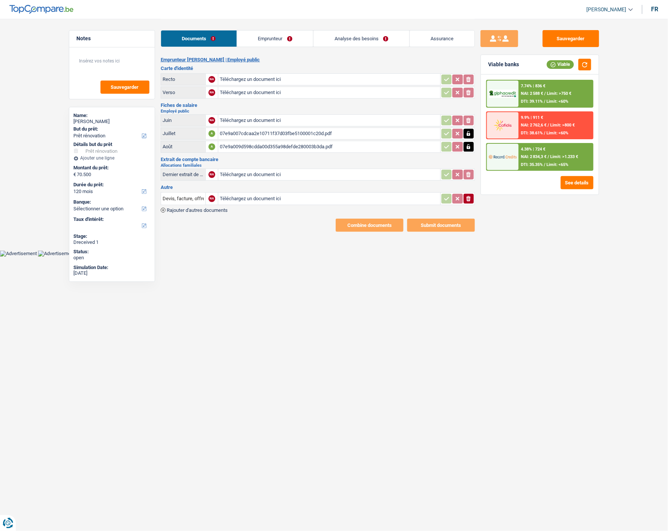
type input "C:\fakepath\07e92008cd953550024ab6c12af11872000cebe1.pdf"
type input "C:\fakepath\1000136854.jpg"
type input "C:\fakepath\1000136855.jpg"
click at [283, 35] on link "Emprunteur" at bounding box center [275, 38] width 76 height 16
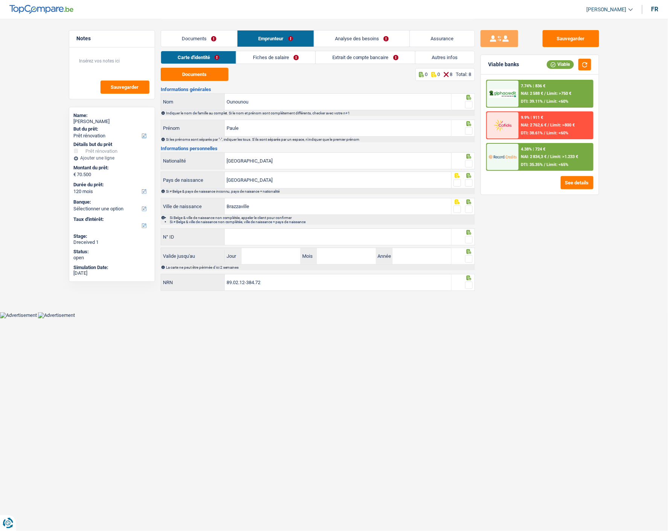
click at [375, 56] on link "Extrait de compte bancaire" at bounding box center [365, 57] width 99 height 12
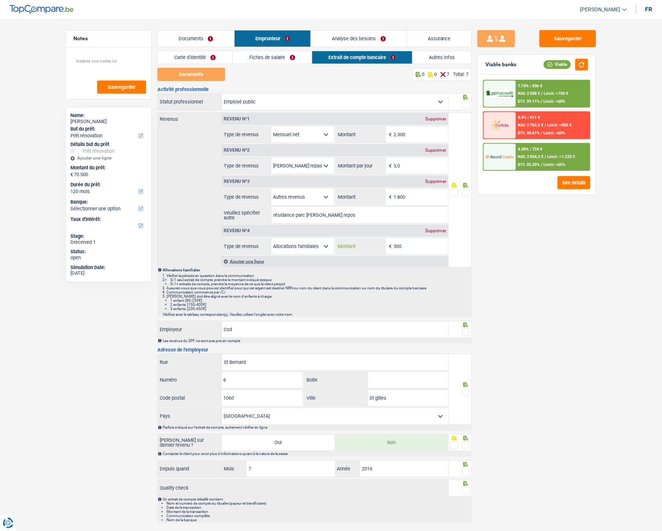
click at [415, 245] on input "300" at bounding box center [421, 246] width 55 height 16
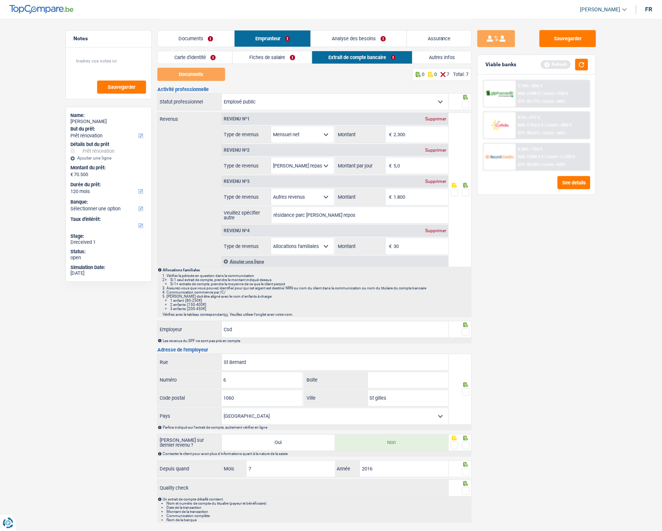
type input "3"
type input "209"
click at [457, 191] on span at bounding box center [454, 193] width 8 height 8
click at [0, 0] on input "radio" at bounding box center [0, 0] width 0 height 0
click at [198, 40] on link "Documents" at bounding box center [196, 38] width 76 height 16
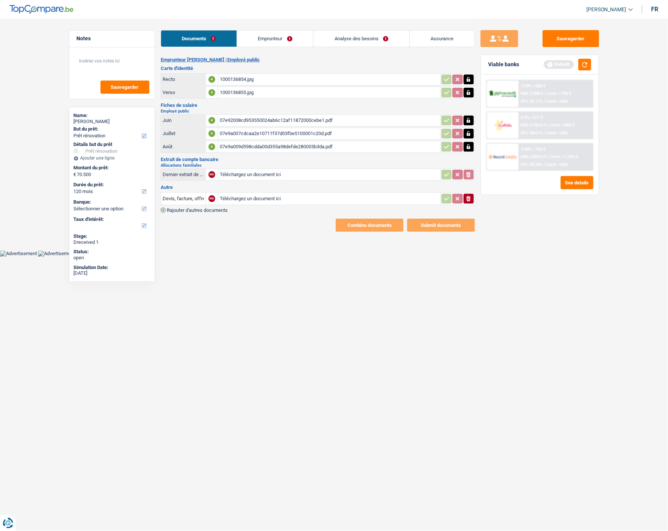
click at [245, 115] on div "07e92008cd953550024ab6c12af11872000cebe1.pdf" at bounding box center [329, 120] width 219 height 11
click at [281, 36] on link "Emprunteur" at bounding box center [275, 38] width 76 height 16
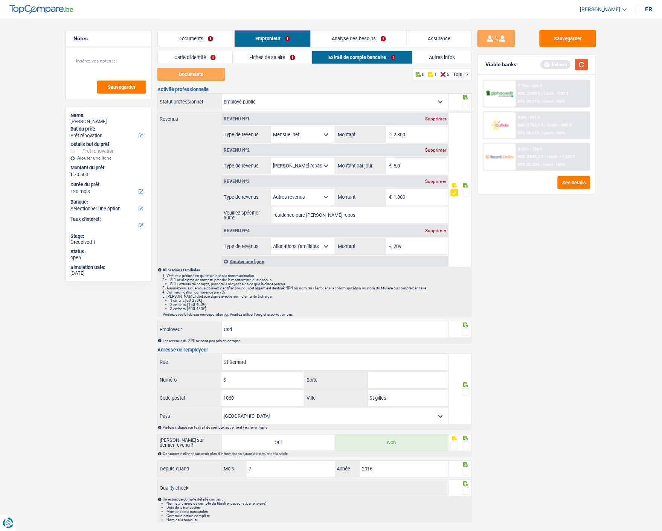
click at [583, 63] on button "button" at bounding box center [581, 65] width 13 height 12
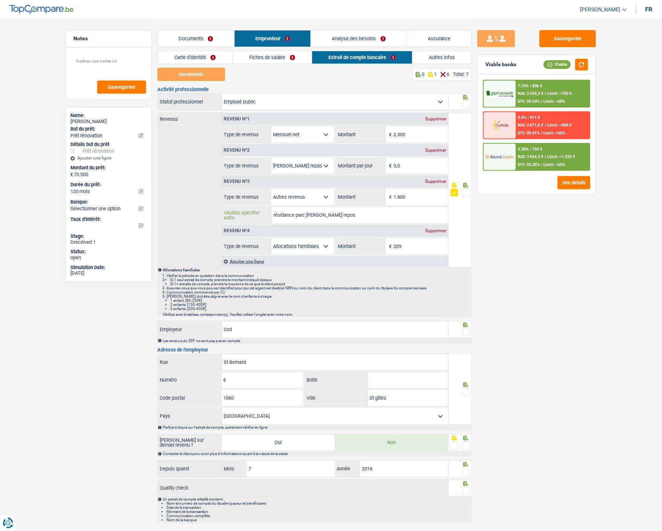
drag, startPoint x: 377, startPoint y: 213, endPoint x: 219, endPoint y: 222, distance: 157.6
click at [219, 222] on div "Revenus Revenu nº1 Supprimer Allocation d'handicap Allocations chômage Allocati…" at bounding box center [302, 190] width 291 height 155
click at [431, 179] on div "Supprimer" at bounding box center [435, 181] width 25 height 5
select select "familyAllowances"
type input "209"
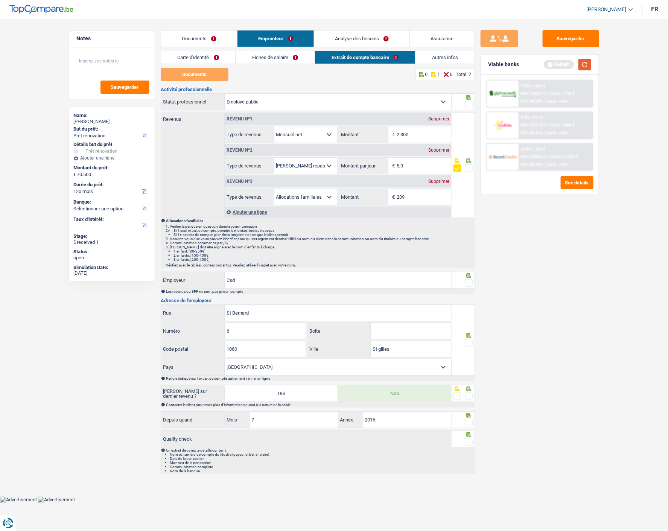
click at [588, 59] on button "button" at bounding box center [584, 65] width 13 height 12
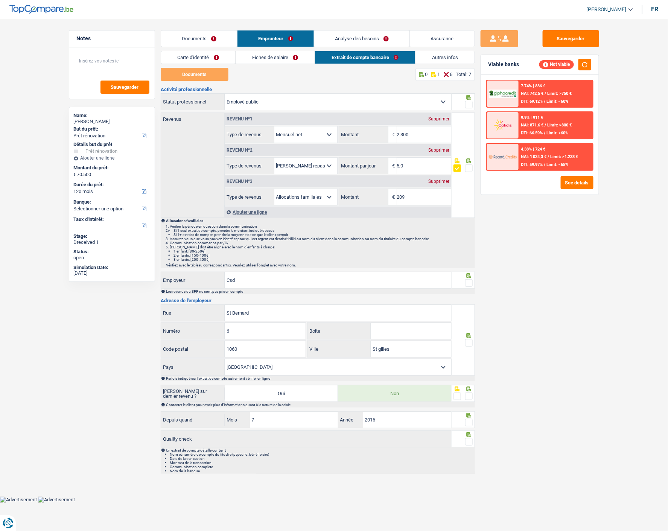
click at [252, 209] on div "Ajouter une ligne" at bounding box center [338, 212] width 227 height 11
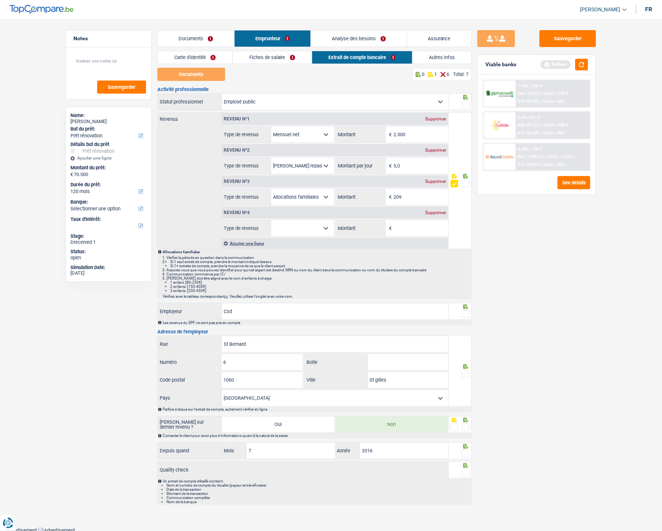
click at [311, 224] on select "Allocation d'handicap Allocations chômage Allocations familiales Chèques repas …" at bounding box center [302, 228] width 63 height 16
select select "other"
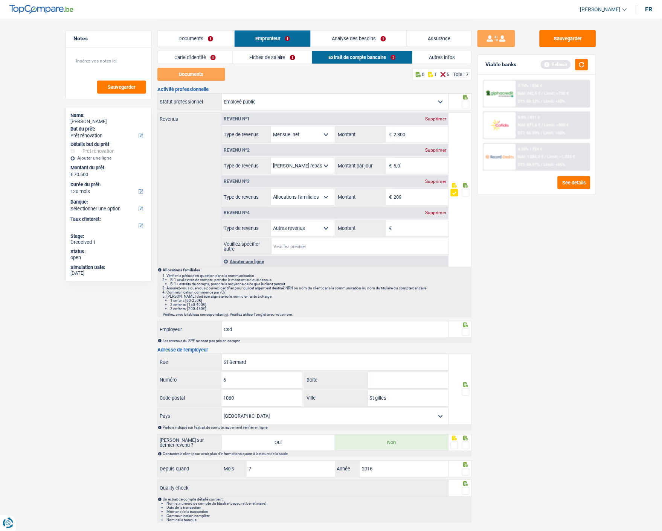
click at [312, 245] on input "Veuillez spécifier autre" at bounding box center [359, 246] width 176 height 16
paste input "résidance parc astrid maison repos"
type input "résidance parc astrid maison repos"
click at [425, 227] on input "Montant" at bounding box center [421, 228] width 55 height 16
type input "1.800"
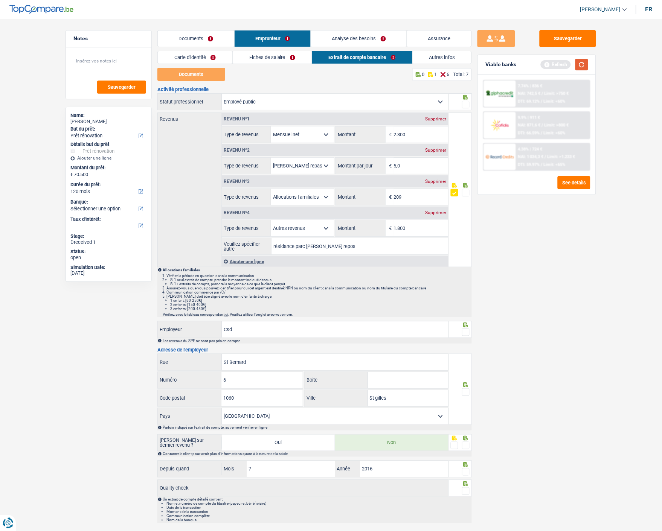
click at [581, 65] on button "button" at bounding box center [581, 65] width 13 height 12
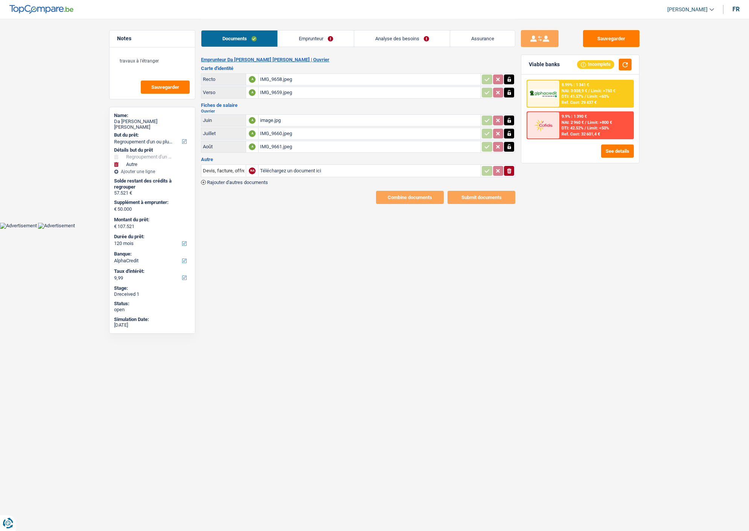
select select "refinancing"
select select "other"
select select "120"
select select "alphacredit"
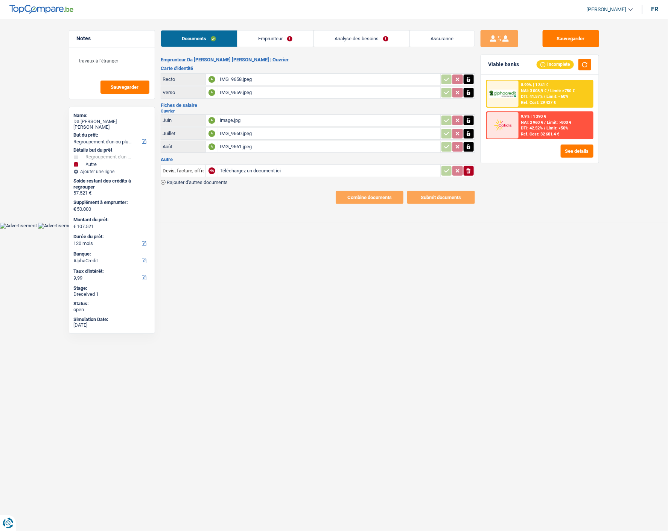
click at [269, 40] on link "Emprunteur" at bounding box center [275, 38] width 76 height 16
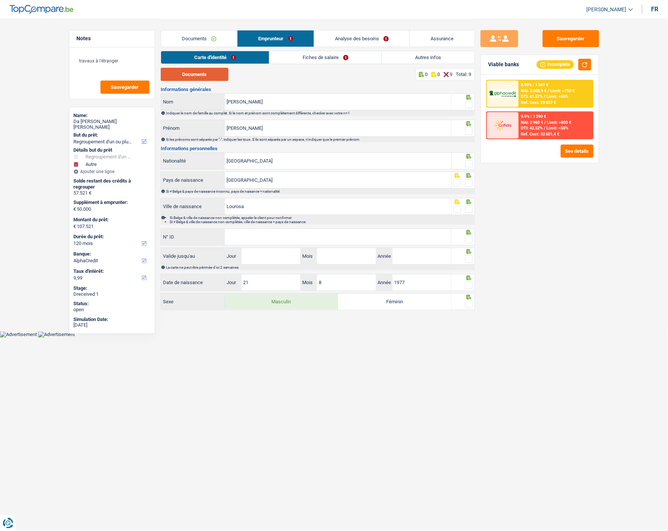
click at [198, 75] on button "Documents" at bounding box center [195, 74] width 68 height 13
drag, startPoint x: 272, startPoint y: 106, endPoint x: 208, endPoint y: 112, distance: 64.3
click at [208, 112] on div "Alcino Duarte Nom Indiquer le nom de famille au complet. Si le nom et prénom so…" at bounding box center [318, 104] width 314 height 23
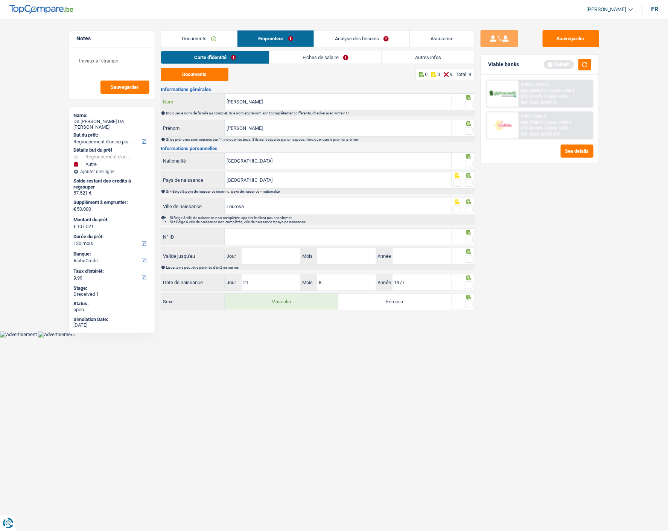
type input "Da silva sousa"
drag, startPoint x: 268, startPoint y: 129, endPoint x: 201, endPoint y: 130, distance: 66.6
click at [201, 130] on div "Da Silva Sousa Prénom" at bounding box center [306, 128] width 290 height 16
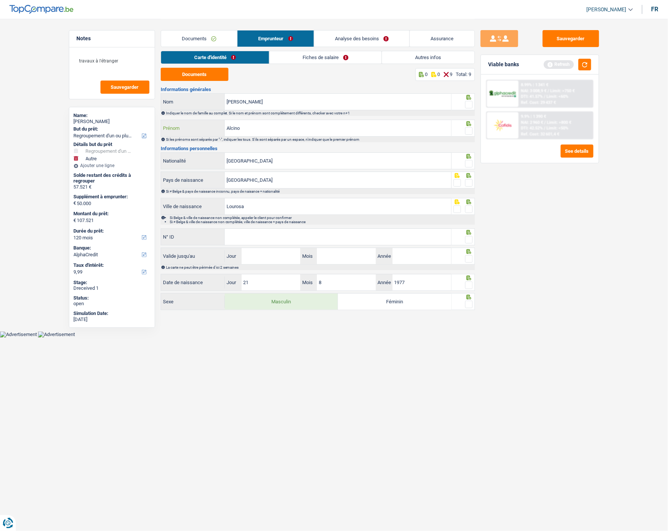
type input "Alcino"
click at [466, 101] on span at bounding box center [469, 105] width 8 height 8
click at [0, 0] on input "radio" at bounding box center [0, 0] width 0 height 0
click at [471, 130] on span at bounding box center [469, 131] width 8 height 8
click at [0, 0] on input "radio" at bounding box center [0, 0] width 0 height 0
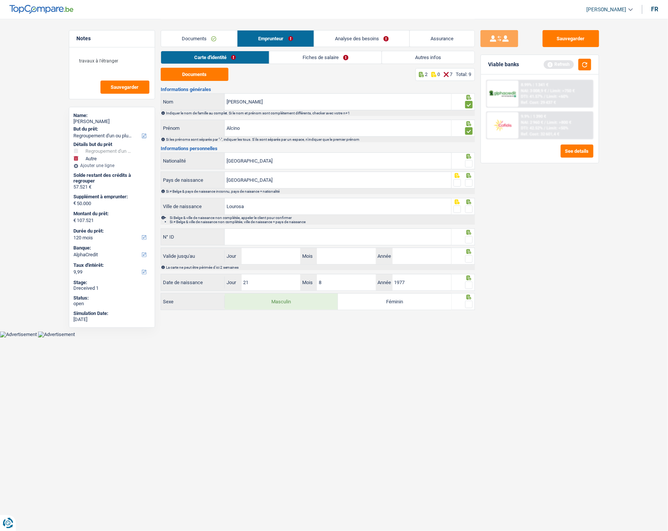
drag, startPoint x: 469, startPoint y: 159, endPoint x: 468, endPoint y: 173, distance: 14.7
click at [469, 160] on span at bounding box center [469, 164] width 8 height 8
click at [0, 0] on input "radio" at bounding box center [0, 0] width 0 height 0
click at [468, 181] on span at bounding box center [469, 183] width 8 height 8
click at [0, 0] on input "radio" at bounding box center [0, 0] width 0 height 0
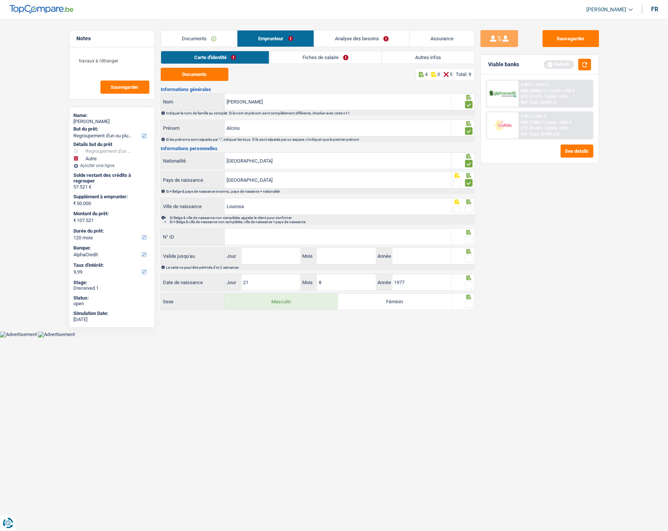
click at [470, 207] on span at bounding box center [469, 209] width 8 height 8
click at [0, 0] on input "radio" at bounding box center [0, 0] width 0 height 0
click at [292, 239] on input "N° ID" at bounding box center [338, 237] width 227 height 16
type input "11354572"
click at [468, 237] on span at bounding box center [469, 240] width 8 height 8
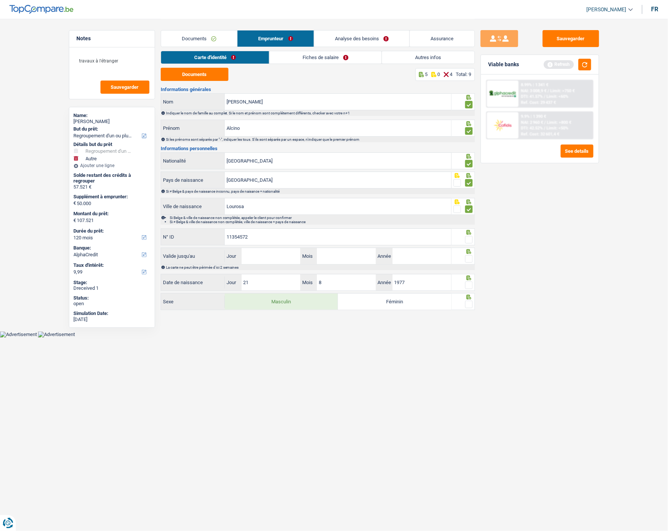
click at [0, 0] on input "radio" at bounding box center [0, 0] width 0 height 0
click at [295, 258] on input "Jour" at bounding box center [271, 256] width 59 height 16
type input "06"
type input "03"
type input "2030"
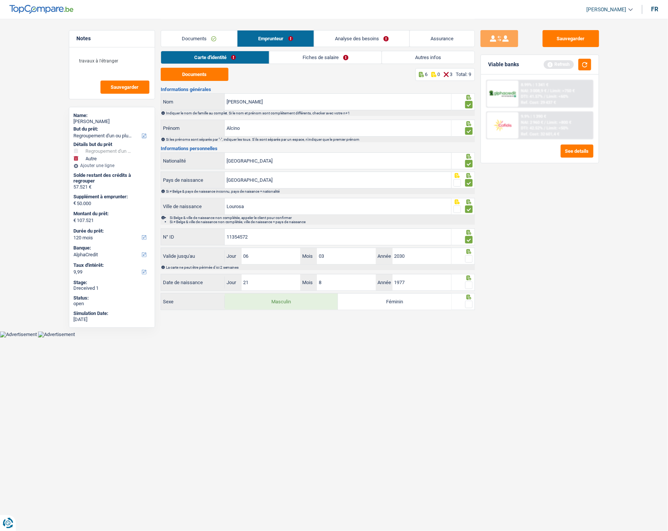
click at [468, 257] on span at bounding box center [469, 259] width 8 height 8
click at [0, 0] on input "radio" at bounding box center [0, 0] width 0 height 0
click at [470, 284] on span at bounding box center [469, 285] width 8 height 8
click at [0, 0] on input "radio" at bounding box center [0, 0] width 0 height 0
click at [470, 301] on span at bounding box center [469, 305] width 8 height 8
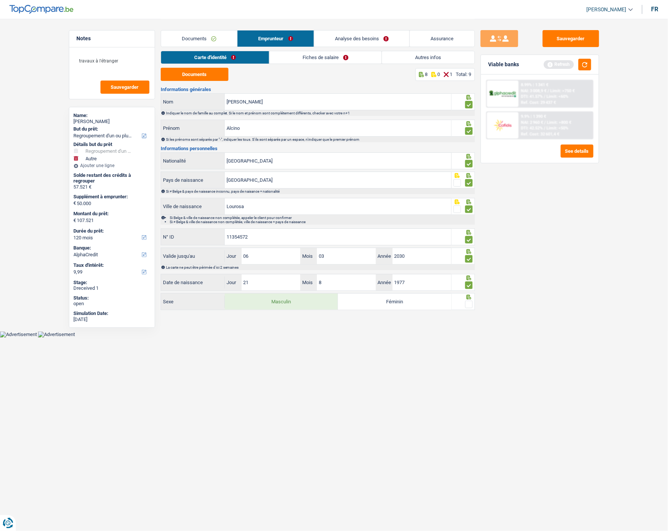
click at [0, 0] on input "radio" at bounding box center [0, 0] width 0 height 0
click at [326, 59] on link "Fiches de salaire" at bounding box center [326, 57] width 112 height 12
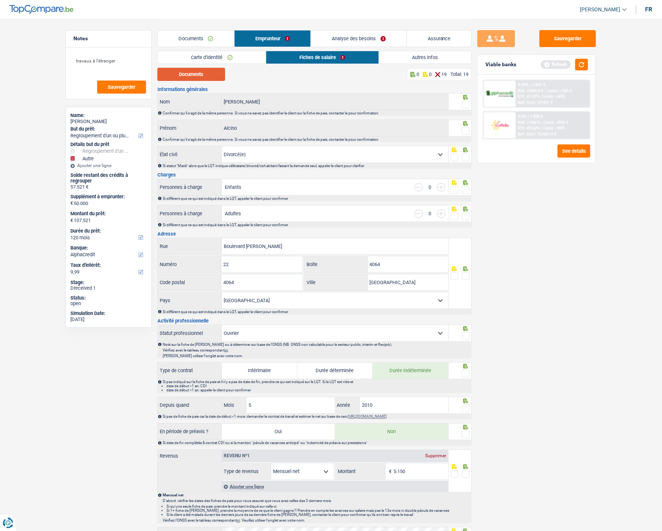
click at [216, 71] on button "Documents" at bounding box center [191, 74] width 68 height 13
click at [196, 40] on link "Documents" at bounding box center [196, 38] width 76 height 16
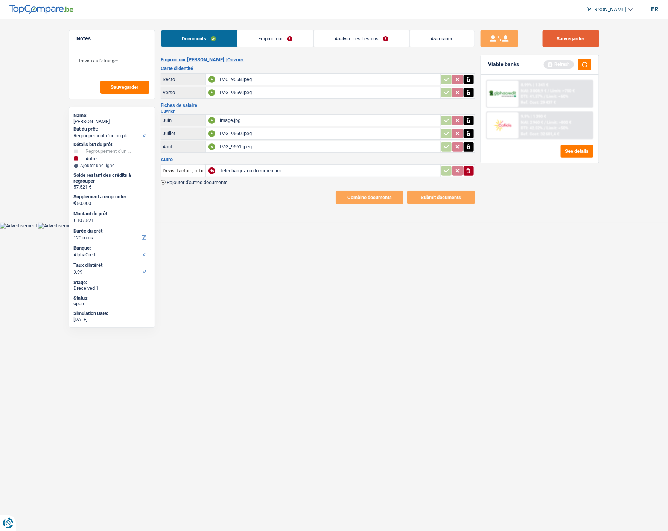
click at [549, 38] on button "Sauvegarder" at bounding box center [571, 38] width 56 height 17
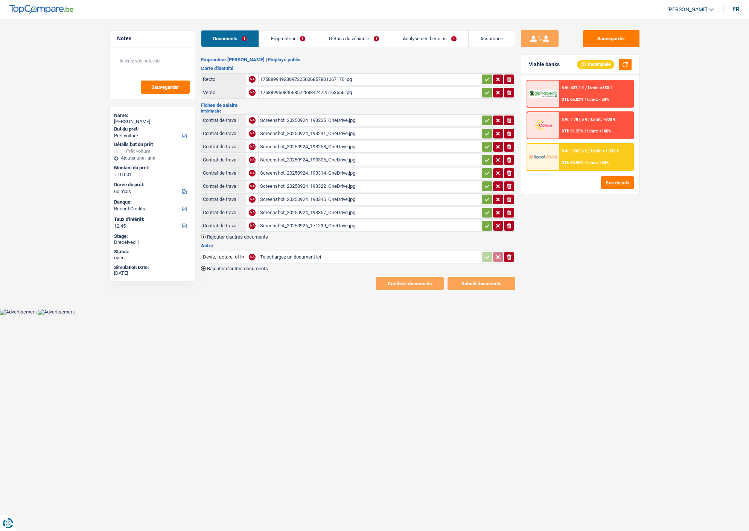
select select "car"
select select "60"
select select "record credits"
click at [303, 207] on div "Screenshot_20250924_193357_OneDrive.jpg" at bounding box center [369, 212] width 219 height 11
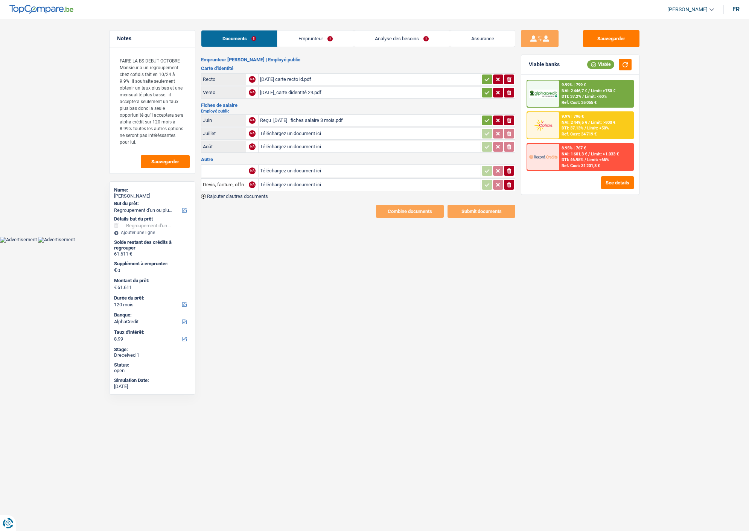
select select "refinancing"
select select "120"
select select "alphacredit"
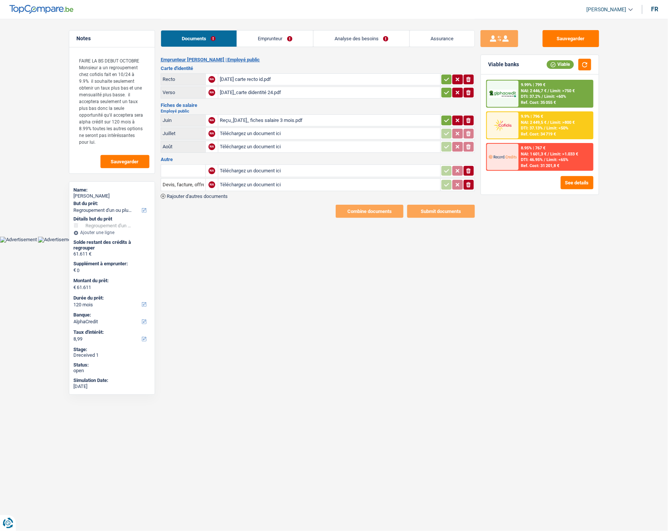
click at [258, 116] on div "Reçu_[DATE]_ fiches salaire 3 mois.pdf" at bounding box center [329, 120] width 219 height 11
click at [275, 38] on link "Emprunteur" at bounding box center [275, 38] width 76 height 16
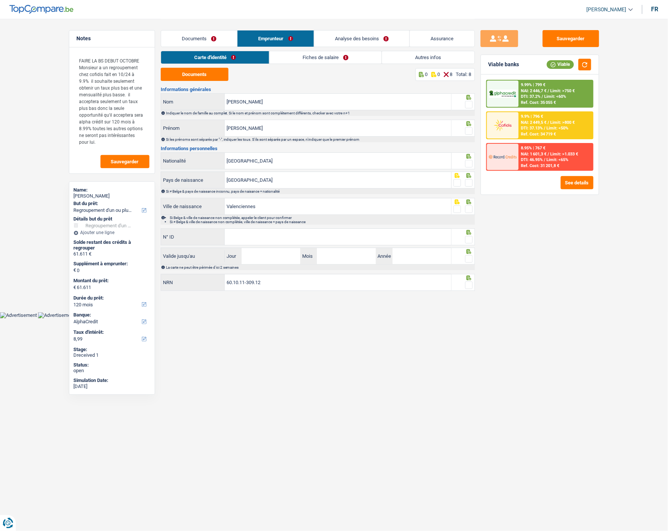
click at [226, 58] on link "Carte d'identité" at bounding box center [215, 57] width 108 height 12
click at [211, 68] on button "Documents" at bounding box center [195, 74] width 68 height 13
drag, startPoint x: 468, startPoint y: 103, endPoint x: 469, endPoint y: 117, distance: 14.0
click at [468, 104] on span at bounding box center [469, 105] width 8 height 8
click at [0, 0] on input "radio" at bounding box center [0, 0] width 0 height 0
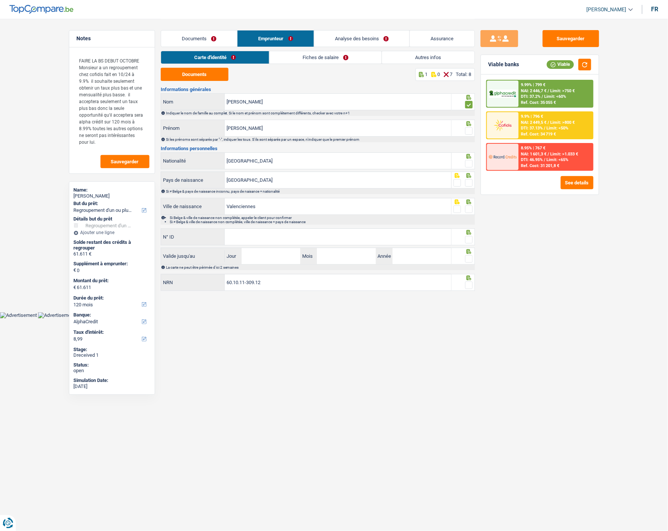
click at [469, 129] on span at bounding box center [469, 131] width 8 height 8
click at [0, 0] on input "radio" at bounding box center [0, 0] width 0 height 0
click at [471, 160] on span at bounding box center [469, 164] width 8 height 8
click at [0, 0] on input "radio" at bounding box center [0, 0] width 0 height 0
click at [468, 183] on span at bounding box center [469, 183] width 8 height 8
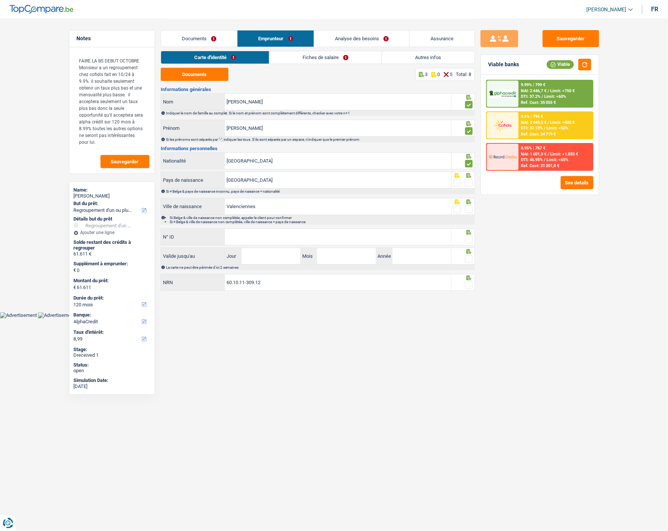
click at [0, 0] on input "radio" at bounding box center [0, 0] width 0 height 0
drag, startPoint x: 465, startPoint y: 207, endPoint x: 380, endPoint y: 220, distance: 86.4
click at [465, 208] on span at bounding box center [469, 209] width 8 height 8
click at [0, 0] on input "radio" at bounding box center [0, 0] width 0 height 0
click at [286, 236] on input "N° ID" at bounding box center [338, 237] width 227 height 16
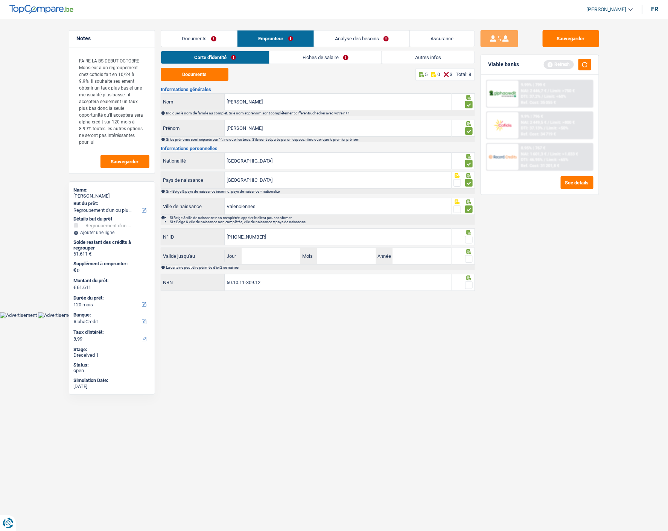
type input "592-8068505-29"
click at [467, 236] on span at bounding box center [469, 240] width 8 height 8
click at [0, 0] on input "radio" at bounding box center [0, 0] width 0 height 0
click at [262, 259] on input "Jour" at bounding box center [271, 256] width 59 height 16
type input "2"
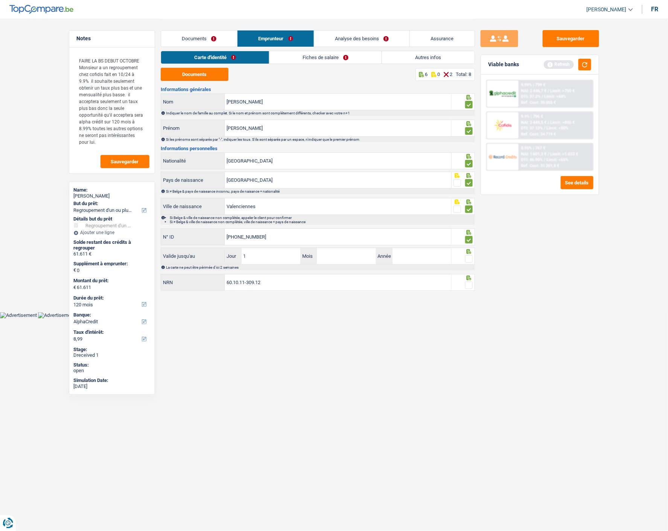
type input "18"
type input "05"
type input "2028"
click at [468, 257] on span at bounding box center [469, 259] width 8 height 8
click at [0, 0] on input "radio" at bounding box center [0, 0] width 0 height 0
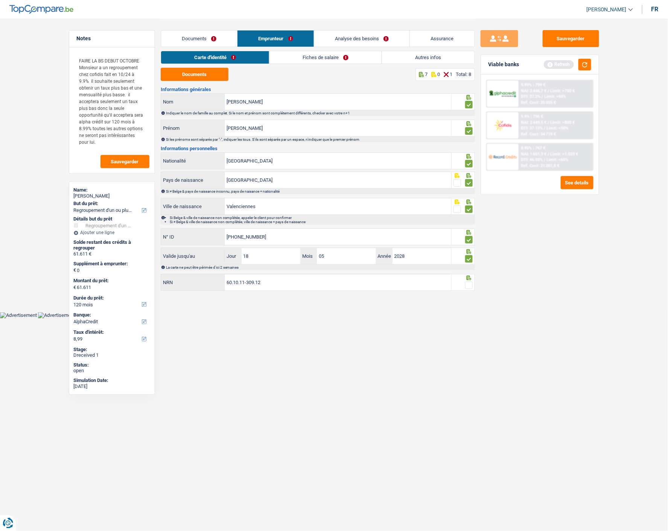
click at [467, 283] on span at bounding box center [469, 285] width 8 height 8
click at [0, 0] on input "radio" at bounding box center [0, 0] width 0 height 0
click at [325, 57] on link "Fiches de salaire" at bounding box center [326, 57] width 112 height 12
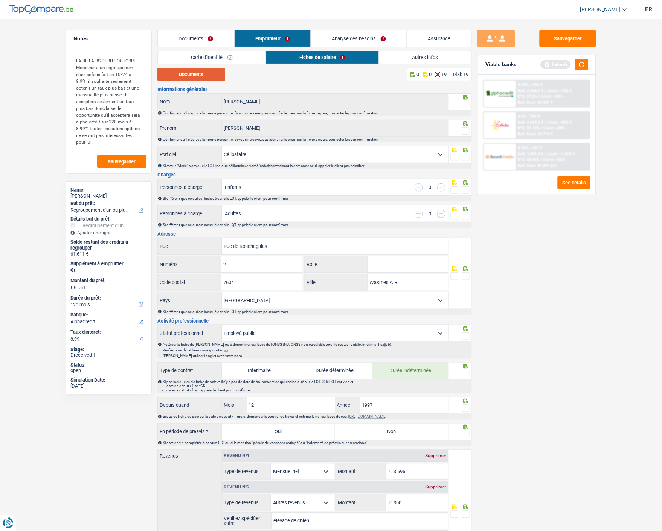
click at [189, 78] on button "Documents" at bounding box center [191, 74] width 68 height 13
click at [467, 101] on span at bounding box center [466, 105] width 8 height 8
click at [0, 0] on input "radio" at bounding box center [0, 0] width 0 height 0
click at [467, 129] on span at bounding box center [466, 131] width 8 height 8
click at [0, 0] on input "radio" at bounding box center [0, 0] width 0 height 0
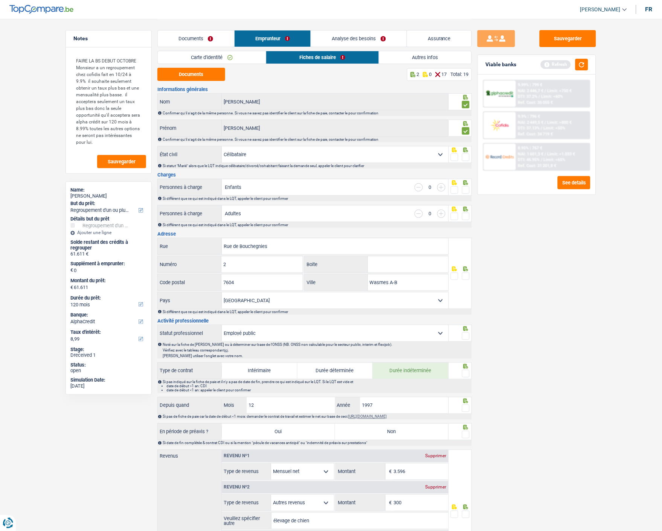
click at [464, 157] on span at bounding box center [466, 158] width 8 height 8
click at [0, 0] on input "radio" at bounding box center [0, 0] width 0 height 0
click at [465, 190] on span at bounding box center [466, 190] width 8 height 8
click at [0, 0] on input "radio" at bounding box center [0, 0] width 0 height 0
click at [466, 213] on span at bounding box center [466, 217] width 8 height 8
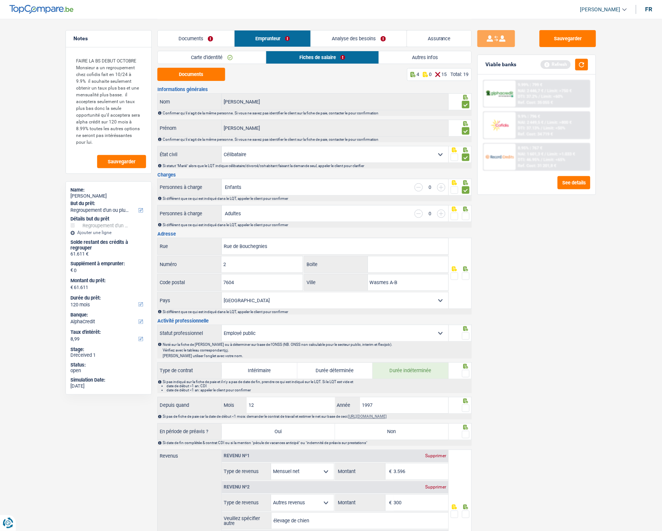
click at [0, 0] on input "radio" at bounding box center [0, 0] width 0 height 0
click at [432, 155] on select "Célibataire Marié(e) Cohabitant(e) légal(e) Divorcé(e) Veuf(ve) Séparé (de fait…" at bounding box center [335, 154] width 227 height 16
select select "divorced"
click at [222, 146] on select "Célibataire Marié(e) Cohabitant(e) légal(e) Divorcé(e) Veuf(ve) Séparé (de fait…" at bounding box center [335, 154] width 227 height 16
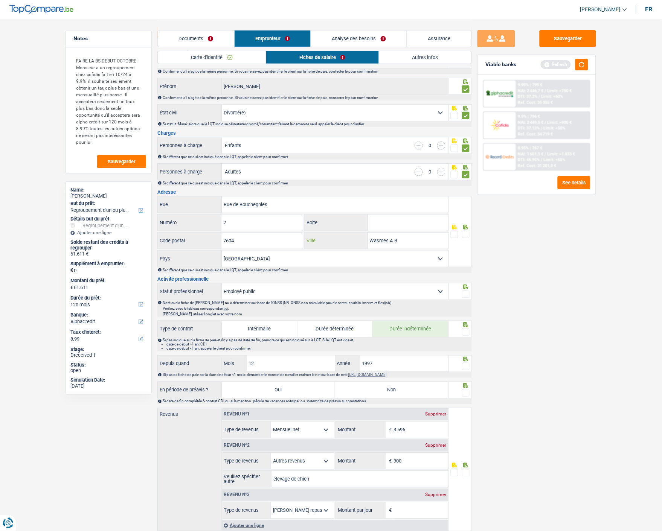
drag, startPoint x: 430, startPoint y: 245, endPoint x: 371, endPoint y: 240, distance: 58.9
click at [371, 240] on input "Wasmes A-B" at bounding box center [408, 241] width 81 height 16
type input "Peruwelz"
click at [465, 232] on span at bounding box center [466, 235] width 8 height 8
click at [0, 0] on input "radio" at bounding box center [0, 0] width 0 height 0
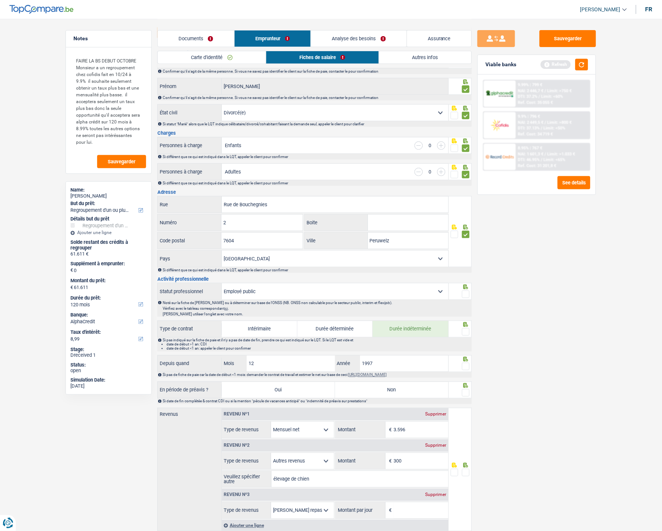
click at [465, 291] on span at bounding box center [466, 294] width 8 height 8
click at [0, 0] on input "radio" at bounding box center [0, 0] width 0 height 0
click at [462, 330] on span at bounding box center [466, 332] width 8 height 8
click at [0, 0] on input "radio" at bounding box center [0, 0] width 0 height 0
click at [464, 364] on span at bounding box center [466, 367] width 8 height 8
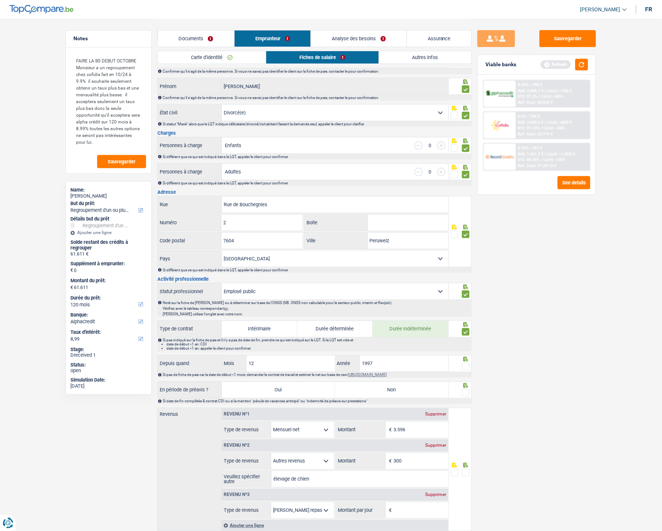
click at [0, 0] on input "radio" at bounding box center [0, 0] width 0 height 0
drag, startPoint x: 465, startPoint y: 390, endPoint x: 450, endPoint y: 392, distance: 15.6
click at [465, 390] on span at bounding box center [466, 393] width 8 height 8
click at [0, 0] on input "radio" at bounding box center [0, 0] width 0 height 0
click at [388, 389] on label "Non" at bounding box center [391, 390] width 113 height 16
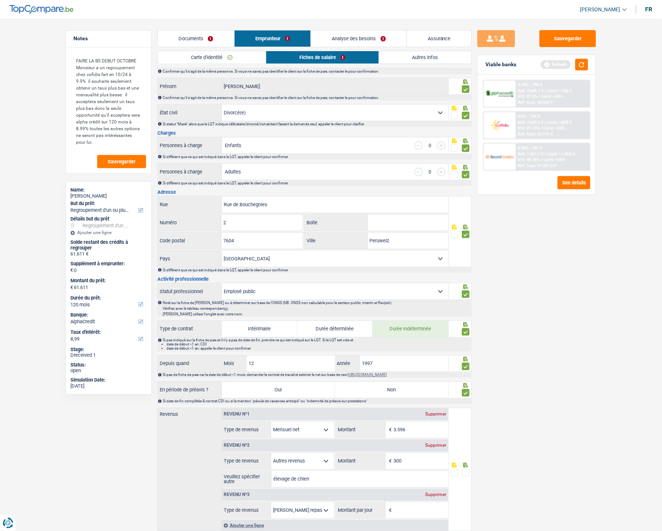
click at [388, 389] on input "Non" at bounding box center [391, 390] width 113 height 16
radio input "true"
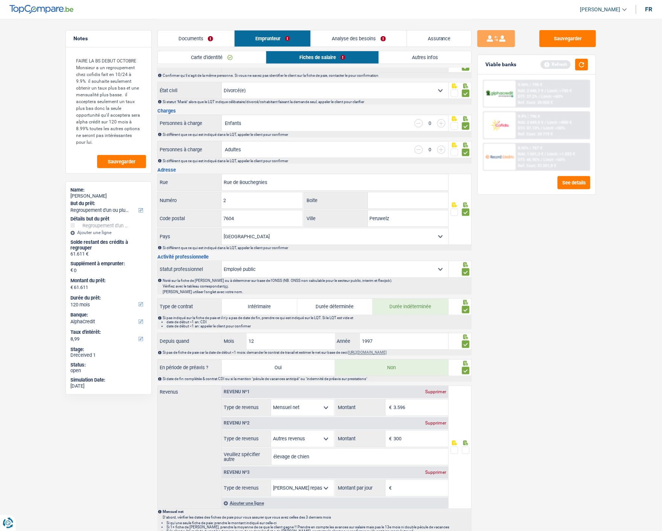
scroll to position [84, 0]
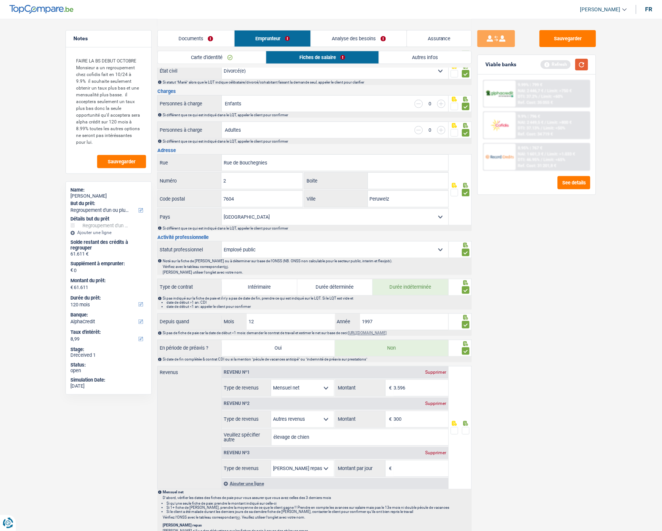
click at [581, 66] on button "button" at bounding box center [581, 65] width 13 height 12
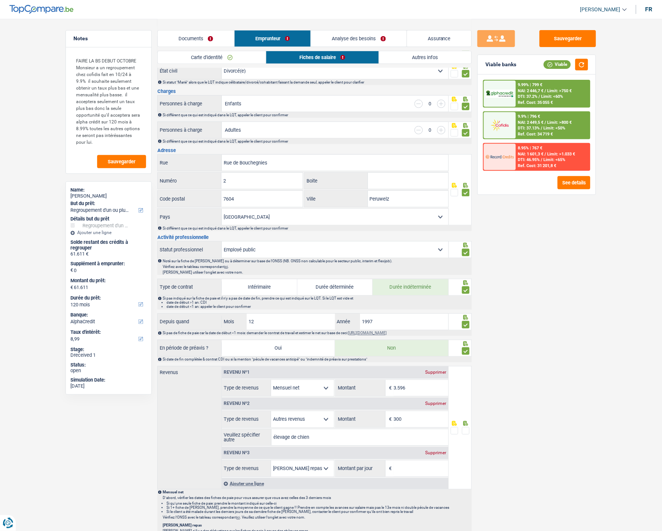
click at [441, 402] on div "Supprimer" at bounding box center [435, 403] width 25 height 5
select select "mealVouchers"
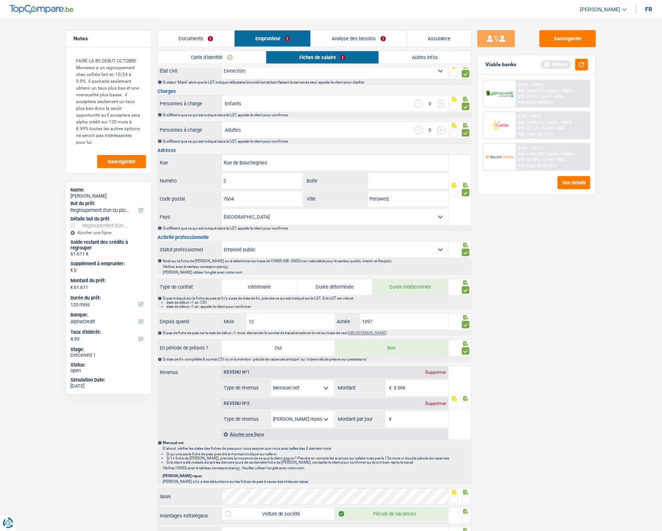
click at [462, 404] on span at bounding box center [466, 406] width 8 height 8
click at [0, 0] on input "radio" at bounding box center [0, 0] width 0 height 0
click at [579, 65] on button "button" at bounding box center [581, 65] width 13 height 12
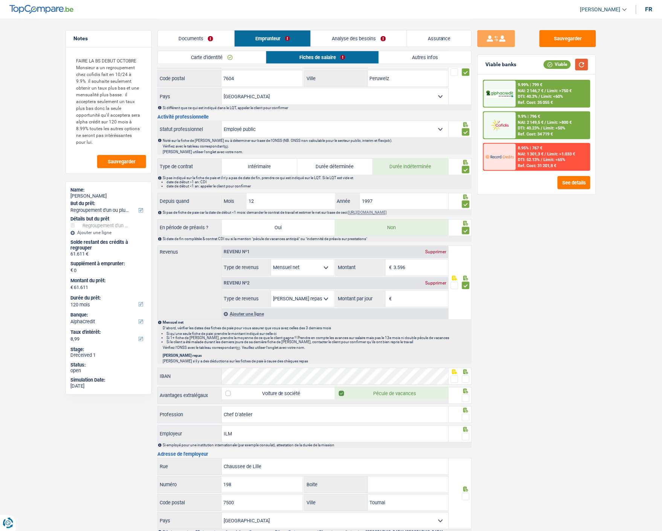
scroll to position [209, 0]
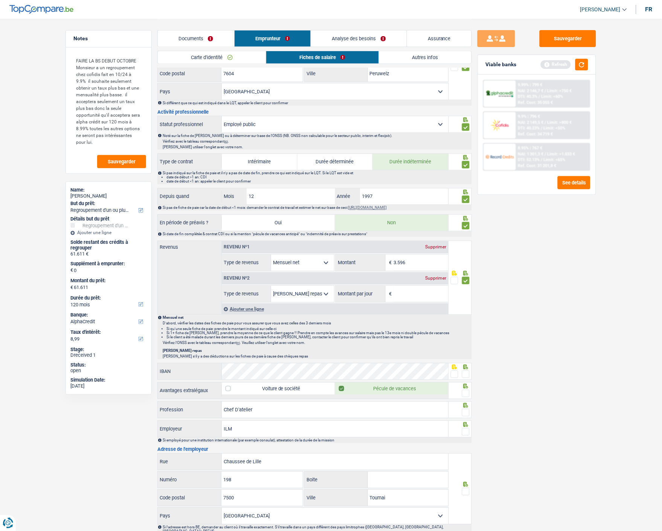
click at [467, 374] on span at bounding box center [466, 375] width 8 height 8
click at [0, 0] on input "radio" at bounding box center [0, 0] width 0 height 0
click at [465, 392] on span at bounding box center [466, 394] width 8 height 8
click at [0, 0] on input "radio" at bounding box center [0, 0] width 0 height 0
click at [465, 411] on span at bounding box center [466, 413] width 8 height 8
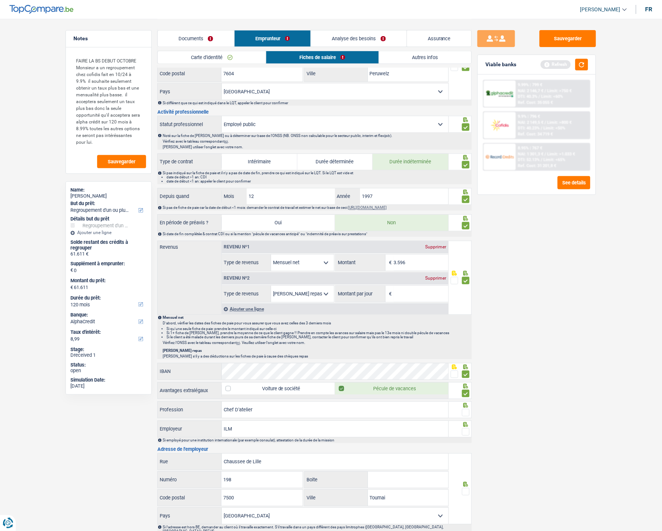
click at [0, 0] on input "radio" at bounding box center [0, 0] width 0 height 0
click at [439, 277] on div "Supprimer" at bounding box center [435, 278] width 25 height 5
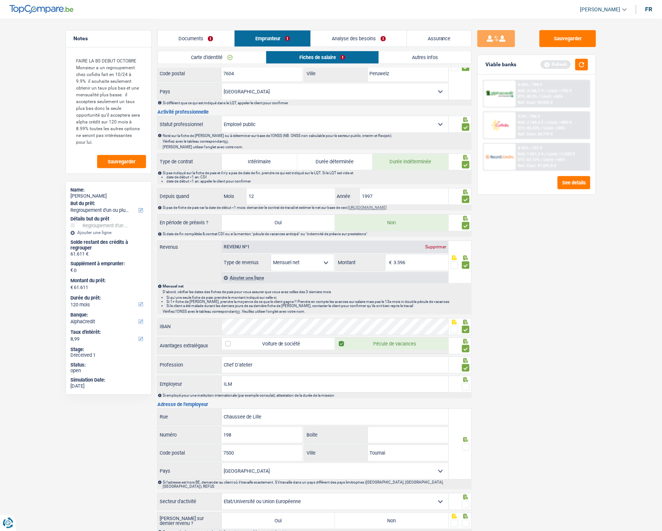
click at [463, 387] on span at bounding box center [466, 387] width 8 height 8
click at [0, 0] on input "radio" at bounding box center [0, 0] width 0 height 0
drag, startPoint x: 259, startPoint y: 382, endPoint x: 182, endPoint y: 379, distance: 76.5
click at [182, 379] on div "ILM Employeur" at bounding box center [303, 384] width 290 height 16
type input "Institut Libre des metiers"
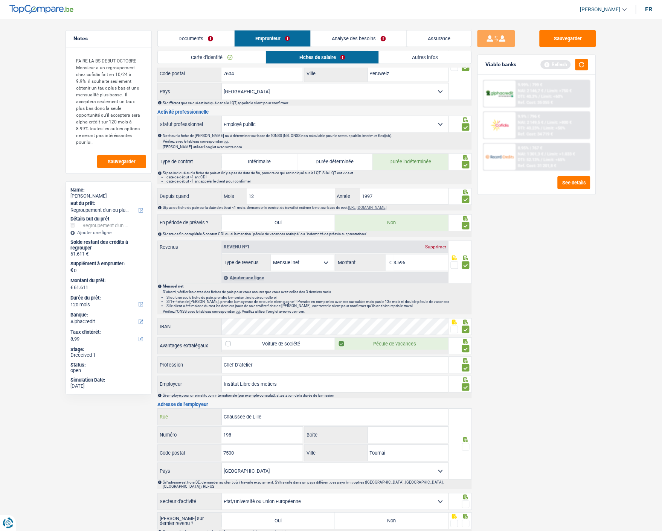
click at [245, 416] on input "Chaussee de Lille" at bounding box center [335, 417] width 227 height 16
click at [465, 449] on span at bounding box center [466, 447] width 8 height 8
click at [0, 0] on input "radio" at bounding box center [0, 0] width 0 height 0
click at [465, 501] on span at bounding box center [466, 505] width 8 height 8
click at [0, 0] on input "radio" at bounding box center [0, 0] width 0 height 0
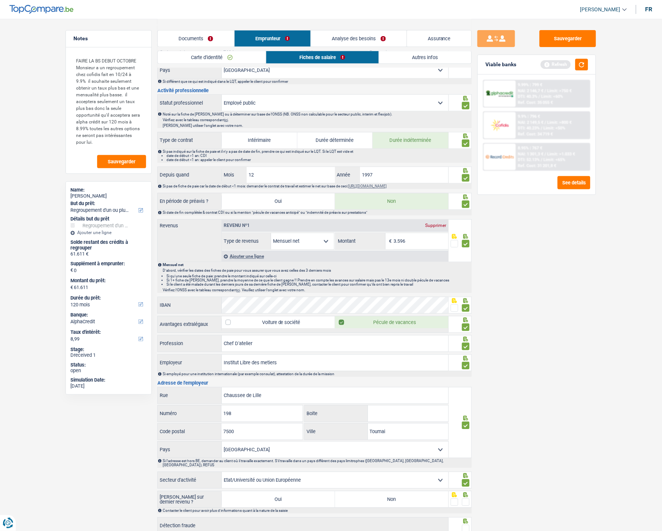
scroll to position [280, 0]
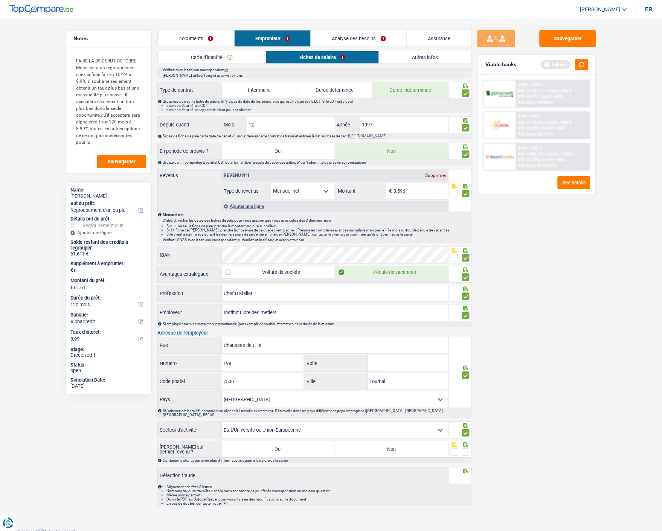
click at [463, 449] on span at bounding box center [466, 453] width 8 height 8
click at [0, 0] on input "radio" at bounding box center [0, 0] width 0 height 0
click at [395, 443] on label "Non" at bounding box center [391, 449] width 113 height 16
click at [395, 443] on input "Non" at bounding box center [391, 449] width 113 height 16
radio input "true"
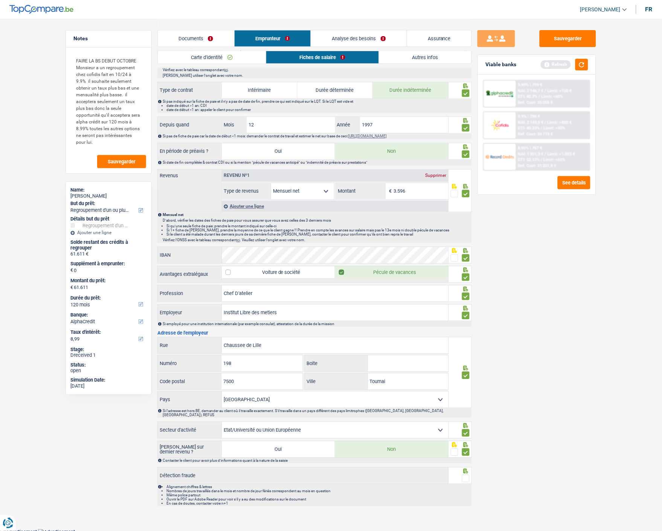
click at [465, 475] on span at bounding box center [466, 479] width 8 height 8
click at [0, 0] on input "radio" at bounding box center [0, 0] width 0 height 0
click at [581, 64] on button "button" at bounding box center [581, 65] width 13 height 12
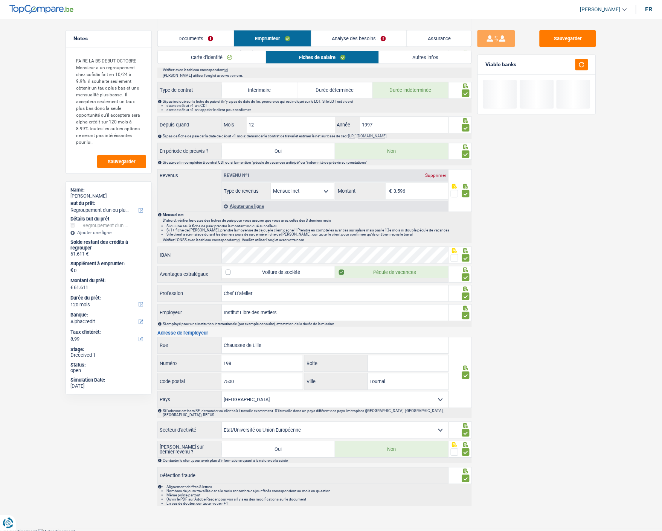
click at [384, 37] on link "Analyse des besoins" at bounding box center [358, 38] width 95 height 16
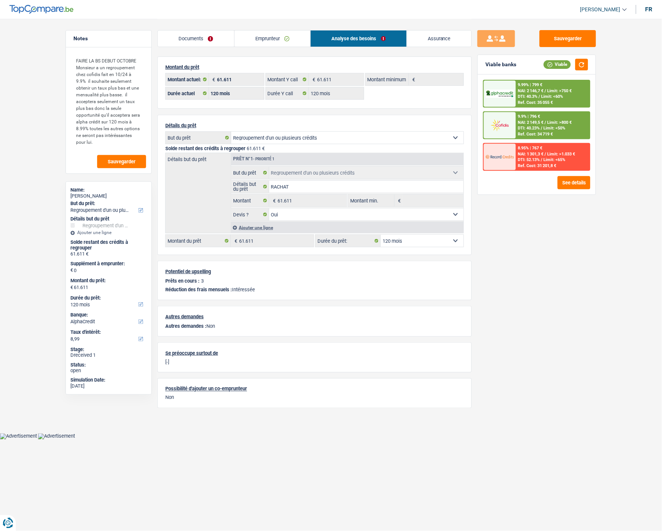
scroll to position [0, 0]
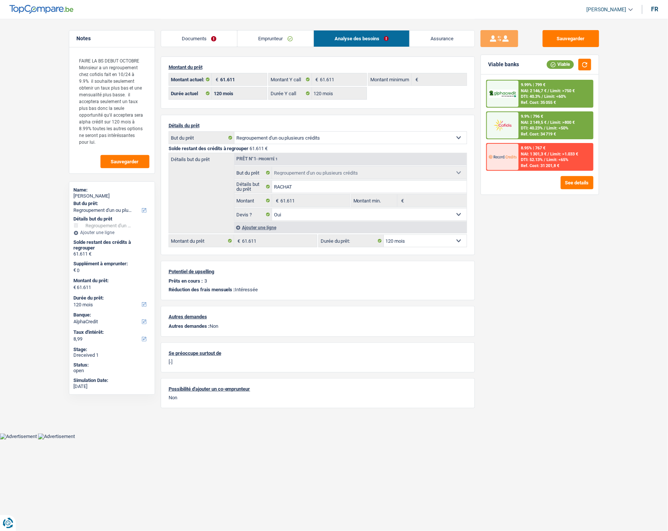
click at [280, 44] on link "Emprunteur" at bounding box center [275, 38] width 76 height 16
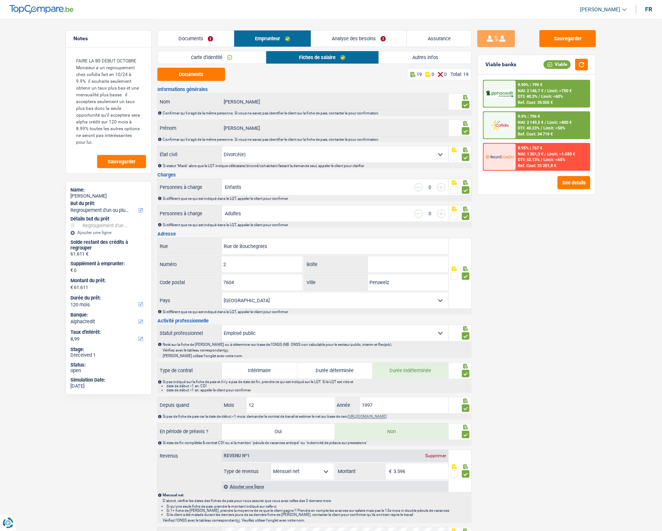
click at [412, 58] on link "Autres infos" at bounding box center [425, 57] width 92 height 12
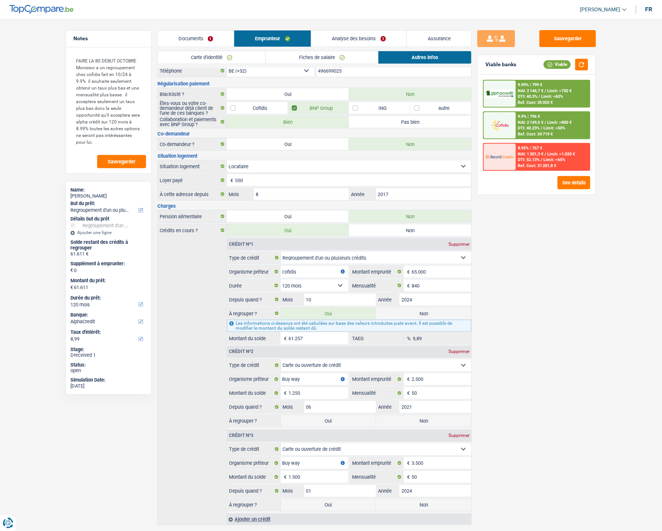
scroll to position [46, 0]
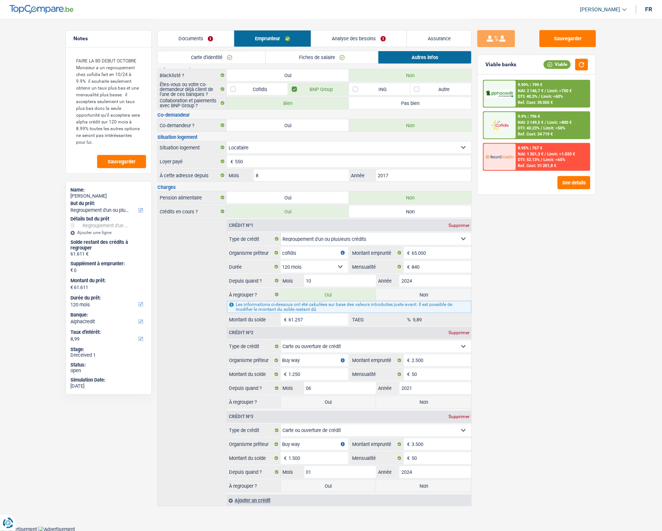
click at [360, 41] on link "Analyse des besoins" at bounding box center [358, 38] width 95 height 16
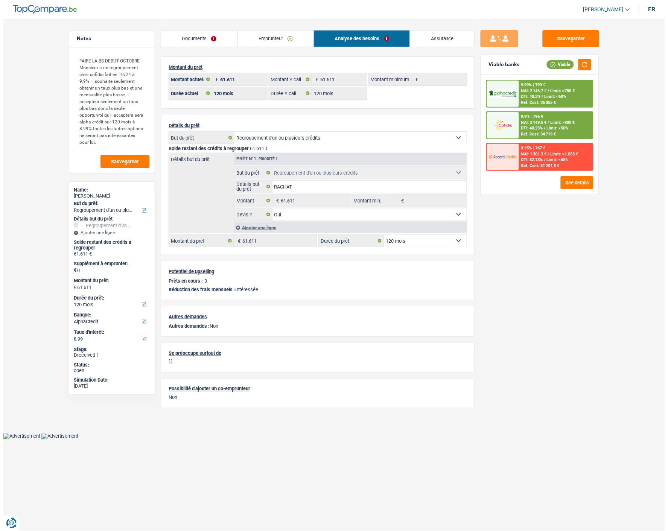
scroll to position [0, 0]
click at [412, 242] on select "12 mois 18 mois 24 mois 30 mois 36 mois 42 mois 48 mois 60 mois 72 mois 84 mois…" at bounding box center [425, 241] width 83 height 12
select select "96"
click at [384, 235] on select "12 mois 18 mois 24 mois 30 mois 36 mois 42 mois 48 mois 60 mois 72 mois 84 mois…" at bounding box center [425, 241] width 83 height 12
select select "96"
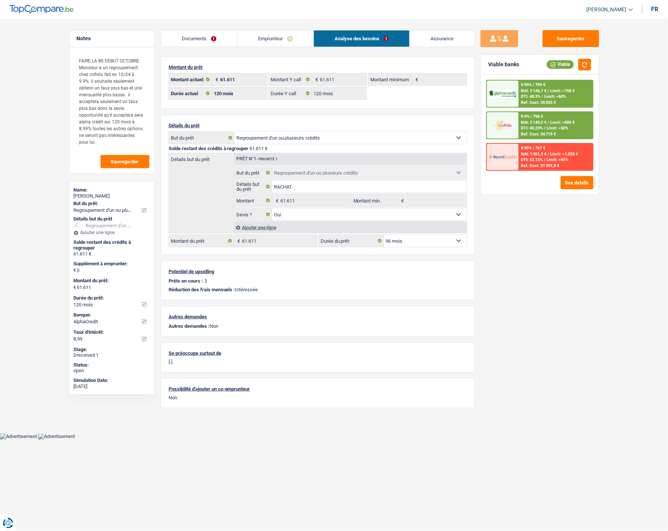
select select "96"
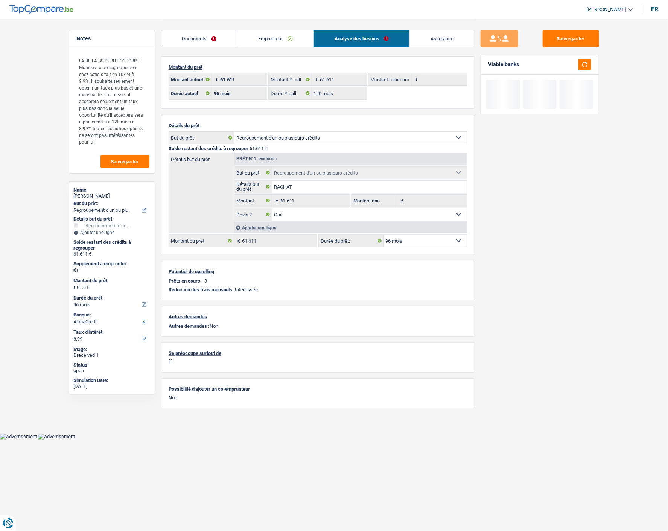
click at [405, 237] on select "12 mois 18 mois 24 mois 30 mois 36 mois 42 mois 48 mois 60 mois 72 mois 84 mois…" at bounding box center [425, 241] width 83 height 12
select select "84"
click at [384, 235] on select "12 mois 18 mois 24 mois 30 mois 36 mois 42 mois 48 mois 60 mois 72 mois 84 mois…" at bounding box center [425, 241] width 83 height 12
select select "84"
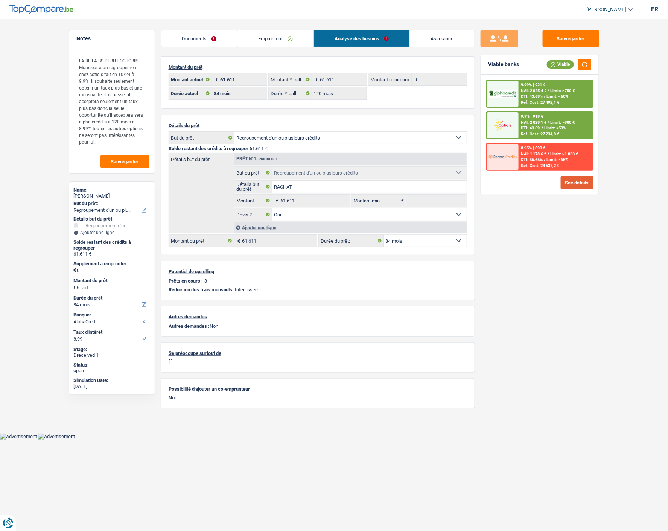
click at [570, 181] on button "See details" at bounding box center [577, 182] width 33 height 13
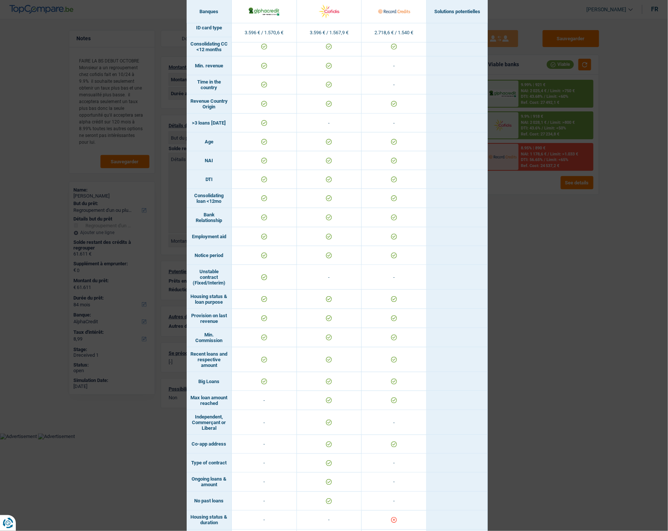
scroll to position [211, 0]
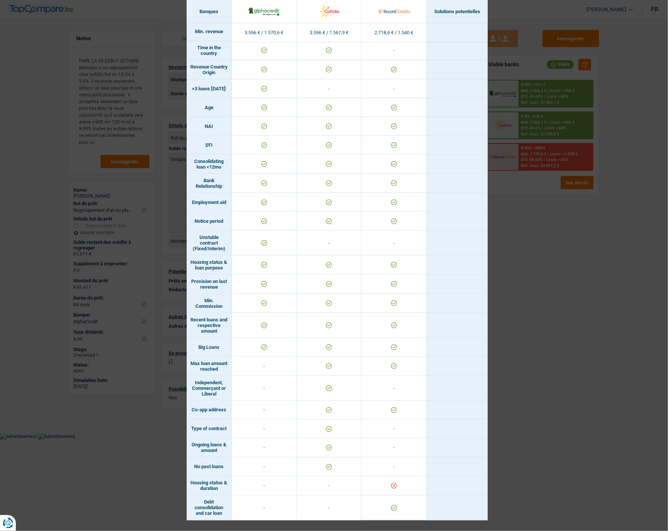
click at [532, 375] on div "Banks conditions × Banques Solutions potentielles Revenus / Charges 3.596 € / 1…" at bounding box center [334, 265] width 668 height 531
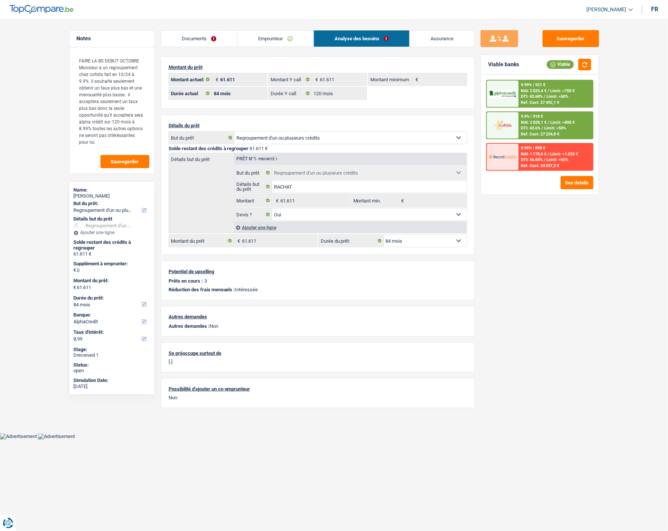
click at [435, 239] on select "12 mois 18 mois 24 mois 30 mois 36 mois 42 mois 48 mois 60 mois 72 mois 84 mois…" at bounding box center [425, 241] width 83 height 12
drag, startPoint x: 529, startPoint y: 269, endPoint x: 528, endPoint y: 261, distance: 7.8
click at [529, 263] on div "Sauvegarder Viable banks Viable 9.99% | 921 € NAI: 2 025,4 € / Limit: >750 € DT…" at bounding box center [540, 274] width 130 height 489
click at [584, 179] on button "See details" at bounding box center [577, 182] width 33 height 13
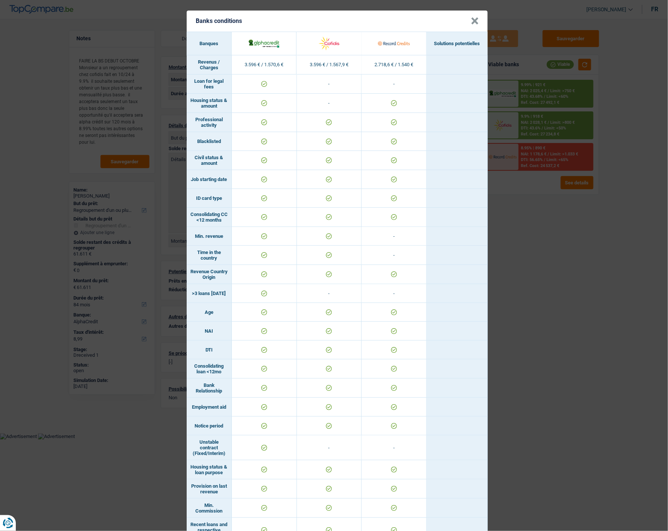
scroll to position [0, 0]
click at [601, 258] on div "Banks conditions × Banques Solutions potentielles Revenus / Charges 3.596 € / 1…" at bounding box center [334, 265] width 668 height 531
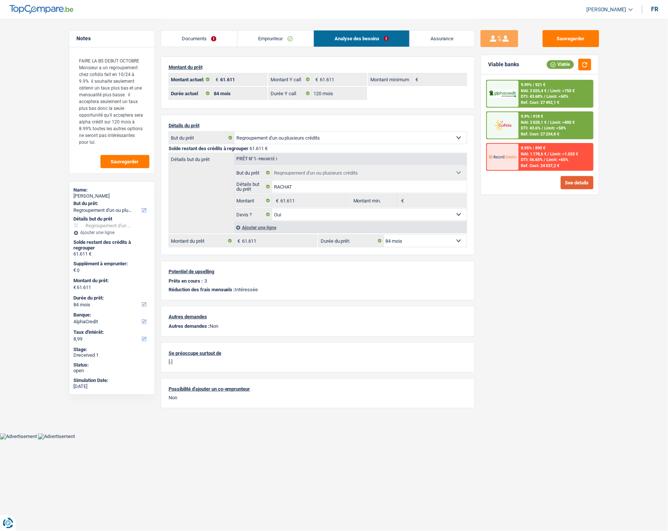
click at [566, 177] on button "See details" at bounding box center [577, 182] width 33 height 13
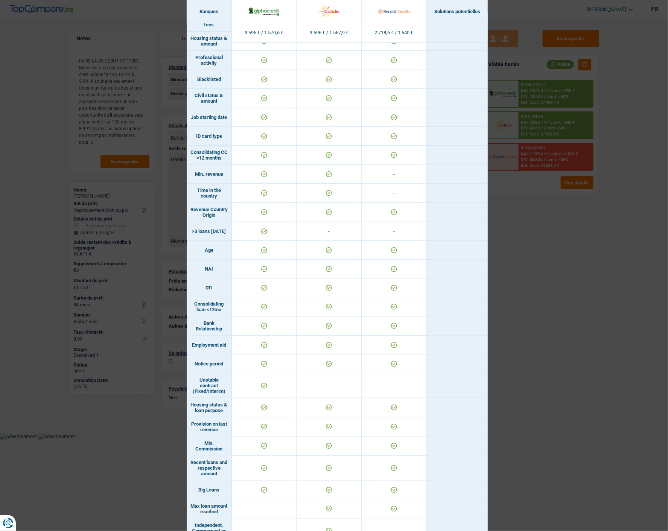
scroll to position [211, 0]
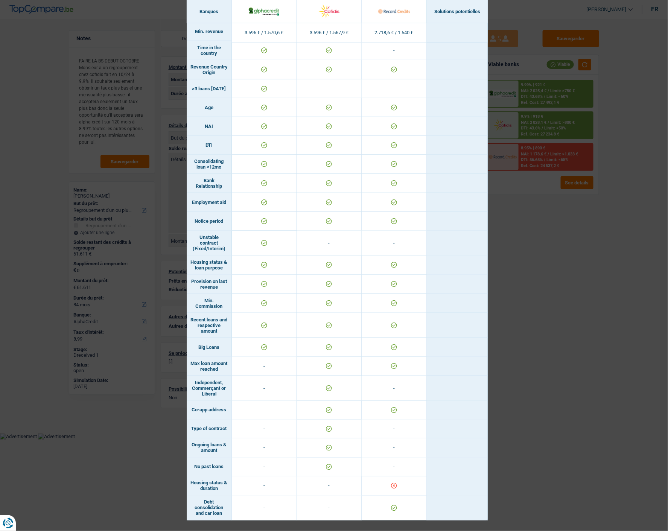
click at [526, 365] on div "Banks conditions × Banques Solutions potentielles Revenus / Charges 3.596 € / 1…" at bounding box center [334, 265] width 668 height 531
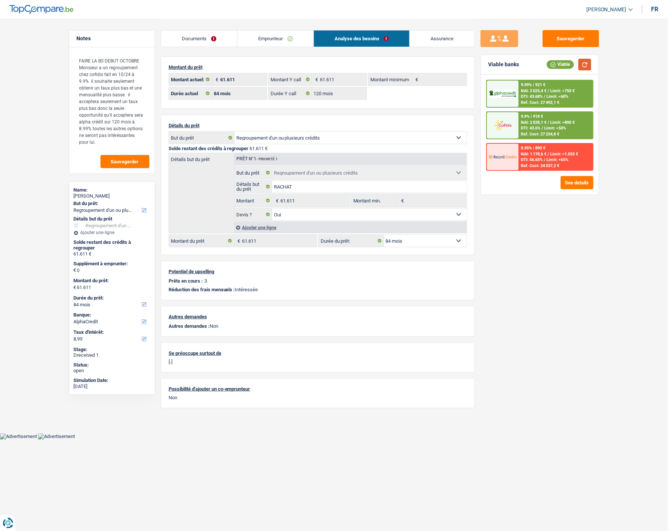
click at [579, 61] on button "button" at bounding box center [584, 65] width 13 height 12
click at [458, 242] on select "12 mois 18 mois 24 mois 30 mois 36 mois 42 mois 48 mois 60 mois 72 mois 84 mois…" at bounding box center [425, 241] width 83 height 12
click at [546, 234] on div "Sauvegarder Viable banks Viable 9.99% | 1 009 € NAI: 1 937,1 € / Limit: >750 € …" at bounding box center [540, 274] width 130 height 489
click at [522, 160] on span "DTI: 59.92%" at bounding box center [532, 159] width 22 height 5
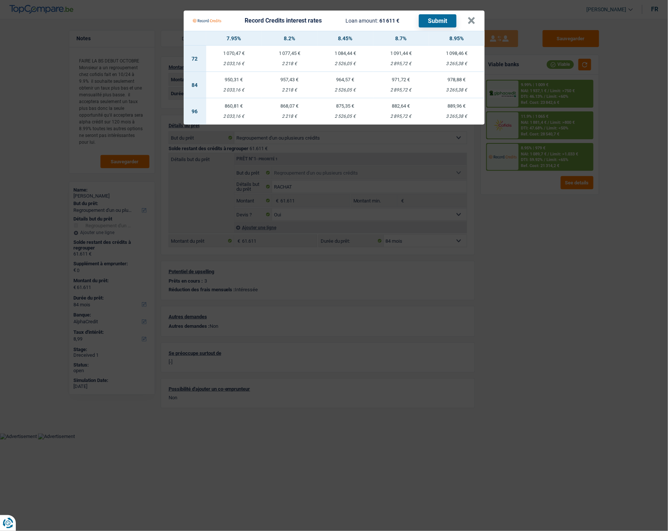
click at [297, 78] on div "957,43 €" at bounding box center [290, 79] width 56 height 5
select select "record credits"
type input "8,20"
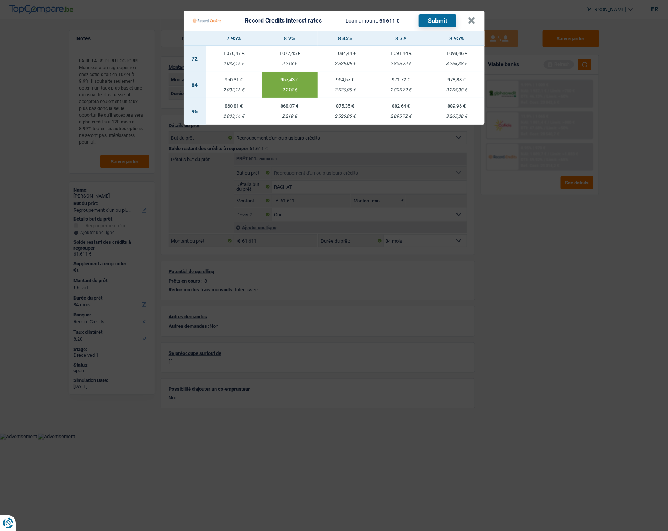
click at [437, 15] on button "Submit" at bounding box center [438, 20] width 38 height 13
click at [469, 17] on button "×" at bounding box center [472, 21] width 8 height 8
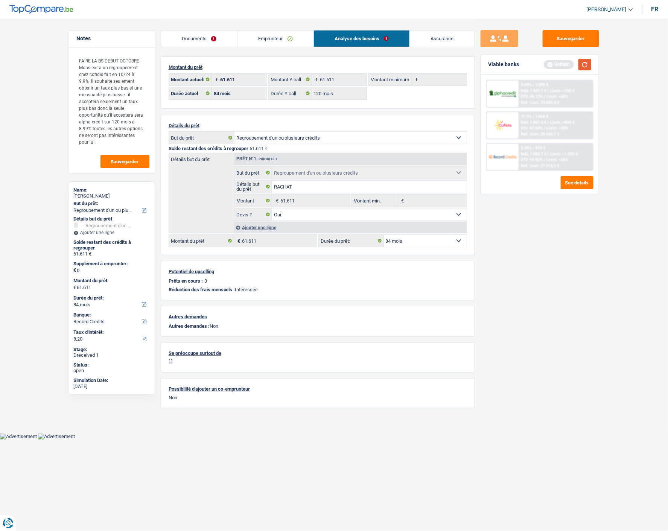
click at [584, 63] on button "button" at bounding box center [584, 65] width 13 height 12
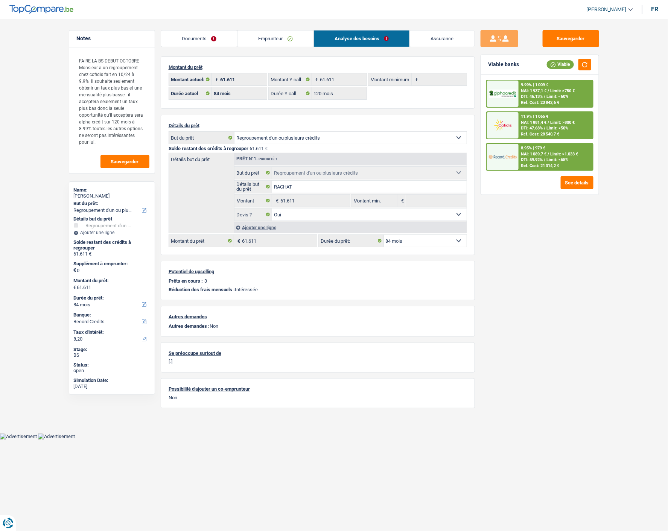
click at [532, 130] on div "11.9% | 1 065 € NAI: 1 881,4 € / Limit: >800 € DTI: 47.68% / Limit: <50% Ref. C…" at bounding box center [556, 125] width 74 height 26
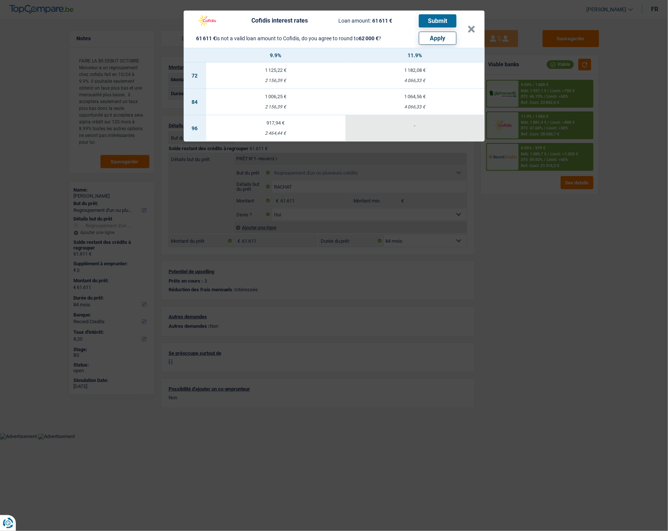
click at [441, 35] on button "Apply" at bounding box center [438, 38] width 38 height 13
type input "389"
type input "62.000"
select select "144"
type input "62.000"
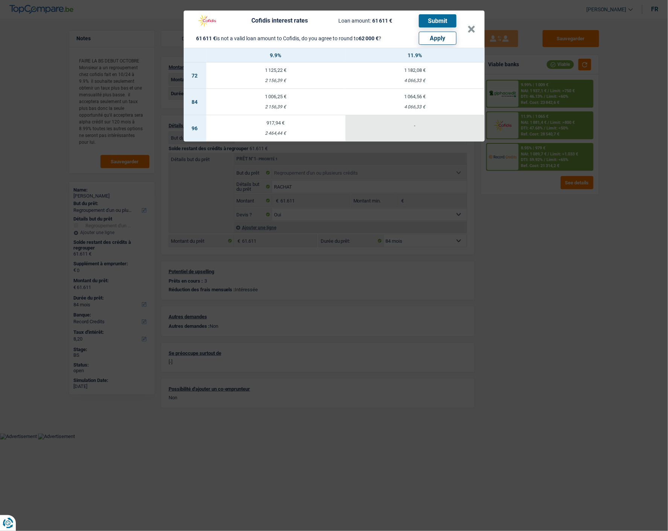
select select "144"
type input "62.000"
select select "144"
select select "other"
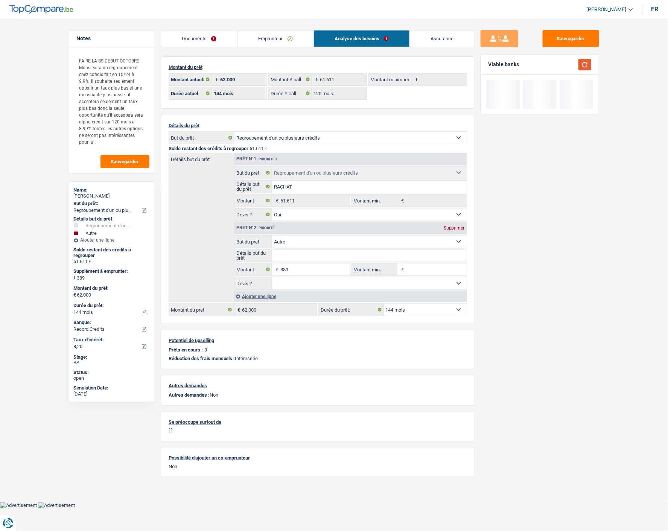
click at [585, 65] on button "button" at bounding box center [584, 65] width 13 height 12
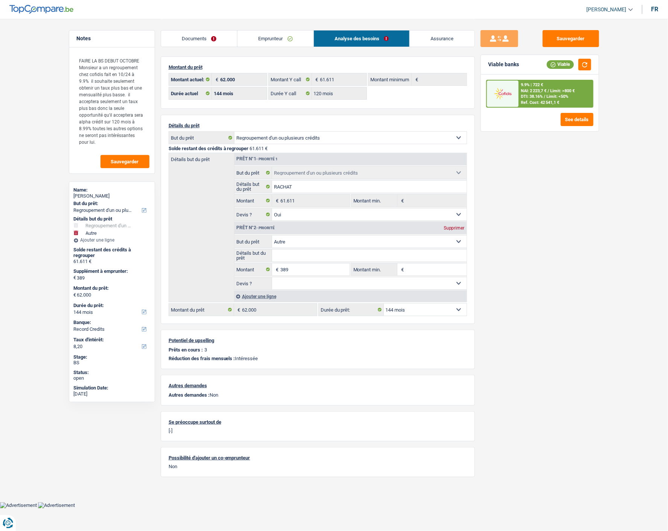
click at [426, 314] on select "12 mois 18 mois 24 mois 30 mois 36 mois 42 mois 48 mois 60 mois 72 mois 84 mois…" at bounding box center [425, 310] width 83 height 12
select select "120"
click at [384, 304] on select "12 mois 18 mois 24 mois 30 mois 36 mois 42 mois 48 mois 60 mois 72 mois 84 mois…" at bounding box center [425, 310] width 83 height 12
select select "120"
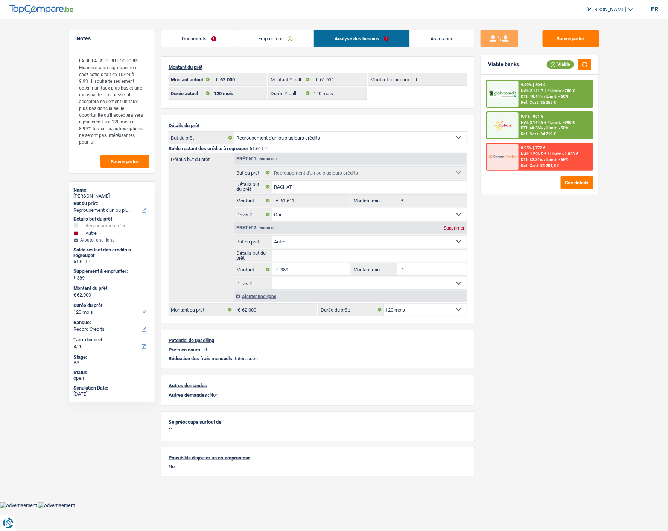
click at [532, 123] on div "9.9% | 801 € NAI: 2 144,5 € / Limit: >800 € DTI: 40.36% / Limit: <50% Ref. Cost…" at bounding box center [556, 125] width 74 height 26
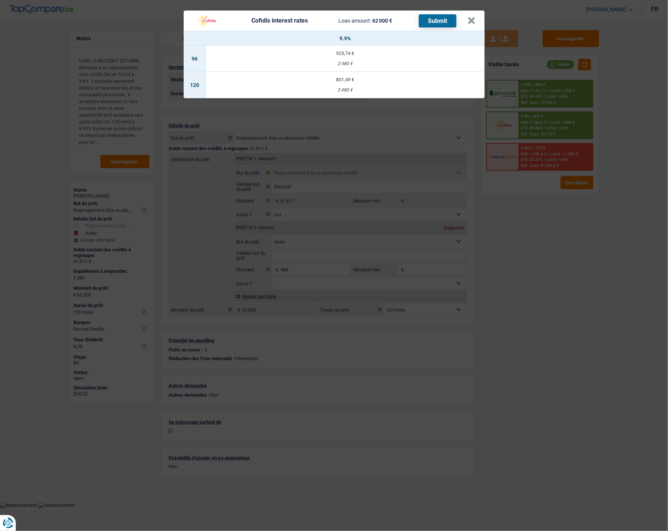
click at [363, 81] on td "801,49 € 2 480 €" at bounding box center [345, 85] width 278 height 26
select select "cofidis"
type input "9,90"
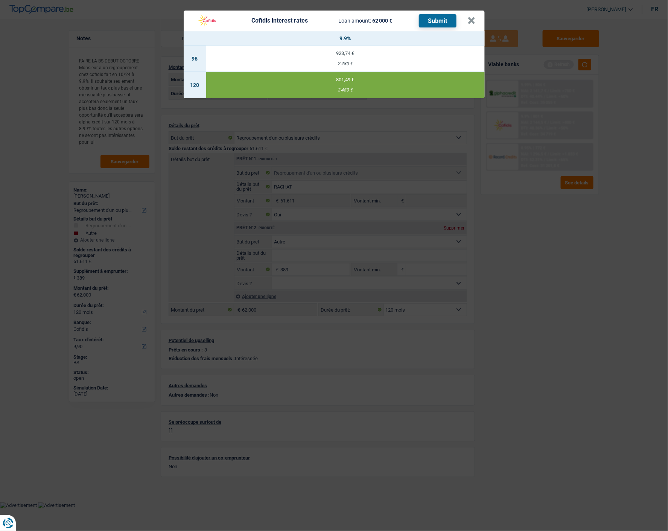
click at [444, 17] on button "Submit" at bounding box center [438, 20] width 38 height 13
click at [469, 17] on button "×" at bounding box center [472, 21] width 8 height 8
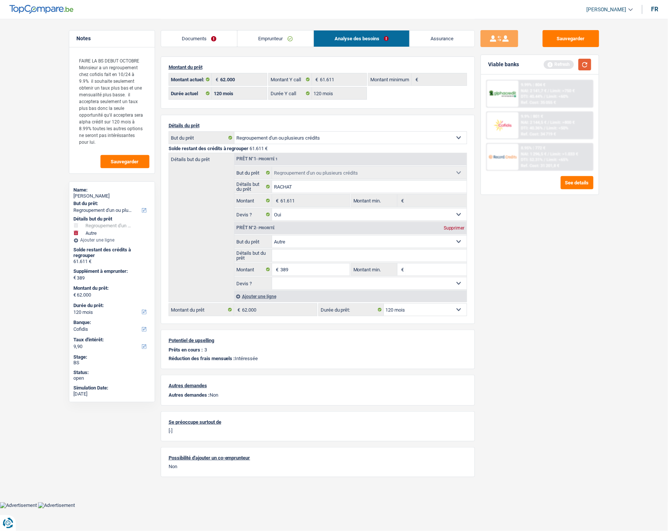
click at [581, 64] on button "button" at bounding box center [584, 65] width 13 height 12
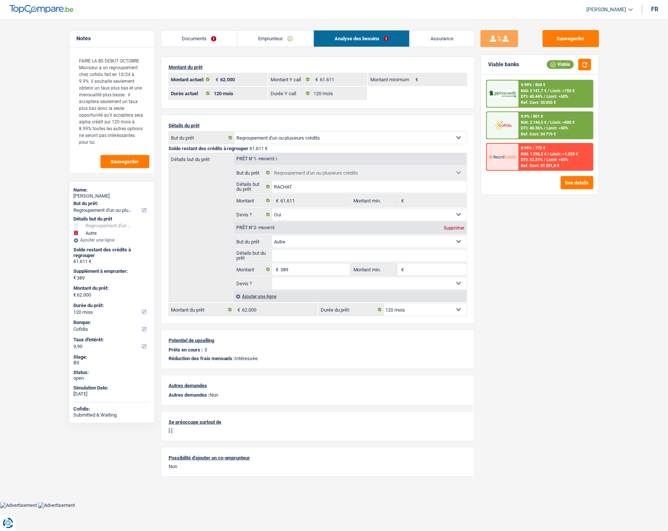
click at [209, 38] on link "Documents" at bounding box center [199, 38] width 76 height 16
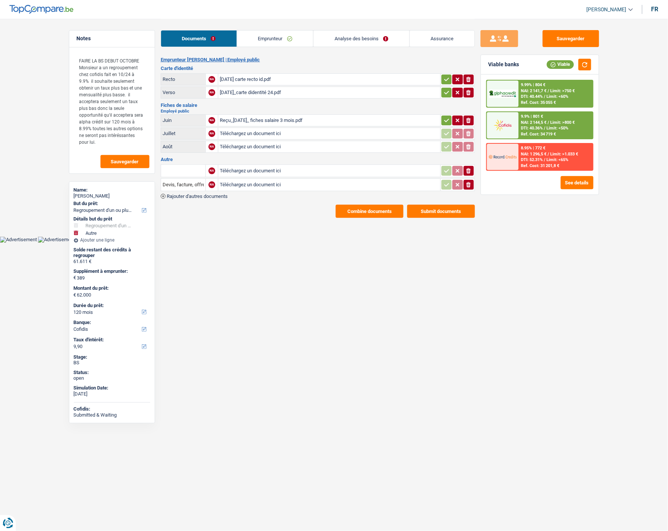
click at [466, 167] on icon "ionicons-v5-e" at bounding box center [468, 171] width 6 height 8
click at [471, 181] on icon "ionicons-v5-e" at bounding box center [468, 185] width 6 height 8
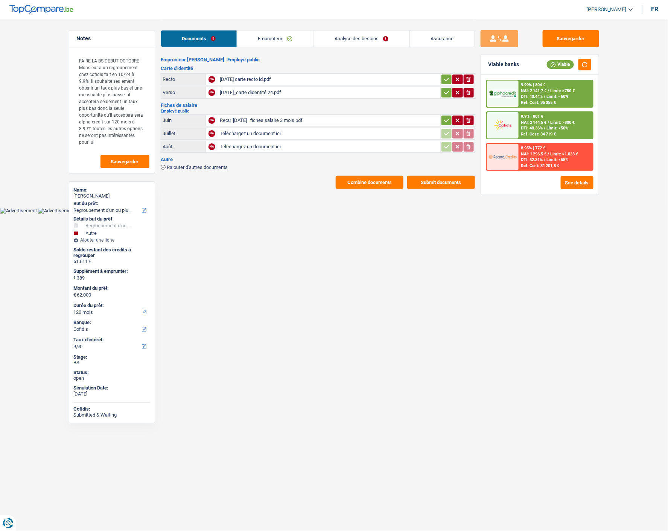
click at [446, 117] on icon "button" at bounding box center [447, 121] width 6 height 8
drag, startPoint x: 443, startPoint y: 75, endPoint x: 444, endPoint y: 79, distance: 4.2
click at [442, 76] on button "button" at bounding box center [446, 80] width 10 height 10
drag, startPoint x: 446, startPoint y: 88, endPoint x: 444, endPoint y: 91, distance: 3.9
click at [446, 89] on icon "button" at bounding box center [447, 93] width 6 height 8
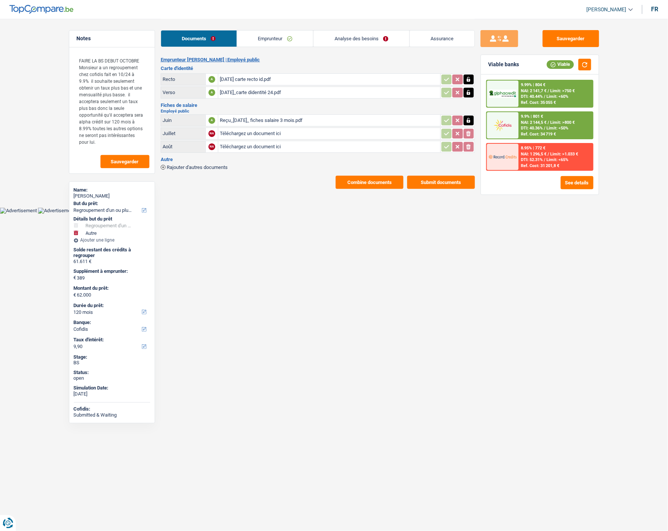
click at [424, 176] on button "Submit documents" at bounding box center [441, 182] width 68 height 13
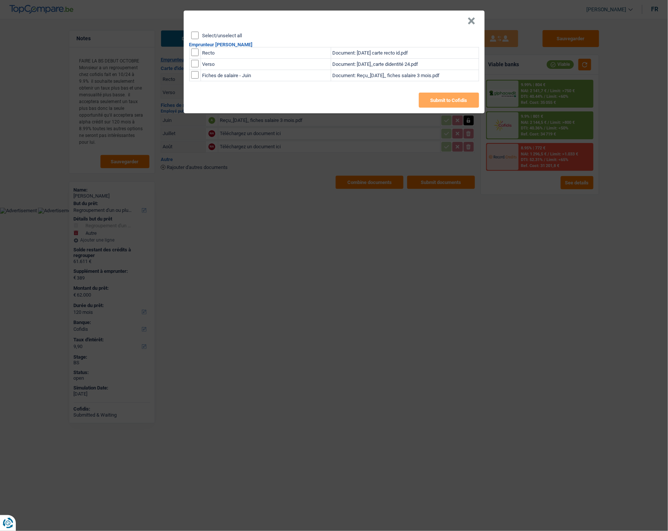
click at [194, 32] on input "Select/unselect all" at bounding box center [195, 36] width 8 height 8
checkbox input "true"
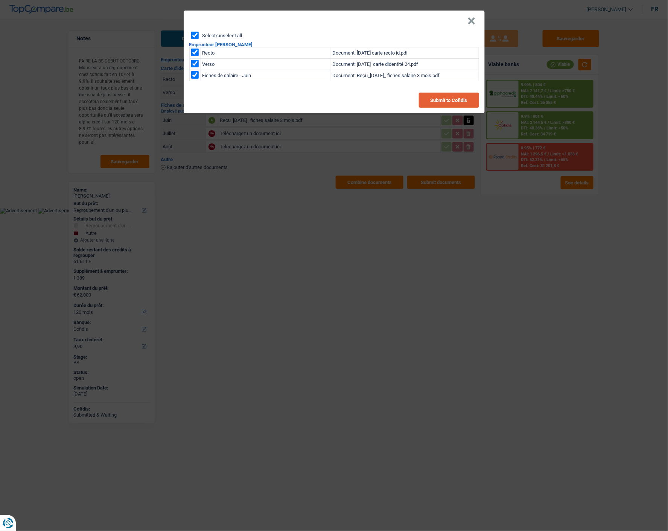
click at [436, 94] on button "Submit to Cofidis" at bounding box center [449, 100] width 60 height 15
click at [473, 17] on button "×" at bounding box center [472, 21] width 8 height 8
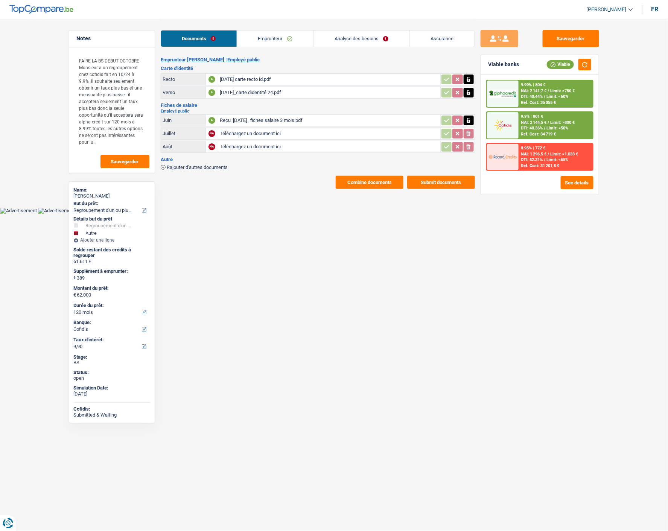
click at [528, 100] on div "Ref. Cost: 35 055 €" at bounding box center [538, 102] width 35 height 5
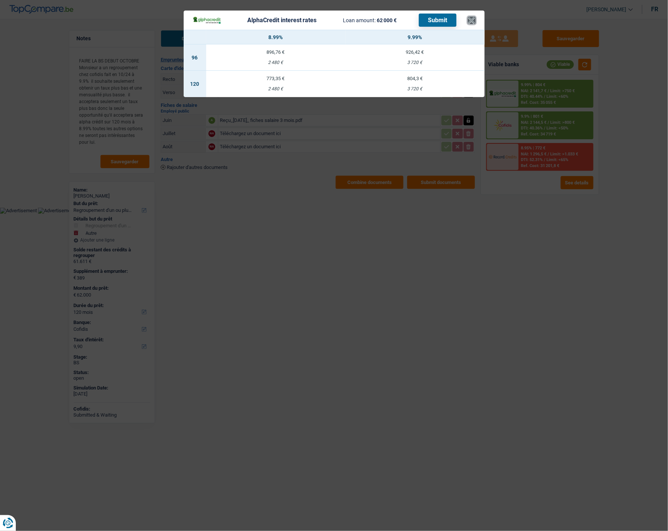
click at [472, 18] on button "×" at bounding box center [472, 21] width 8 height 8
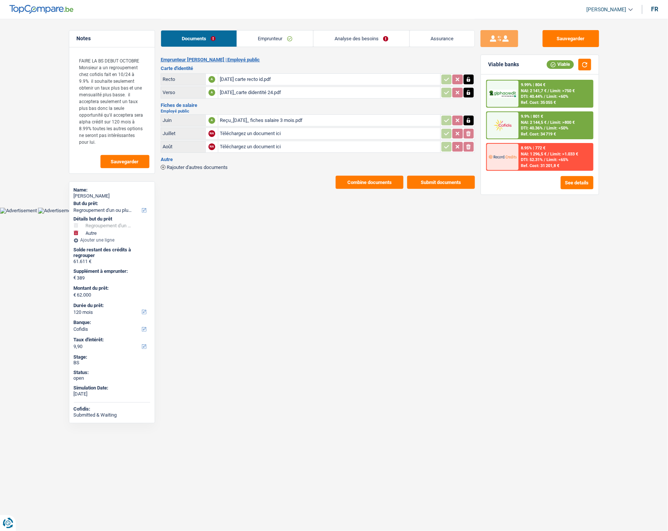
click at [367, 37] on link "Analyse des besoins" at bounding box center [361, 38] width 96 height 16
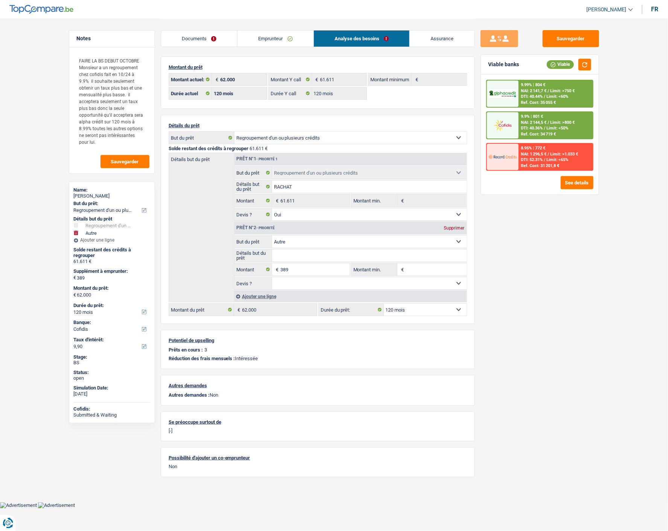
click at [455, 230] on div "Prêt n°2 - Priorité Supprimer" at bounding box center [350, 228] width 232 height 12
click at [456, 226] on div "Supprimer" at bounding box center [454, 228] width 25 height 5
type input "0"
type input "61.611"
select select "144"
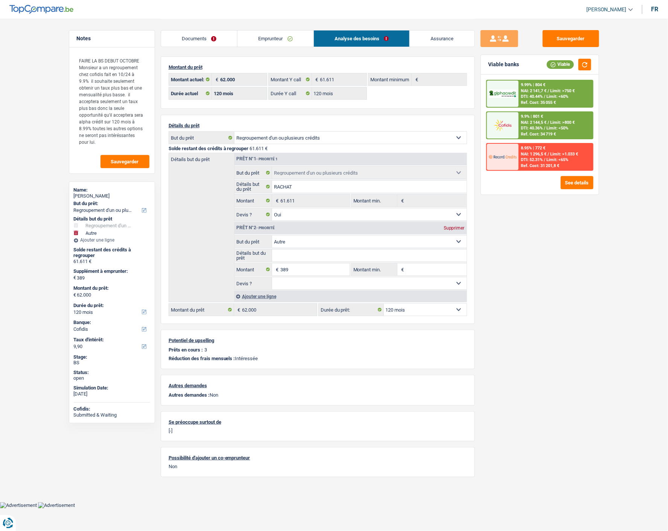
type input "61.611"
select select "144"
type input "61.611"
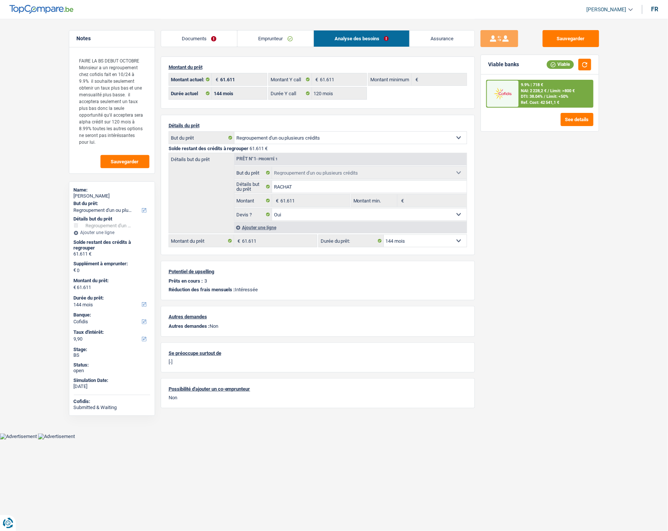
click at [419, 237] on select "12 mois 18 mois 24 mois 30 mois 36 mois 42 mois 48 mois 60 mois 72 mois 84 mois…" at bounding box center [425, 241] width 83 height 12
select select "120"
click at [384, 235] on select "12 mois 18 mois 24 mois 30 mois 36 mois 42 mois 48 mois 60 mois 72 mois 84 mois…" at bounding box center [425, 241] width 83 height 12
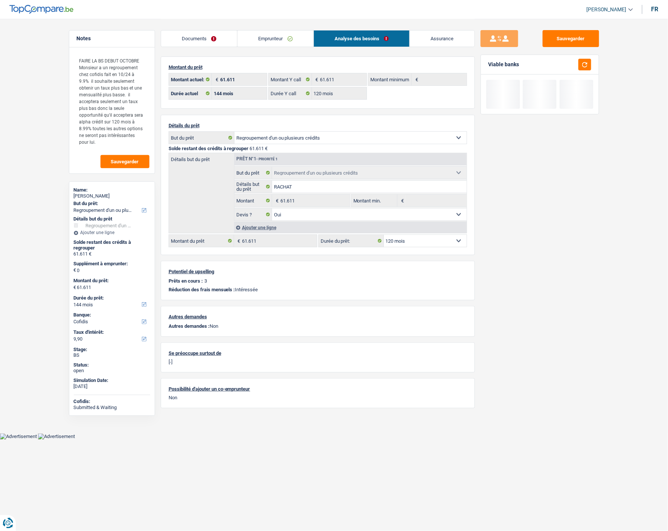
select select "120"
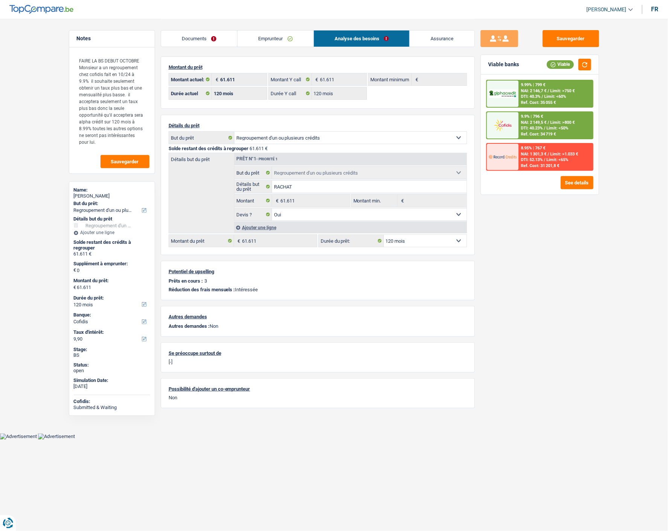
click at [550, 90] on span "Limit: >750 €" at bounding box center [562, 90] width 24 height 5
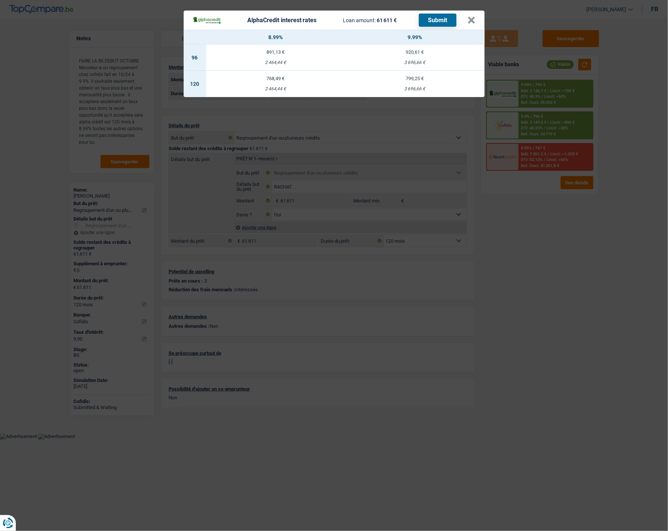
click at [282, 77] on td "768,49 € 2 464,44 €" at bounding box center [275, 84] width 139 height 26
select select "alphacredit"
type input "8,99"
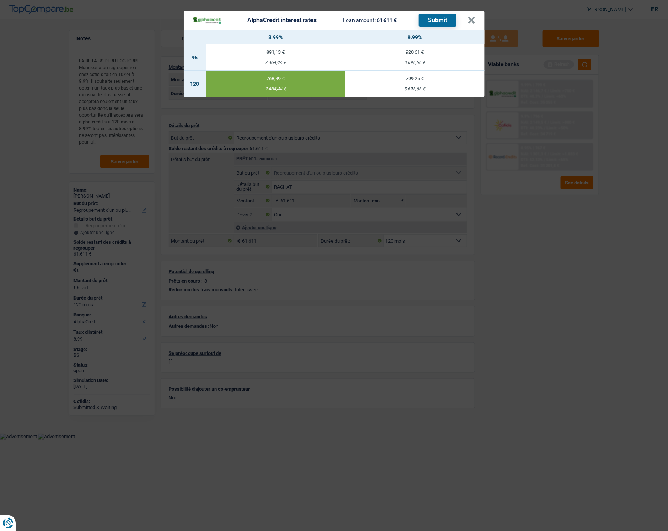
click at [435, 17] on button "Submit" at bounding box center [438, 20] width 38 height 13
click at [476, 17] on button "×" at bounding box center [472, 21] width 8 height 8
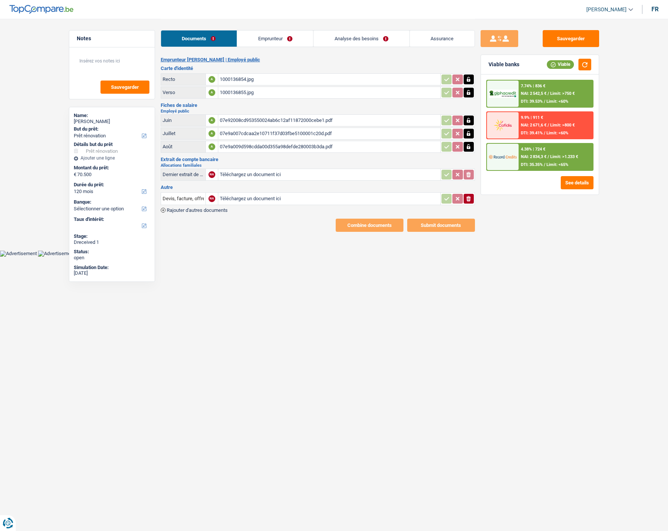
select select "renovation"
select select "120"
select select "publicEmployee"
select select "netSalary"
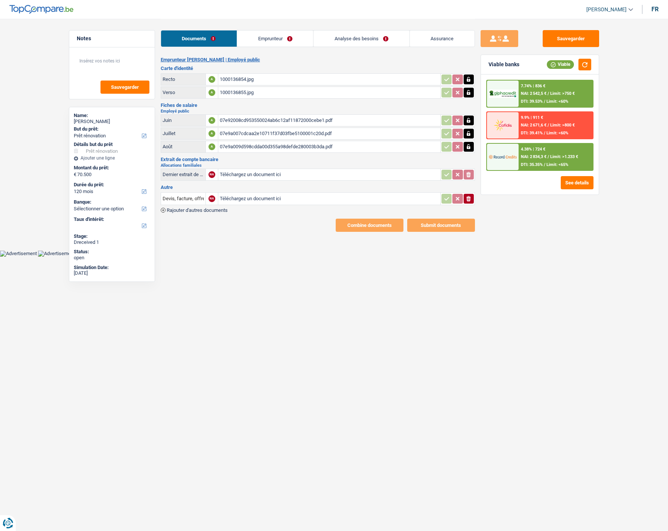
select select "mealVouchers"
select select "familyAllowances"
select select "BE"
click at [272, 39] on link "Emprunteur" at bounding box center [275, 38] width 76 height 16
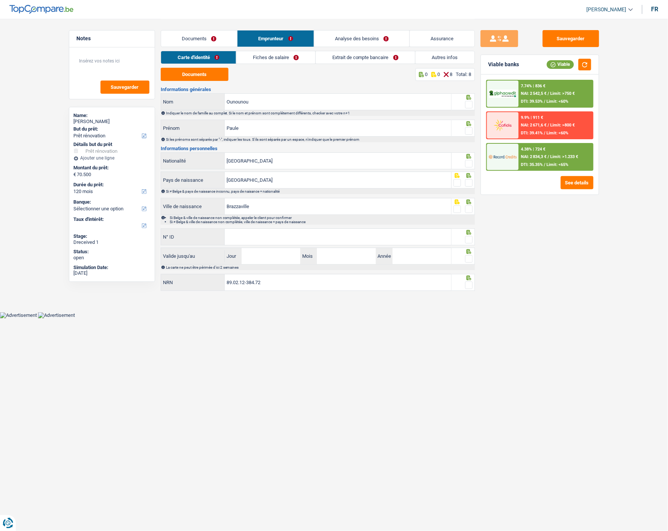
click at [293, 58] on link "Fiches de salaire" at bounding box center [275, 57] width 79 height 12
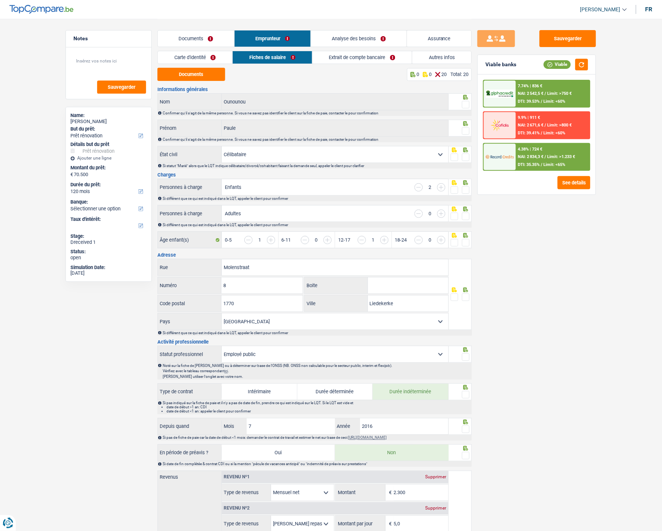
click at [369, 56] on link "Extrait de compte bancaire" at bounding box center [361, 57] width 99 height 12
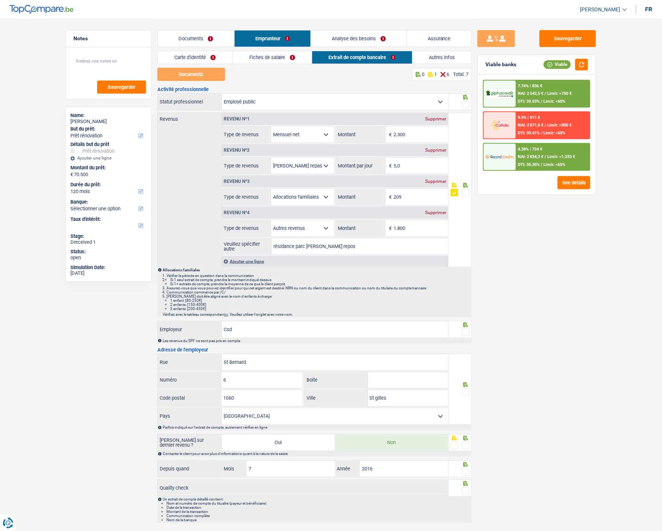
click at [437, 210] on div "Supprimer" at bounding box center [435, 212] width 25 height 5
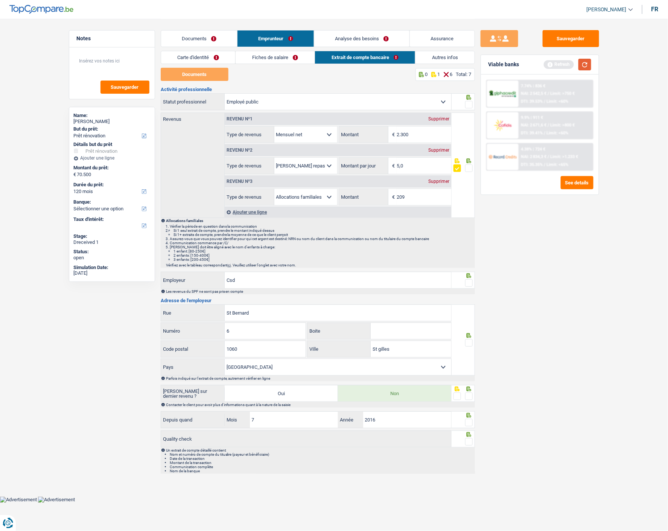
click at [584, 62] on button "button" at bounding box center [584, 65] width 13 height 12
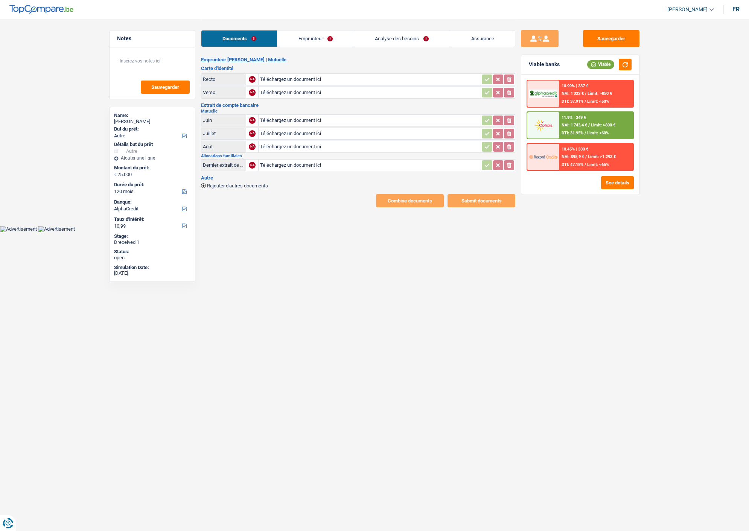
select select "other"
select select "120"
select select "alphacredit"
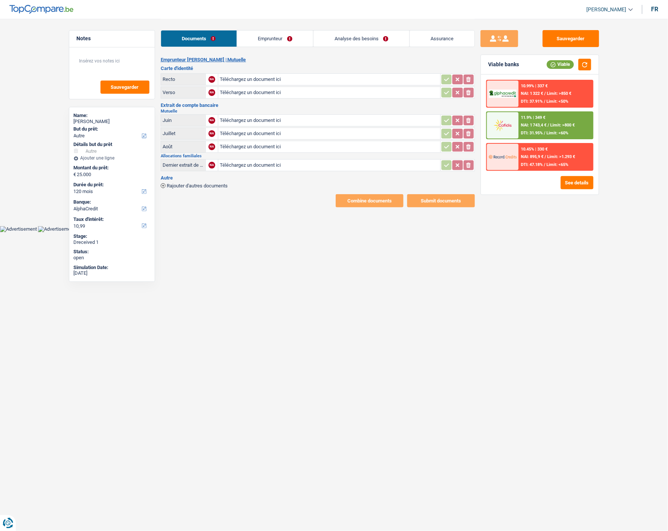
type input "C:\fakepath\id r [PERSON_NAME].jpeg"
type input "C:\fakepath\id v [PERSON_NAME].jpeg"
type input "C:\fakepath\alloc08.jpeg"
click at [465, 76] on icon "button" at bounding box center [468, 80] width 6 height 8
click at [467, 77] on icon "button" at bounding box center [468, 79] width 5 height 5
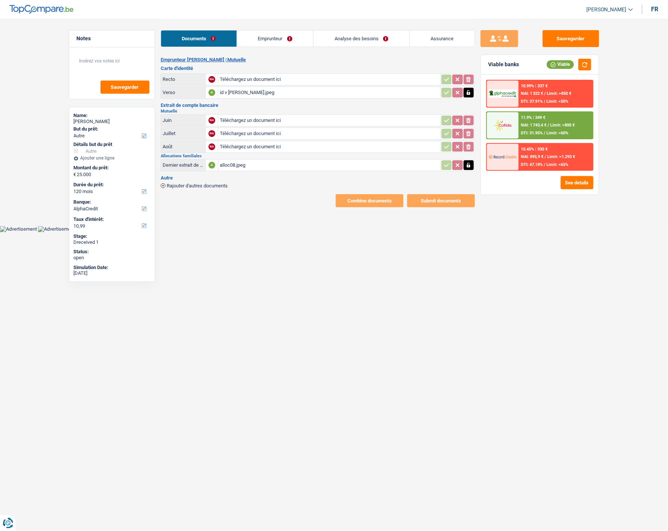
type input "C:\fakepath\id r [PERSON_NAME] (2).jpeg"
type input "C:\fakepath\mut07 mr.jpeg"
type input "C:\fakepath\mut08 mr.jpeg"
type input "C:\fakepath\mut09' mr.jpeg"
click at [192, 183] on span "Rajouter d'autres documents" at bounding box center [197, 185] width 61 height 5
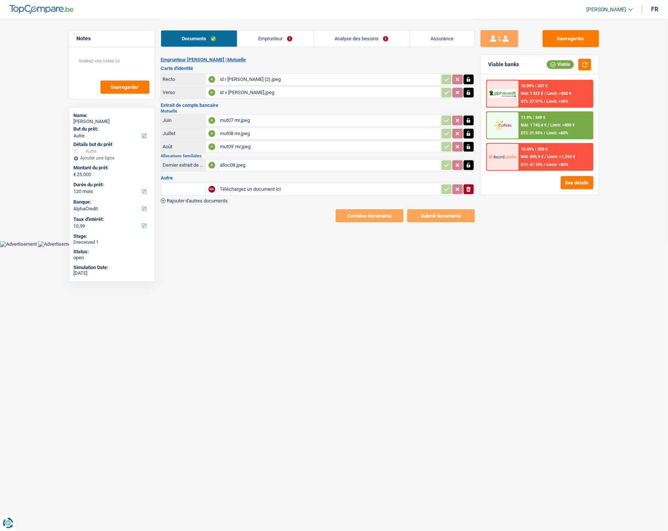
click at [178, 187] on input "text" at bounding box center [183, 189] width 41 height 12
click at [215, 199] on li "Relevé d'indemnités de la mutuelle" at bounding box center [205, 203] width 81 height 9
type input "Relevé d'indemnités de la mutuelle"
type input "C:\fakepath\mut09 mr.jpeg"
click at [573, 35] on button "Sauvegarder" at bounding box center [571, 38] width 56 height 17
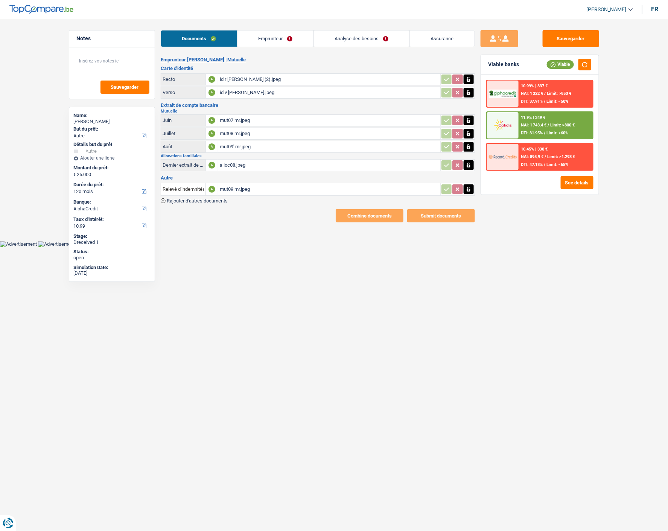
click at [374, 38] on link "Analyse des besoins" at bounding box center [362, 38] width 96 height 16
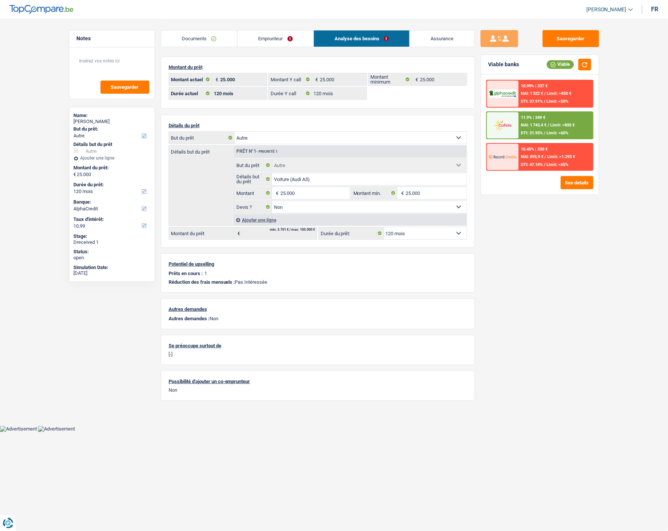
click at [295, 40] on link "Emprunteur" at bounding box center [275, 38] width 76 height 16
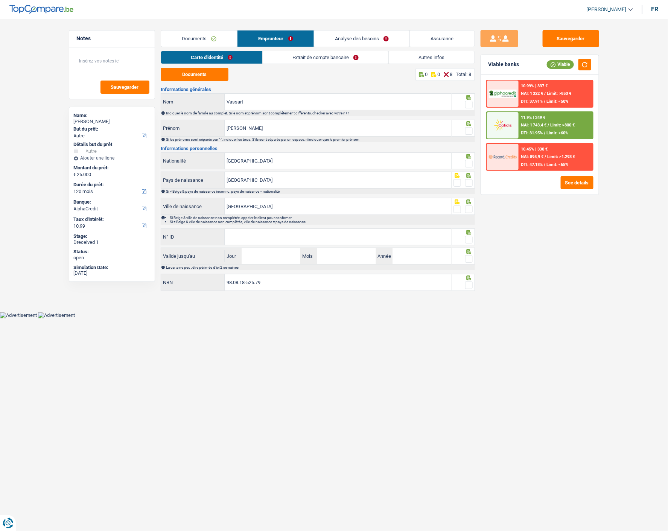
click at [243, 55] on link "Carte d'identité" at bounding box center [211, 57] width 101 height 12
click at [210, 76] on button "Documents" at bounding box center [195, 74] width 68 height 13
click at [465, 102] on span at bounding box center [469, 105] width 8 height 8
click at [0, 0] on input "radio" at bounding box center [0, 0] width 0 height 0
click at [469, 127] on span at bounding box center [469, 131] width 8 height 8
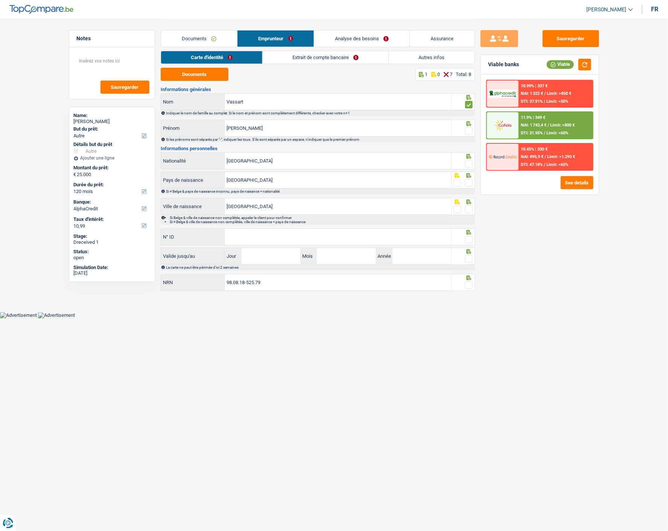
click at [0, 0] on input "radio" at bounding box center [0, 0] width 0 height 0
click at [467, 160] on span at bounding box center [469, 164] width 8 height 8
click at [0, 0] on input "radio" at bounding box center [0, 0] width 0 height 0
click at [465, 179] on span at bounding box center [469, 183] width 8 height 8
click at [0, 0] on input "radio" at bounding box center [0, 0] width 0 height 0
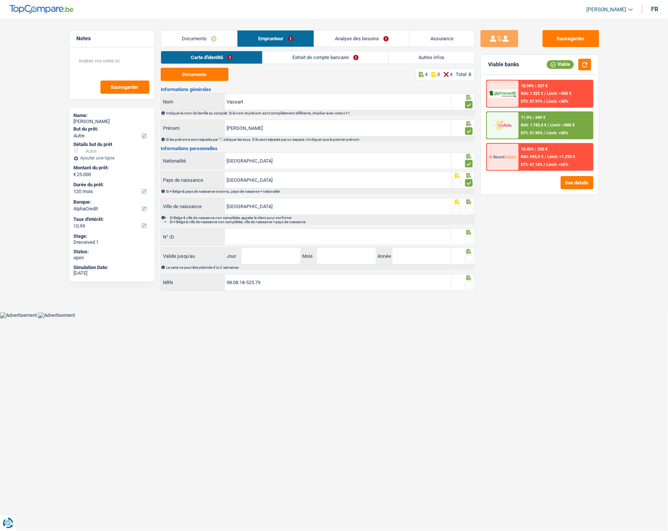
click at [467, 205] on span at bounding box center [469, 209] width 8 height 8
click at [0, 0] on input "radio" at bounding box center [0, 0] width 0 height 0
click at [285, 238] on input "N° ID" at bounding box center [338, 237] width 227 height 16
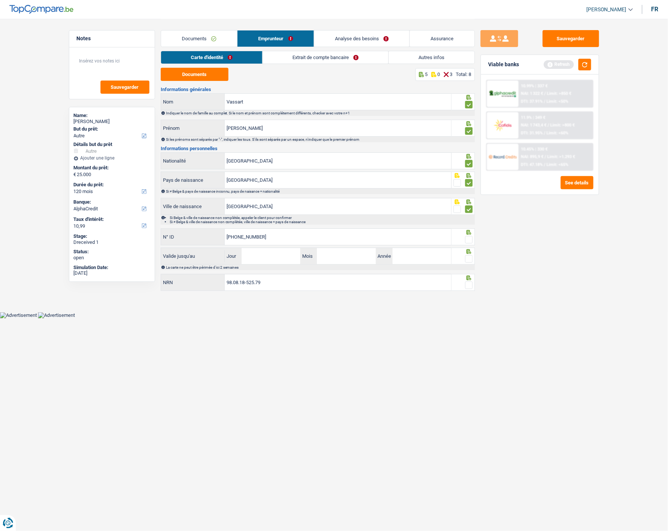
type input "[PHONE_NUMBER]"
click at [468, 236] on span at bounding box center [469, 240] width 8 height 8
click at [0, 0] on input "radio" at bounding box center [0, 0] width 0 height 0
click at [293, 258] on input "Jour" at bounding box center [271, 256] width 59 height 16
type input "26"
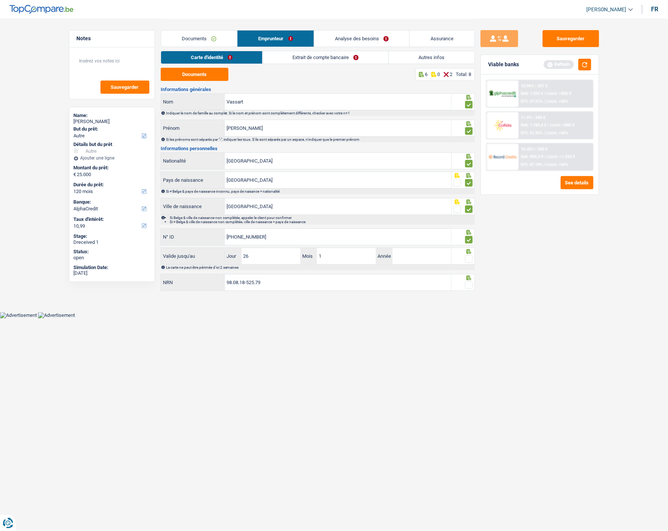
type input "10"
type input "2030"
click at [466, 258] on span at bounding box center [469, 259] width 8 height 8
click at [0, 0] on input "radio" at bounding box center [0, 0] width 0 height 0
click at [471, 280] on div at bounding box center [463, 282] width 23 height 17
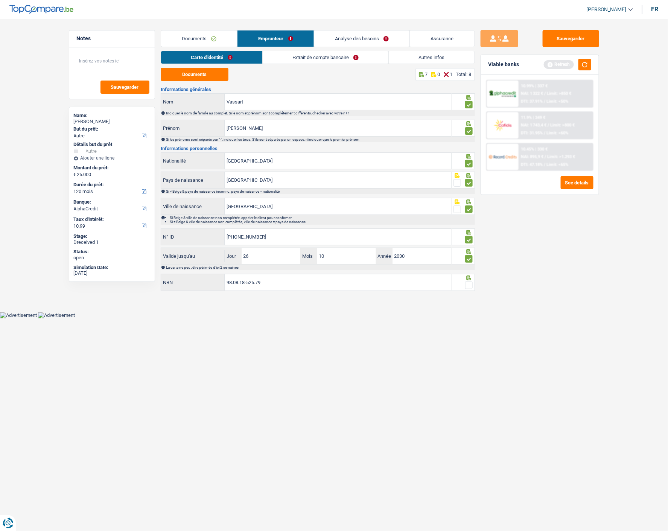
click at [471, 281] on span at bounding box center [469, 285] width 8 height 8
click at [0, 0] on input "radio" at bounding box center [0, 0] width 0 height 0
click at [338, 53] on link "Extrait de compte bancaire" at bounding box center [326, 57] width 126 height 12
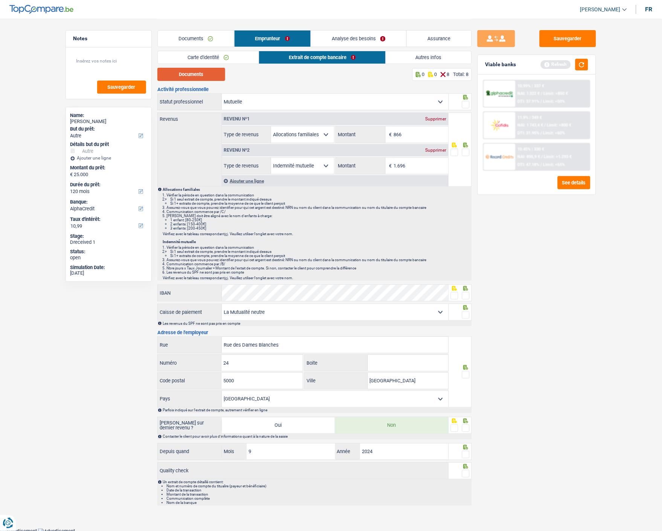
click at [197, 74] on button "Documents" at bounding box center [191, 74] width 68 height 13
click at [464, 101] on span at bounding box center [466, 105] width 8 height 8
click at [0, 0] on input "radio" at bounding box center [0, 0] width 0 height 0
click at [463, 151] on span at bounding box center [466, 153] width 8 height 8
click at [0, 0] on input "radio" at bounding box center [0, 0] width 0 height 0
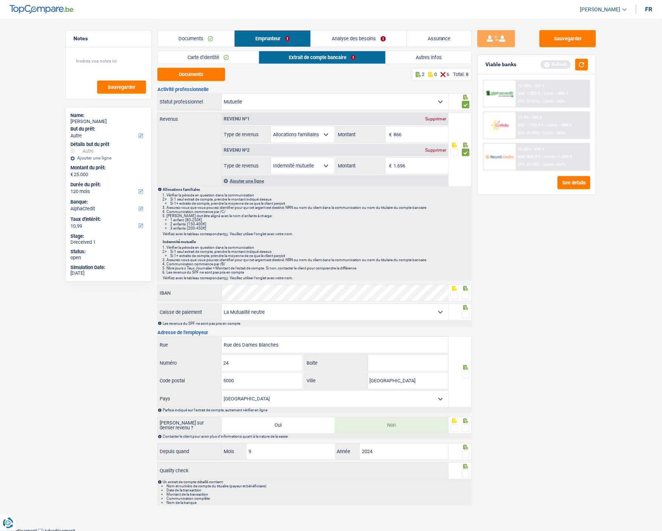
click at [468, 298] on div at bounding box center [466, 295] width 8 height 9
drag, startPoint x: 581, startPoint y: 38, endPoint x: 574, endPoint y: 40, distance: 6.9
click at [580, 38] on button "Sauvegarder" at bounding box center [567, 38] width 56 height 17
click at [465, 294] on span at bounding box center [466, 296] width 8 height 8
click at [0, 0] on input "radio" at bounding box center [0, 0] width 0 height 0
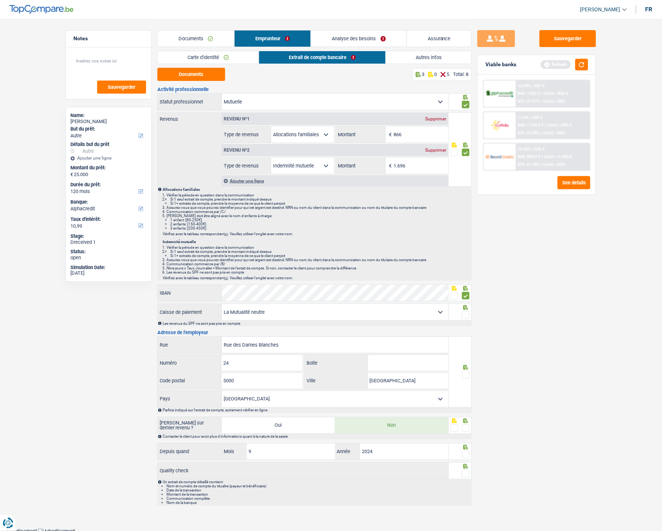
click at [467, 311] on span at bounding box center [466, 315] width 8 height 8
click at [0, 0] on input "radio" at bounding box center [0, 0] width 0 height 0
click at [462, 371] on span at bounding box center [466, 375] width 8 height 8
click at [0, 0] on input "radio" at bounding box center [0, 0] width 0 height 0
drag, startPoint x: 468, startPoint y: 426, endPoint x: 467, endPoint y: 441, distance: 15.1
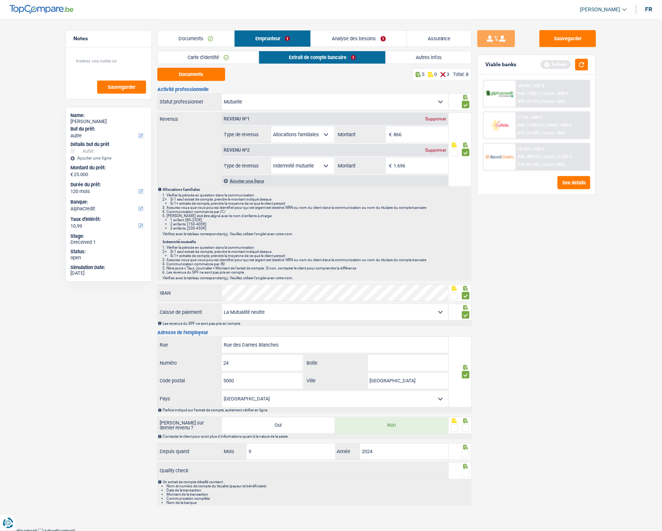
click at [467, 427] on span at bounding box center [466, 428] width 8 height 8
click at [0, 0] on input "radio" at bounding box center [0, 0] width 0 height 0
drag, startPoint x: 467, startPoint y: 451, endPoint x: 468, endPoint y: 461, distance: 9.8
click at [468, 460] on div "Depuis quand 9 Mois / 2024 Année" at bounding box center [314, 452] width 314 height 18
drag, startPoint x: 464, startPoint y: 452, endPoint x: 464, endPoint y: 461, distance: 9.1
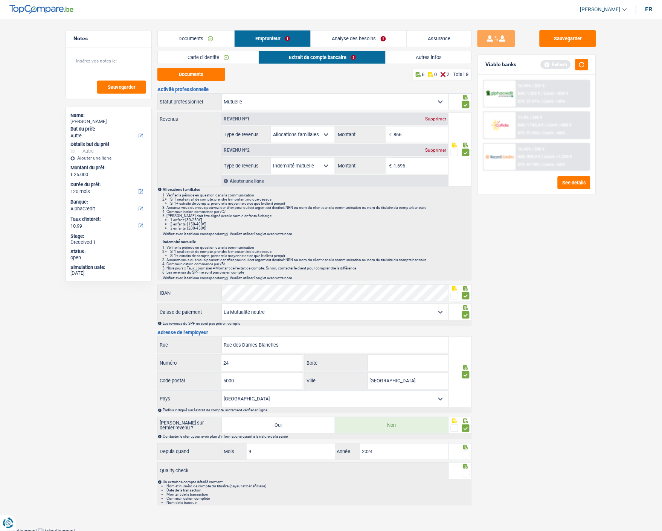
click at [464, 455] on span at bounding box center [466, 455] width 8 height 8
click at [0, 0] on input "radio" at bounding box center [0, 0] width 0 height 0
click at [462, 473] on span at bounding box center [466, 474] width 8 height 8
click at [0, 0] on input "radio" at bounding box center [0, 0] width 0 height 0
click at [576, 67] on button "button" at bounding box center [581, 65] width 13 height 12
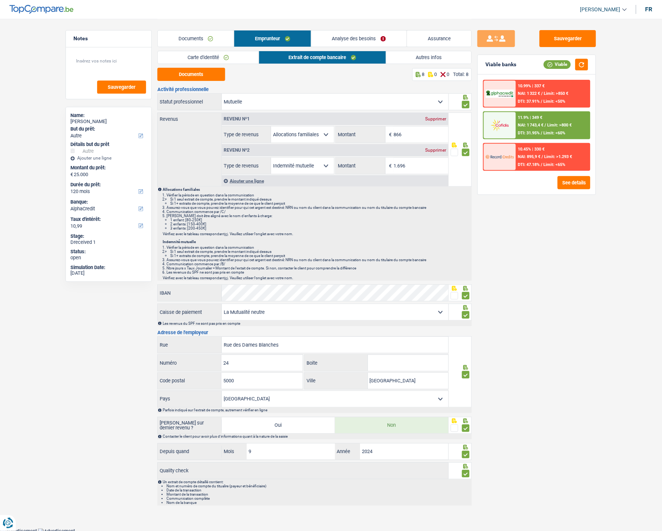
click at [385, 40] on link "Analyse des besoins" at bounding box center [358, 38] width 95 height 16
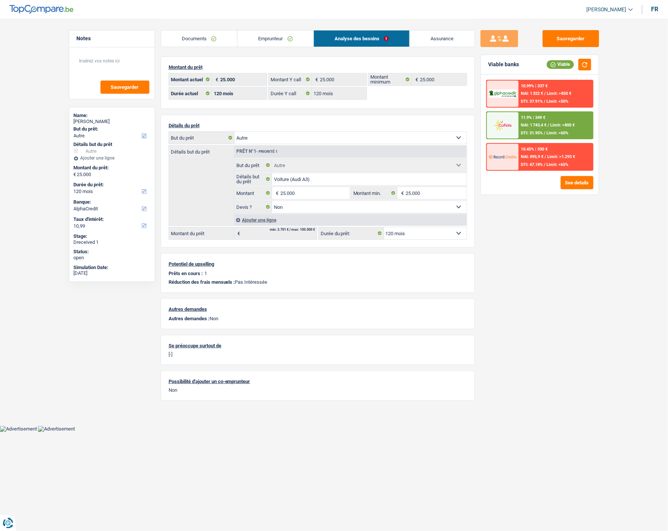
click at [555, 126] on div "11.9% | 349 € NAI: 1 743,4 € / Limit: >800 € DTI: 31.95% / Limit: <60%" at bounding box center [556, 125] width 74 height 26
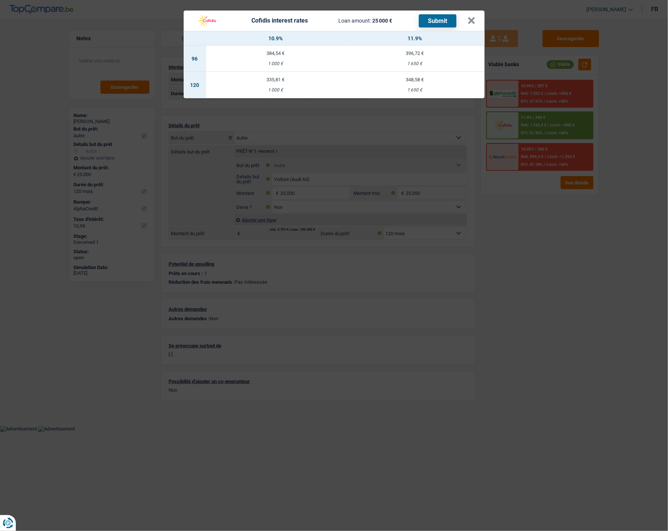
click at [281, 77] on div "335,81 €" at bounding box center [275, 79] width 139 height 5
select select "cofidis"
type input "10,90"
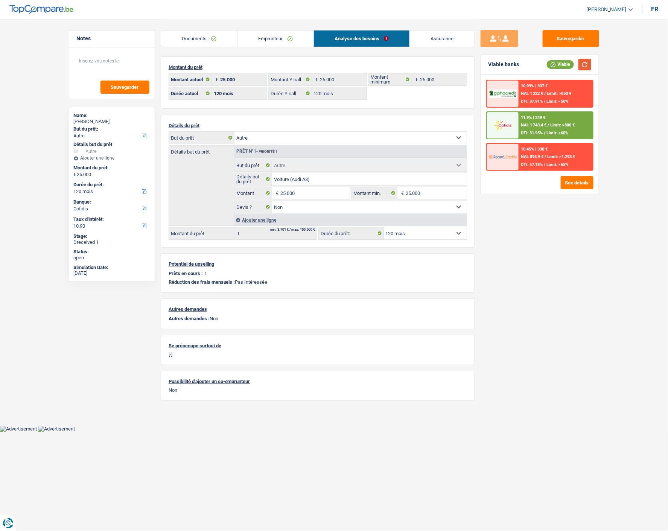
click at [590, 62] on button "button" at bounding box center [584, 65] width 13 height 12
click at [532, 129] on div "11.9% | 349 € NAI: 1 743,4 € / Limit: >800 € DTI: 31.95% / Limit: <60%" at bounding box center [556, 125] width 74 height 26
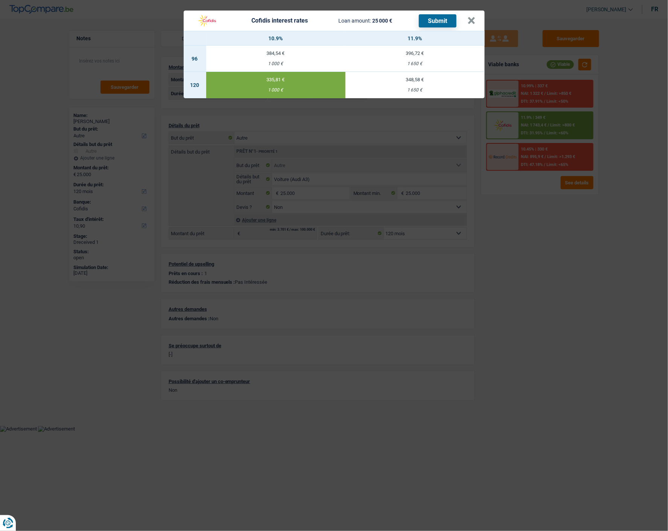
click at [443, 14] on button "Submit" at bounding box center [438, 20] width 38 height 13
click at [472, 17] on button "×" at bounding box center [472, 21] width 8 height 8
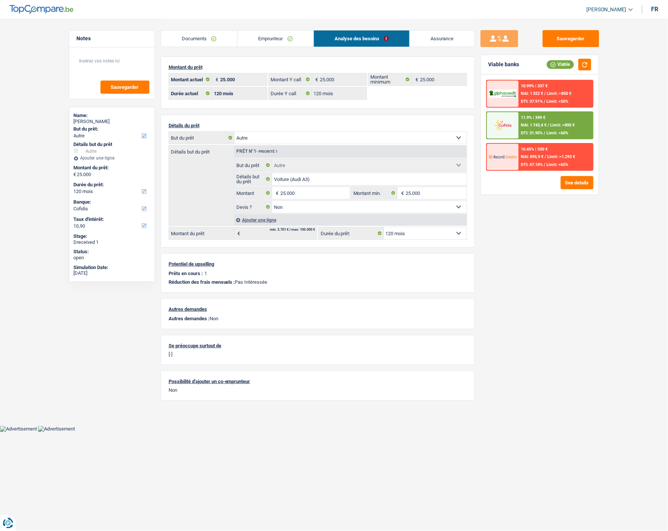
click at [189, 432] on html "Vous avez le contrôle de vos données Nous utilisons des cookies, tout comme nos…" at bounding box center [334, 216] width 668 height 432
click at [568, 181] on button "See details" at bounding box center [577, 182] width 33 height 13
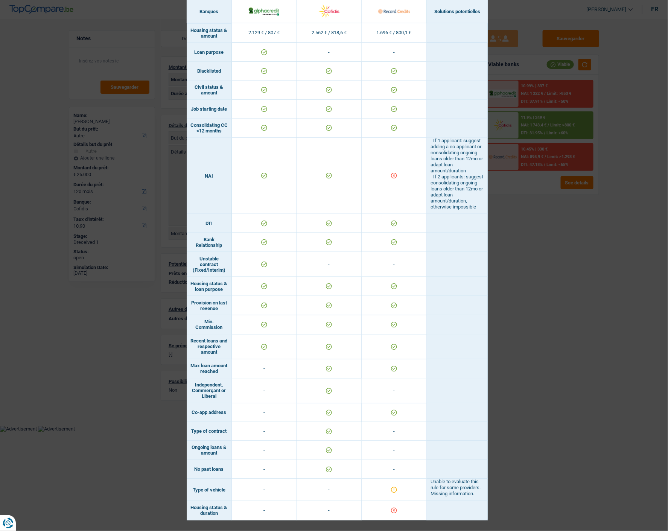
scroll to position [303, 0]
click at [613, 395] on div "Banks conditions × Banques Solutions potentielles Revenus / Charges 2.129 € / 8…" at bounding box center [334, 265] width 668 height 531
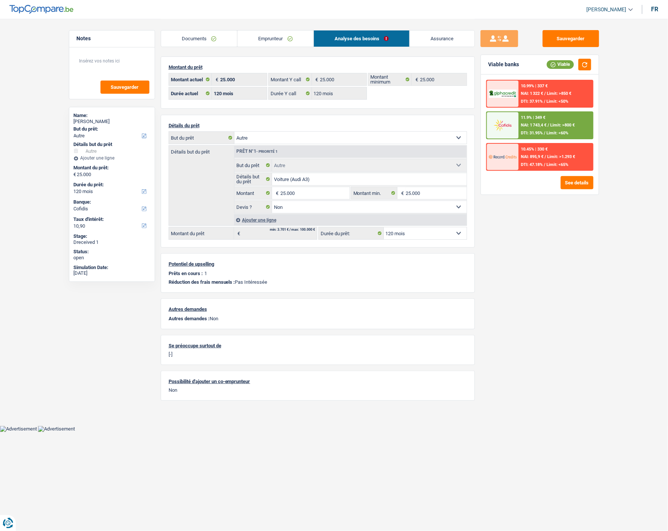
click at [455, 232] on select "12 mois 18 mois 24 mois 30 mois 36 mois 42 mois 48 mois 60 mois 72 mois 84 mois…" at bounding box center [425, 233] width 83 height 12
select select "84"
click at [384, 227] on select "12 mois 18 mois 24 mois 30 mois 36 mois 42 mois 48 mois 60 mois 72 mois 84 mois…" at bounding box center [425, 233] width 83 height 12
select select "84"
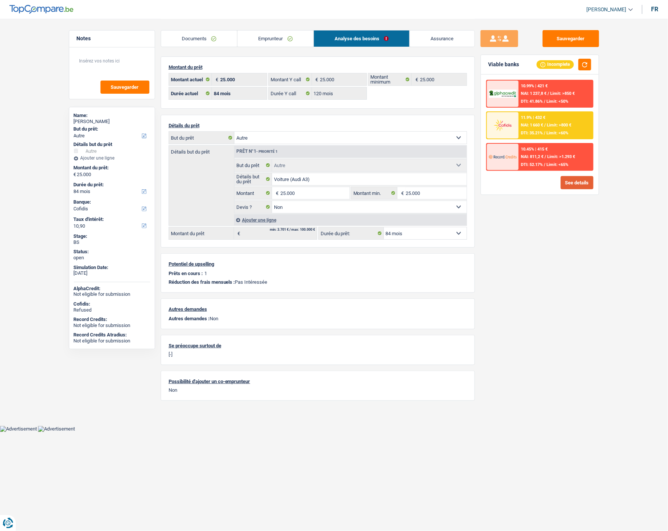
click at [582, 176] on button "See details" at bounding box center [577, 182] width 33 height 13
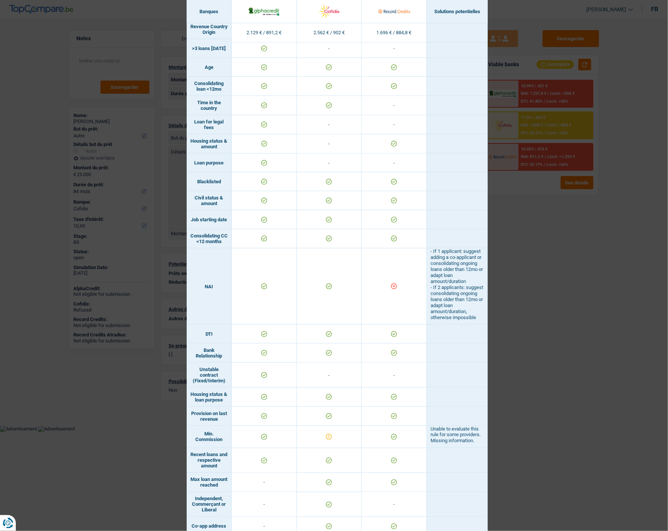
scroll to position [167, 0]
click at [543, 330] on div "Banks conditions × Banques Solutions potentielles Revenus / Charges 2.129 € / 8…" at bounding box center [334, 265] width 668 height 531
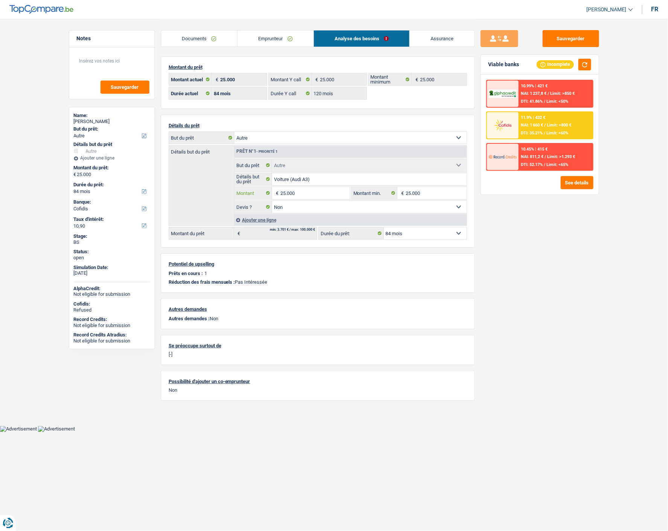
click at [305, 196] on input "25.000" at bounding box center [314, 193] width 69 height 12
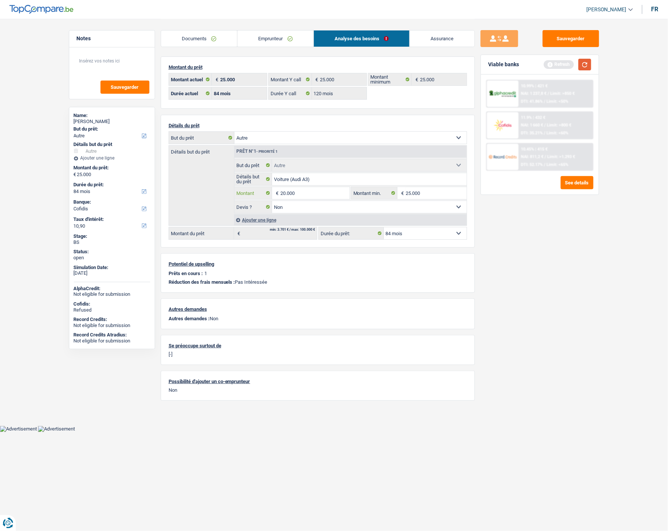
type input "20.000"
drag, startPoint x: 582, startPoint y: 63, endPoint x: 584, endPoint y: 69, distance: 6.3
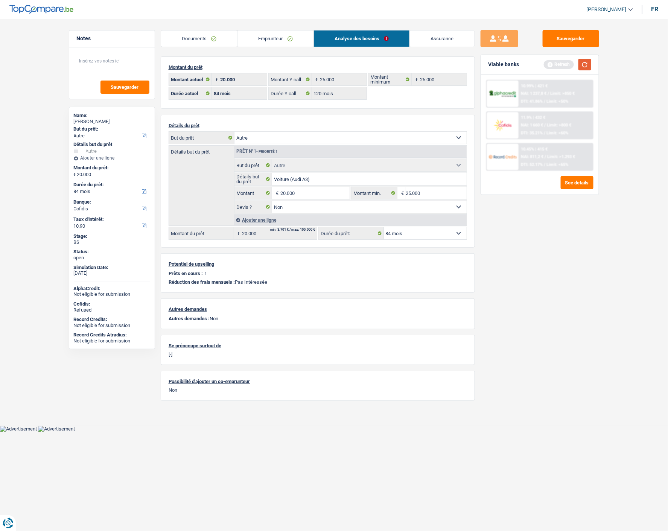
click at [582, 63] on button "button" at bounding box center [584, 65] width 13 height 12
type input "2"
type input "18.000"
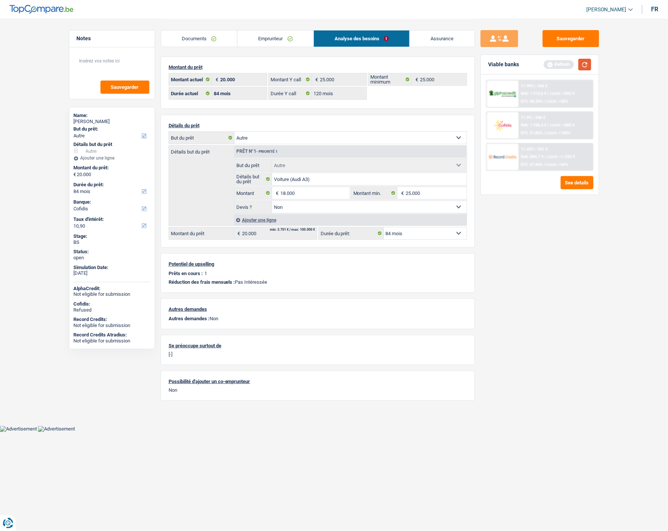
type input "18.000"
click at [583, 64] on button "button" at bounding box center [584, 65] width 13 height 12
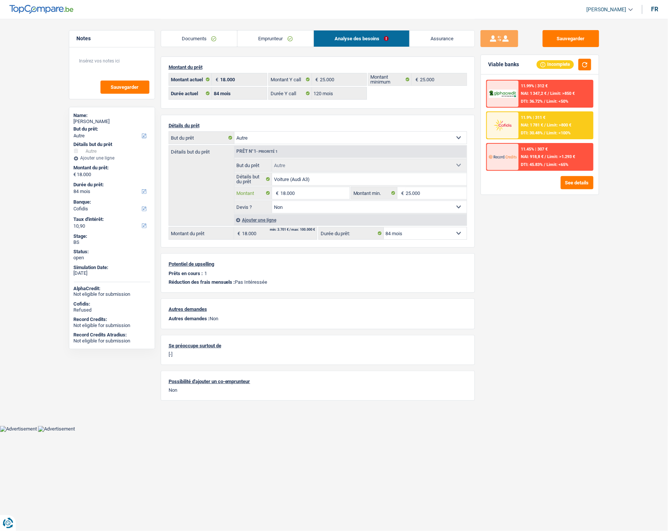
click at [326, 194] on input "18.000" at bounding box center [314, 193] width 69 height 12
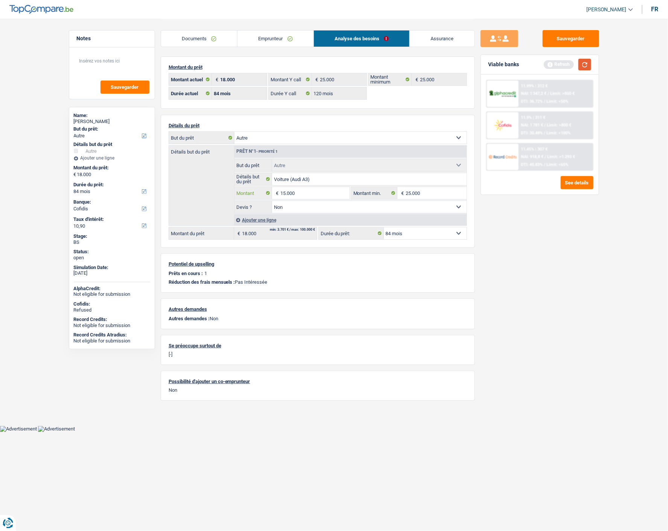
type input "15.000"
select select "60"
type input "15.000"
select select "60"
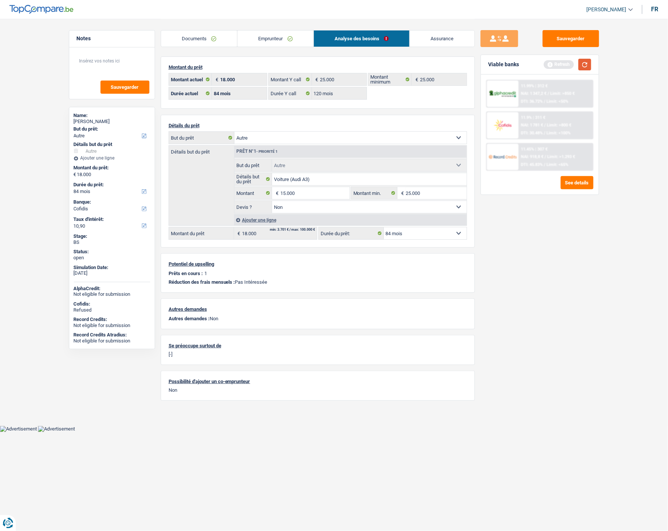
type input "15.000"
select select "60"
click at [587, 66] on button "button" at bounding box center [584, 65] width 13 height 12
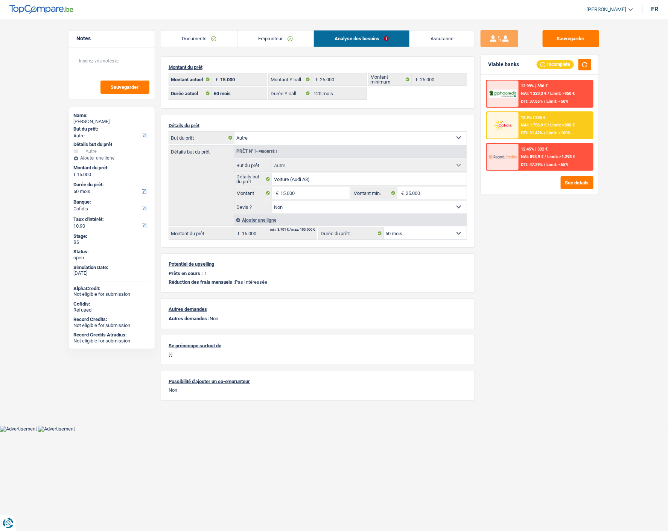
click at [586, 189] on div "12.99% | 336 € NAI: 1 323,2 € / Limit: >850 € DTI: 37.85% / Limit: <50% 12.9% |…" at bounding box center [540, 135] width 118 height 120
click at [586, 182] on button "See details" at bounding box center [577, 182] width 33 height 13
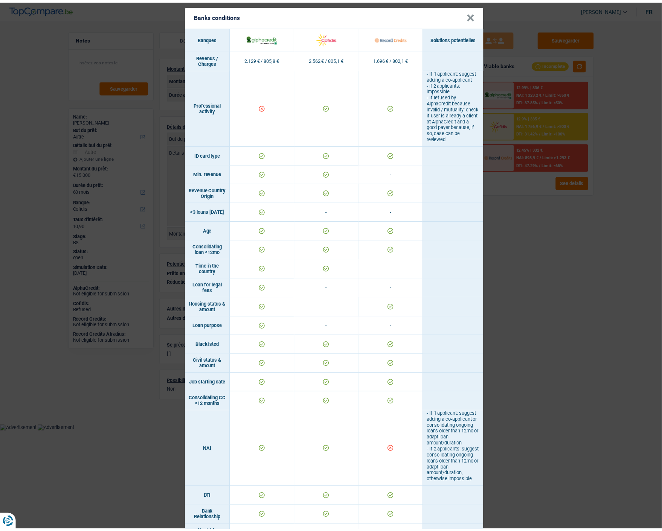
scroll to position [0, 0]
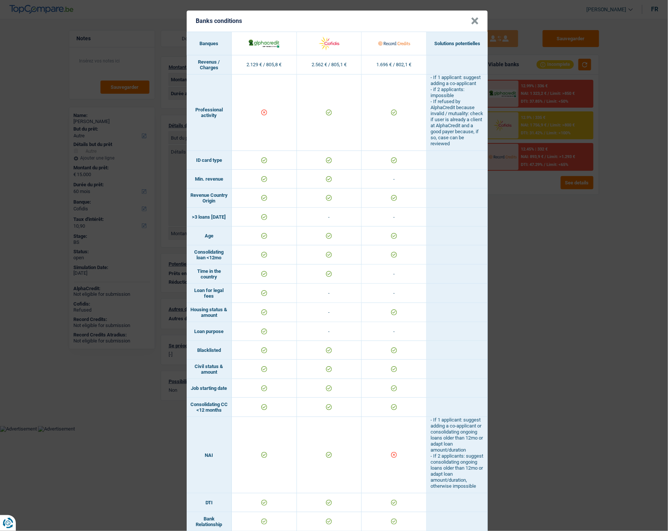
drag, startPoint x: 536, startPoint y: 201, endPoint x: 535, endPoint y: 211, distance: 10.2
click at [536, 213] on div "Banks conditions × Banques Solutions potentielles Revenus / Charges 2.129 € / 8…" at bounding box center [334, 265] width 668 height 531
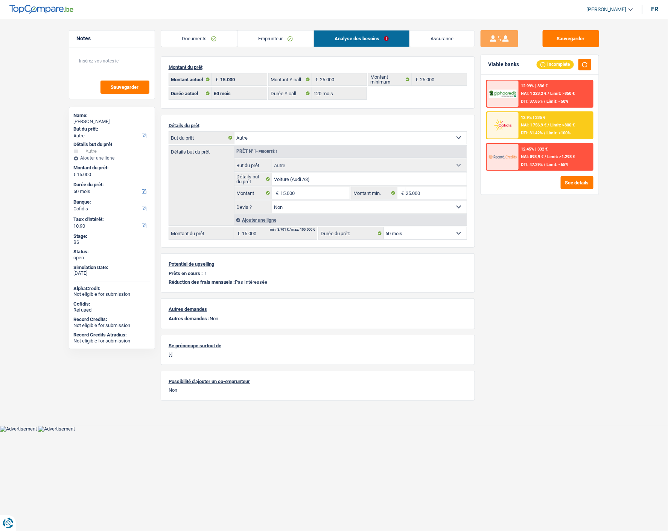
click at [287, 39] on link "Emprunteur" at bounding box center [275, 38] width 76 height 16
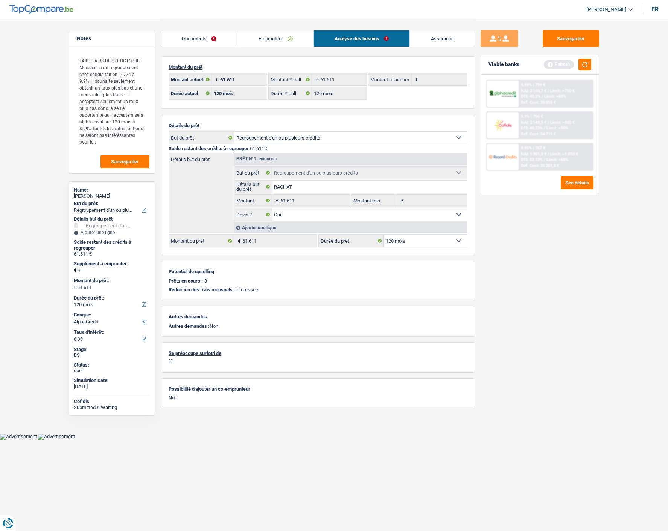
select select "refinancing"
select select "120"
select select "alphacredit"
select select "120"
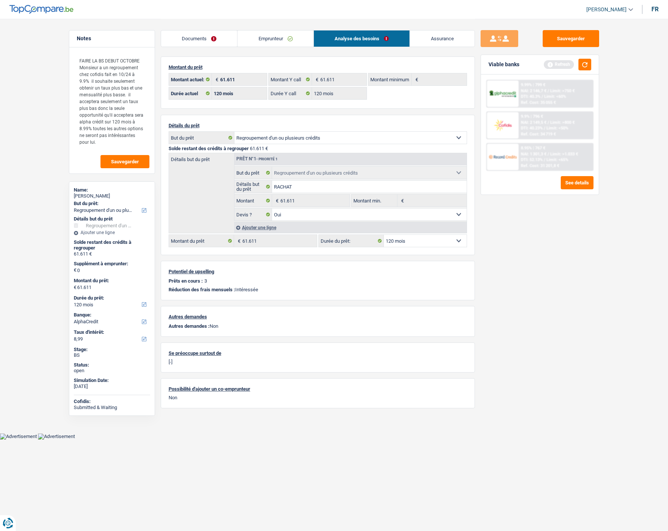
select select "120"
select select "refinancing"
select select "yes"
select select "120"
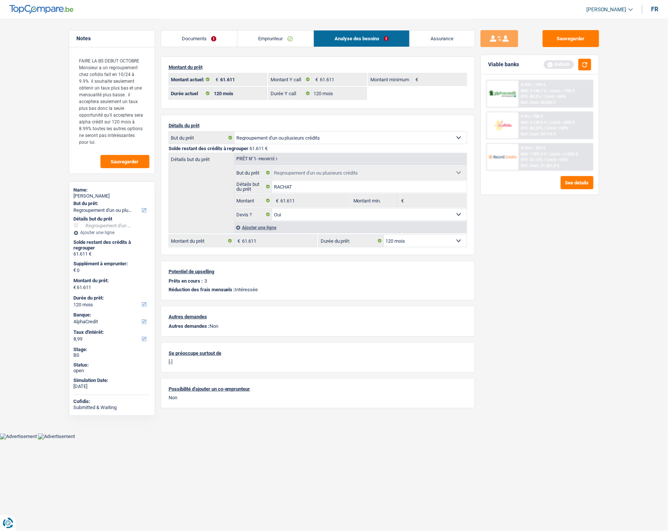
click at [286, 38] on link "Emprunteur" at bounding box center [275, 38] width 76 height 16
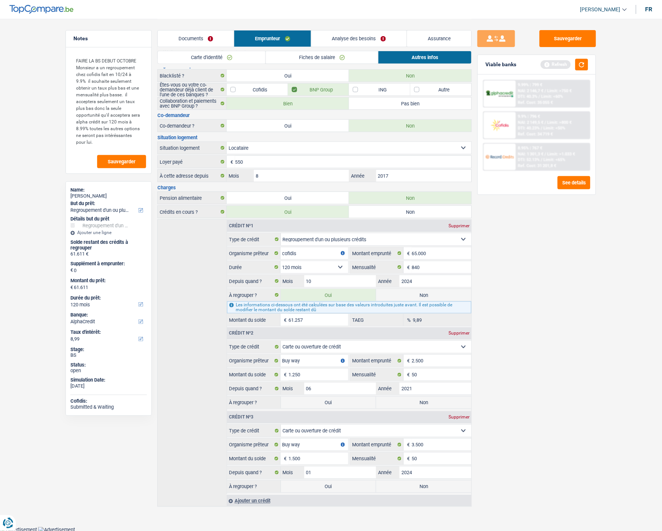
scroll to position [46, 0]
click at [365, 38] on link "Analyse des besoins" at bounding box center [358, 38] width 95 height 16
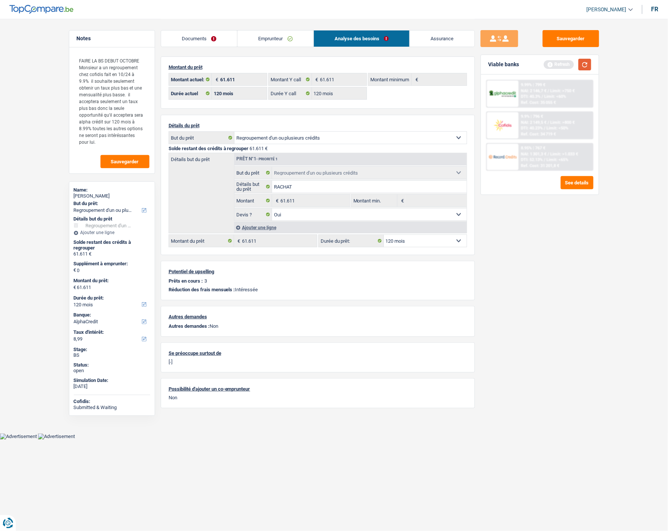
click at [585, 65] on button "button" at bounding box center [584, 65] width 13 height 12
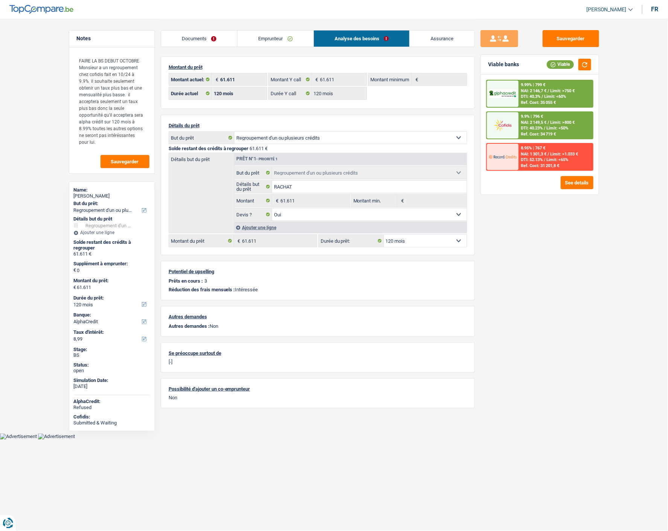
click at [278, 35] on link "Emprunteur" at bounding box center [275, 38] width 76 height 16
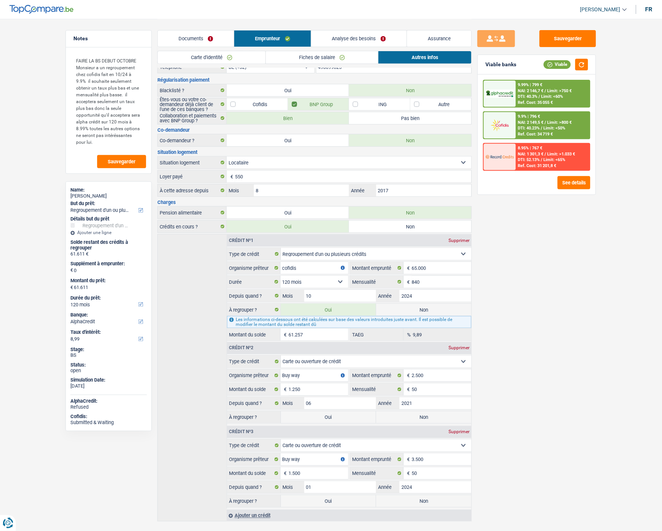
scroll to position [46, 0]
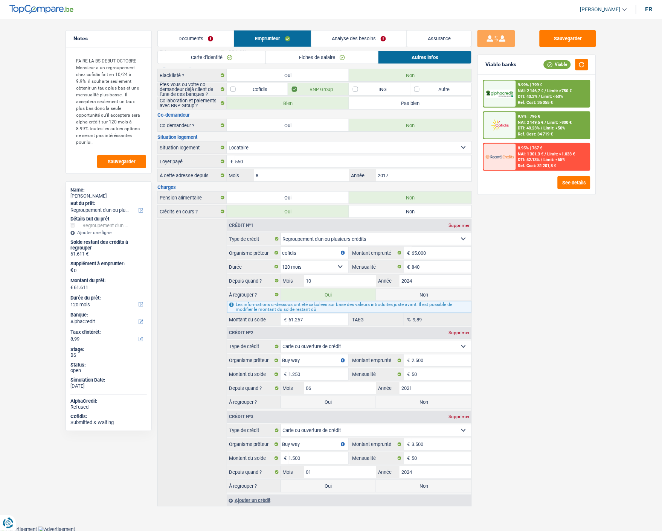
click at [319, 318] on input "61.257" at bounding box center [318, 319] width 59 height 12
click at [438, 292] on label "Non" at bounding box center [423, 295] width 95 height 12
click at [438, 292] on input "Non" at bounding box center [423, 295] width 95 height 12
radio input "true"
select select
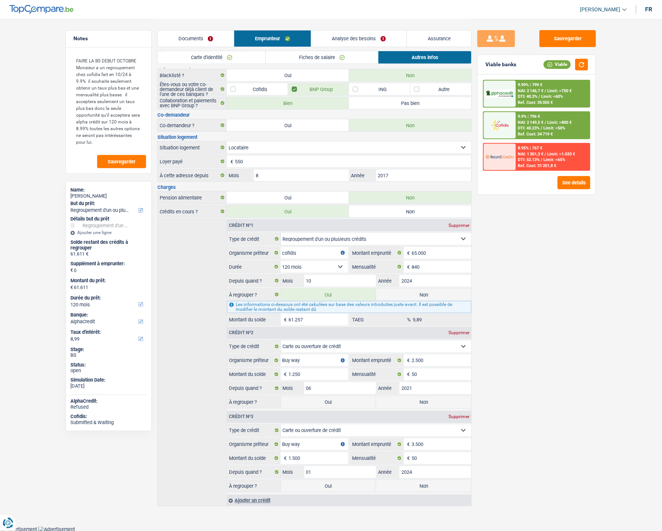
select select "24"
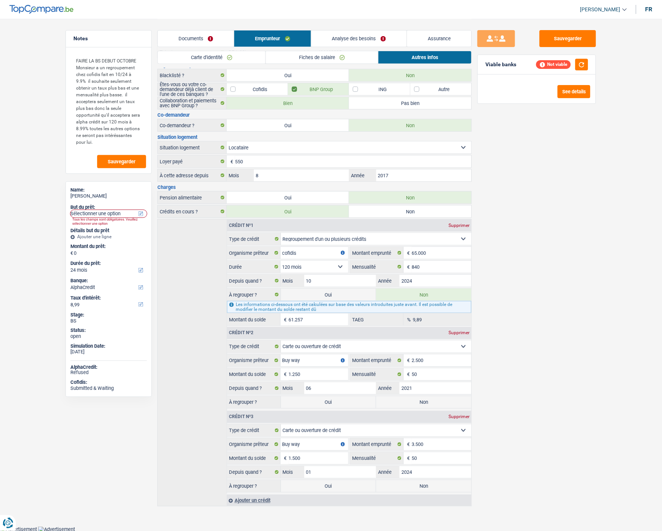
click at [339, 291] on label "Oui" at bounding box center [328, 295] width 95 height 12
click at [339, 291] on input "Oui" at bounding box center [328, 295] width 95 height 12
radio input "true"
radio input "false"
type input "61.257"
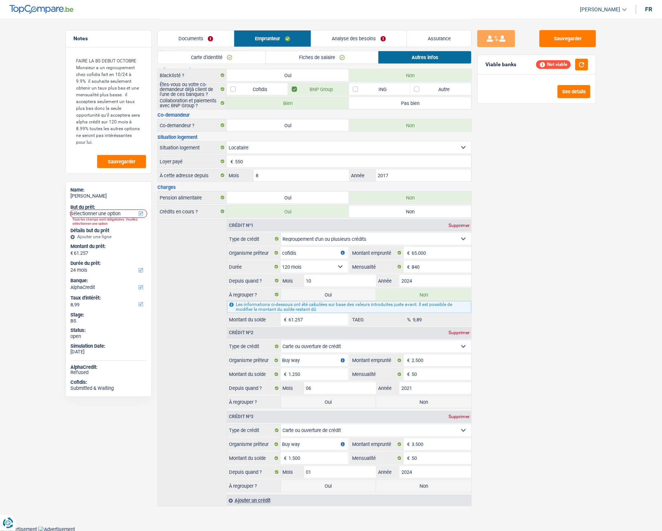
select select "refinancing"
select select "144"
select select "refinancing"
select select "144"
select select "refinancing"
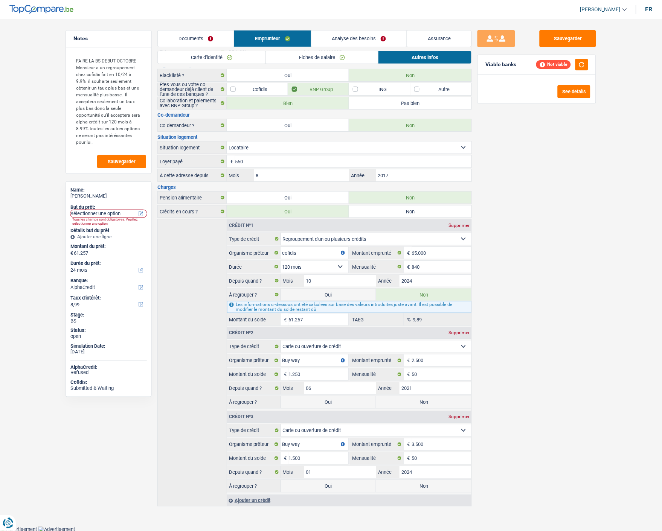
select select "refinancing"
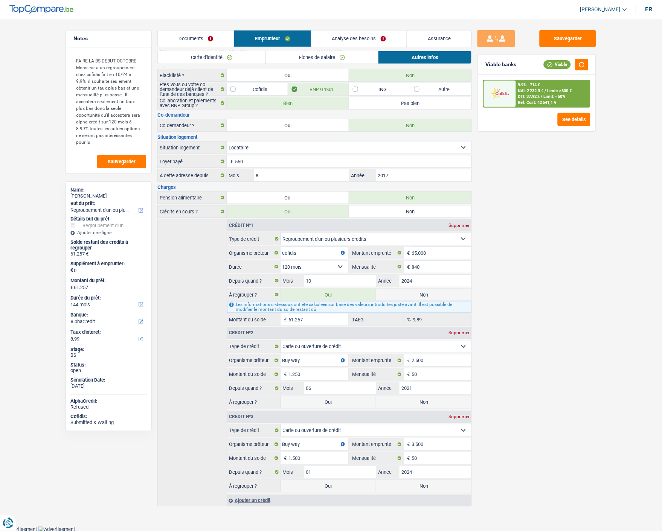
click at [359, 35] on link "Analyse des besoins" at bounding box center [358, 38] width 95 height 16
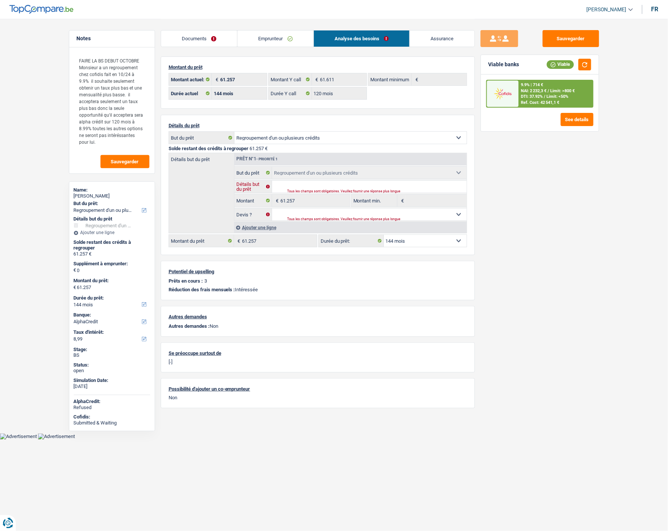
click at [341, 186] on input "Détails but du prêt" at bounding box center [369, 187] width 195 height 12
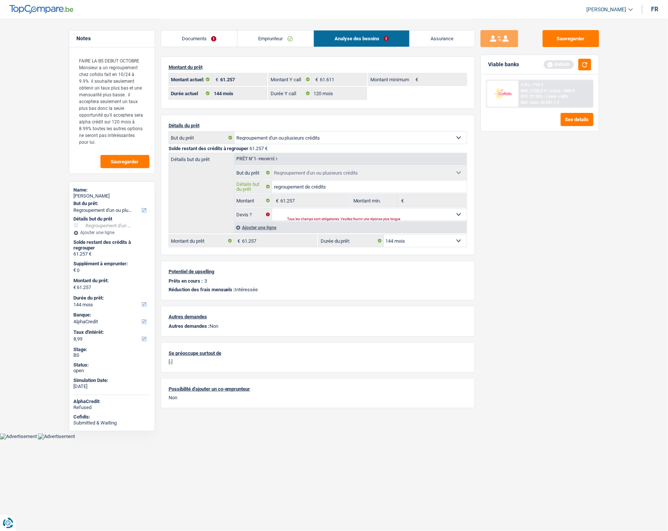
type input "regroupement de crédits"
click at [306, 209] on select "Oui Non Non répondu Sélectionner une option" at bounding box center [369, 214] width 195 height 12
select select "not_answered"
click at [272, 208] on select "Oui Non Non répondu Sélectionner une option" at bounding box center [369, 214] width 195 height 12
click at [582, 65] on button "button" at bounding box center [584, 65] width 13 height 12
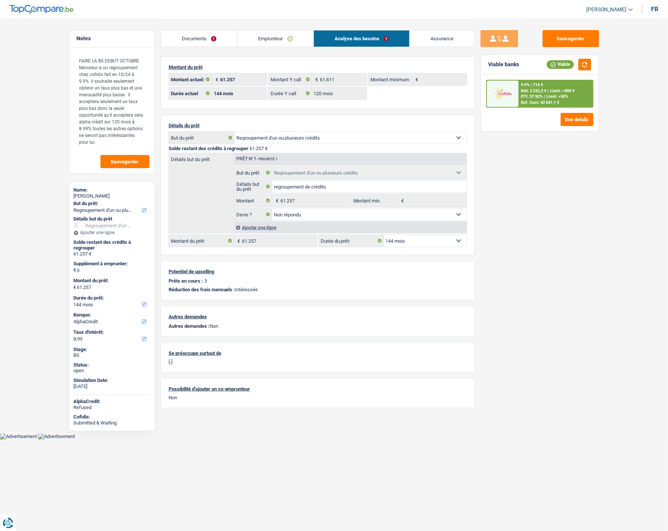
click at [438, 240] on select "12 mois 18 mois 24 mois 30 mois 36 mois 42 mois 48 mois 60 mois 72 mois 84 mois…" at bounding box center [425, 241] width 83 height 12
select select "120"
click at [384, 235] on select "12 mois 18 mois 24 mois 30 mois 36 mois 42 mois 48 mois 60 mois 72 mois 84 mois…" at bounding box center [425, 241] width 83 height 12
select select "120"
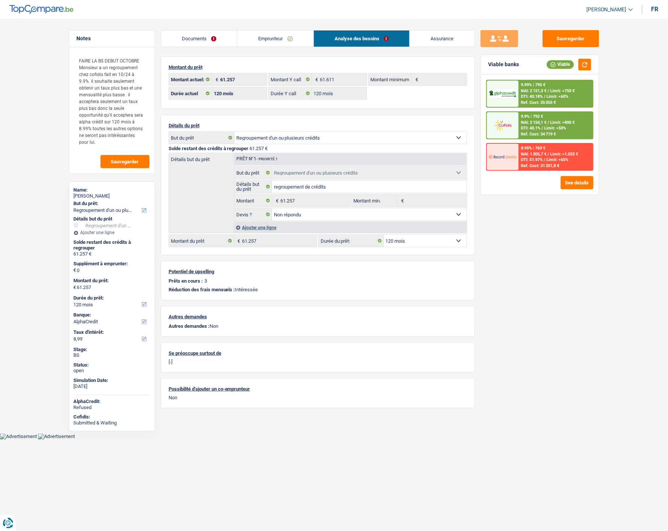
click at [555, 131] on div "9.9% | 792 € NAI: 2 154,1 € / Limit: >800 € DTI: 40.1% / Limit: <50% Ref. Cost:…" at bounding box center [556, 125] width 74 height 26
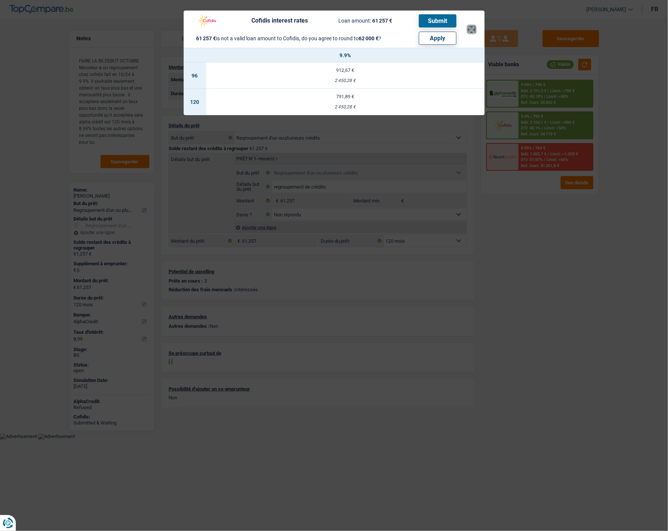
click at [476, 28] on button "×" at bounding box center [472, 30] width 8 height 8
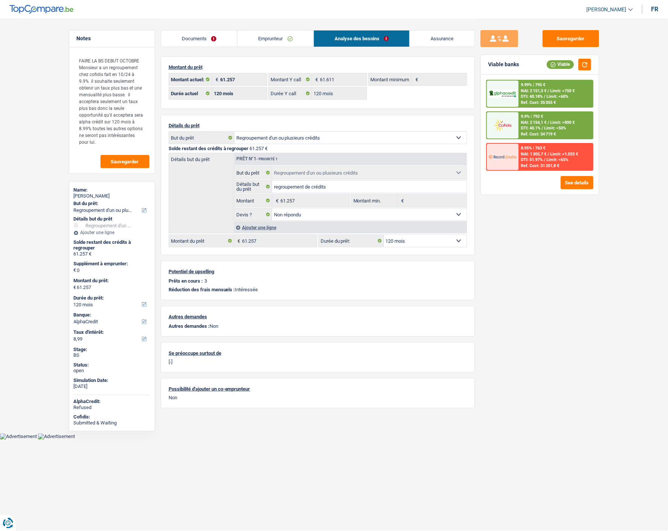
click at [298, 44] on link "Emprunteur" at bounding box center [275, 38] width 76 height 16
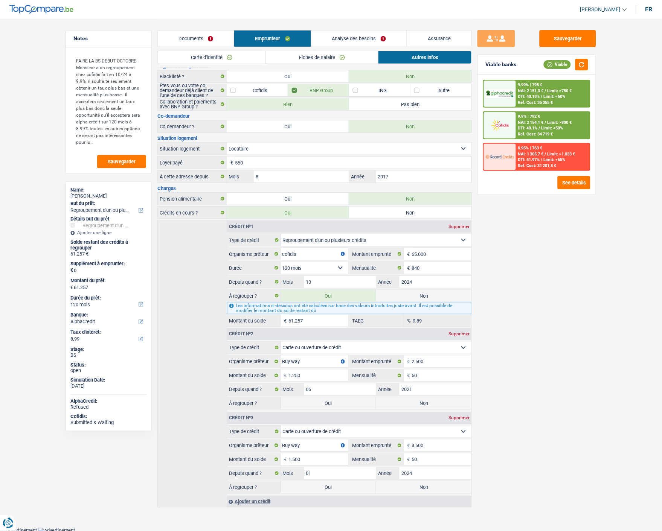
scroll to position [46, 0]
click at [333, 401] on label "Oui" at bounding box center [328, 402] width 95 height 12
click at [333, 401] on input "Oui" at bounding box center [328, 402] width 95 height 12
radio input "true"
select select "144"
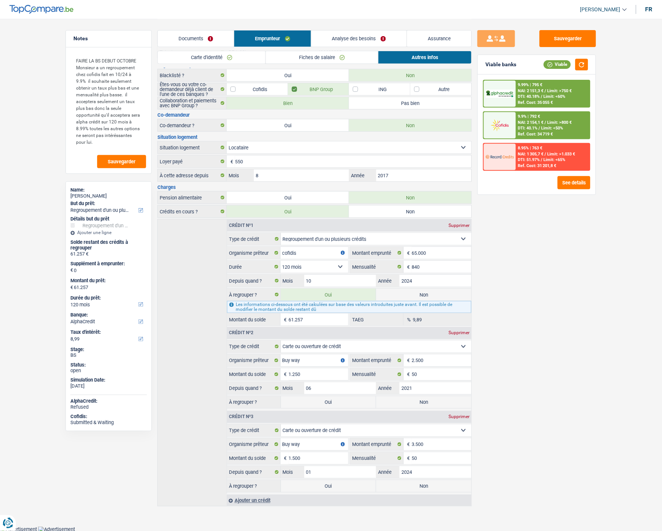
type input "62.507"
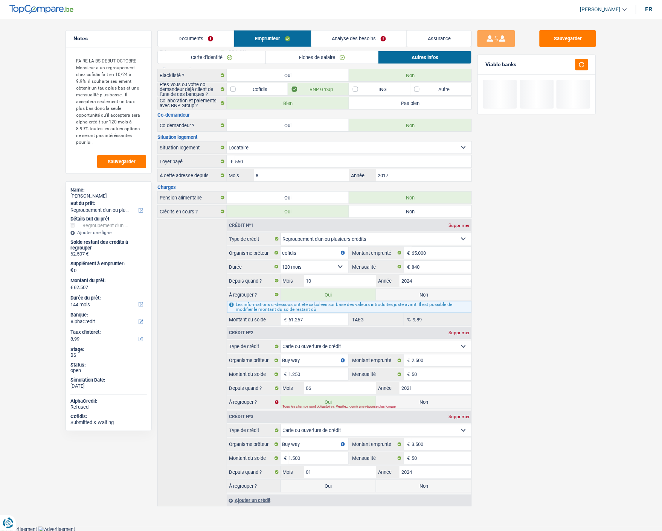
click at [336, 486] on label "Oui" at bounding box center [328, 486] width 95 height 12
click at [336, 486] on input "Oui" at bounding box center [328, 486] width 95 height 12
radio input "true"
type input "64.007"
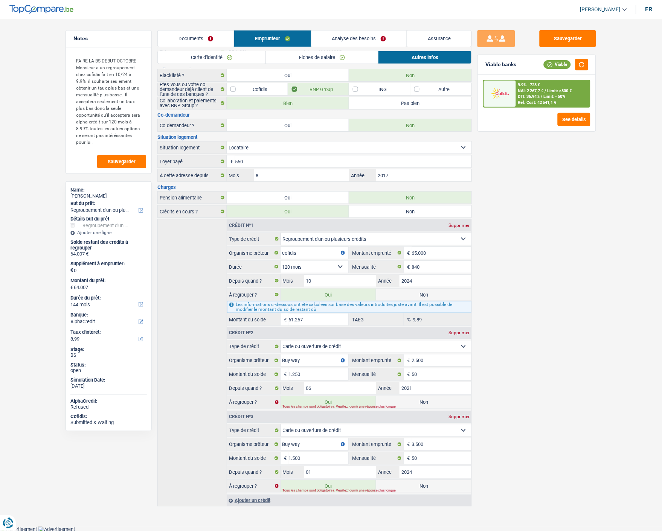
click at [371, 37] on link "Analyse des besoins" at bounding box center [358, 38] width 95 height 16
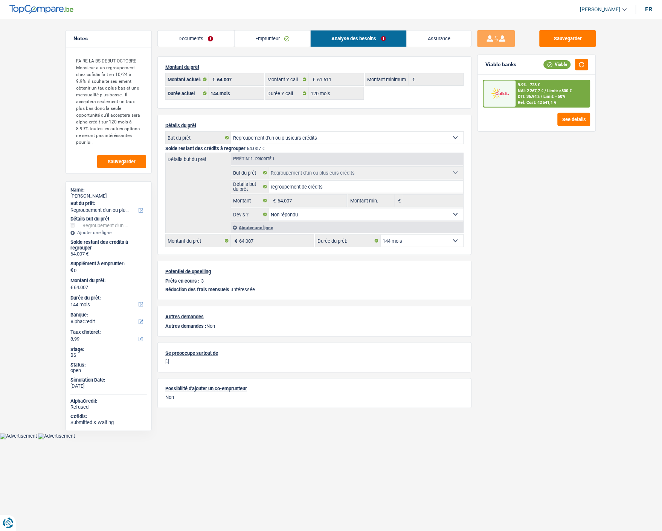
scroll to position [0, 0]
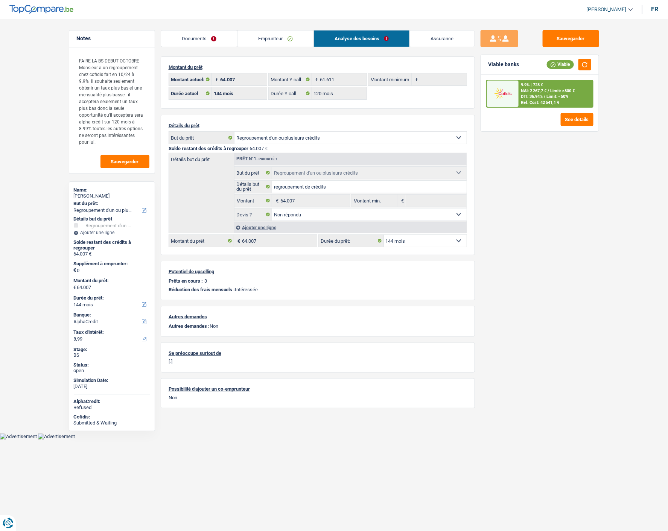
click at [286, 37] on link "Emprunteur" at bounding box center [275, 38] width 76 height 16
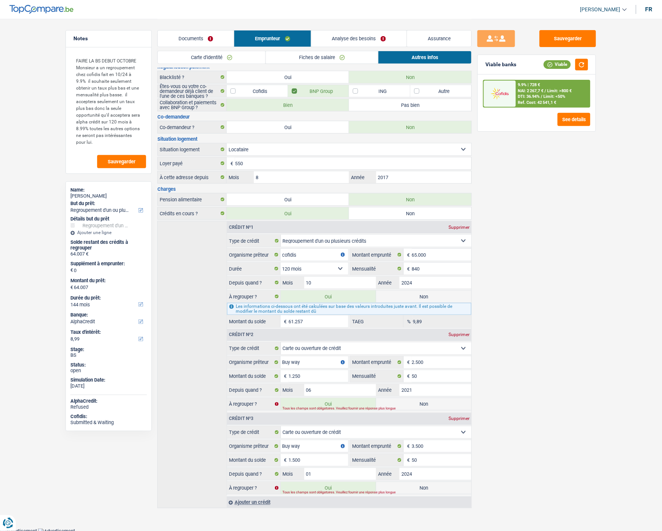
scroll to position [46, 0]
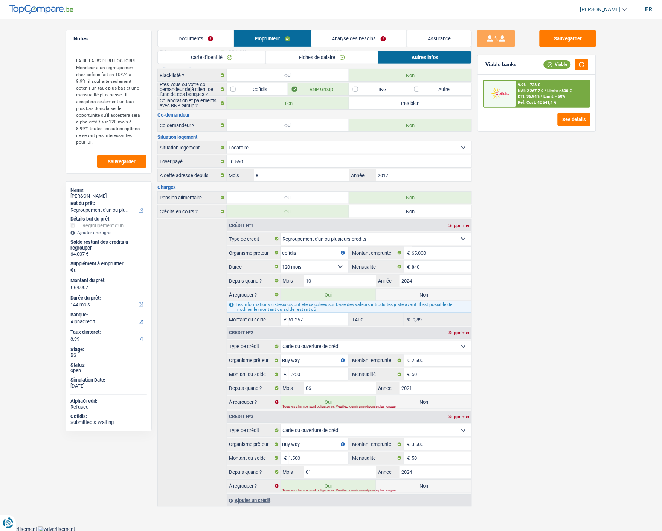
click at [431, 397] on label "Non" at bounding box center [423, 402] width 95 height 12
click at [431, 397] on input "Non" at bounding box center [423, 402] width 95 height 12
radio input "true"
type input "62.757"
click at [433, 483] on label "Non" at bounding box center [423, 486] width 95 height 12
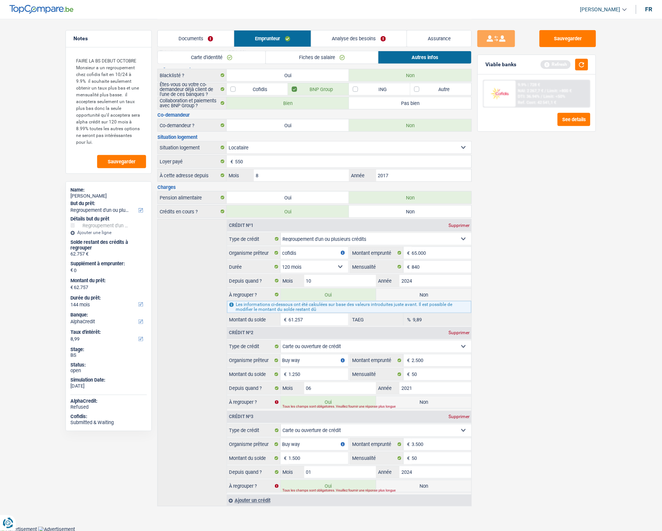
click at [433, 483] on input "Non" at bounding box center [423, 486] width 95 height 12
radio input "true"
type input "61.257"
click at [404, 484] on label "Non" at bounding box center [423, 486] width 95 height 12
click at [404, 484] on input "Non" at bounding box center [423, 486] width 95 height 12
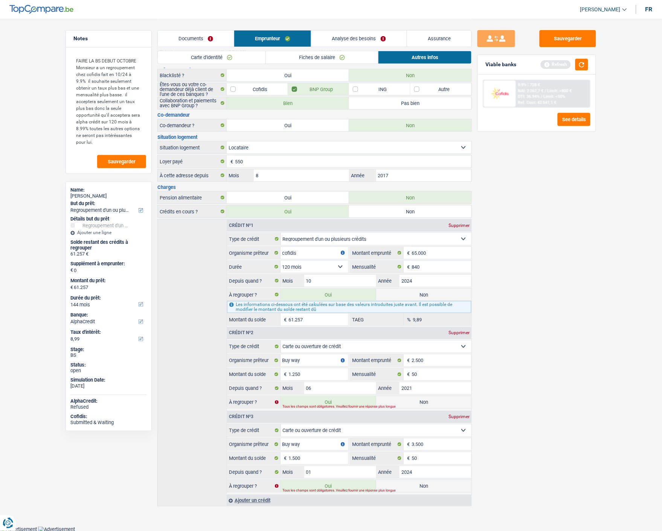
click at [404, 484] on label "Non" at bounding box center [423, 486] width 95 height 12
click at [404, 484] on input "Non" at bounding box center [423, 486] width 95 height 12
click at [404, 484] on label "Non" at bounding box center [423, 486] width 95 height 12
click at [404, 484] on input "Non" at bounding box center [423, 486] width 95 height 12
click at [404, 484] on label "Non" at bounding box center [423, 486] width 95 height 12
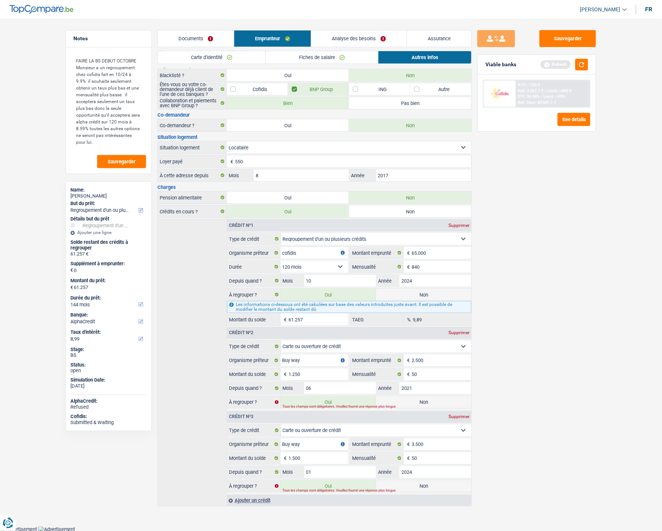
click at [404, 484] on input "Non" at bounding box center [423, 486] width 95 height 12
click at [404, 484] on label "Non" at bounding box center [423, 486] width 95 height 12
click at [404, 484] on input "Non" at bounding box center [423, 486] width 95 height 12
click at [334, 486] on label "Oui" at bounding box center [328, 486] width 95 height 12
click at [334, 486] on input "Oui" at bounding box center [328, 486] width 95 height 12
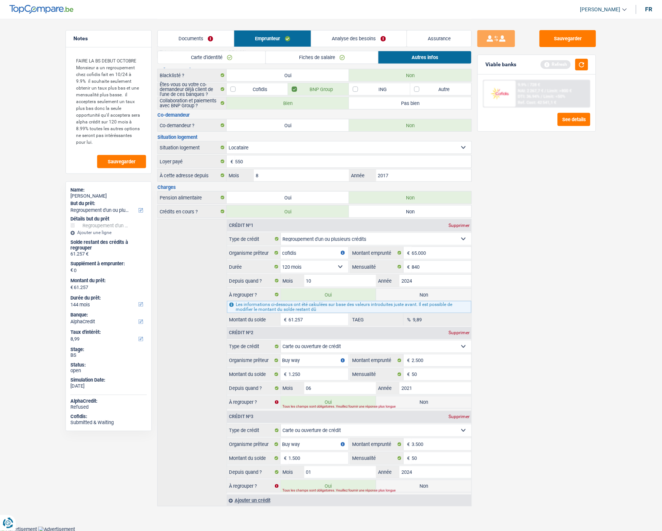
click at [419, 487] on div "Oui Non Tous les champs sont obligatoires. Veuillez fournir une réponse plus lo…" at bounding box center [376, 486] width 191 height 12
click at [419, 487] on label "Non" at bounding box center [423, 486] width 95 height 12
click at [419, 487] on input "Non" at bounding box center [423, 486] width 95 height 12
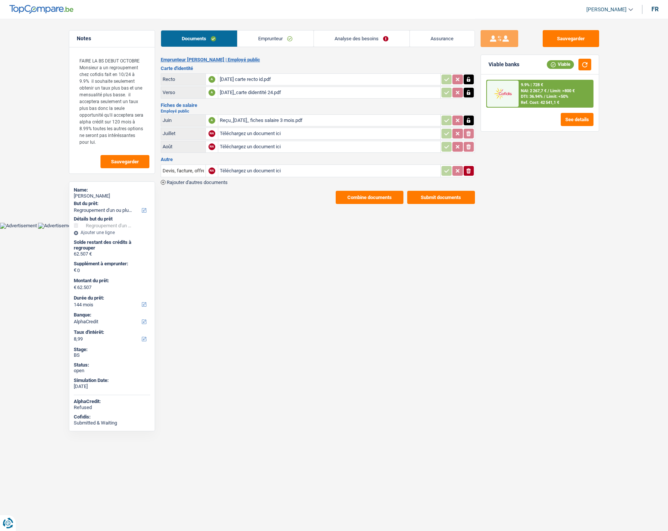
select select "refinancing"
select select "144"
select select "alphacredit"
select select "32"
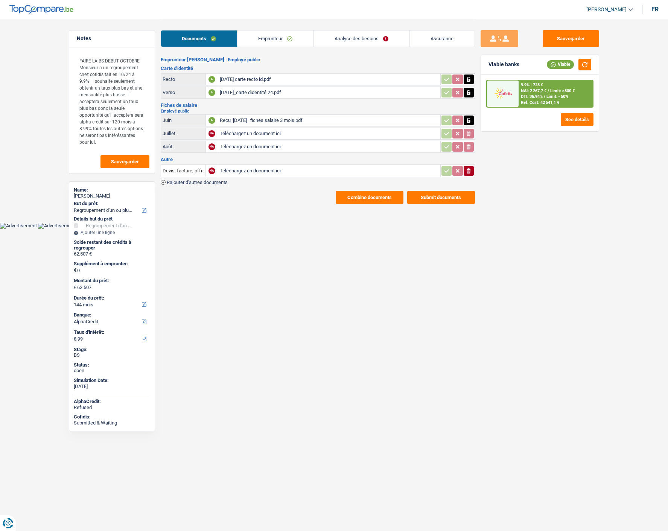
select select "rents"
select select "creditConsolidation"
select select "120"
select select "cardOrCredit"
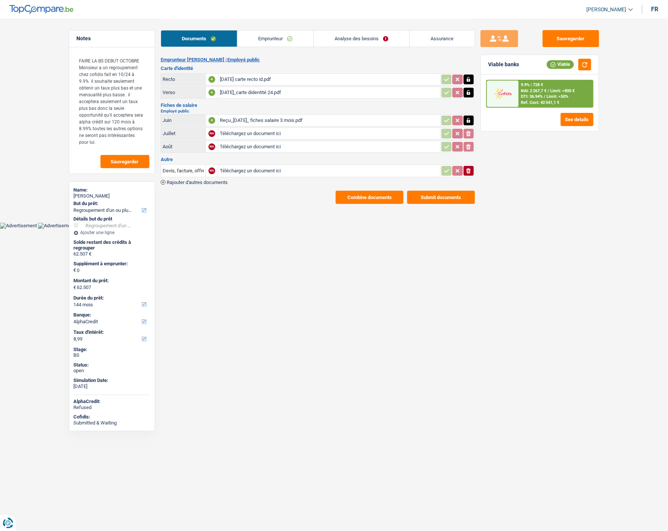
click at [365, 39] on link "Analyse des besoins" at bounding box center [362, 38] width 96 height 16
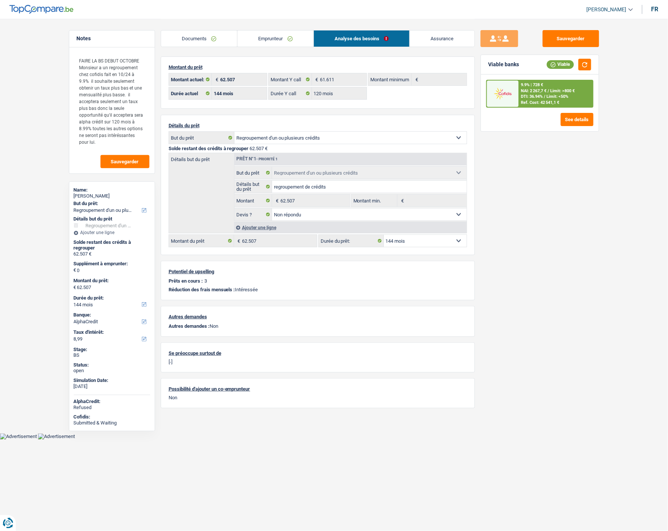
drag, startPoint x: 283, startPoint y: 36, endPoint x: 311, endPoint y: 58, distance: 34.9
click at [283, 36] on link "Emprunteur" at bounding box center [275, 38] width 76 height 16
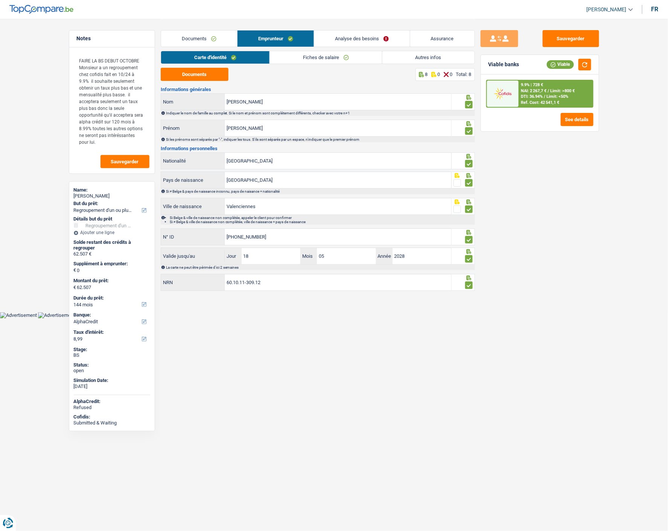
click at [409, 53] on link "Autres infos" at bounding box center [428, 57] width 92 height 12
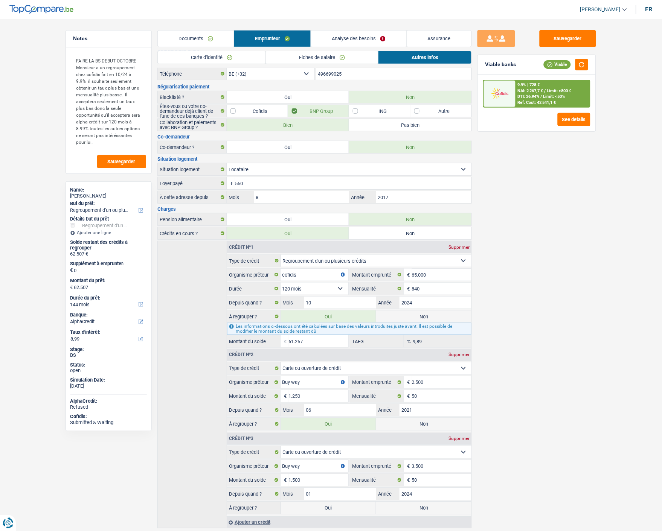
scroll to position [46, 0]
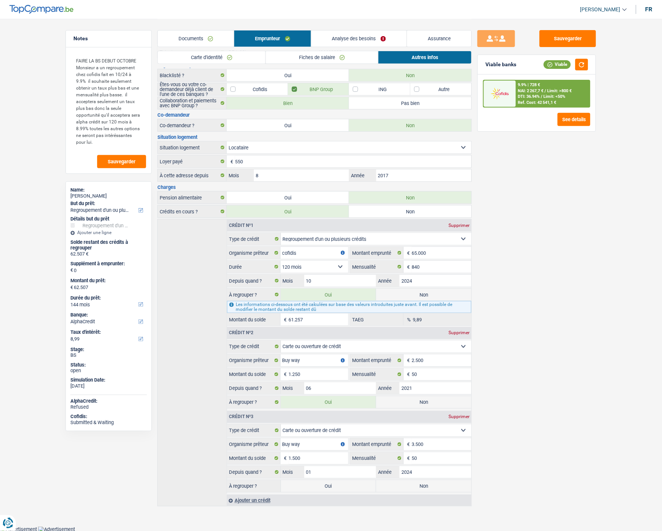
click at [422, 400] on label "Non" at bounding box center [423, 402] width 95 height 12
click at [422, 400] on input "Non" at bounding box center [423, 402] width 95 height 12
radio input "true"
type input "61.257"
radio input "false"
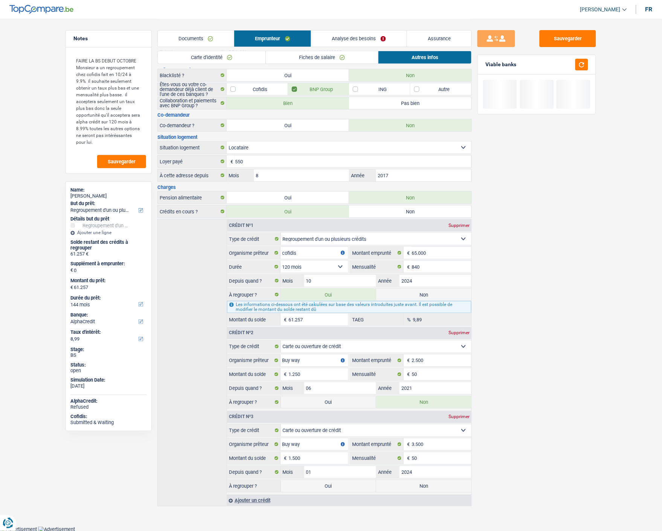
click at [443, 486] on label "Non" at bounding box center [423, 486] width 95 height 12
click at [443, 486] on input "Non" at bounding box center [423, 486] width 95 height 12
radio input "true"
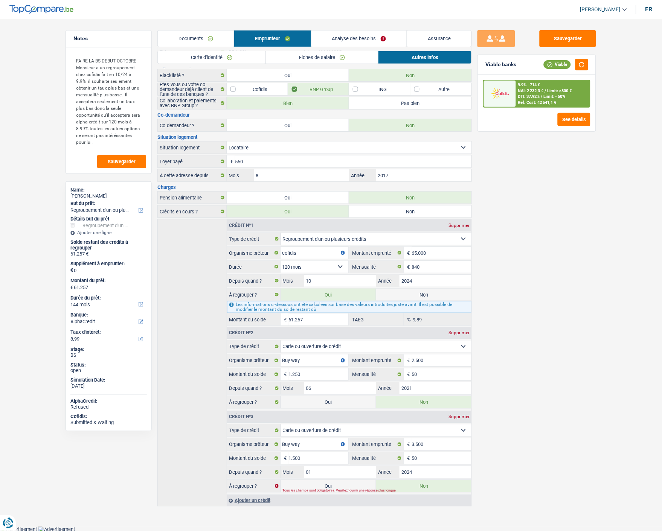
click at [443, 486] on label "Non" at bounding box center [423, 486] width 95 height 12
click at [443, 486] on input "Non" at bounding box center [423, 486] width 95 height 12
drag, startPoint x: 344, startPoint y: 32, endPoint x: 351, endPoint y: 40, distance: 10.9
click at [344, 32] on link "Analyse des besoins" at bounding box center [358, 38] width 95 height 16
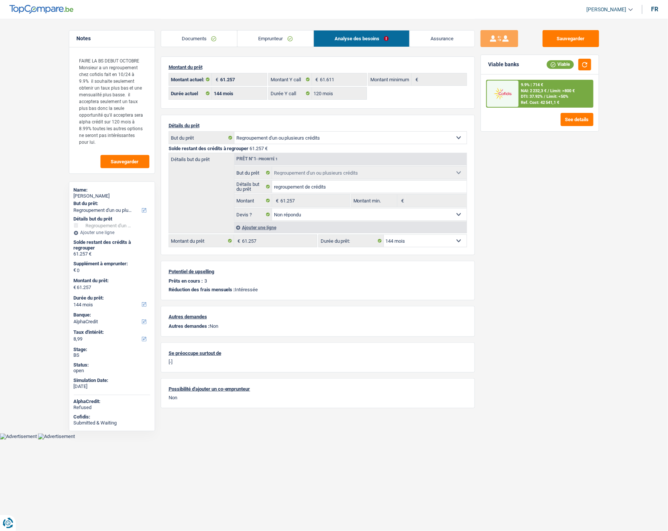
click at [265, 36] on link "Emprunteur" at bounding box center [275, 38] width 76 height 16
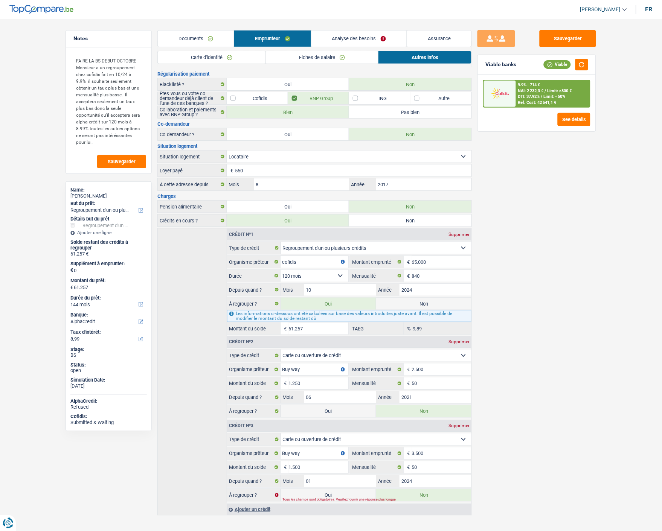
scroll to position [46, 0]
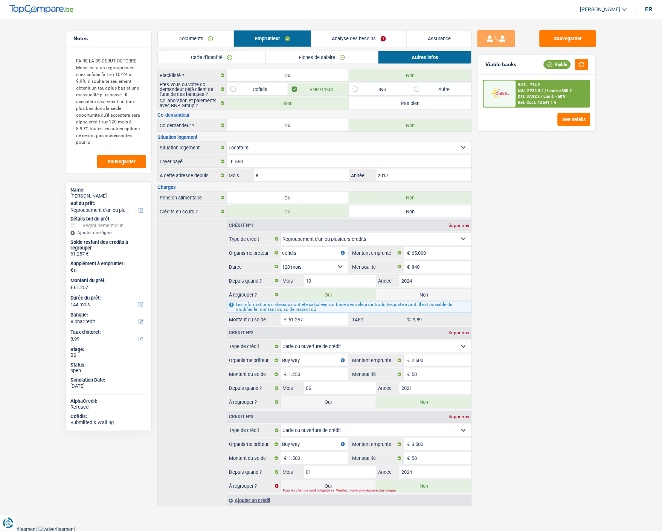
click at [389, 38] on link "Analyse des besoins" at bounding box center [358, 38] width 95 height 16
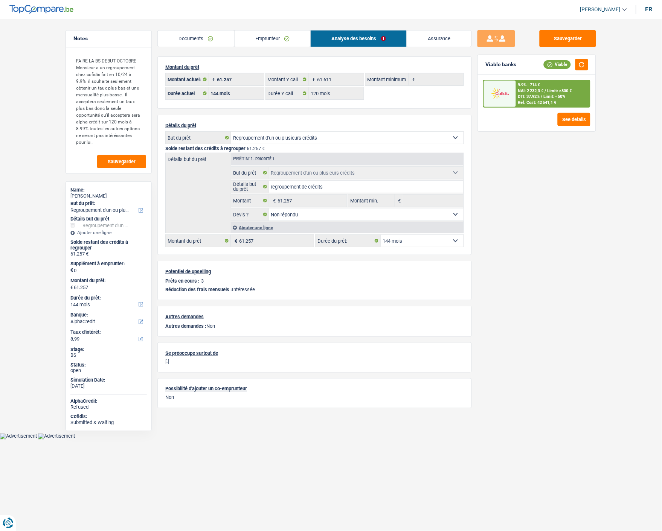
scroll to position [0, 0]
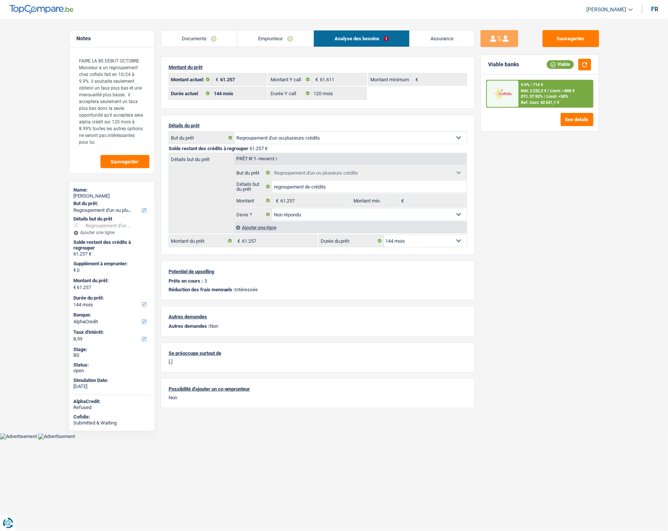
click at [444, 238] on select "12 mois 18 mois 24 mois 30 mois 36 mois 42 mois 48 mois 60 mois 72 mois 84 mois…" at bounding box center [425, 241] width 83 height 12
select select "120"
click at [384, 235] on select "12 mois 18 mois 24 mois 30 mois 36 mois 42 mois 48 mois 60 mois 72 mois 84 mois…" at bounding box center [425, 241] width 83 height 12
select select "120"
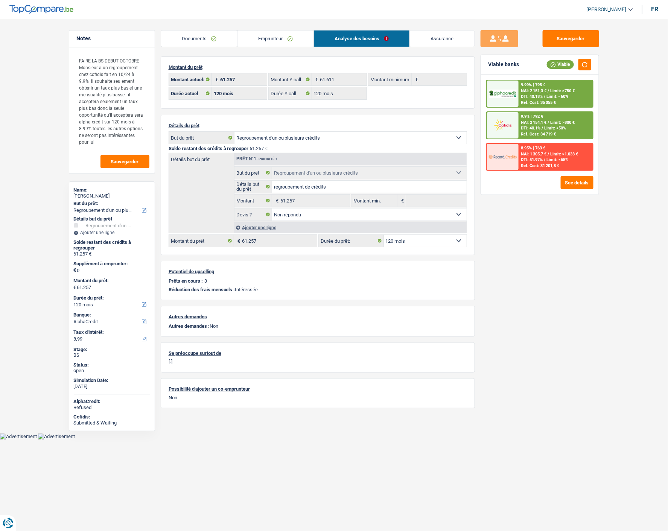
click at [278, 35] on link "Emprunteur" at bounding box center [275, 38] width 76 height 16
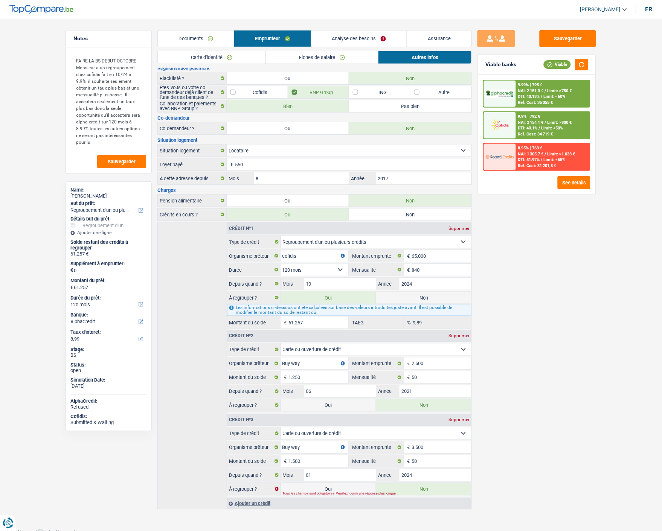
scroll to position [46, 0]
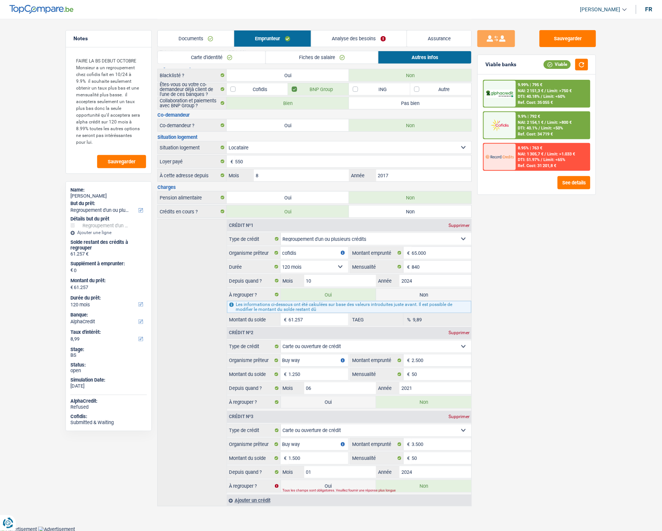
click at [377, 35] on link "Analyse des besoins" at bounding box center [358, 38] width 95 height 16
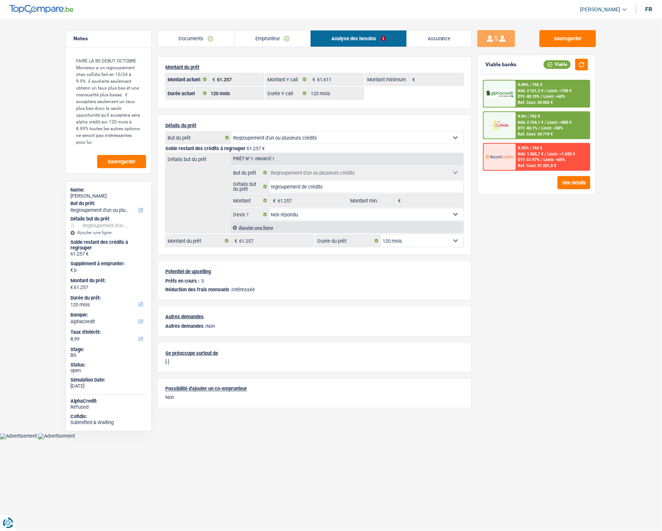
scroll to position [0, 0]
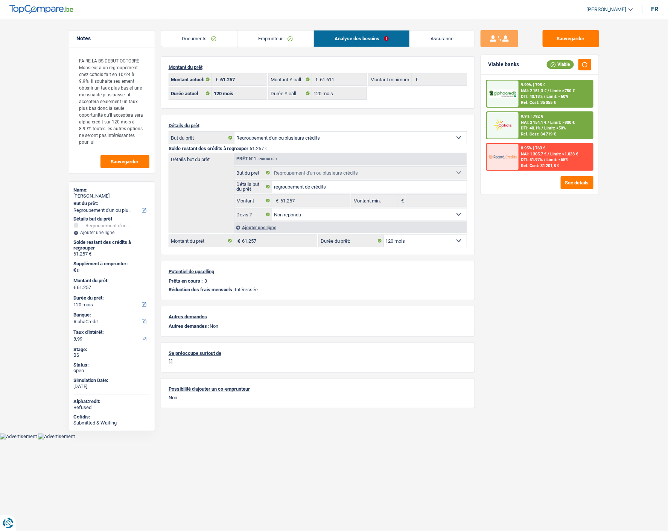
click at [284, 38] on link "Emprunteur" at bounding box center [275, 38] width 76 height 16
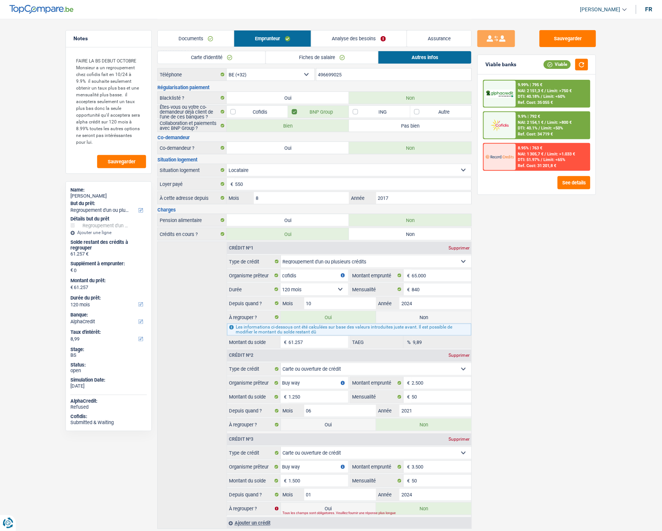
scroll to position [42, 0]
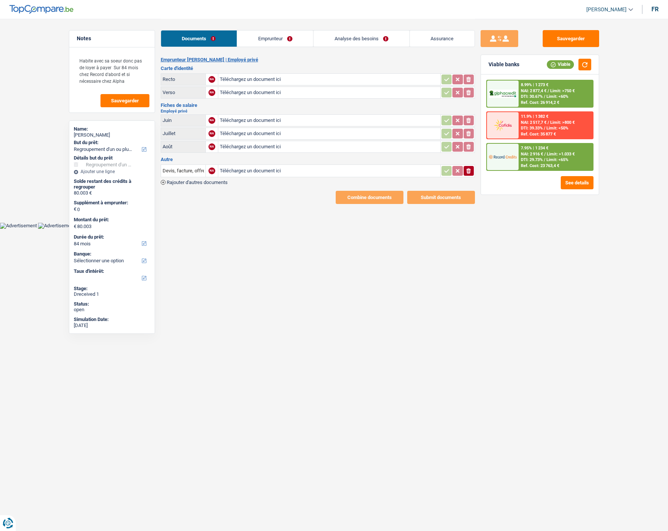
select select "refinancing"
select select "84"
type input "C:\fakepath\image0.jpeg"
type input "C:\fakepath\image1.jpeg"
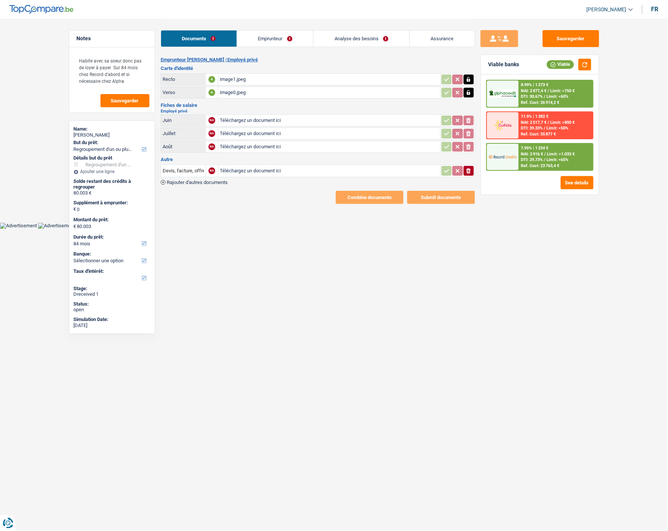
type input "C:\fakepath\1_Fiches de paies_2025.06_2667.pdf"
type input "C:\fakepath\1_Fiches de paies_2025.07_2667 2.pdf"
type input "C:\fakepath\1_Fiches de paies_2025.08_2667.pdf"
click at [467, 167] on icon "ionicons-v5-e" at bounding box center [468, 171] width 6 height 8
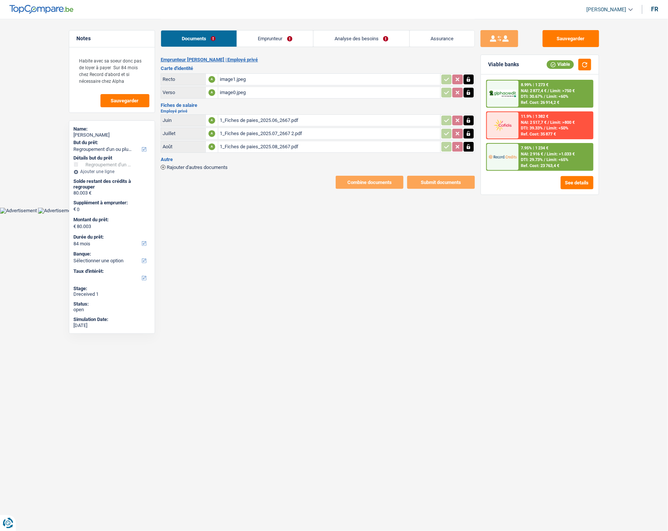
click at [296, 37] on link "Emprunteur" at bounding box center [275, 38] width 76 height 16
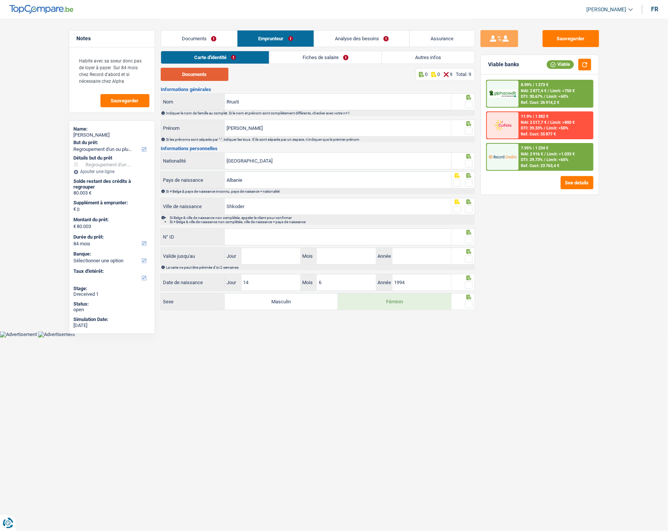
click at [206, 71] on button "Documents" at bounding box center [195, 74] width 68 height 13
click at [468, 101] on span at bounding box center [469, 105] width 8 height 8
click at [0, 0] on input "radio" at bounding box center [0, 0] width 0 height 0
click at [470, 127] on span at bounding box center [469, 131] width 8 height 8
click at [0, 0] on input "radio" at bounding box center [0, 0] width 0 height 0
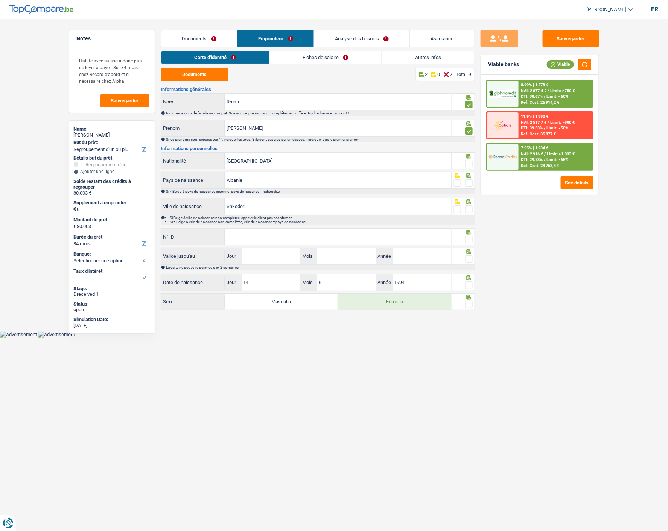
click at [468, 162] on span at bounding box center [469, 164] width 8 height 8
click at [0, 0] on input "radio" at bounding box center [0, 0] width 0 height 0
click at [468, 184] on span at bounding box center [469, 183] width 8 height 8
click at [0, 0] on input "radio" at bounding box center [0, 0] width 0 height 0
click at [466, 205] on span at bounding box center [469, 209] width 8 height 8
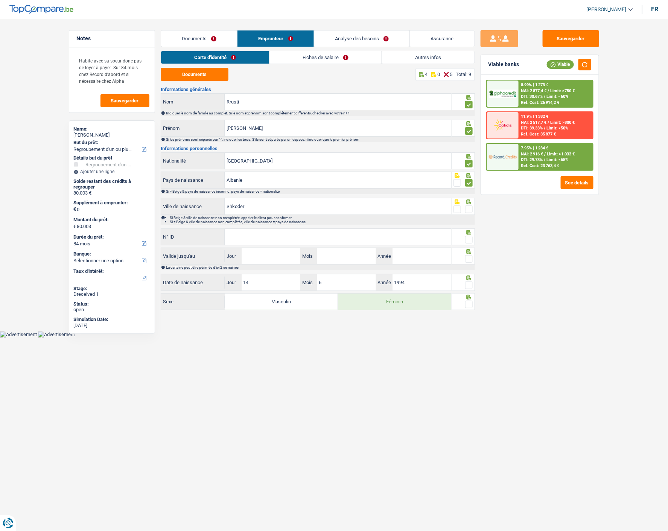
click at [0, 0] on input "radio" at bounding box center [0, 0] width 0 height 0
click at [294, 243] on input "N° ID" at bounding box center [338, 237] width 227 height 16
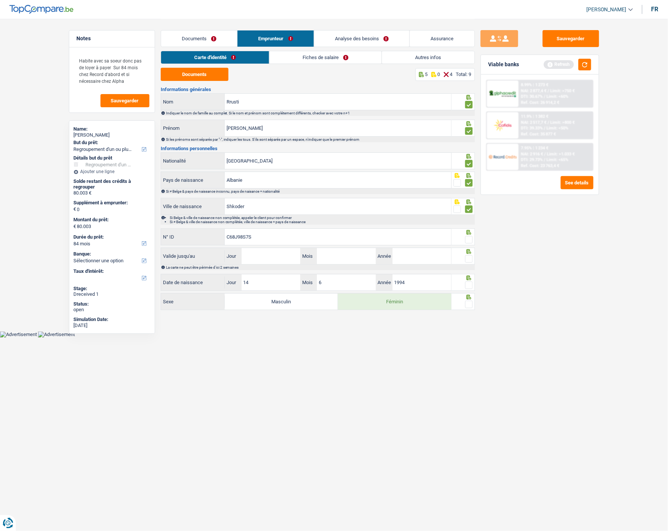
type input "C68J98S7S"
drag, startPoint x: 467, startPoint y: 238, endPoint x: 453, endPoint y: 242, distance: 15.2
click at [467, 238] on span at bounding box center [469, 240] width 8 height 8
click at [0, 0] on input "radio" at bounding box center [0, 0] width 0 height 0
click at [259, 254] on input "Jour" at bounding box center [271, 256] width 59 height 16
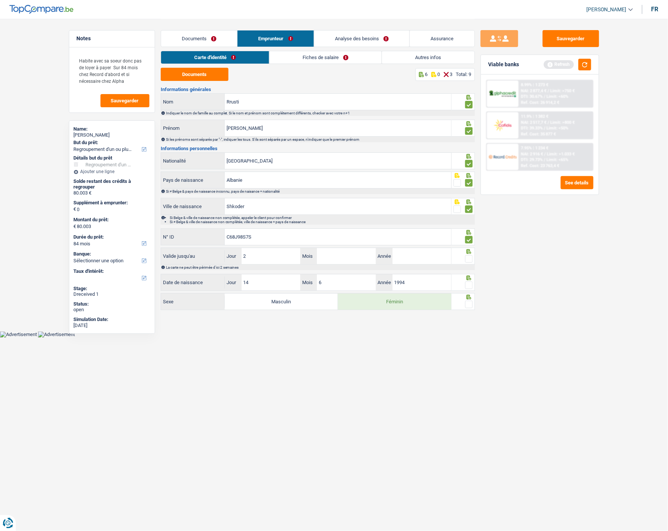
type input "29"
type input "05"
type input "2027"
click at [468, 249] on icon at bounding box center [468, 251] width 5 height 5
click at [470, 257] on span at bounding box center [469, 259] width 8 height 8
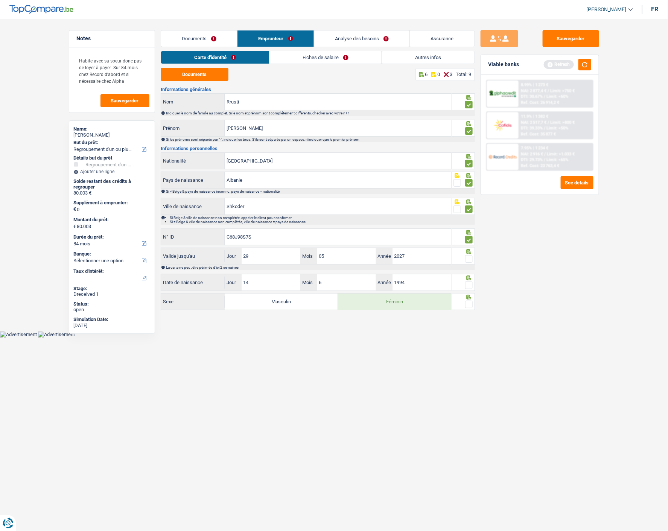
click at [0, 0] on input "radio" at bounding box center [0, 0] width 0 height 0
click at [470, 284] on span at bounding box center [469, 285] width 8 height 8
click at [0, 0] on input "radio" at bounding box center [0, 0] width 0 height 0
click at [472, 303] on div at bounding box center [463, 301] width 23 height 17
click at [472, 302] on span at bounding box center [469, 305] width 8 height 8
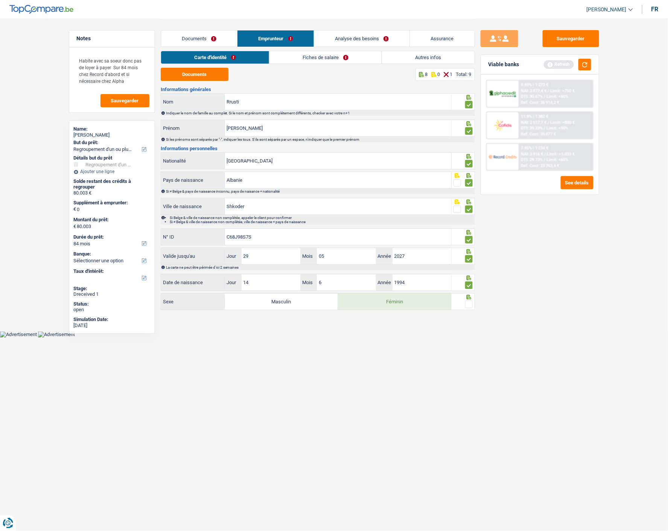
click at [0, 0] on input "radio" at bounding box center [0, 0] width 0 height 0
click at [341, 56] on link "Fiches de salaire" at bounding box center [326, 57] width 112 height 12
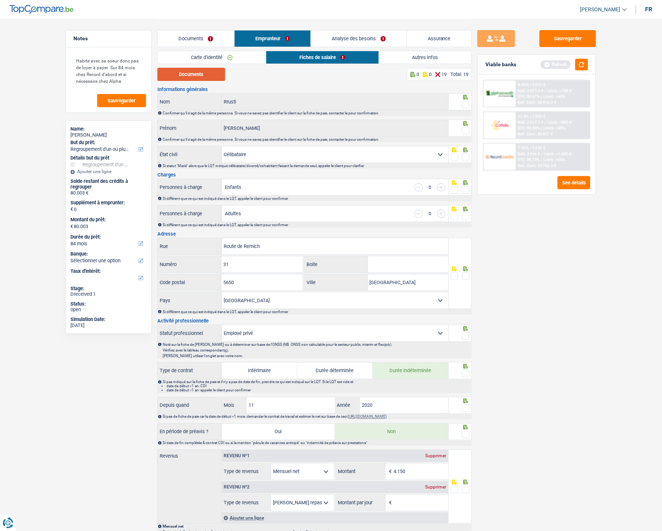
click at [215, 77] on button "Documents" at bounding box center [191, 74] width 68 height 13
drag, startPoint x: 466, startPoint y: 106, endPoint x: 467, endPoint y: 112, distance: 6.1
click at [466, 106] on span at bounding box center [466, 105] width 8 height 8
click at [0, 0] on input "radio" at bounding box center [0, 0] width 0 height 0
click at [468, 128] on span at bounding box center [466, 131] width 8 height 8
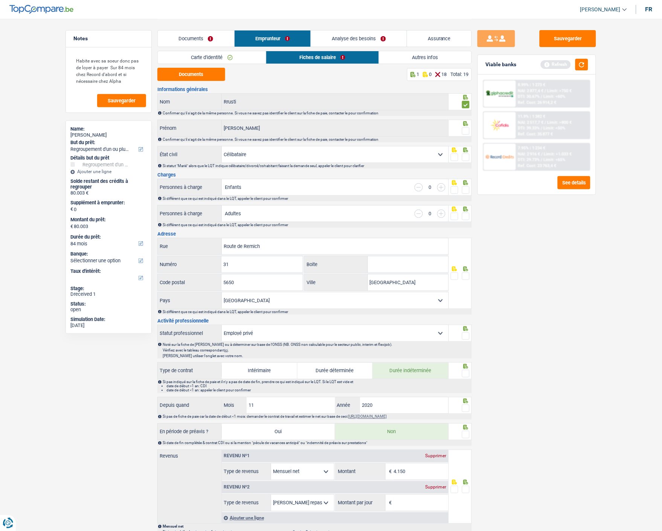
click at [0, 0] on input "radio" at bounding box center [0, 0] width 0 height 0
click at [461, 157] on fieldset at bounding box center [459, 157] width 19 height 9
click at [464, 154] on span at bounding box center [466, 158] width 8 height 8
click at [0, 0] on input "radio" at bounding box center [0, 0] width 0 height 0
click at [465, 189] on span at bounding box center [466, 190] width 8 height 8
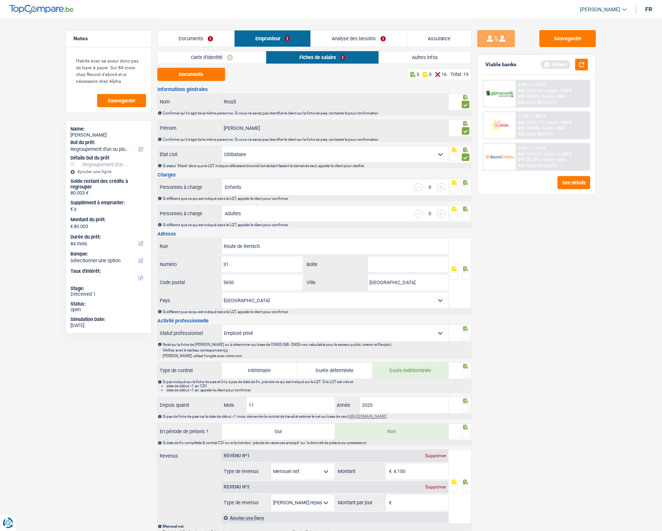
click at [0, 0] on input "radio" at bounding box center [0, 0] width 0 height 0
click at [468, 219] on span at bounding box center [466, 217] width 8 height 8
click at [0, 0] on input "radio" at bounding box center [0, 0] width 0 height 0
click at [467, 275] on span at bounding box center [466, 276] width 8 height 8
click at [0, 0] on input "radio" at bounding box center [0, 0] width 0 height 0
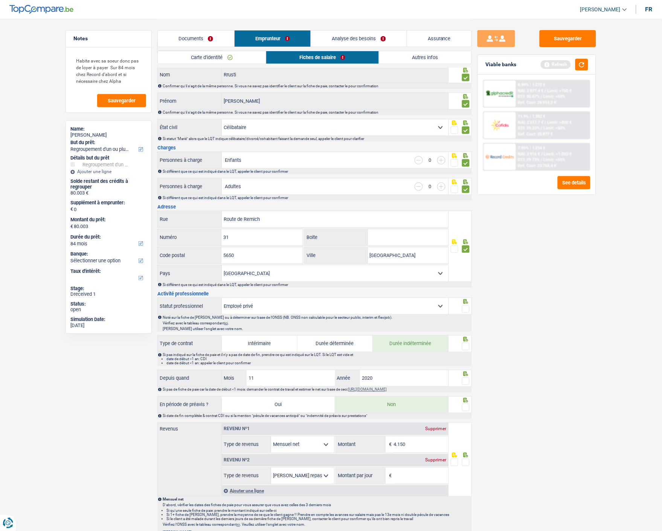
scroll to position [42, 0]
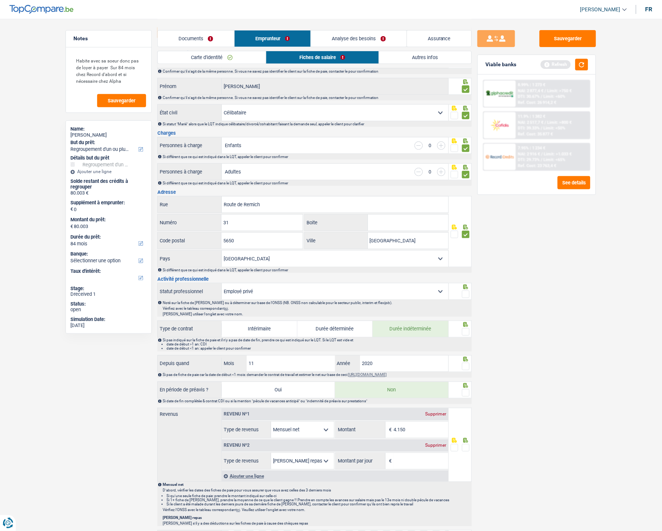
click at [470, 293] on div at bounding box center [460, 291] width 23 height 17
click at [467, 291] on span at bounding box center [466, 294] width 8 height 8
click at [0, 0] on input "radio" at bounding box center [0, 0] width 0 height 0
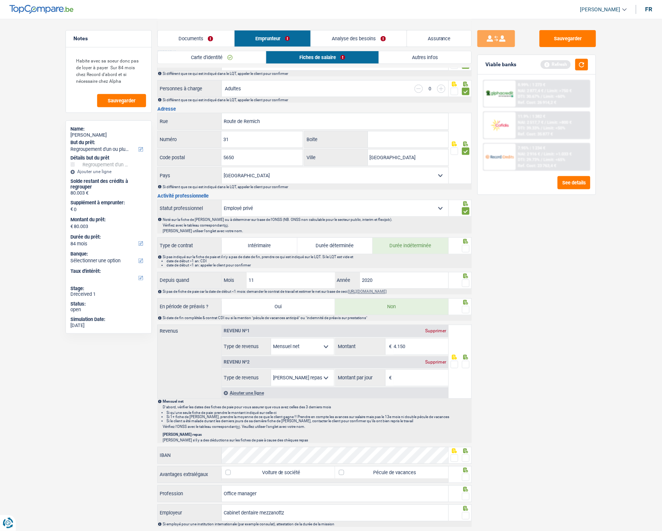
scroll to position [125, 0]
click at [464, 247] on span at bounding box center [466, 249] width 8 height 8
click at [0, 0] on input "radio" at bounding box center [0, 0] width 0 height 0
click at [465, 279] on span at bounding box center [466, 283] width 8 height 8
click at [0, 0] on input "radio" at bounding box center [0, 0] width 0 height 0
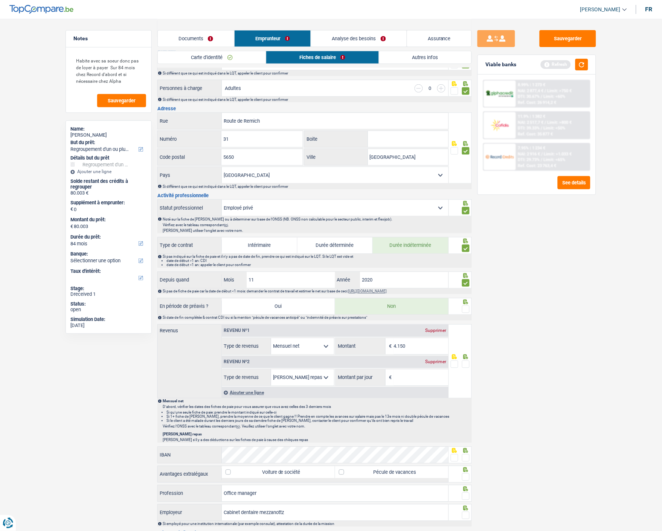
scroll to position [167, 0]
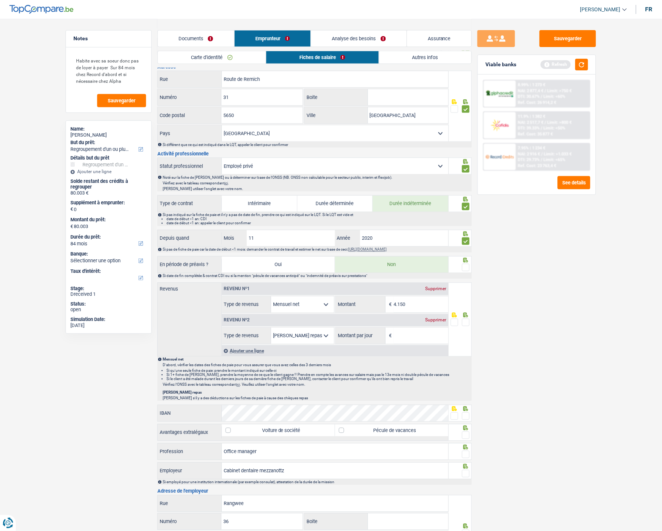
drag, startPoint x: 467, startPoint y: 267, endPoint x: 467, endPoint y: 286, distance: 19.2
click at [467, 268] on span at bounding box center [466, 268] width 8 height 8
click at [0, 0] on input "radio" at bounding box center [0, 0] width 0 height 0
drag, startPoint x: 414, startPoint y: 300, endPoint x: 310, endPoint y: 300, distance: 103.9
click at [310, 300] on div "Allocation d'handicap Allocations chômage Allocations familiales Chèques repas …" at bounding box center [335, 304] width 227 height 17
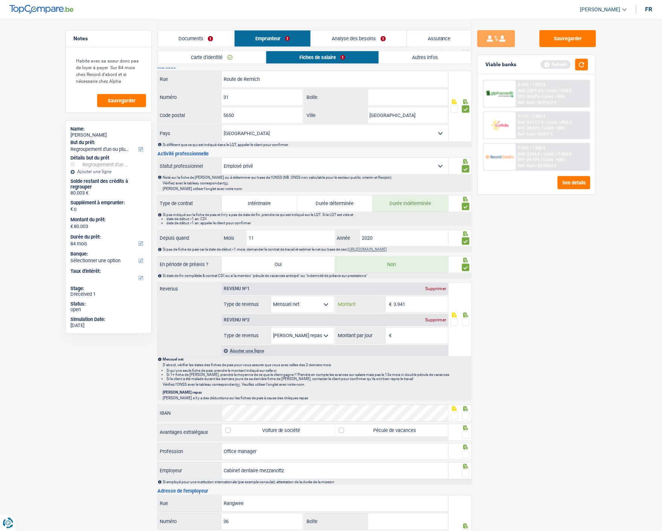
type input "3.941"
click at [436, 320] on div "Supprimer" at bounding box center [435, 320] width 25 height 5
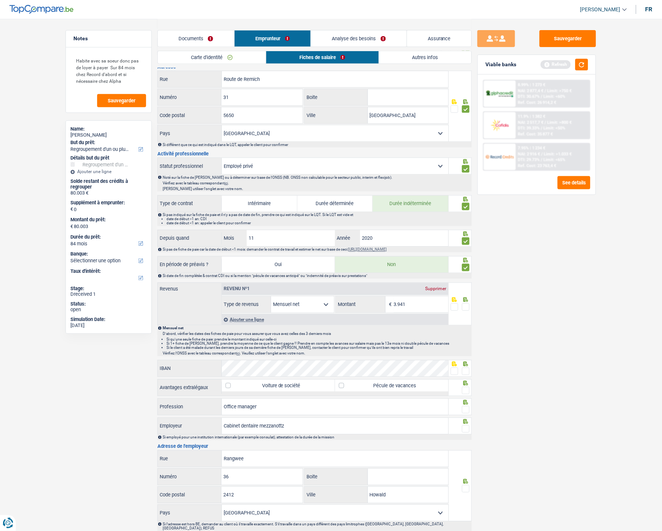
click at [469, 306] on span at bounding box center [466, 307] width 8 height 8
click at [0, 0] on input "radio" at bounding box center [0, 0] width 0 height 0
click at [453, 370] on span at bounding box center [454, 372] width 8 height 8
click at [0, 0] on input "radio" at bounding box center [0, 0] width 0 height 0
click at [383, 385] on label "Pécule de vacances" at bounding box center [391, 386] width 113 height 12
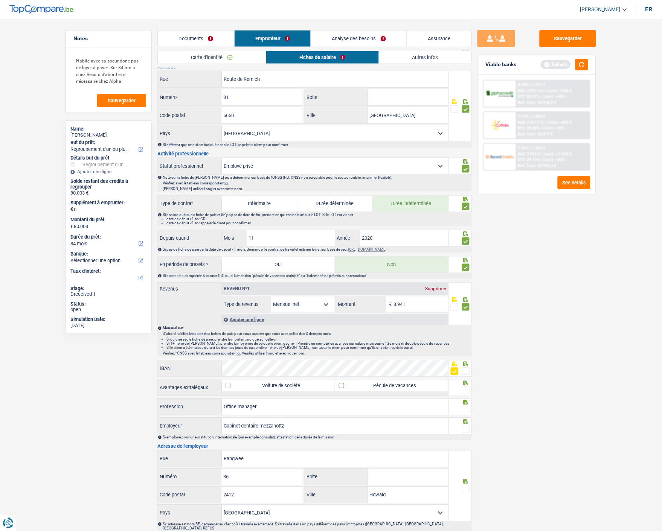
click at [383, 385] on input "Pécule de vacances" at bounding box center [391, 386] width 113 height 12
checkbox input "true"
click at [464, 387] on span at bounding box center [466, 391] width 8 height 8
click at [0, 0] on input "radio" at bounding box center [0, 0] width 0 height 0
click at [465, 408] on span at bounding box center [466, 410] width 8 height 8
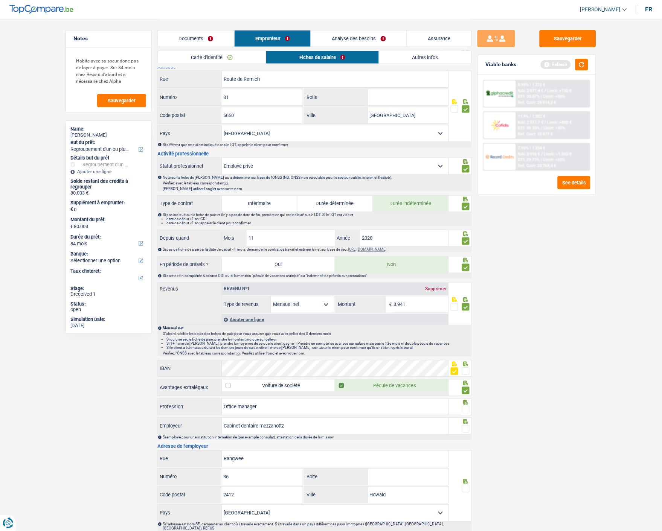
click at [0, 0] on input "radio" at bounding box center [0, 0] width 0 height 0
drag, startPoint x: 310, startPoint y: 426, endPoint x: 141, endPoint y: 394, distance: 172.0
click at [141, 394] on div "Notes Habite avec sa soeur donc pas de loyer à payer Sur 84 mois chez Record d'…" at bounding box center [331, 238] width 542 height 772
type input "[PERSON_NAME]"
click at [465, 428] on span at bounding box center [466, 429] width 8 height 8
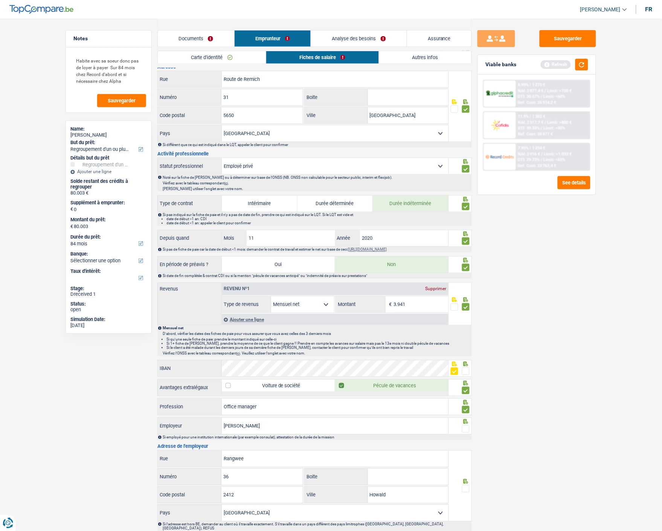
click at [0, 0] on input "radio" at bounding box center [0, 0] width 0 height 0
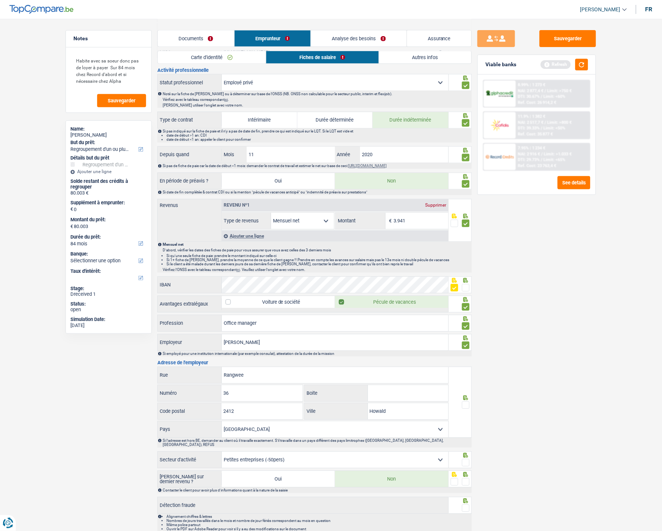
click at [467, 405] on span at bounding box center [466, 405] width 8 height 8
click at [0, 0] on input "radio" at bounding box center [0, 0] width 0 height 0
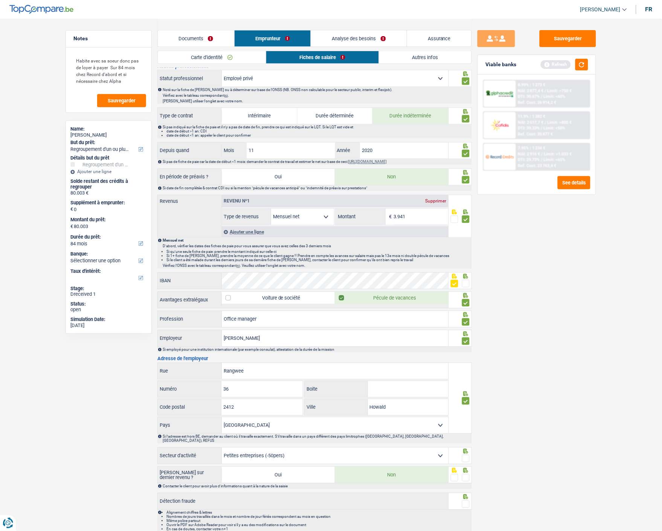
scroll to position [280, 0]
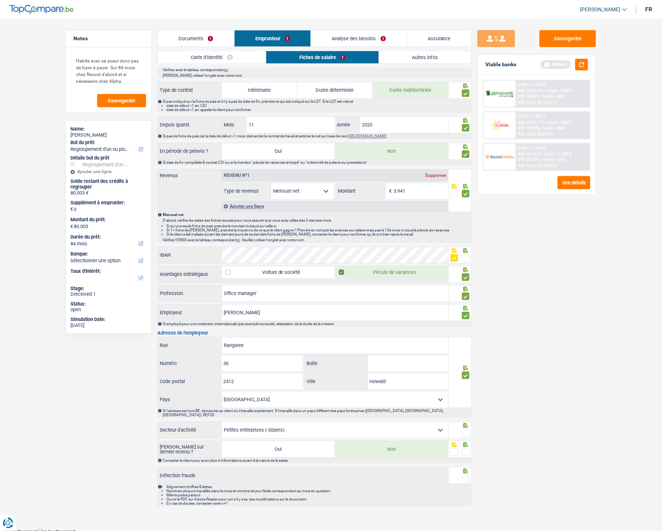
click at [465, 429] on span at bounding box center [466, 433] width 8 height 8
click at [0, 0] on input "radio" at bounding box center [0, 0] width 0 height 0
drag, startPoint x: 465, startPoint y: 447, endPoint x: 465, endPoint y: 460, distance: 13.2
click at [465, 449] on span at bounding box center [466, 453] width 8 height 8
click at [0, 0] on input "radio" at bounding box center [0, 0] width 0 height 0
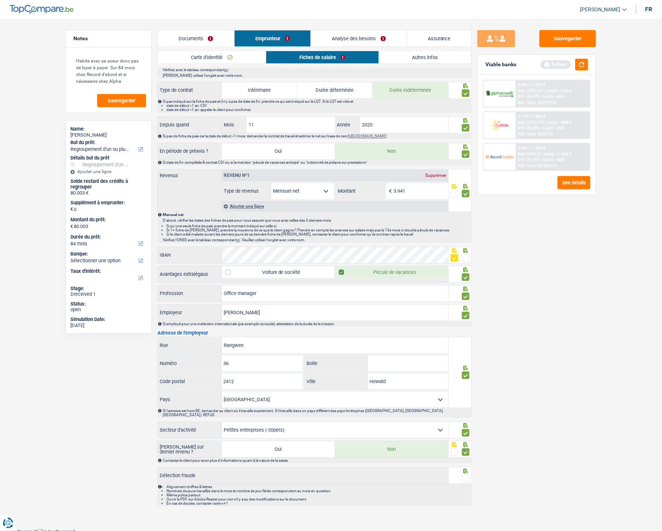
click at [465, 475] on span at bounding box center [466, 479] width 8 height 8
click at [0, 0] on input "radio" at bounding box center [0, 0] width 0 height 0
click at [579, 62] on button "button" at bounding box center [581, 65] width 13 height 12
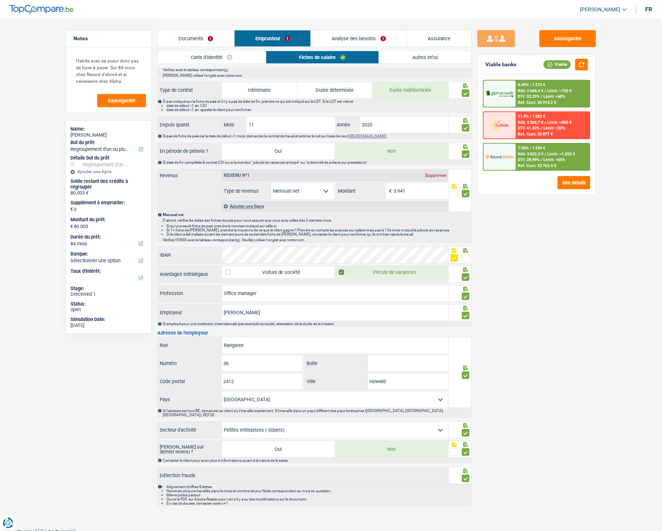
click at [360, 42] on link "Analyse des besoins" at bounding box center [359, 38] width 96 height 16
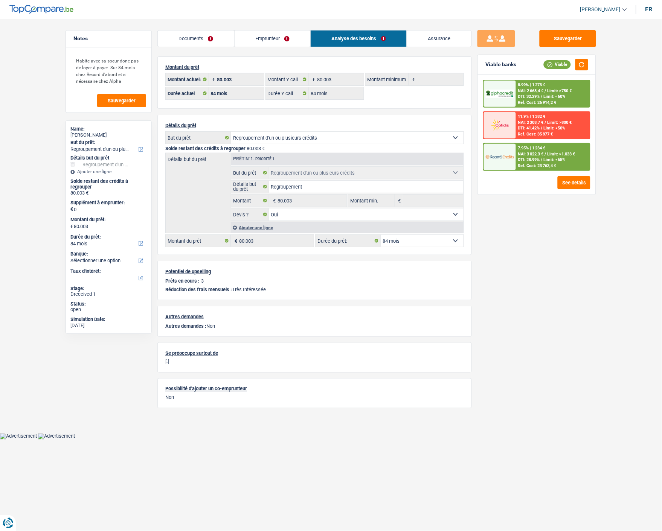
scroll to position [0, 0]
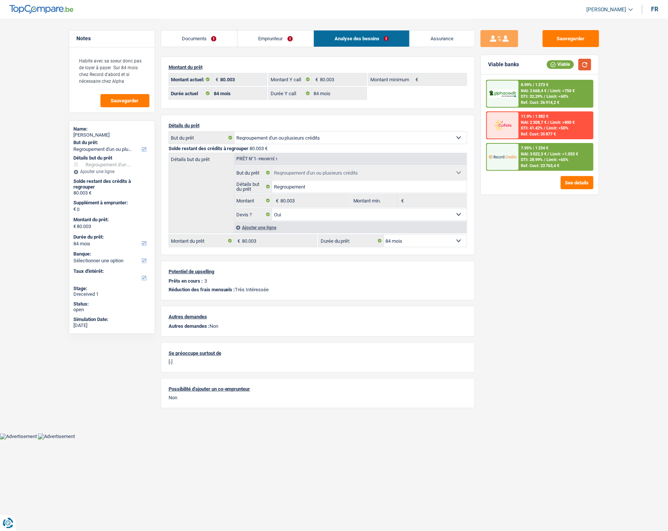
click at [585, 64] on button "button" at bounding box center [584, 65] width 13 height 12
click at [528, 155] on div "7.95% | 1 234 € NAI: 3 022,3 € / Limit: >1.033 € DTI: 28.99% / Limit: <65% Ref.…" at bounding box center [556, 157] width 74 height 26
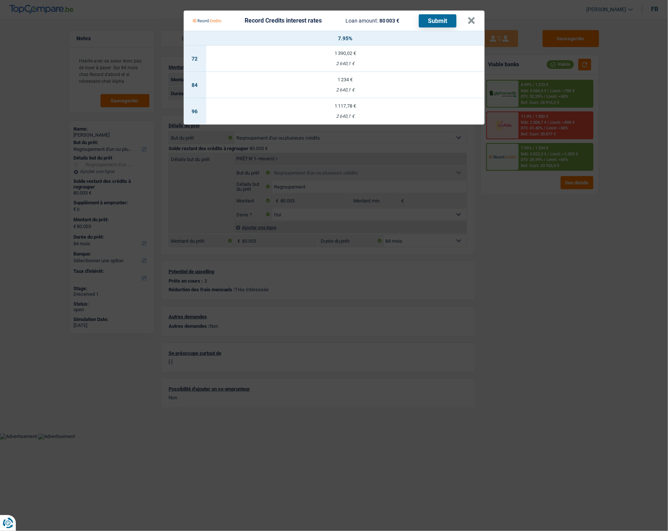
click at [359, 88] on div "2 640,1 €" at bounding box center [345, 90] width 278 height 5
select select "record credits"
type input "7,95"
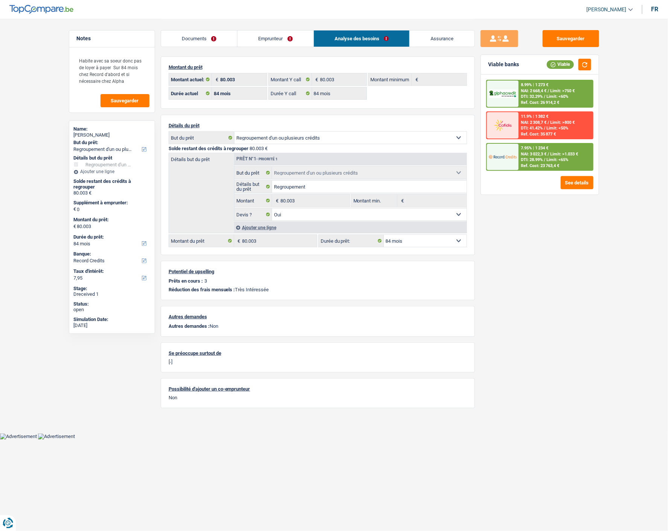
click at [550, 148] on div "7.95% | 1 234 € NAI: 3 022,3 € / Limit: >1.033 € DTI: 28.99% / Limit: <65% Ref.…" at bounding box center [556, 157] width 74 height 26
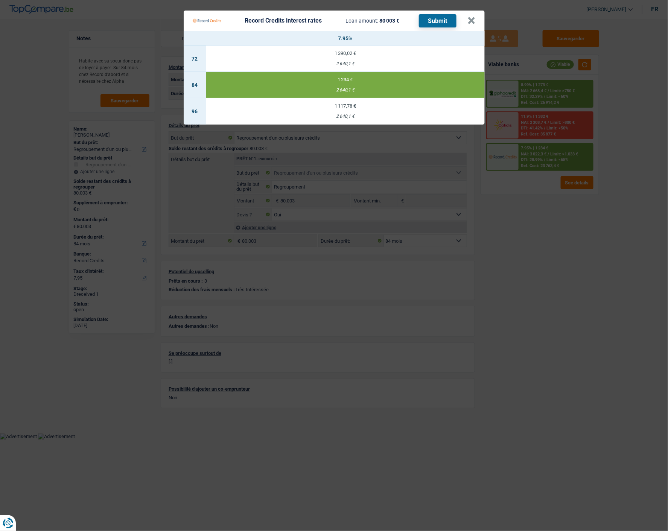
click at [440, 17] on button "Submit" at bounding box center [438, 20] width 38 height 13
click at [470, 17] on button "×" at bounding box center [472, 21] width 8 height 8
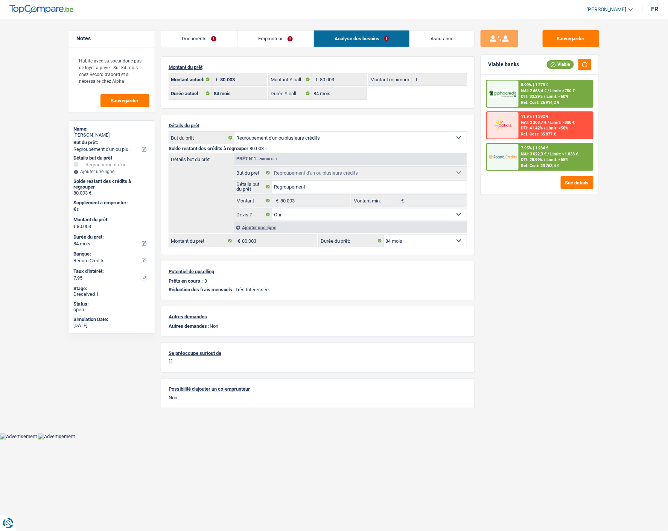
click at [550, 87] on div "8.99% | 1 273 € NAI: 2 668,4 € / Limit: >750 € DTI: 32.29% / Limit: <60% Ref. C…" at bounding box center [556, 94] width 74 height 26
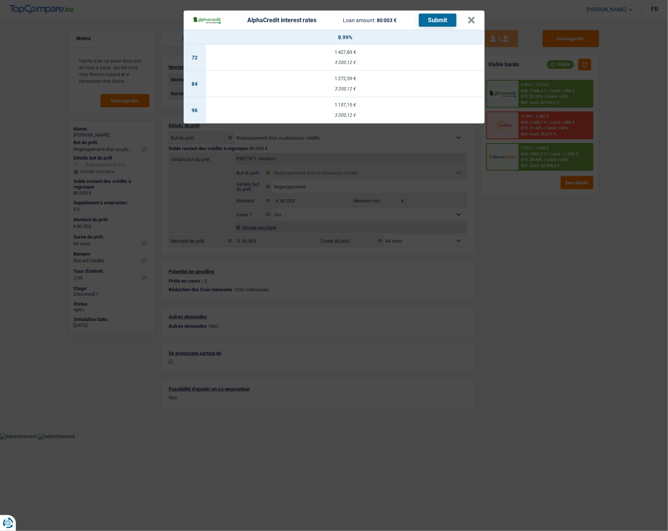
click at [380, 80] on td "1 272,59 € 3 200,12 €" at bounding box center [345, 84] width 278 height 26
select select "alphacredit"
type input "8,99"
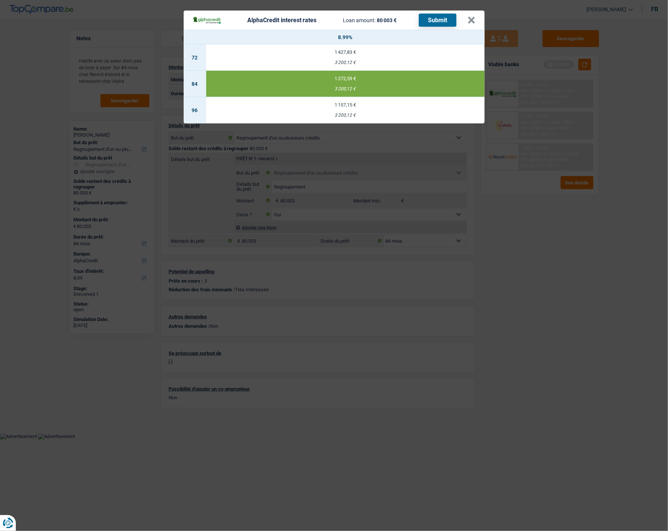
click at [438, 17] on button "Submit" at bounding box center [438, 20] width 38 height 13
click at [469, 17] on header "AlphaCredit interest rates Loan amount: 80 003 € Submit ×" at bounding box center [334, 20] width 301 height 19
click at [471, 17] on button "×" at bounding box center [472, 21] width 8 height 8
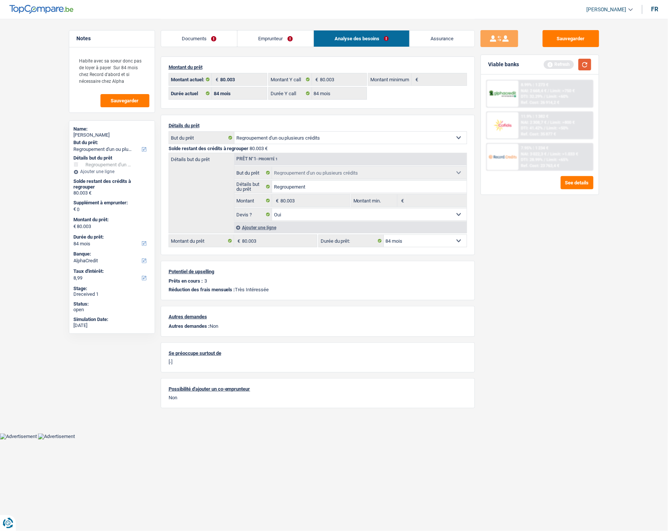
click at [584, 64] on button "button" at bounding box center [584, 65] width 13 height 12
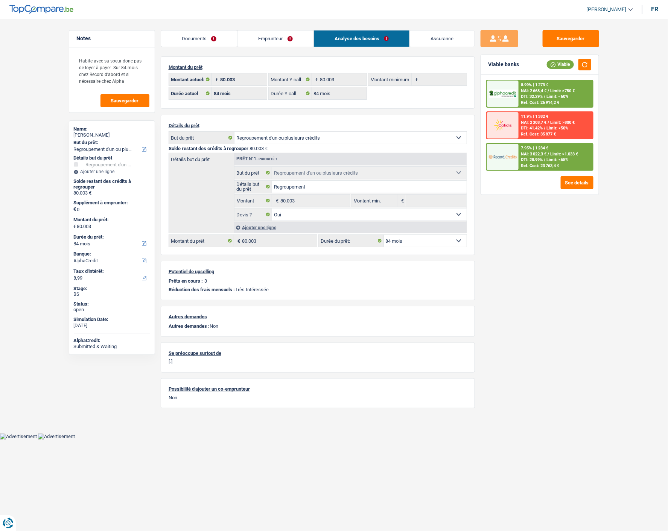
click at [280, 43] on link "Emprunteur" at bounding box center [275, 38] width 76 height 16
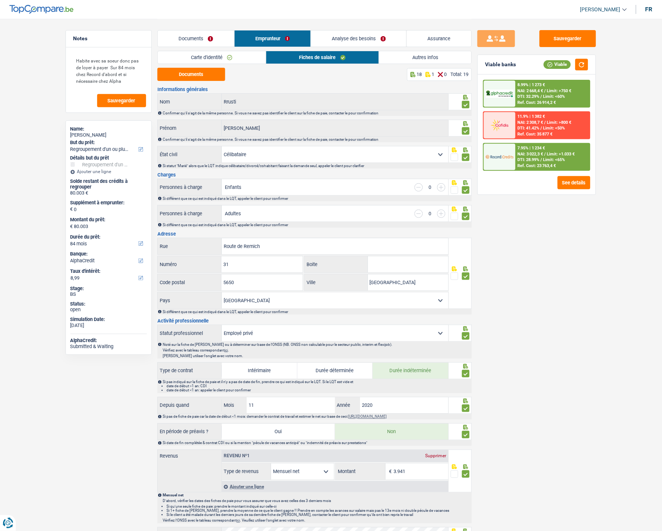
click at [407, 58] on link "Autres infos" at bounding box center [425, 57] width 92 height 12
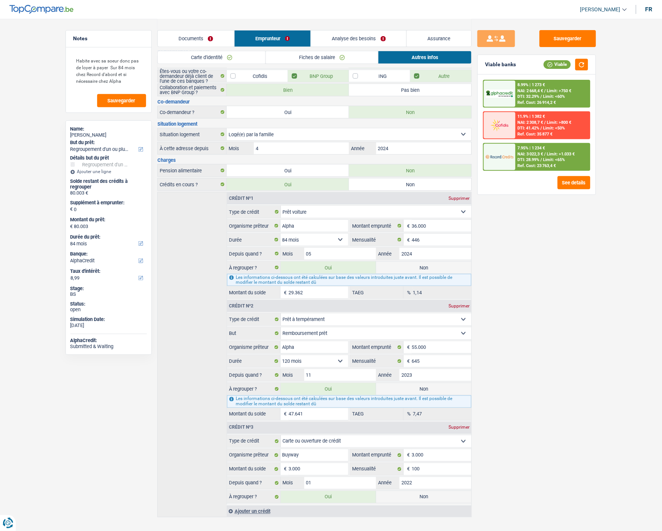
scroll to position [69, 0]
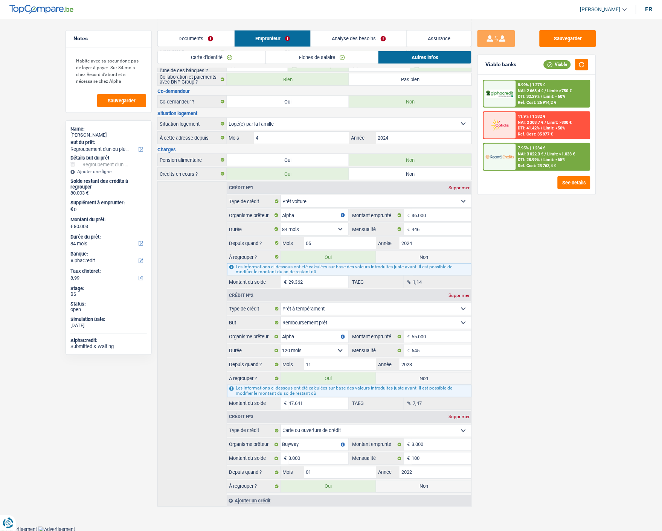
click at [413, 487] on label "Non" at bounding box center [423, 487] width 95 height 12
click at [413, 487] on input "Non" at bounding box center [423, 487] width 95 height 12
radio input "true"
type input "77.003"
select select "144"
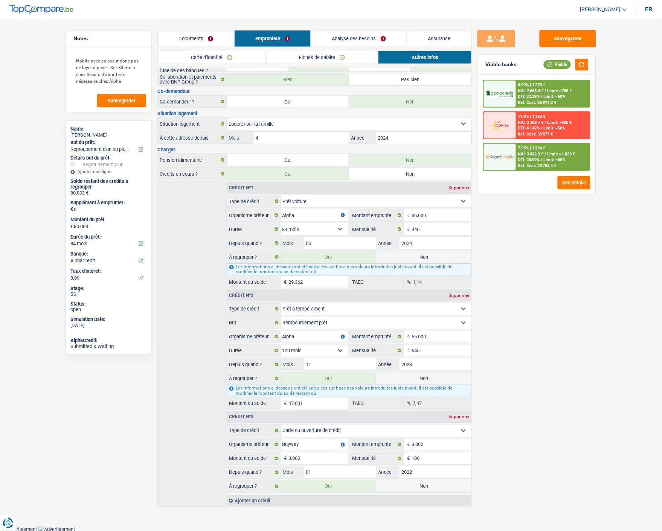
radio input "false"
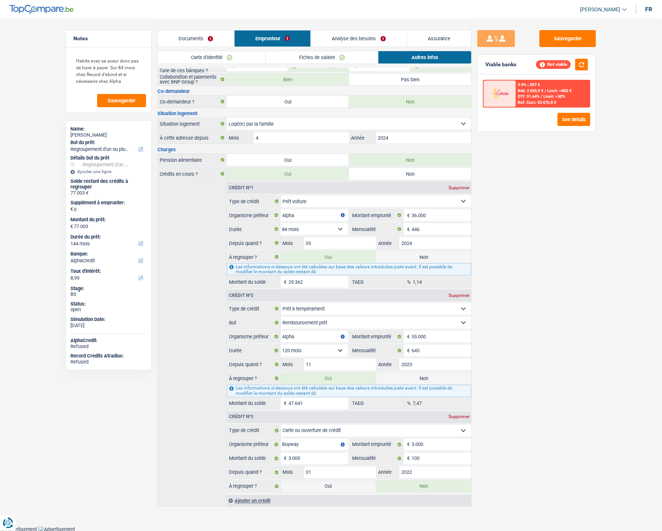
click at [421, 251] on label "Non" at bounding box center [423, 257] width 95 height 12
click at [421, 251] on input "Non" at bounding box center [423, 257] width 95 height 12
radio input "true"
type input "47.641"
radio input "false"
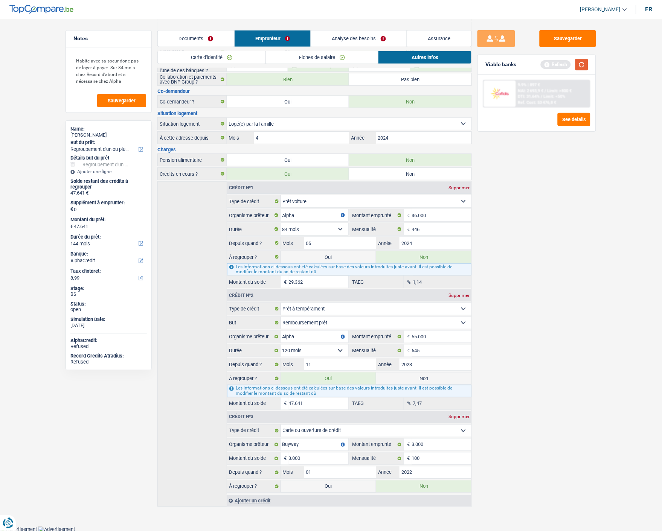
click at [585, 60] on button "button" at bounding box center [581, 65] width 13 height 12
click at [367, 34] on link "Analyse des besoins" at bounding box center [359, 38] width 96 height 16
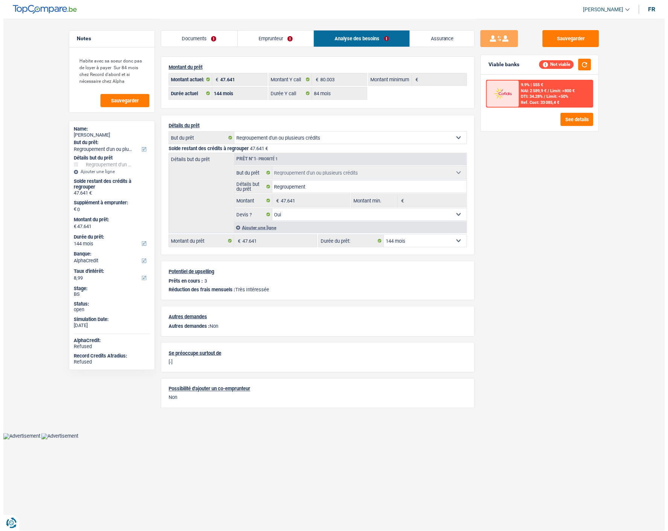
scroll to position [0, 0]
click at [417, 236] on select "12 mois 18 mois 24 mois 30 mois 36 mois 42 mois 48 mois 60 mois 72 mois 84 mois…" at bounding box center [425, 241] width 83 height 12
select select "84"
click at [384, 235] on select "12 mois 18 mois 24 mois 30 mois 36 mois 42 mois 48 mois 60 mois 72 mois 84 mois…" at bounding box center [425, 241] width 83 height 12
select select "84"
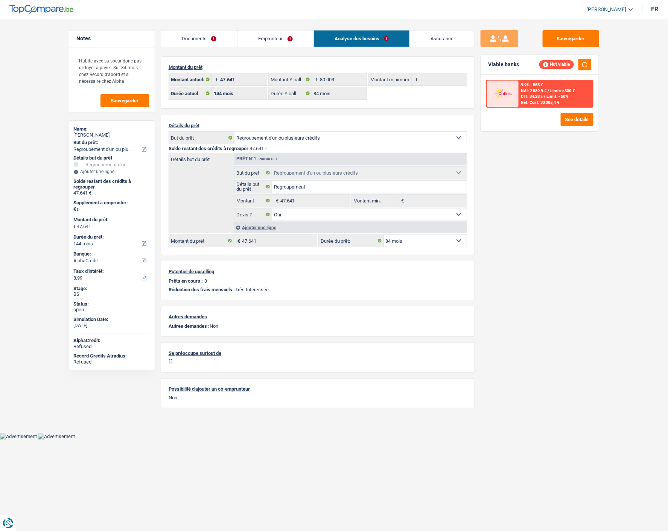
select select "84"
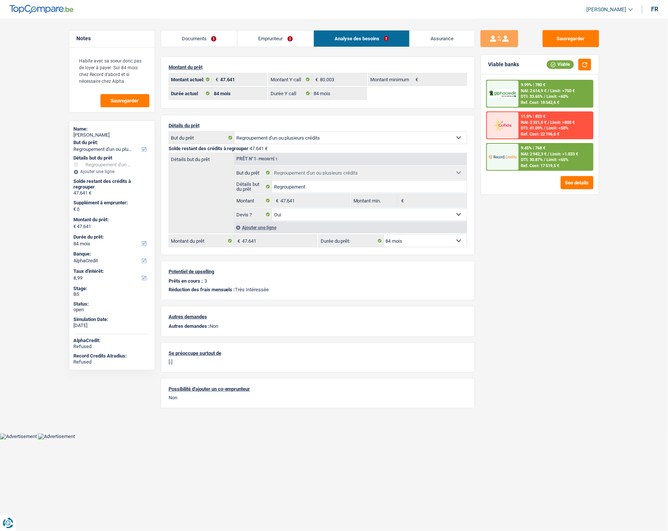
click at [556, 163] on div "9.45% | 768 € NAI: 2 942,3 € / Limit: >1.033 € DTI: 30.87% / Limit: <65% Ref. C…" at bounding box center [556, 157] width 74 height 26
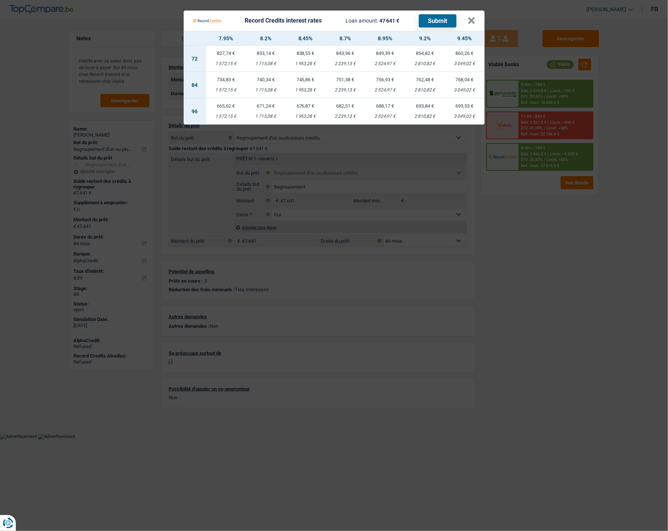
click at [343, 78] on td "751,38 € 2 239,13 €" at bounding box center [345, 85] width 40 height 26
select select "record credits"
type input "8,70"
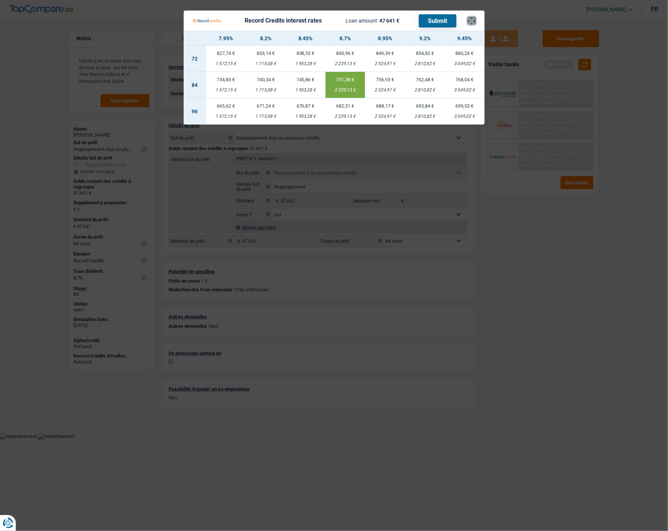
click at [471, 17] on button "×" at bounding box center [472, 21] width 8 height 8
